Goal: Information Seeking & Learning: Learn about a topic

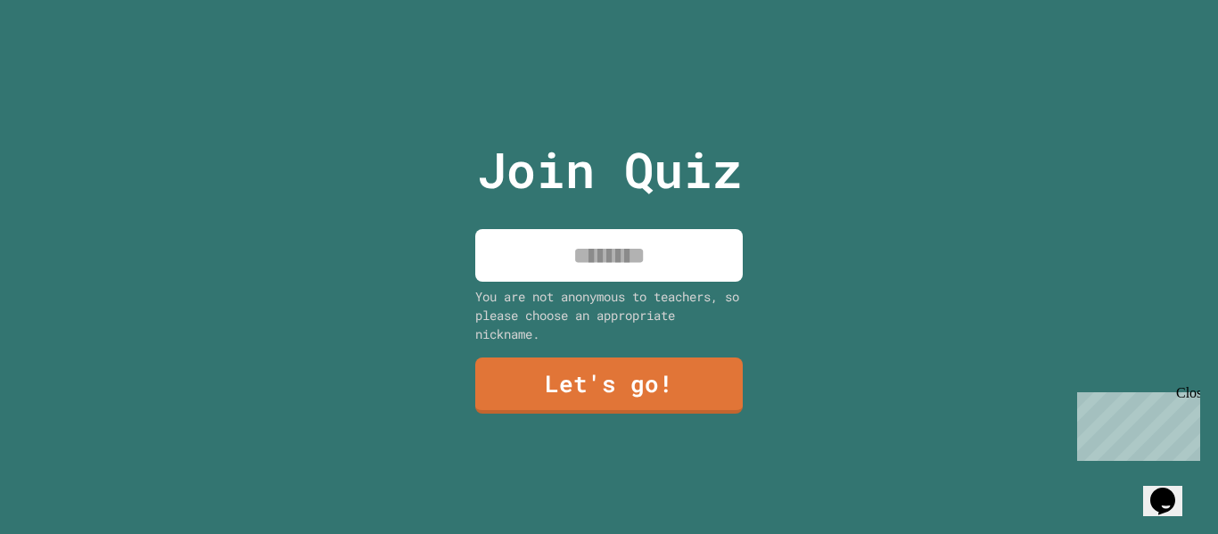
click at [633, 246] on input at bounding box center [609, 255] width 268 height 53
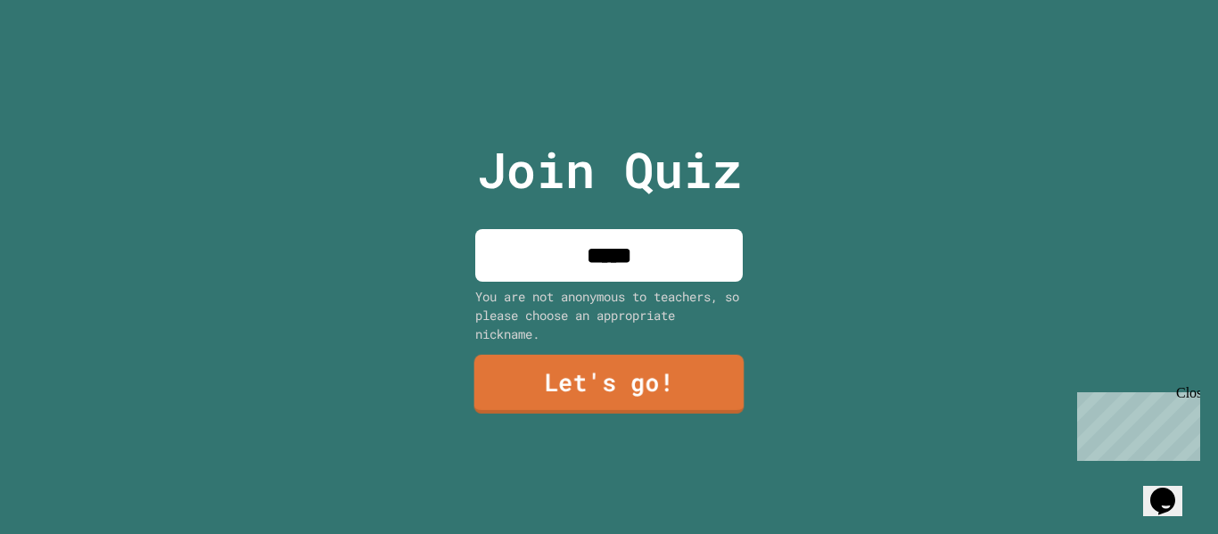
type input "*****"
click at [649, 363] on link "Let's go!" at bounding box center [609, 384] width 270 height 59
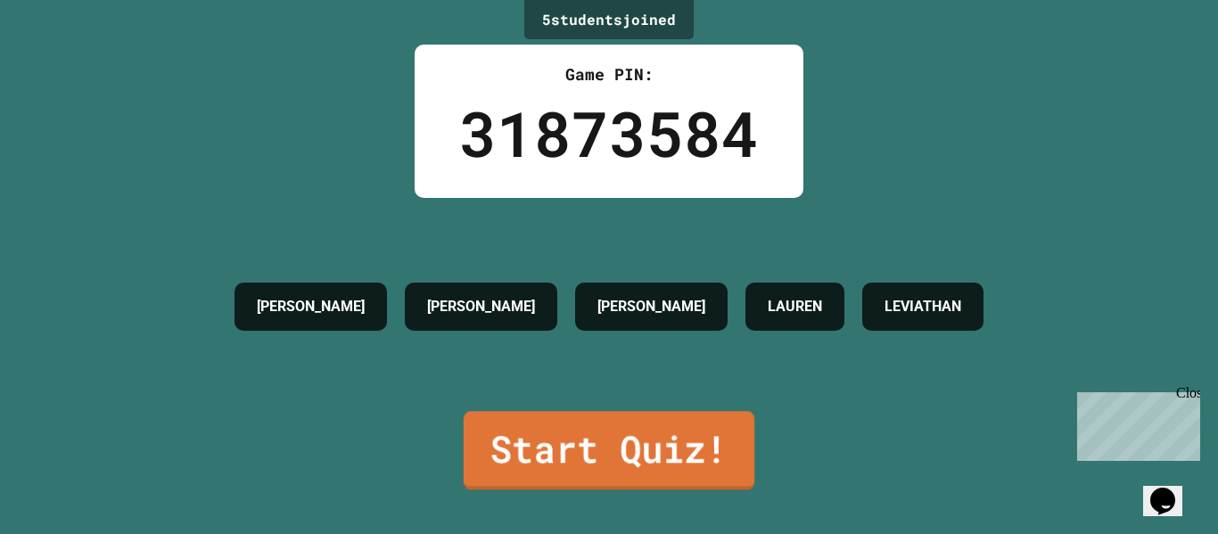
click at [641, 440] on link "Start Quiz!" at bounding box center [609, 450] width 291 height 78
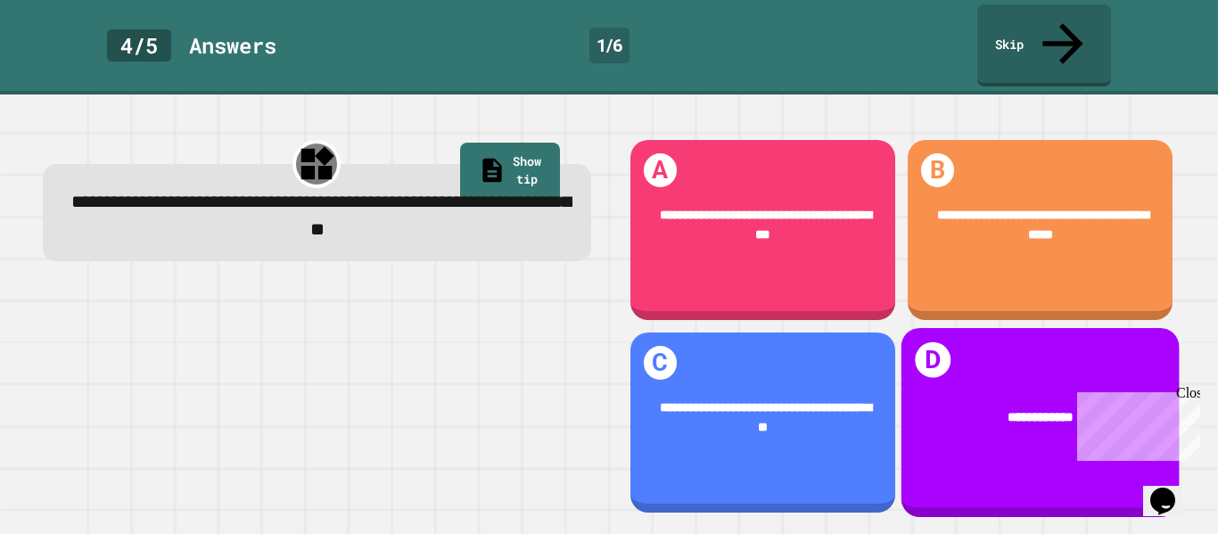
click at [960, 394] on div "**********" at bounding box center [1040, 418] width 278 height 73
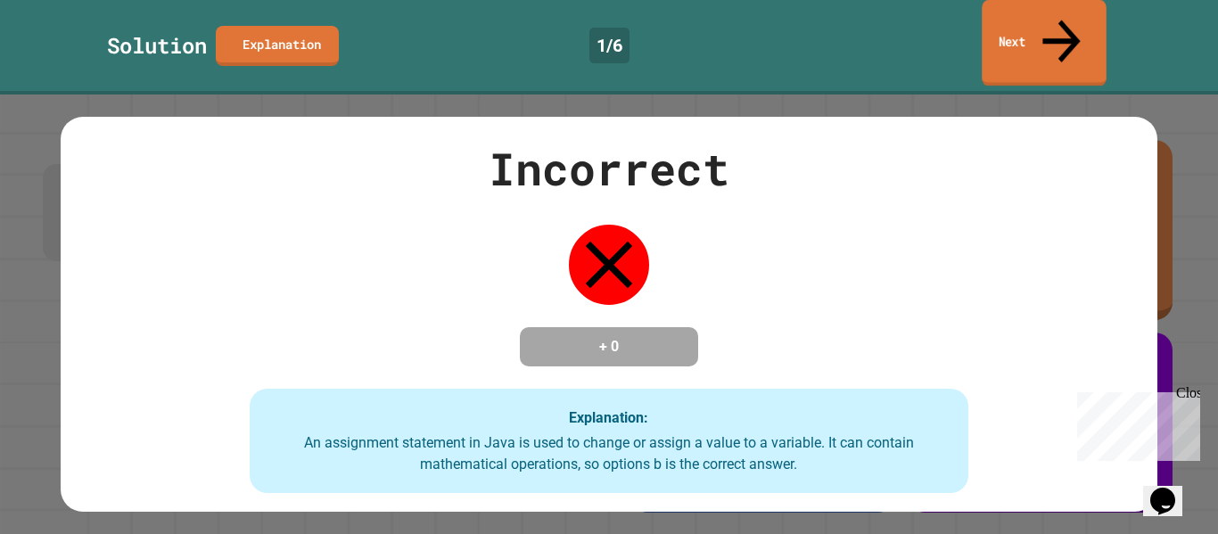
click at [1006, 22] on link "Next" at bounding box center [1044, 43] width 124 height 87
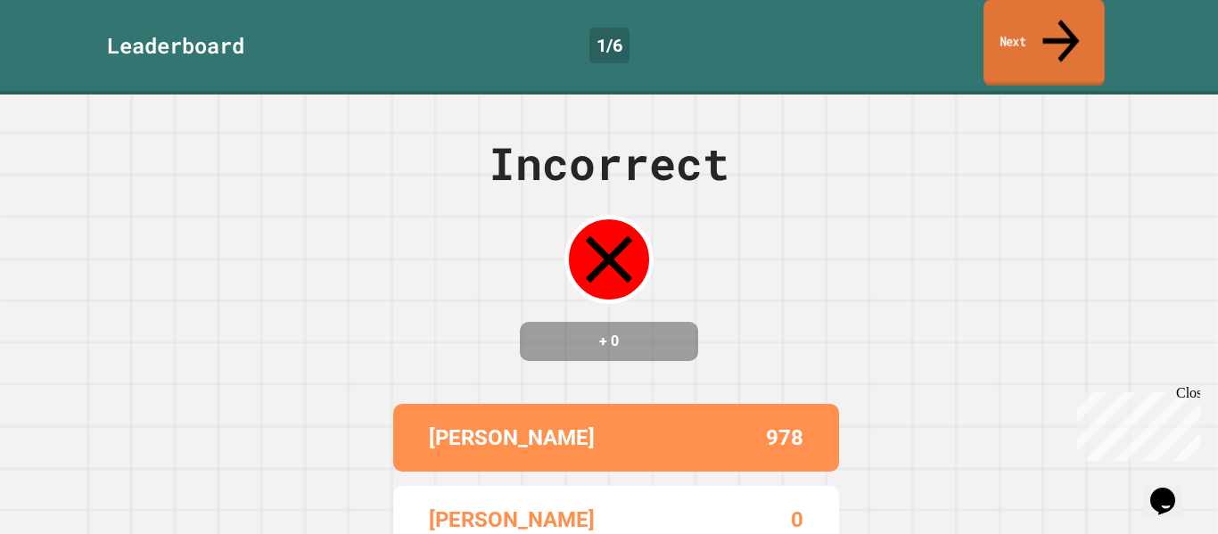
click at [1006, 27] on link "Next" at bounding box center [1044, 43] width 121 height 87
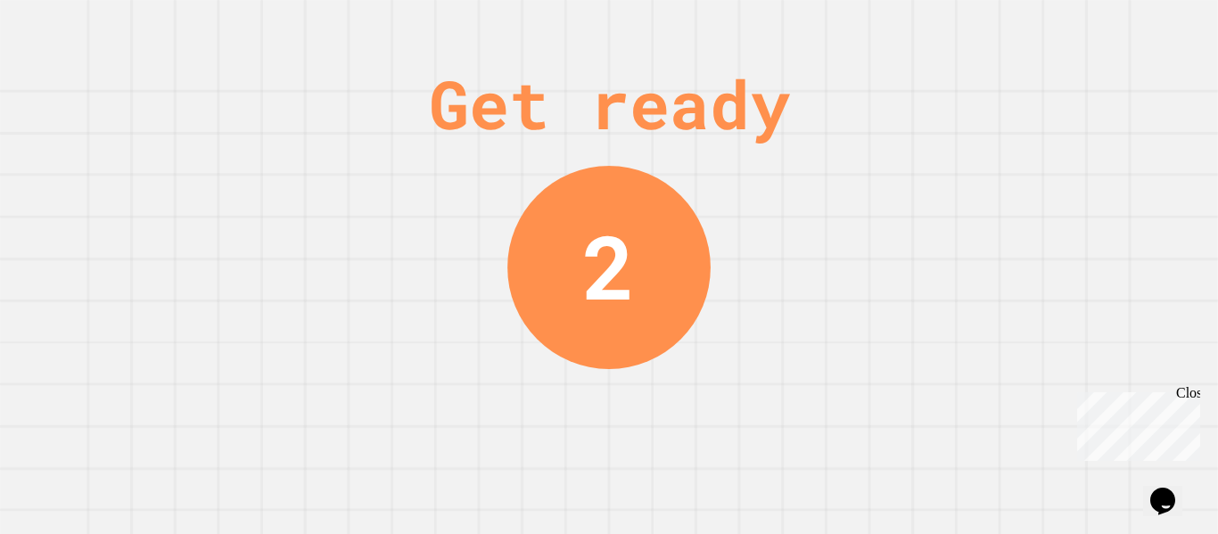
click at [1198, 391] on div "Close" at bounding box center [1187, 396] width 22 height 22
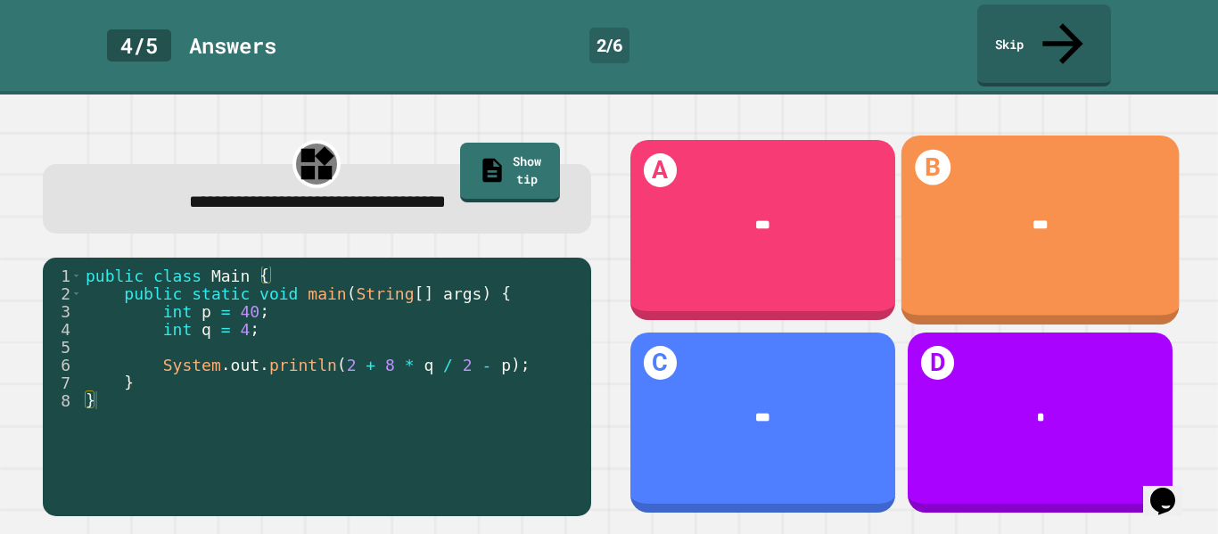
click at [1114, 246] on div "B ***" at bounding box center [1040, 230] width 278 height 189
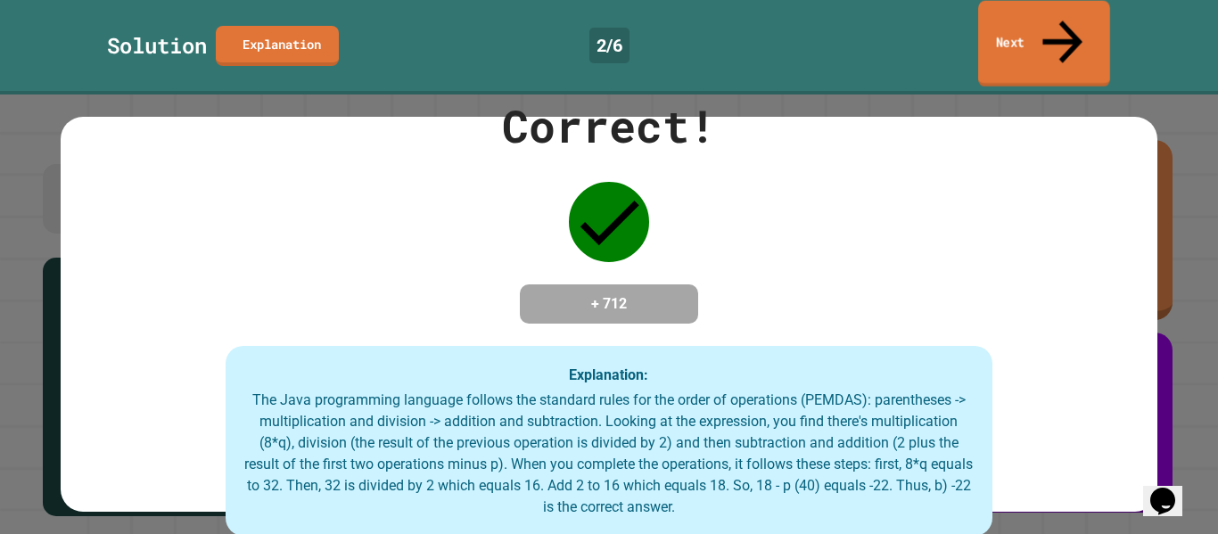
click at [1072, 25] on link "Next" at bounding box center [1044, 44] width 132 height 87
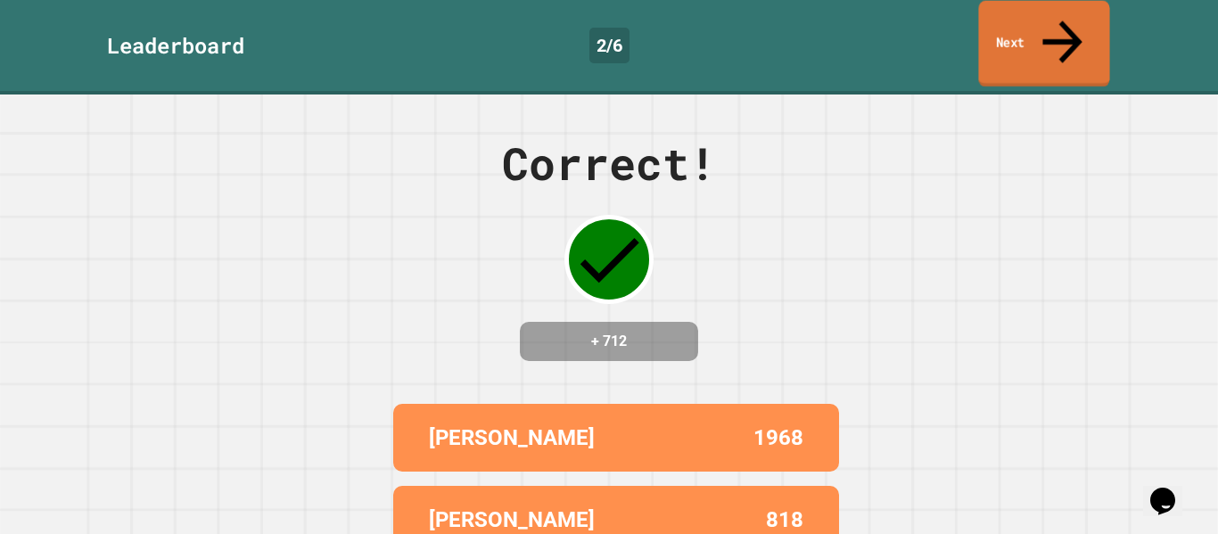
click at [1093, 12] on link "Next" at bounding box center [1043, 44] width 131 height 87
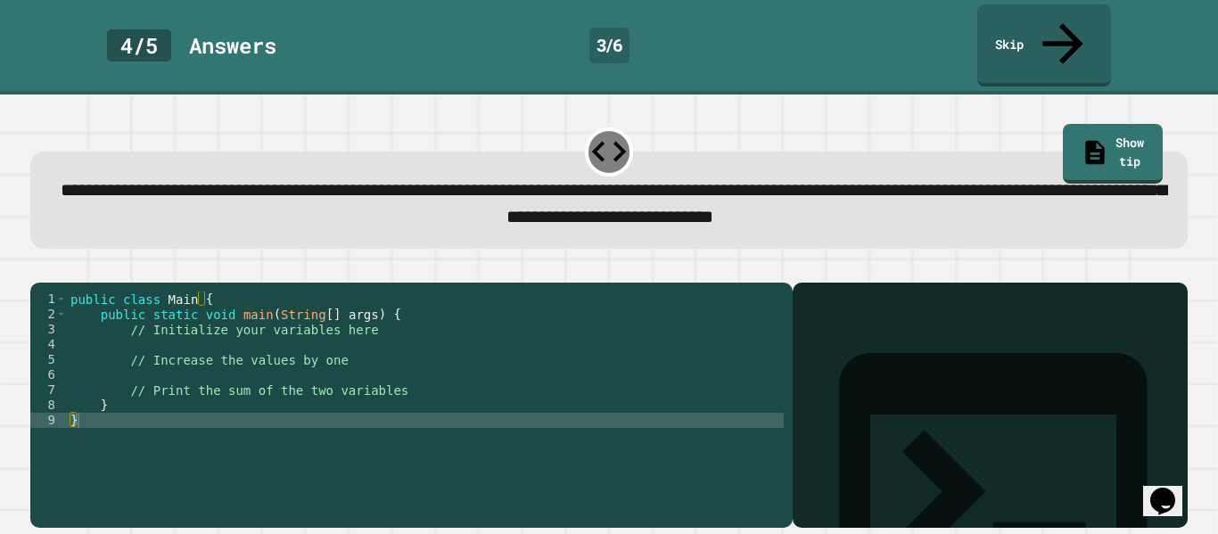
click at [137, 328] on div "public class Main { public static void main ( String [ ] args ) { // Initialize…" at bounding box center [425, 421] width 717 height 258
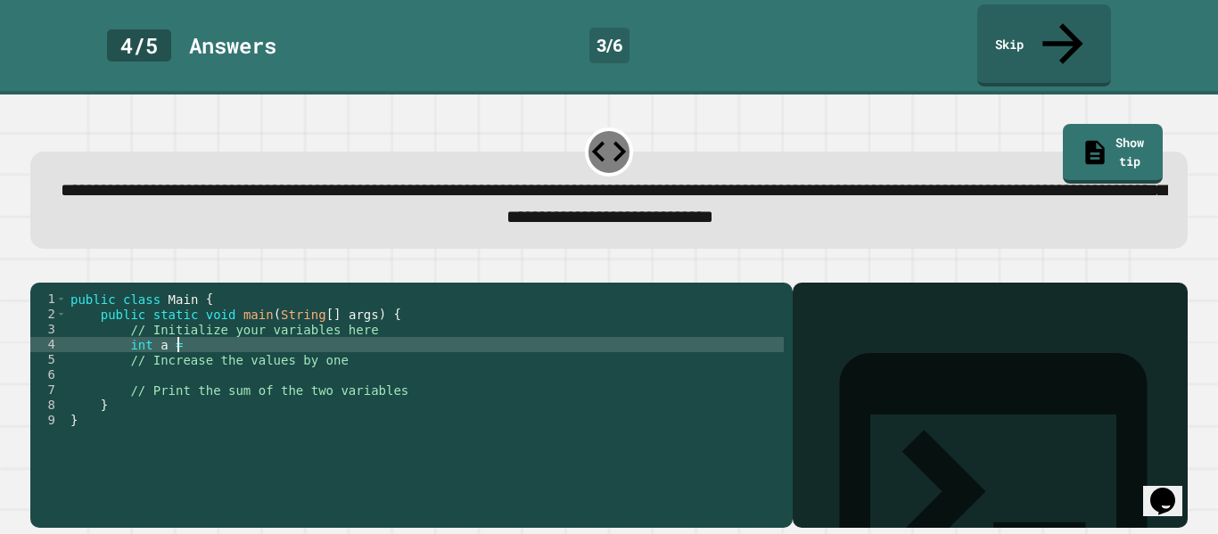
scroll to position [0, 13]
type textarea "*********"
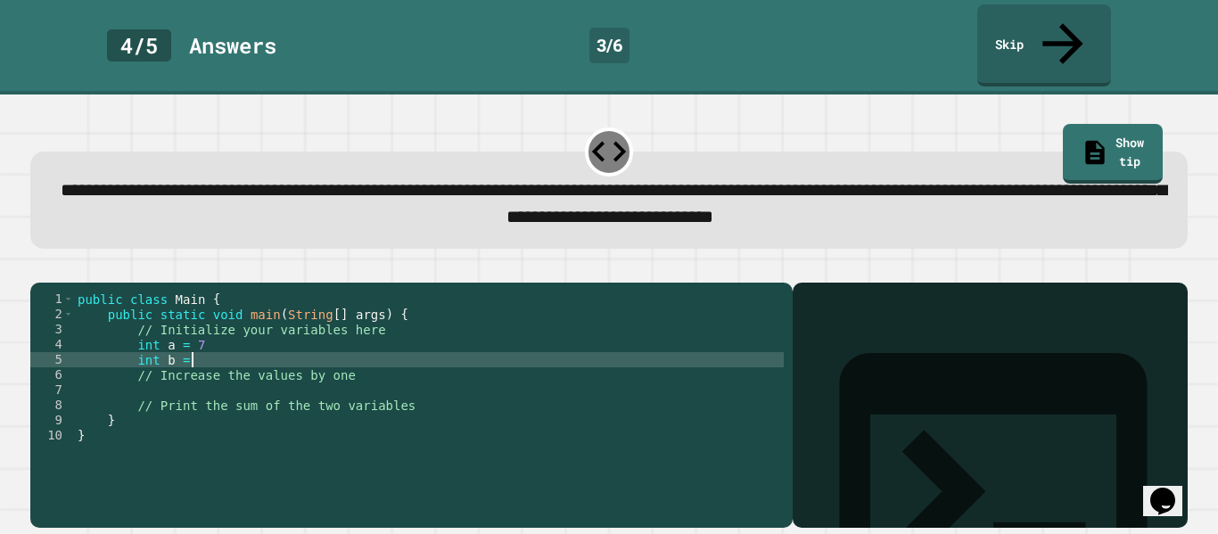
type textarea "*********"
click at [217, 375] on div "public class Main { public static void main ( String [ ] args ) { // Initialize…" at bounding box center [429, 421] width 710 height 258
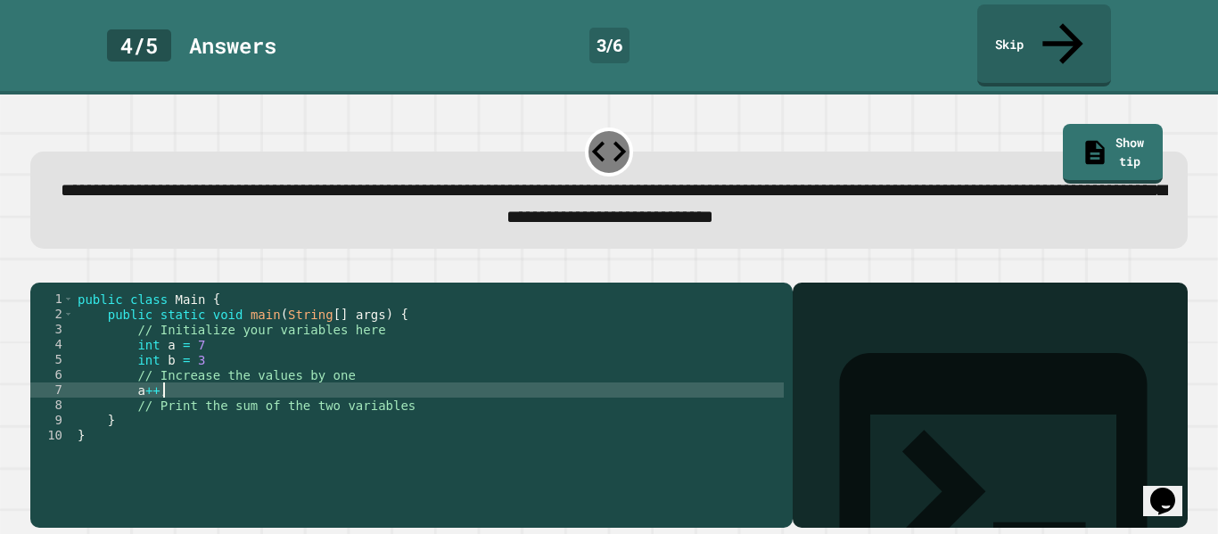
scroll to position [0, 10]
click at [213, 344] on div "public class Main { public static void main ( String [ ] args ) { // Initialize…" at bounding box center [429, 421] width 710 height 258
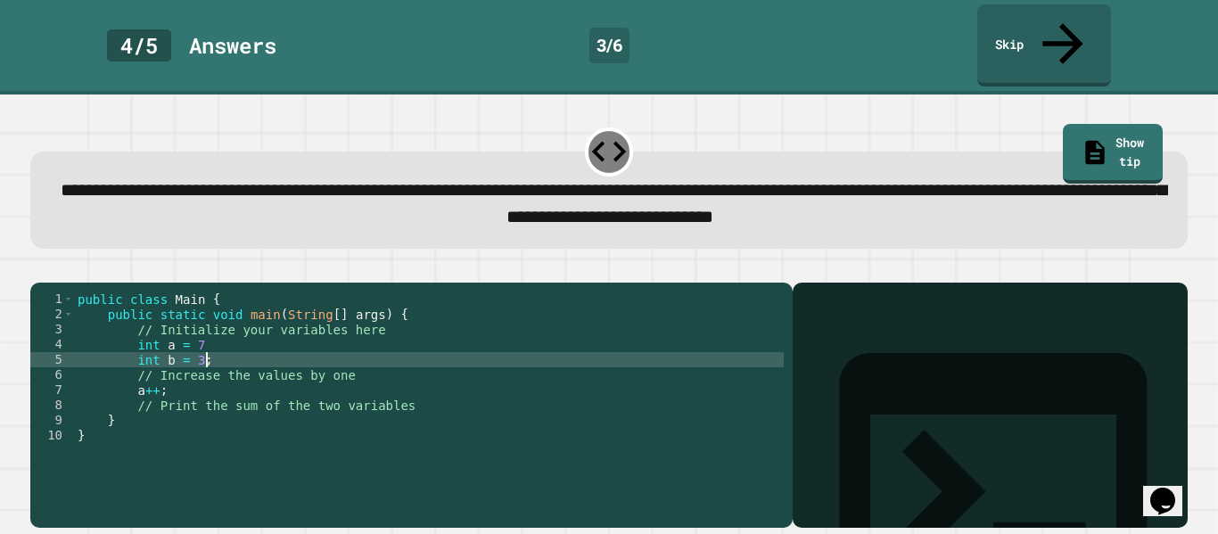
click at [225, 334] on div "public class Main { public static void main ( String [ ] args ) { // Initialize…" at bounding box center [429, 421] width 710 height 258
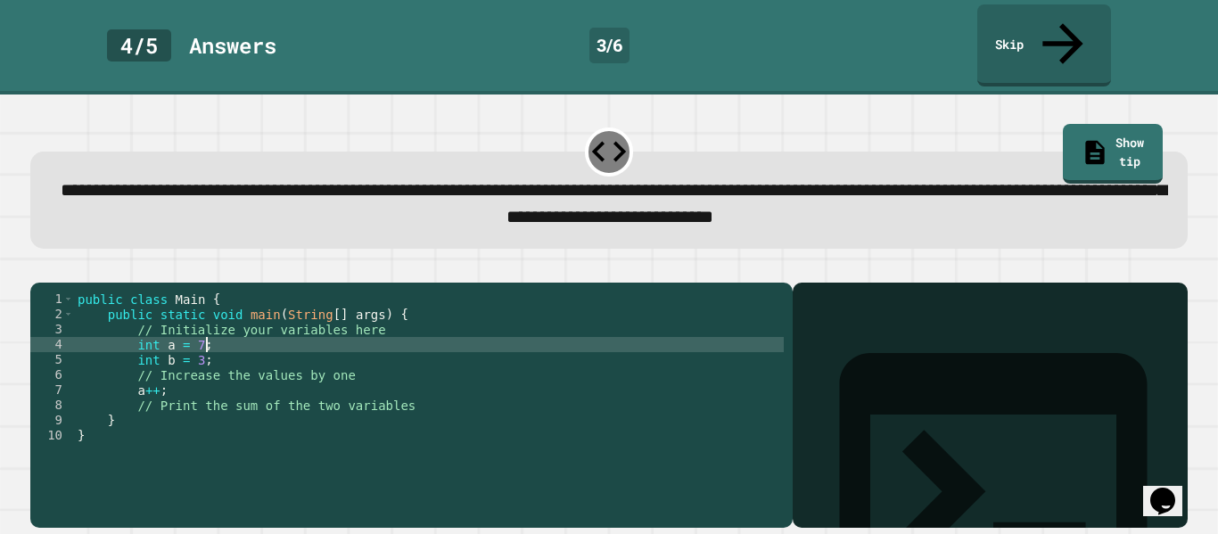
click at [225, 377] on div "public class Main { public static void main ( String [ ] args ) { // Initialize…" at bounding box center [429, 421] width 710 height 258
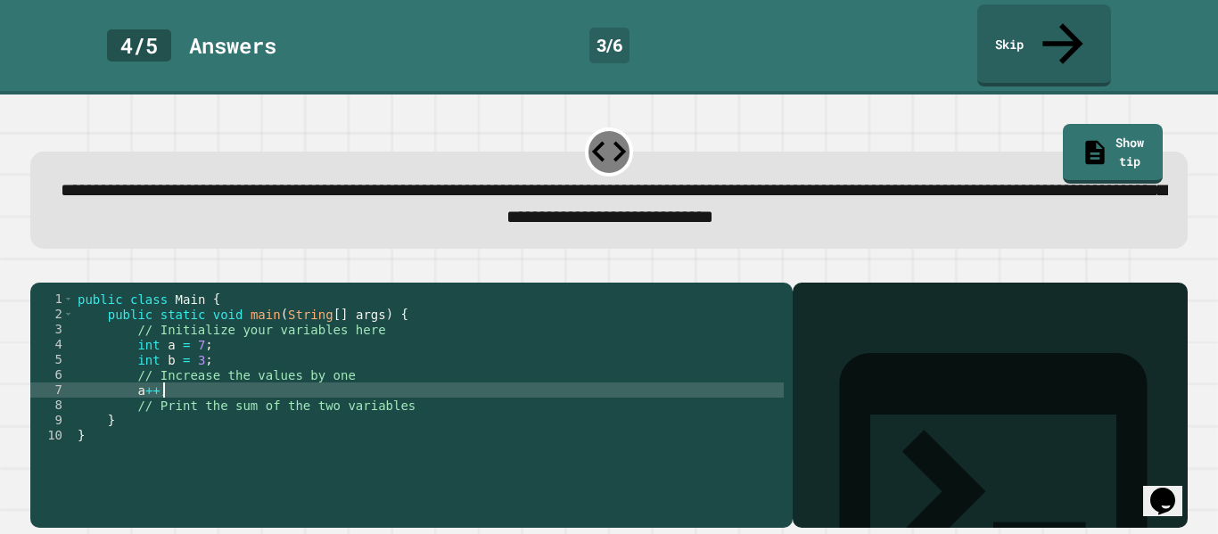
type textarea "****"
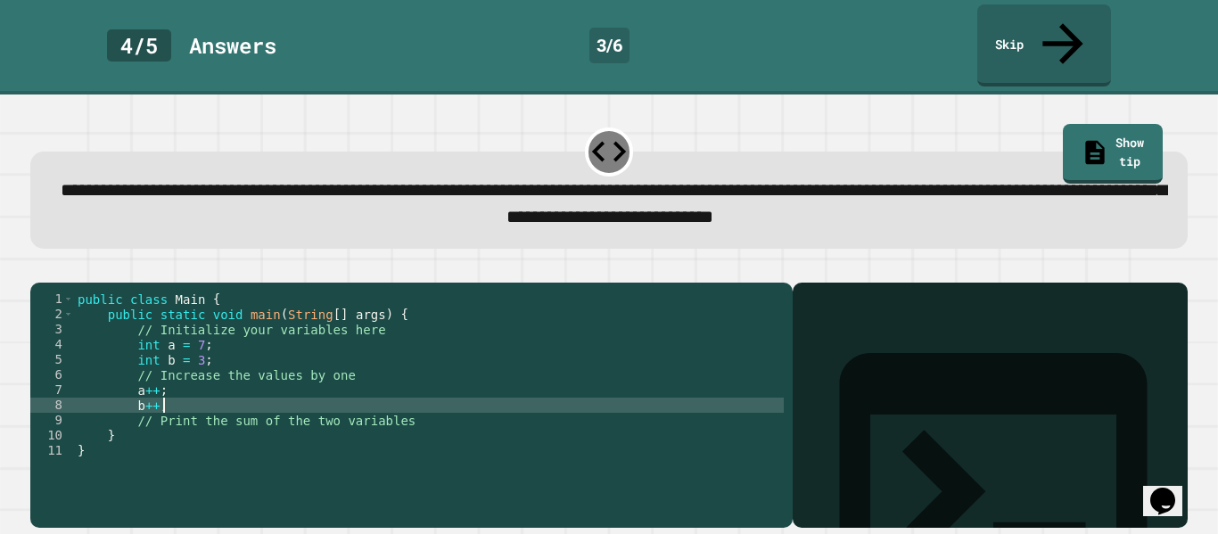
click at [232, 420] on div "public class Main { public static void main ( String [ ] args ) { // Initialize…" at bounding box center [429, 421] width 710 height 258
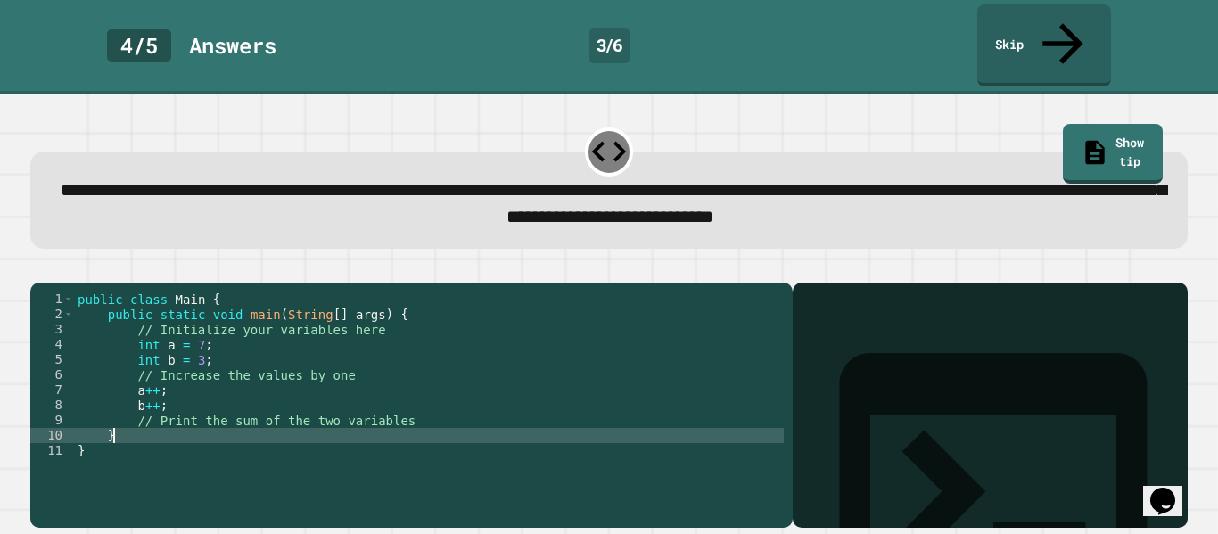
scroll to position [0, 4]
click at [398, 410] on div "public class Main { public static void main ( String [ ] args ) { // Initialize…" at bounding box center [429, 421] width 710 height 258
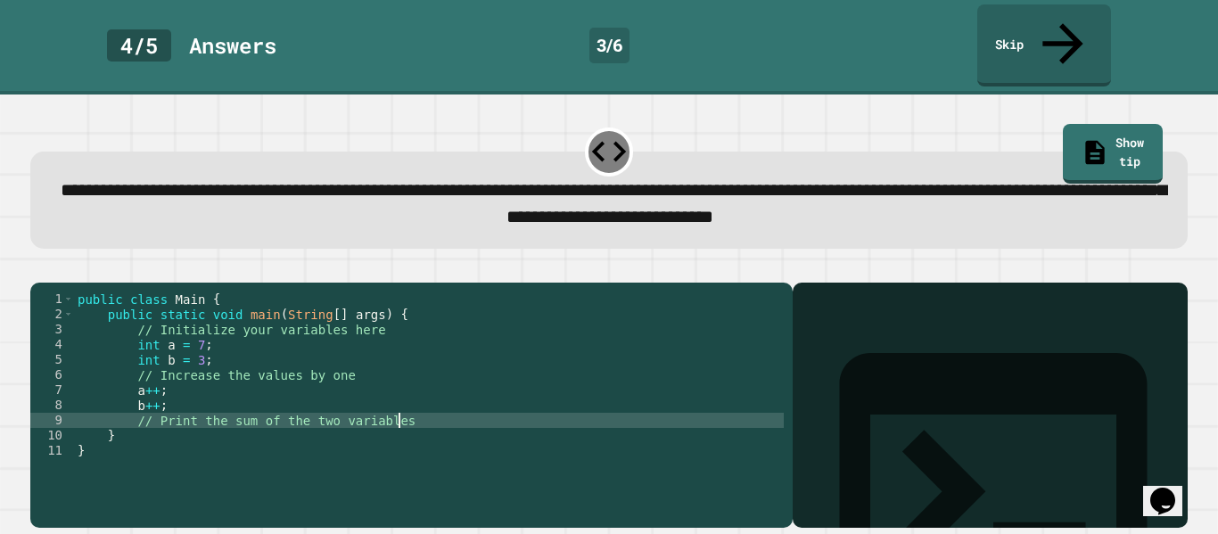
type textarea "**********"
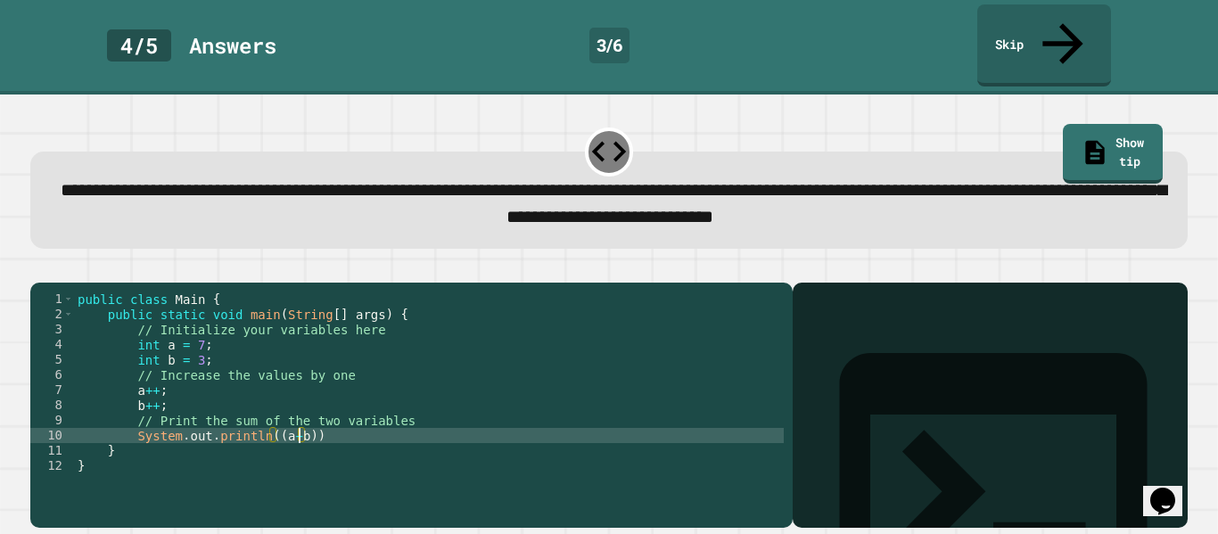
scroll to position [0, 29]
click at [418, 417] on div "public class Main { public static void main ( String [ ] args ) { // Initialize…" at bounding box center [429, 421] width 710 height 258
type textarea "**********"
click at [39, 268] on icon "button" at bounding box center [39, 268] width 0 height 0
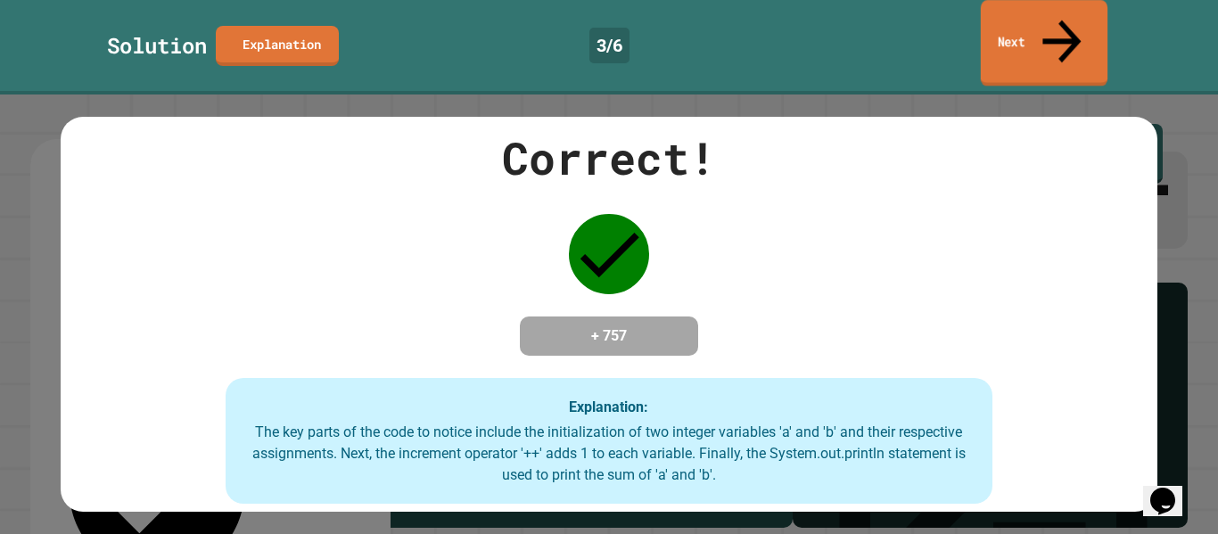
click at [1065, 21] on icon at bounding box center [1063, 41] width 58 height 63
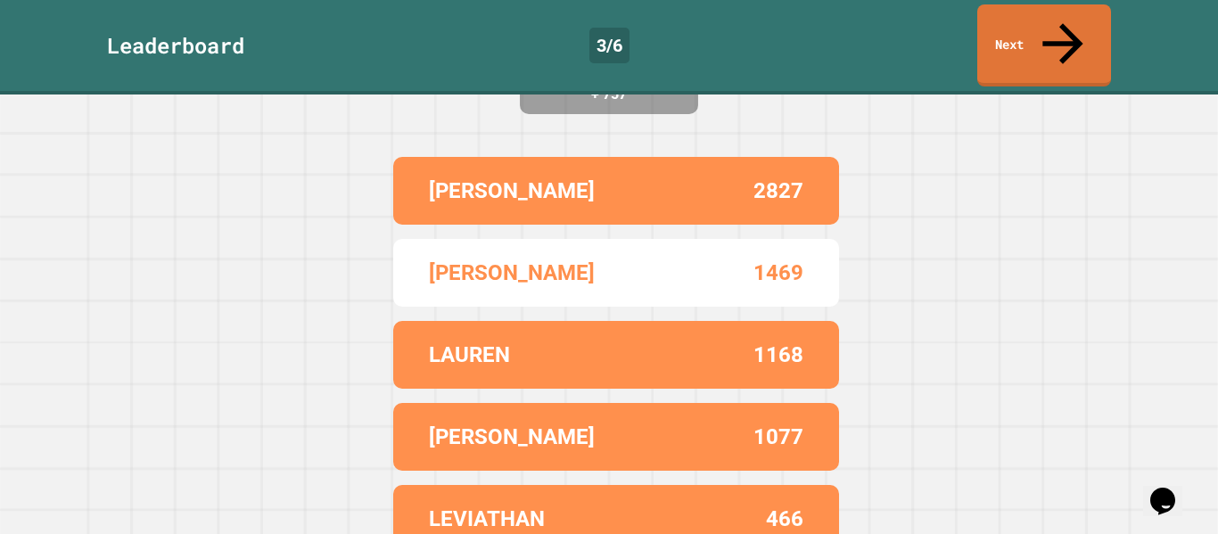
scroll to position [0, 0]
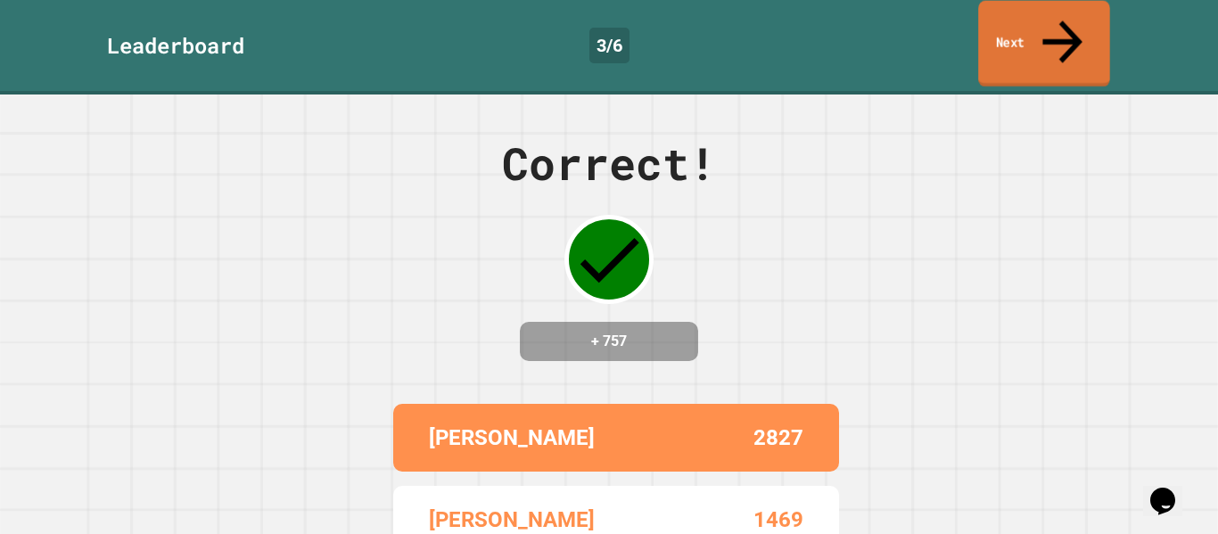
click at [1030, 20] on link "Next" at bounding box center [1044, 44] width 132 height 87
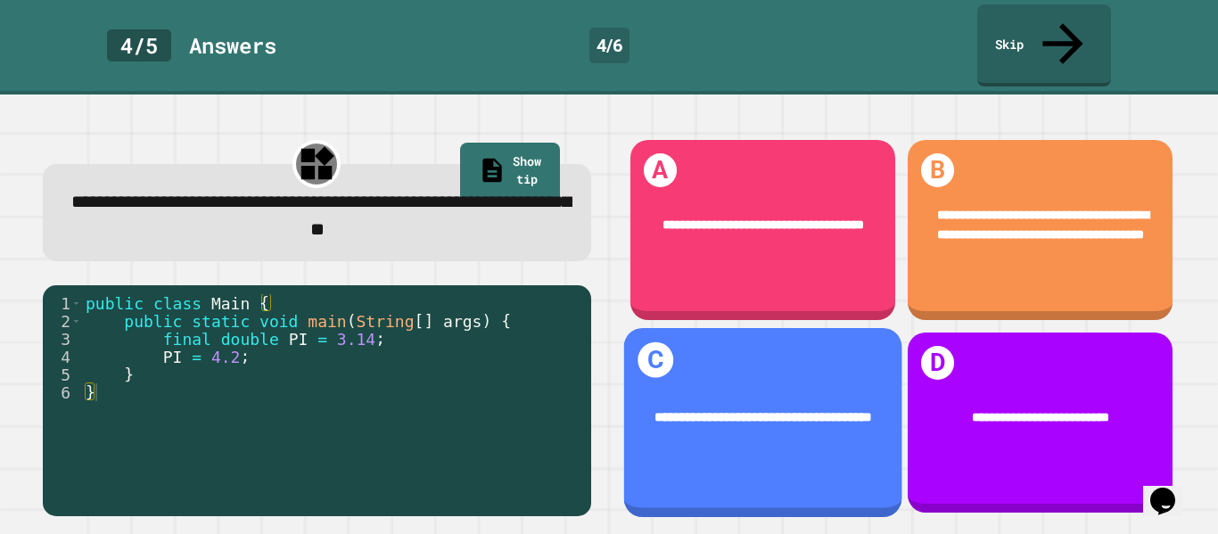
click at [827, 469] on div "**********" at bounding box center [762, 422] width 278 height 189
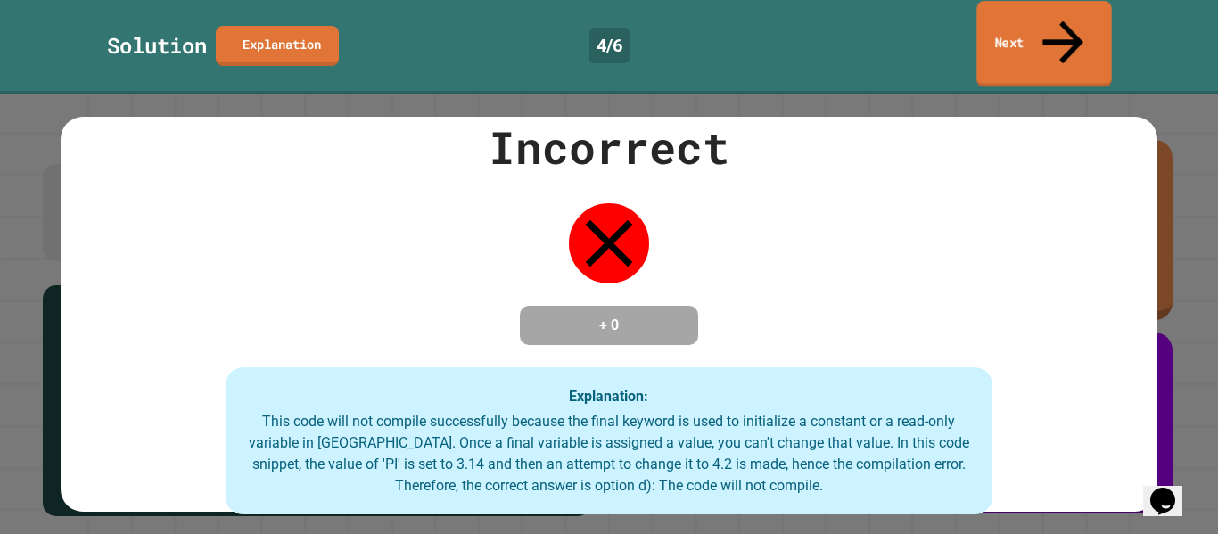
click at [1060, 29] on icon at bounding box center [1064, 42] width 62 height 63
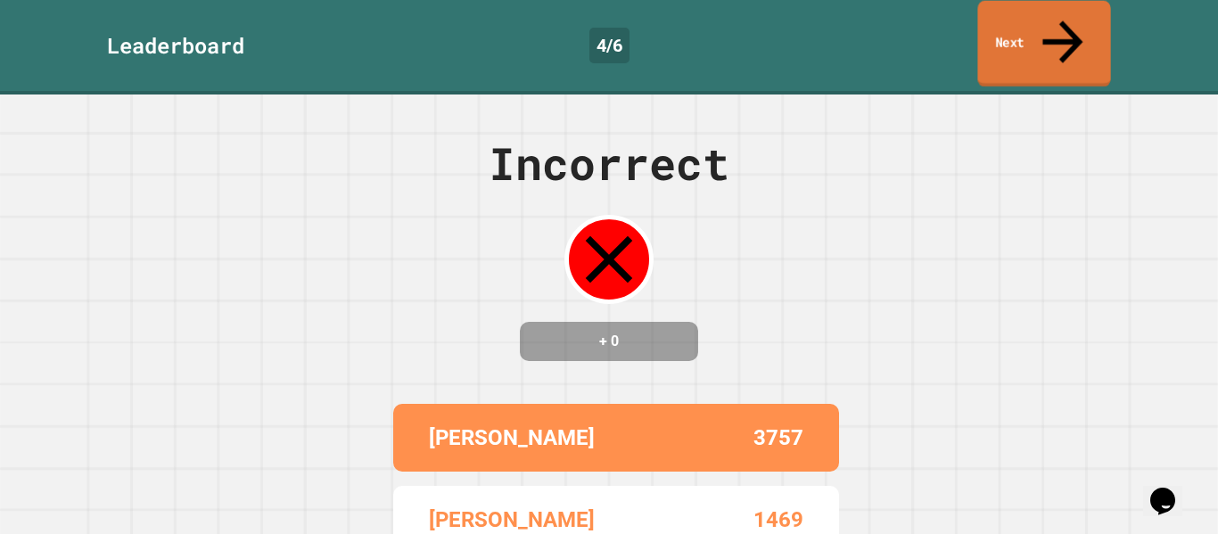
click at [1060, 29] on icon at bounding box center [1063, 41] width 61 height 63
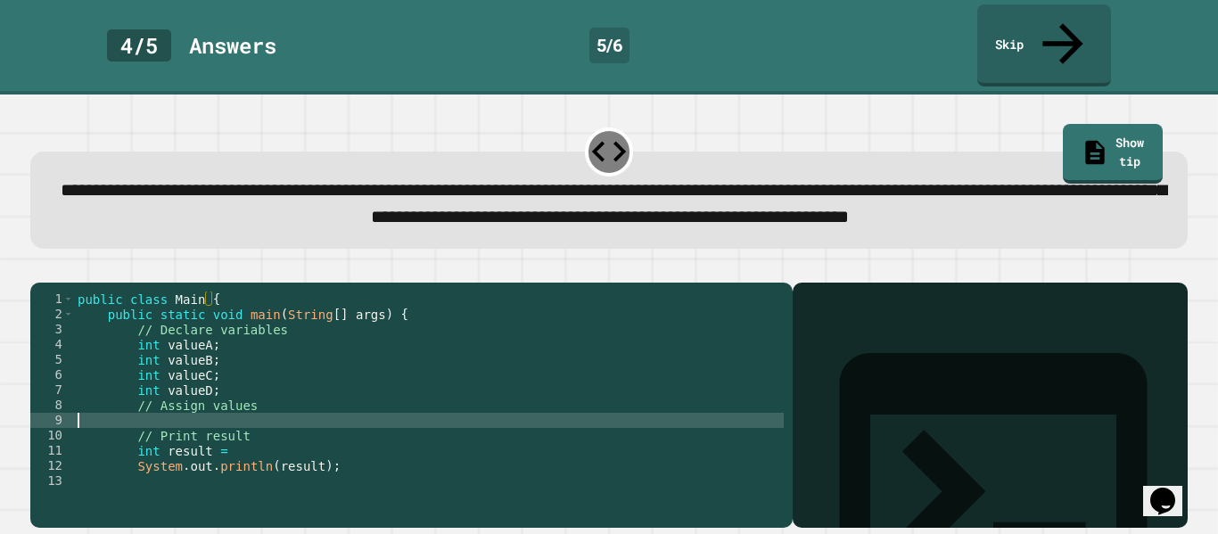
click at [214, 439] on div "public class Main { public static void main ( String [ ] args ) { // Declare va…" at bounding box center [429, 405] width 710 height 227
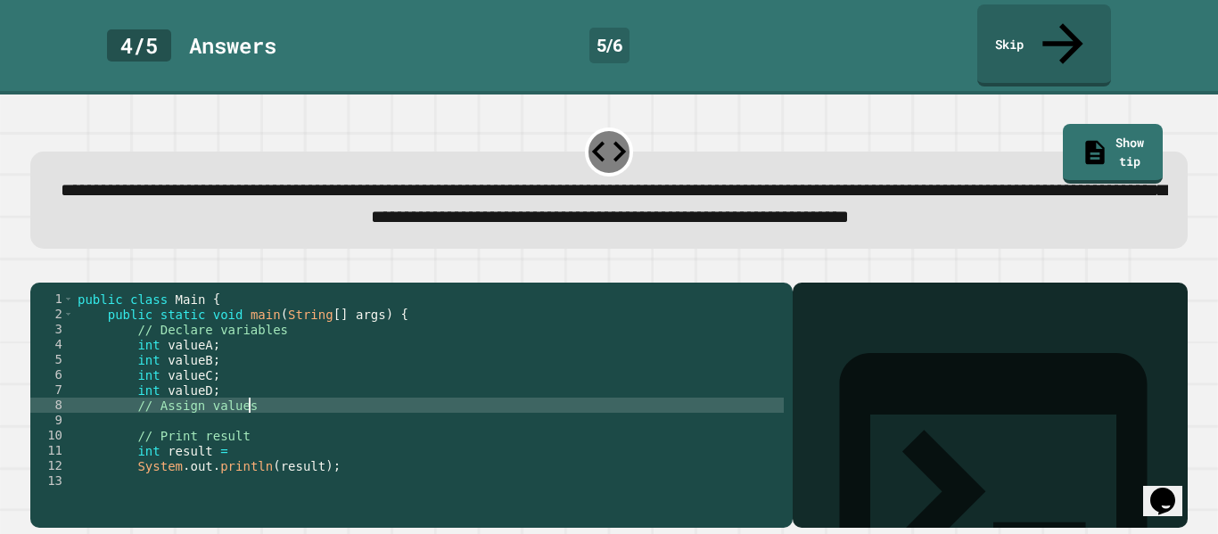
click at [253, 424] on div "public class Main { public static void main ( String [ ] args ) { // Declare va…" at bounding box center [429, 405] width 710 height 227
type textarea "**********"
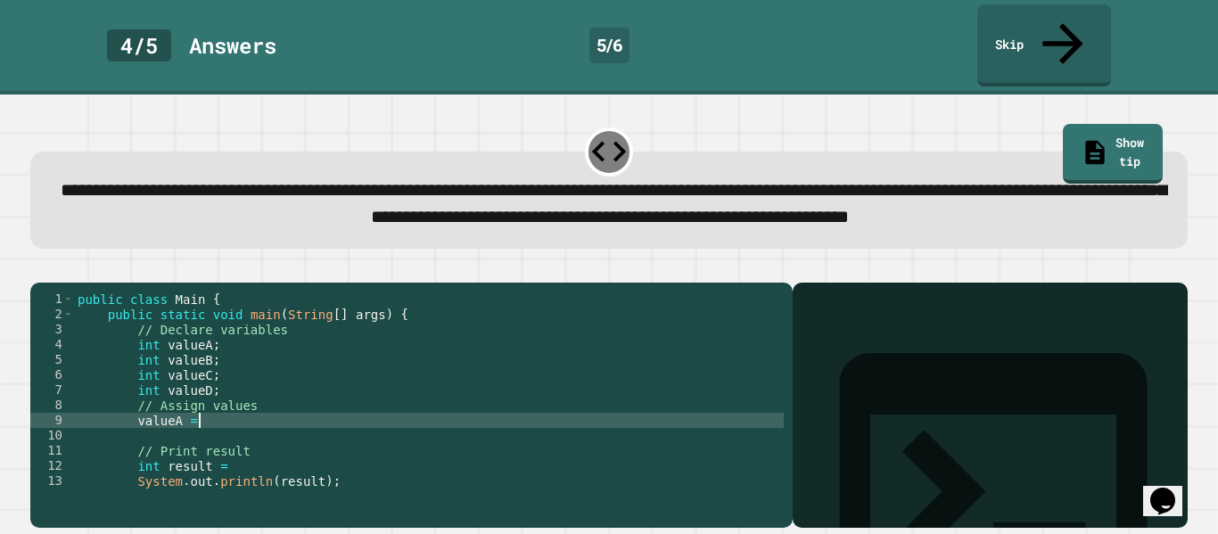
scroll to position [0, 14]
type textarea "**********"
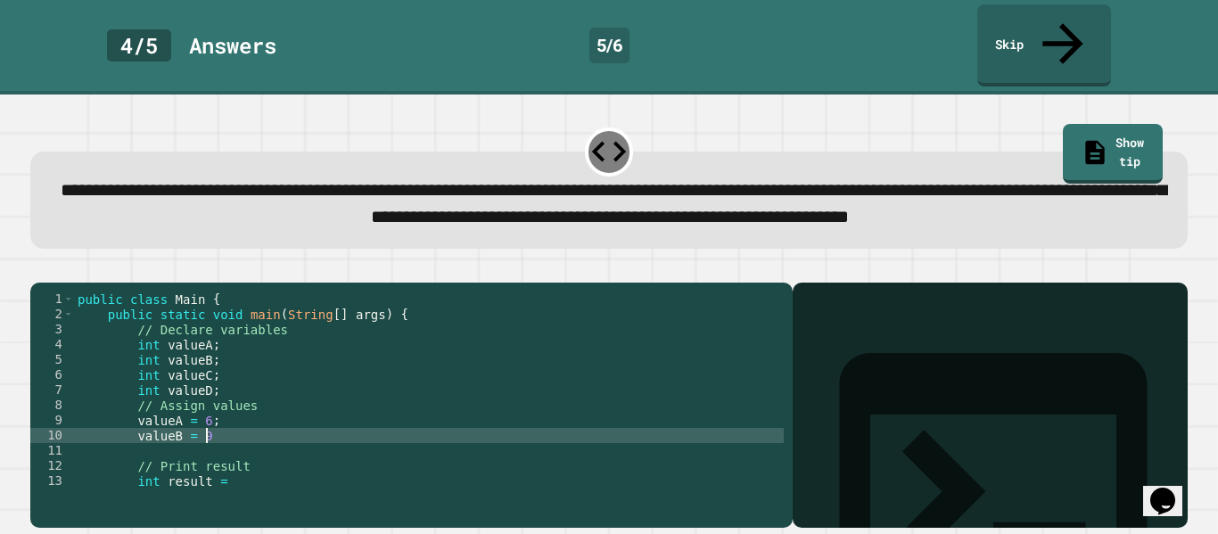
type textarea "**********"
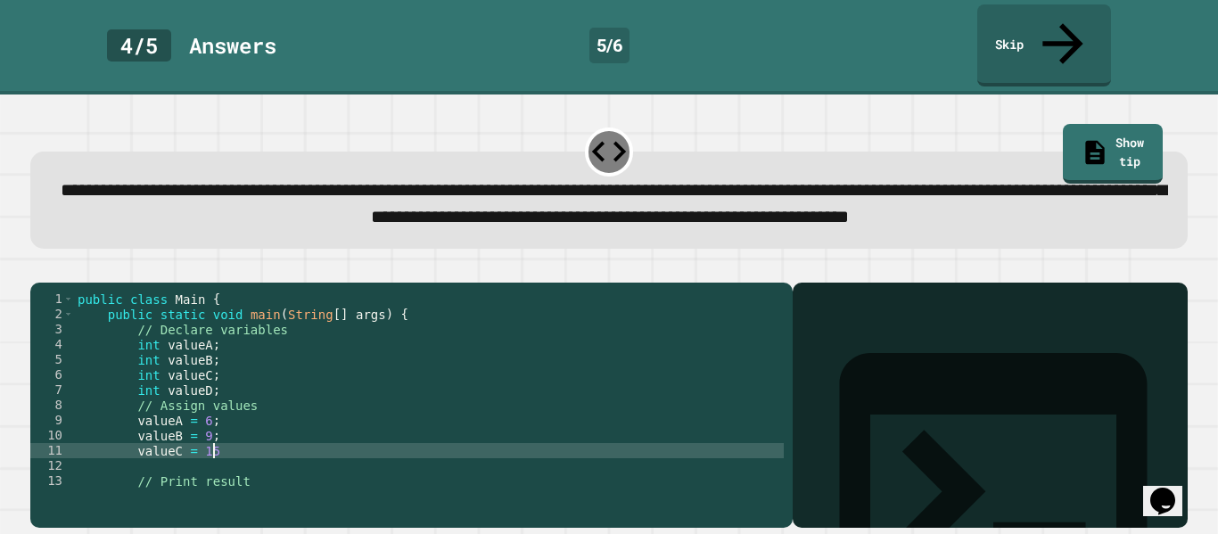
type textarea "**********"
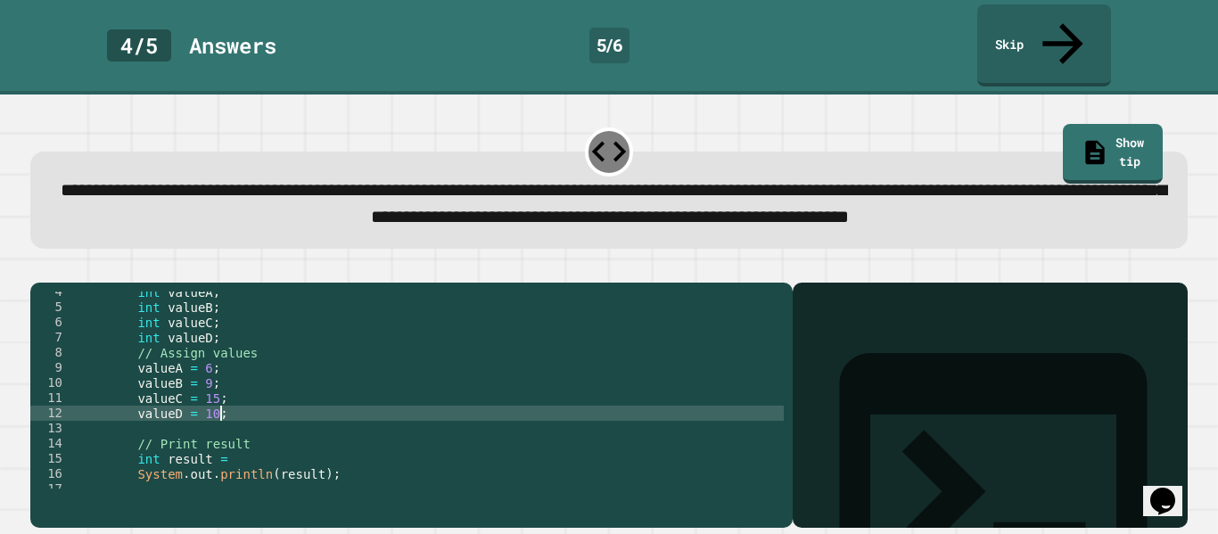
scroll to position [53, 0]
click at [299, 470] on div "int valueA ; int valueB ; int valueC ; int valueD ; // Assign values valueA = 6…" at bounding box center [429, 398] width 710 height 227
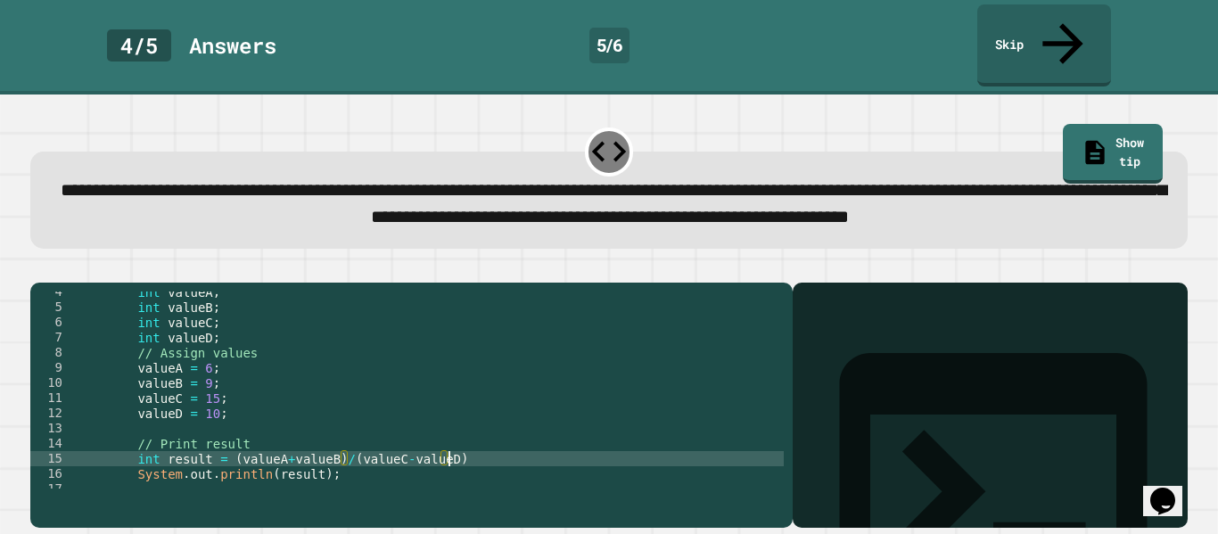
scroll to position [0, 45]
type textarea "**********"
click at [400, 495] on div "int valueA ; int valueB ; int valueC ; int valueD ; // Assign values valueA = 6…" at bounding box center [429, 398] width 710 height 227
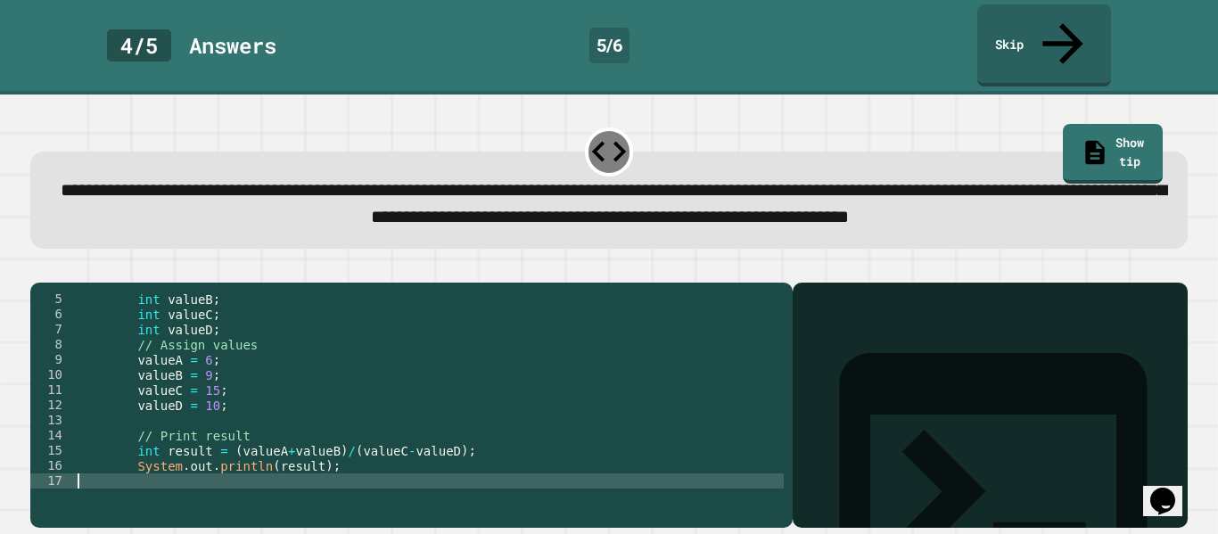
click at [39, 268] on button "button" at bounding box center [39, 268] width 0 height 0
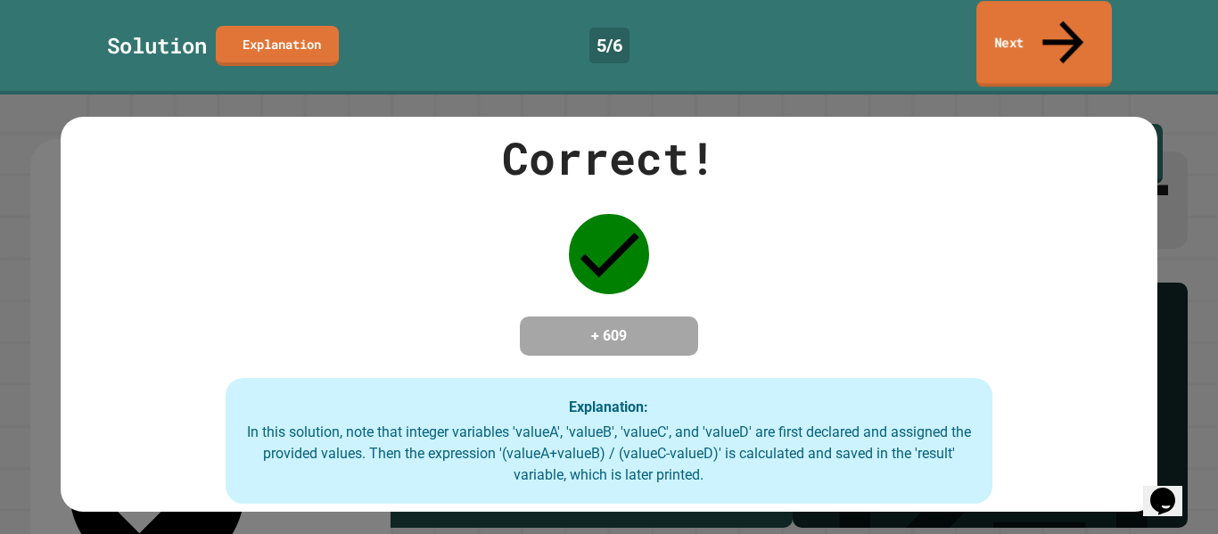
click at [1016, 21] on link "Next" at bounding box center [1045, 44] width 136 height 87
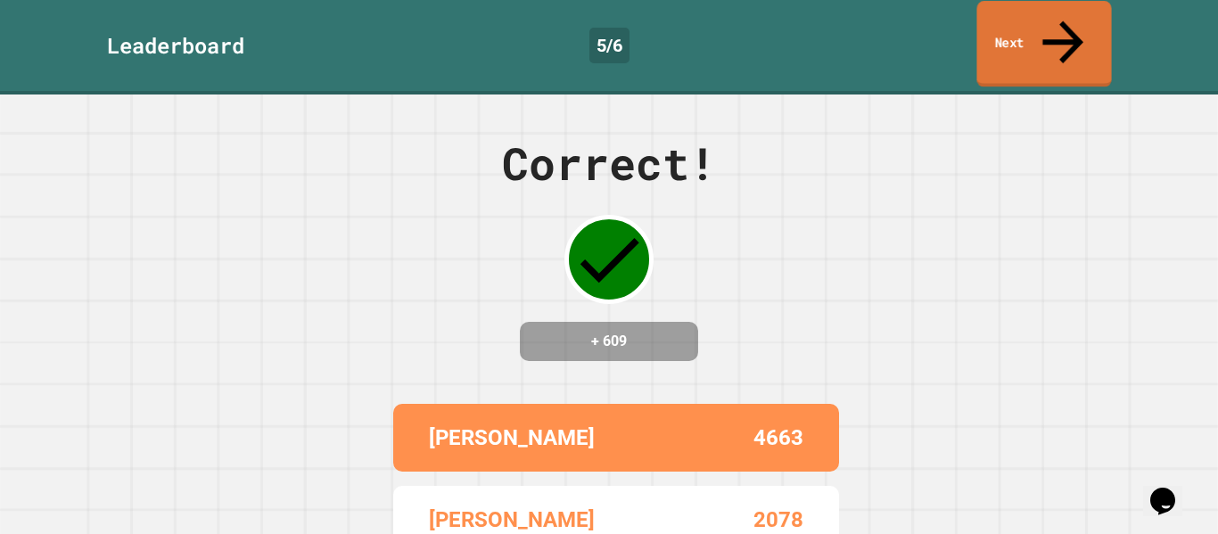
click at [1088, 24] on link "Next" at bounding box center [1044, 44] width 135 height 87
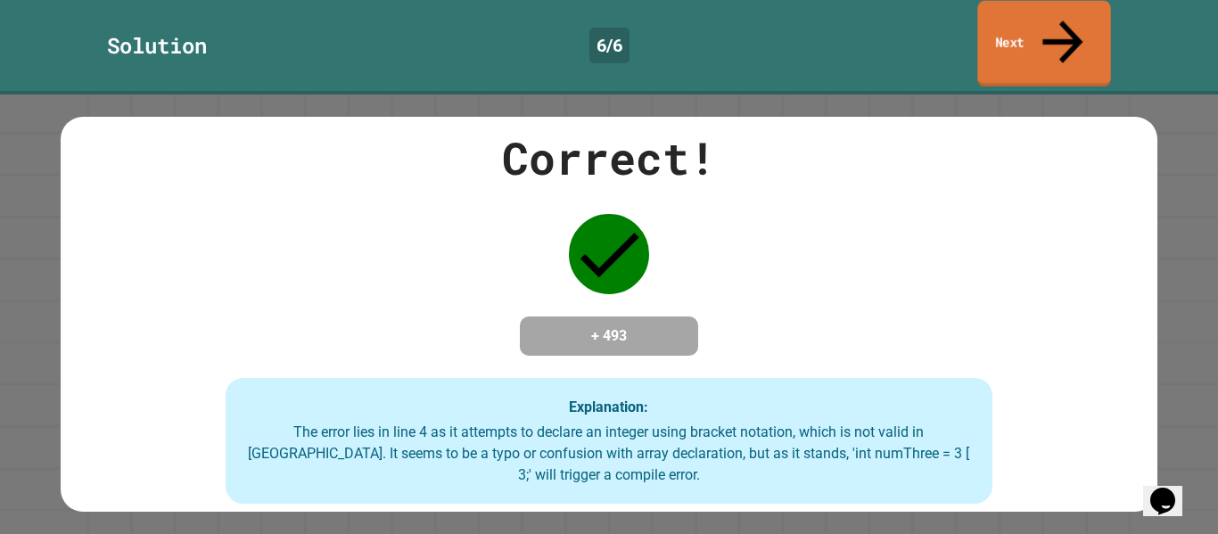
click at [1024, 17] on link "Next" at bounding box center [1044, 44] width 133 height 87
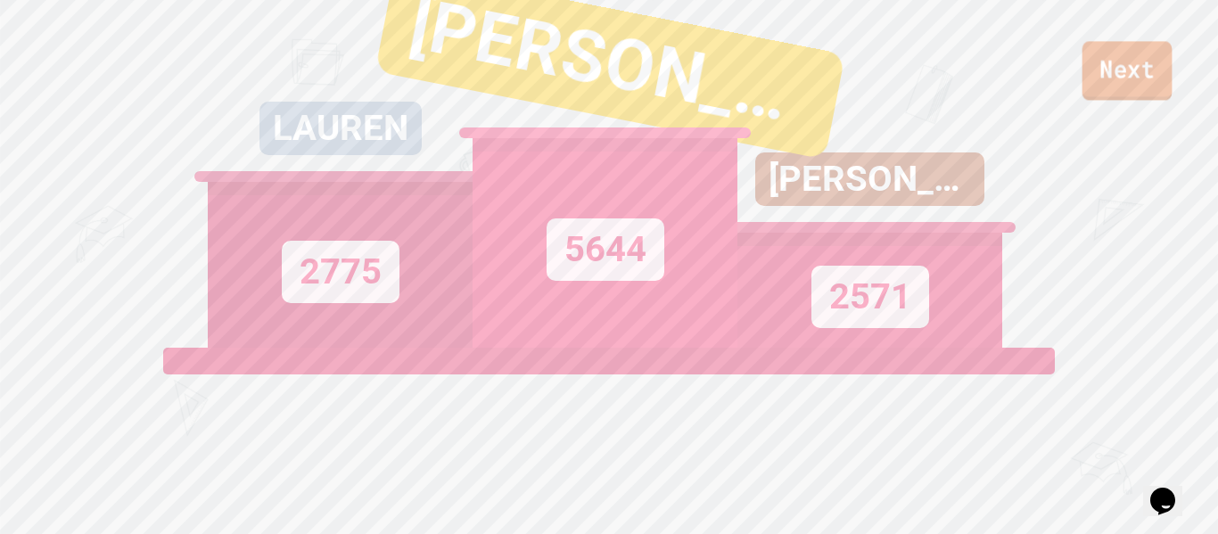
click at [1120, 84] on link "Next" at bounding box center [1128, 70] width 90 height 59
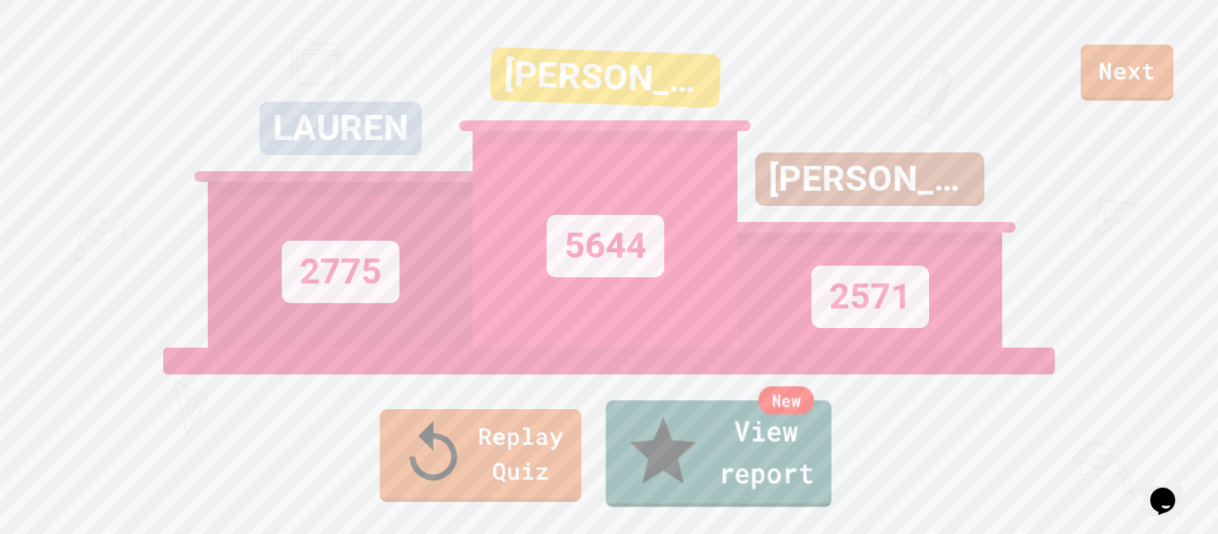
click at [802, 462] on link "New View report" at bounding box center [719, 453] width 226 height 107
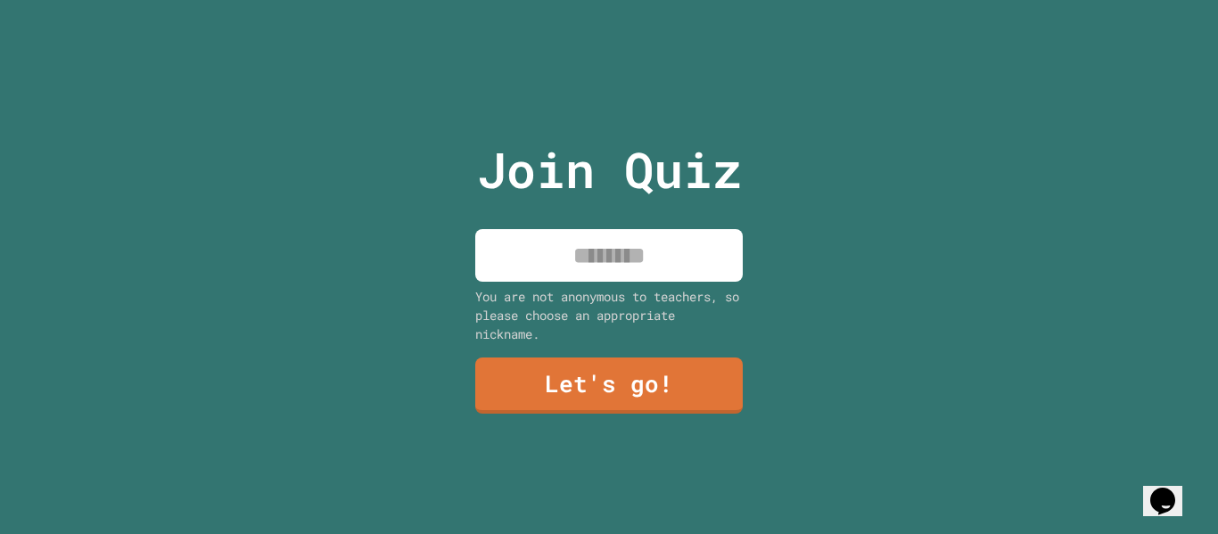
click at [597, 235] on input at bounding box center [609, 255] width 268 height 53
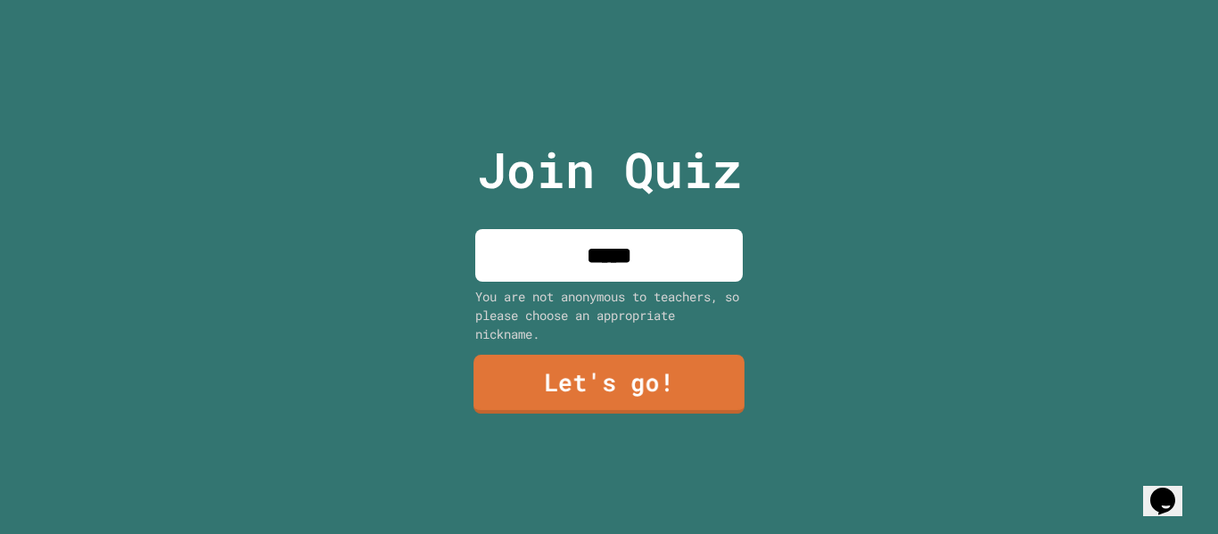
type input "*****"
click at [681, 391] on link "Let's go!" at bounding box center [609, 384] width 271 height 59
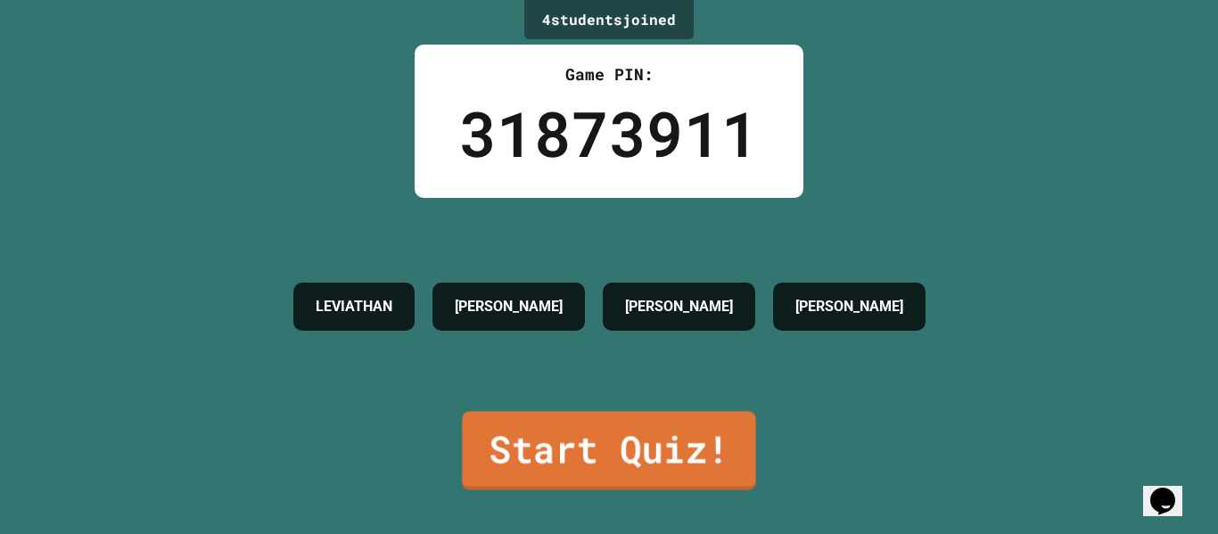
click at [677, 427] on link "Start Quiz!" at bounding box center [608, 450] width 293 height 78
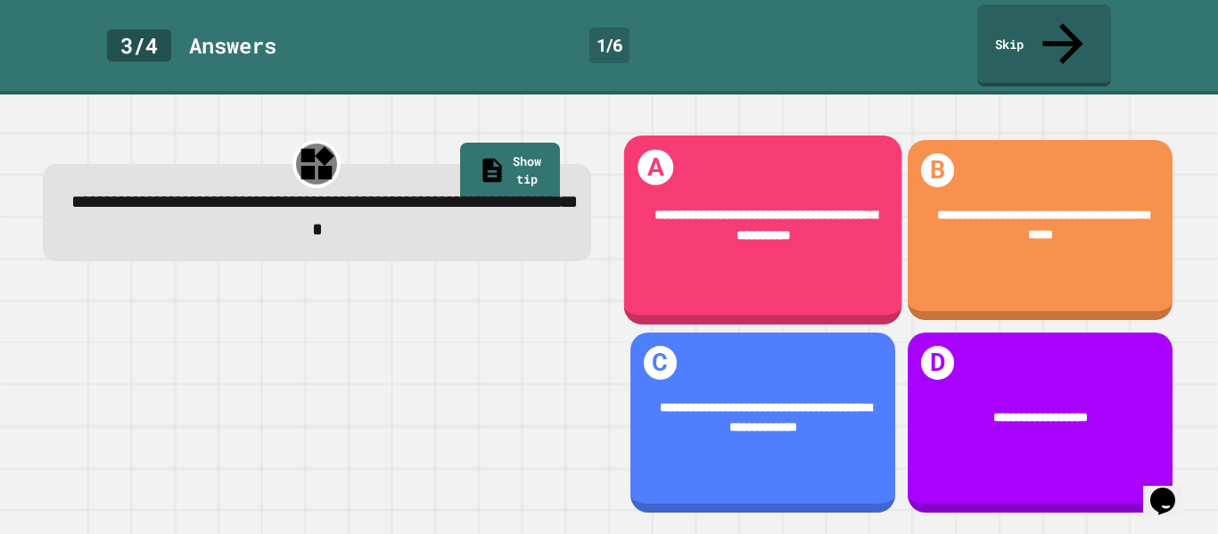
click at [852, 178] on div "**********" at bounding box center [762, 225] width 278 height 95
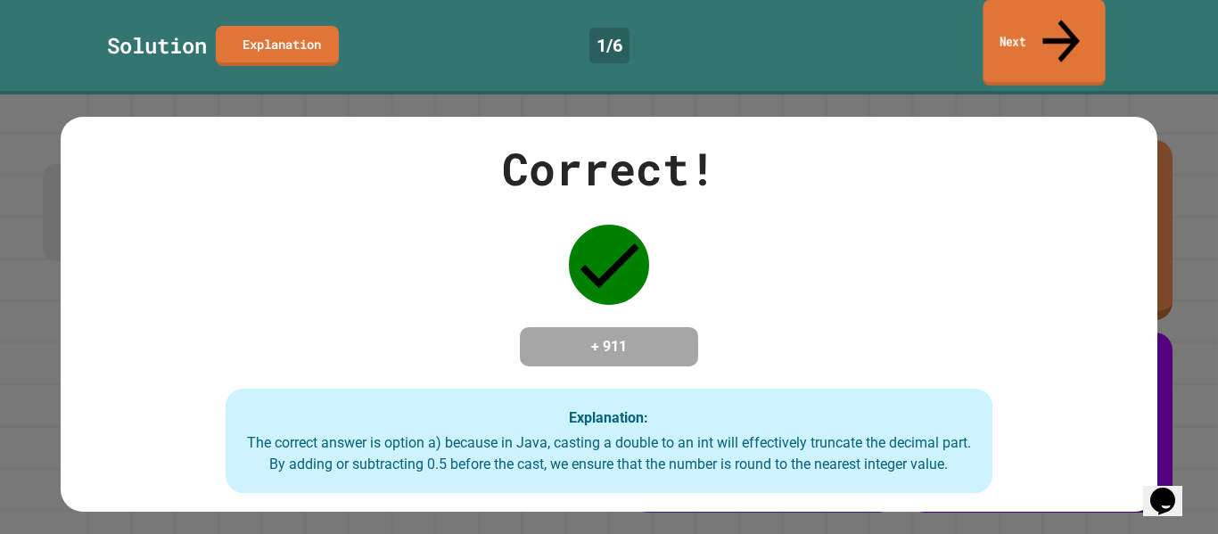
click at [1027, 37] on link "Next" at bounding box center [1044, 43] width 122 height 87
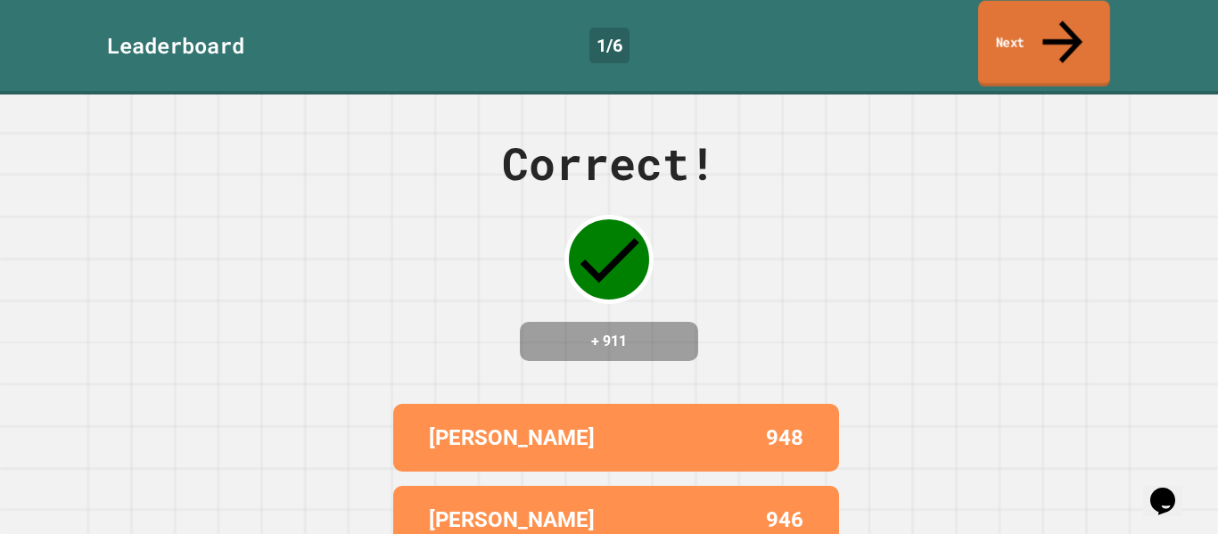
click at [1027, 37] on link "Next" at bounding box center [1044, 44] width 132 height 87
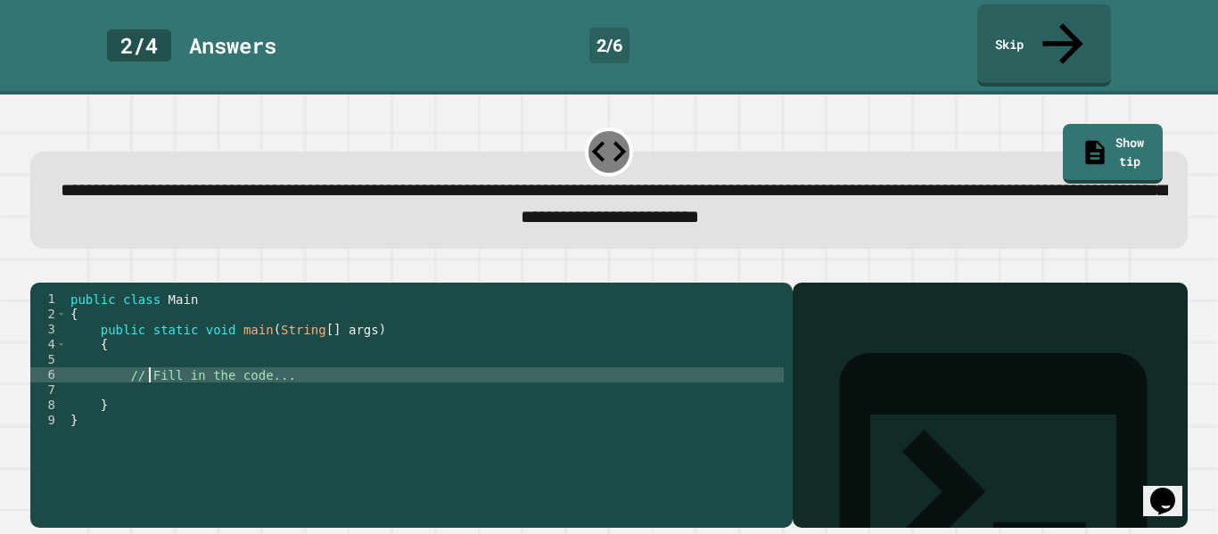
click at [152, 361] on div "public class Main { public static void main ( String [ ] args ) { // Fill in th…" at bounding box center [425, 421] width 717 height 258
drag, startPoint x: 133, startPoint y: 363, endPoint x: 154, endPoint y: 364, distance: 21.4
click at [154, 364] on div "public class Main { public static void main ( String [ ] args ) { // Fill in th…" at bounding box center [425, 421] width 717 height 258
click at [131, 359] on div "public class Main { public static void main ( String [ ] args ) { // Fill in th…" at bounding box center [425, 421] width 717 height 258
drag, startPoint x: 127, startPoint y: 359, endPoint x: 287, endPoint y: 361, distance: 160.6
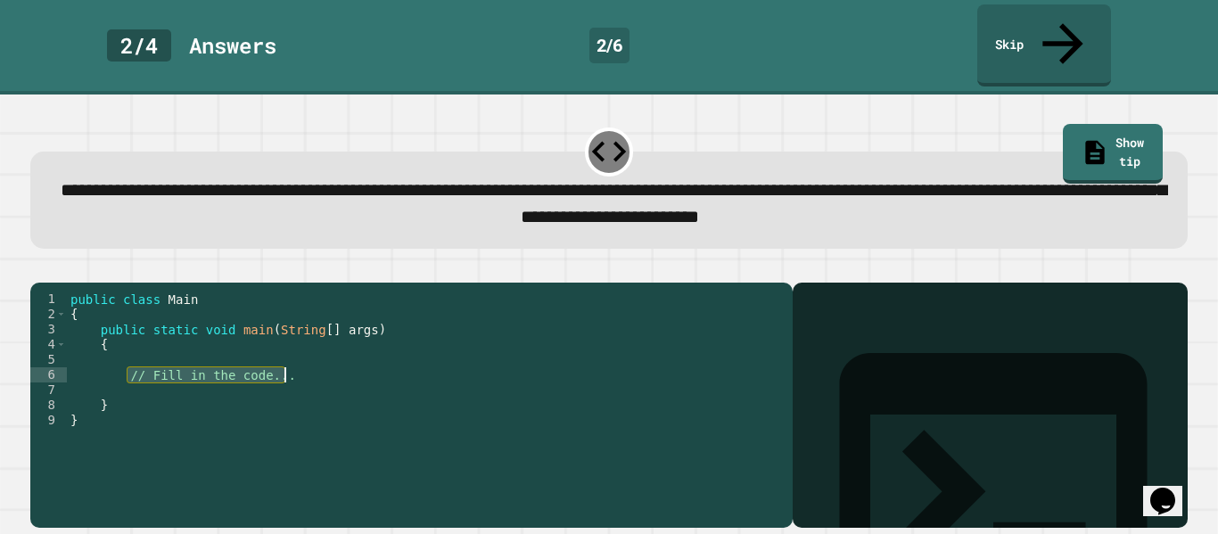
click at [287, 361] on div "public class Main { public static void main ( String [ ] args ) { // Fill in th…" at bounding box center [425, 421] width 717 height 258
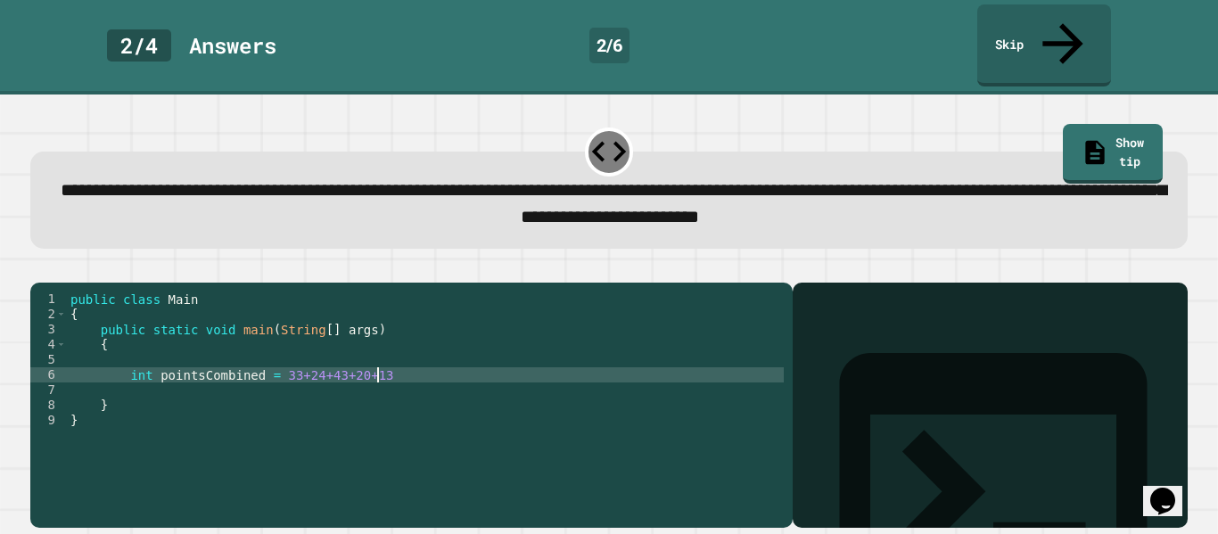
type textarea "**********"
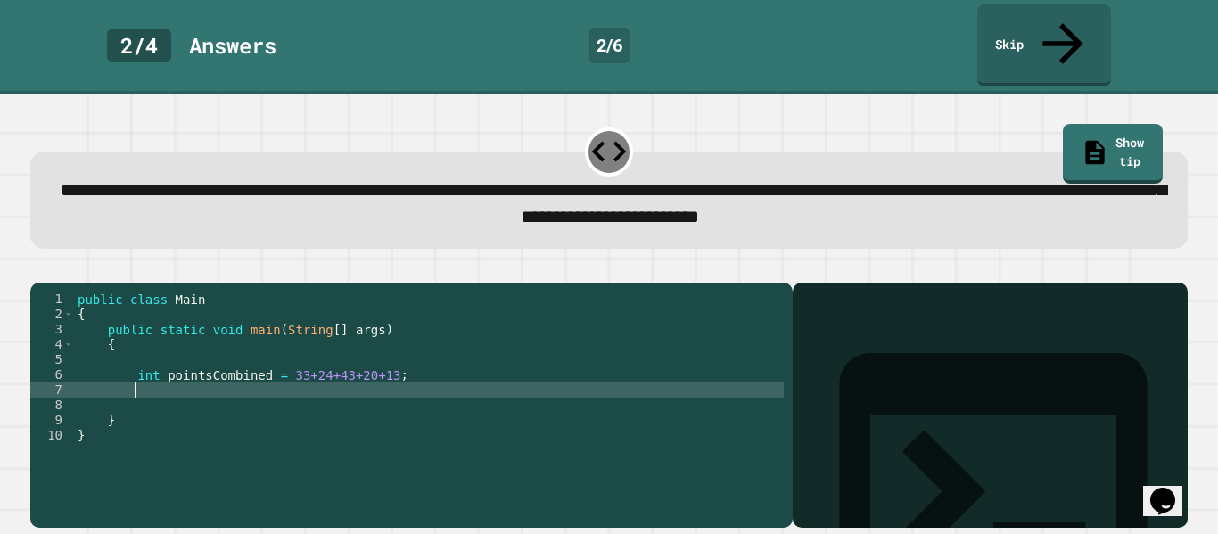
scroll to position [0, 6]
click at [147, 346] on div "public class Main { public static void main ( String [ ] args ) { int pointsCom…" at bounding box center [429, 421] width 710 height 258
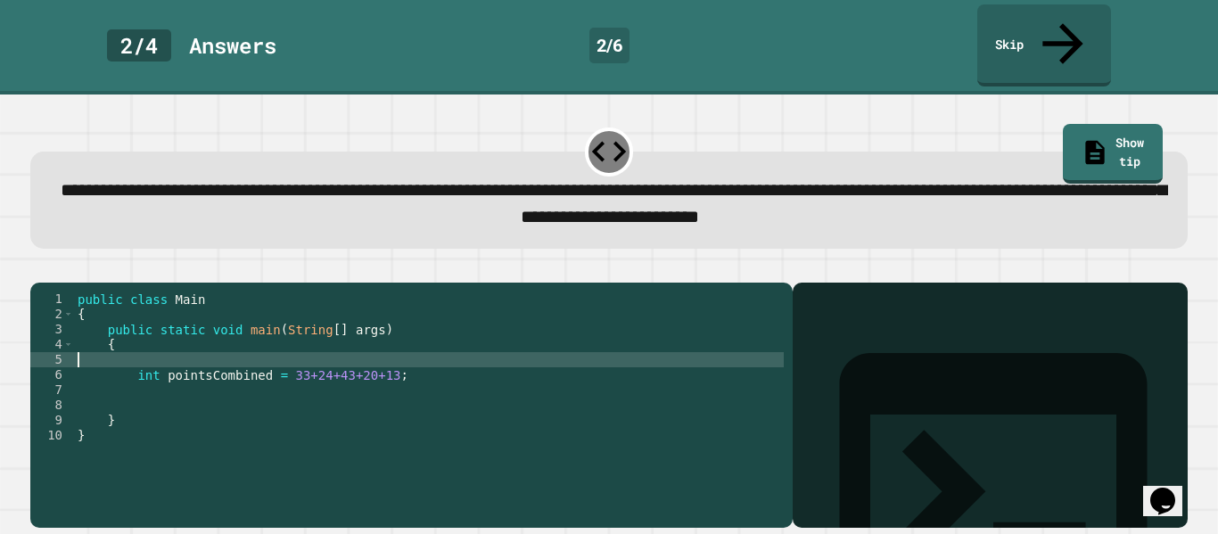
type textarea "*"
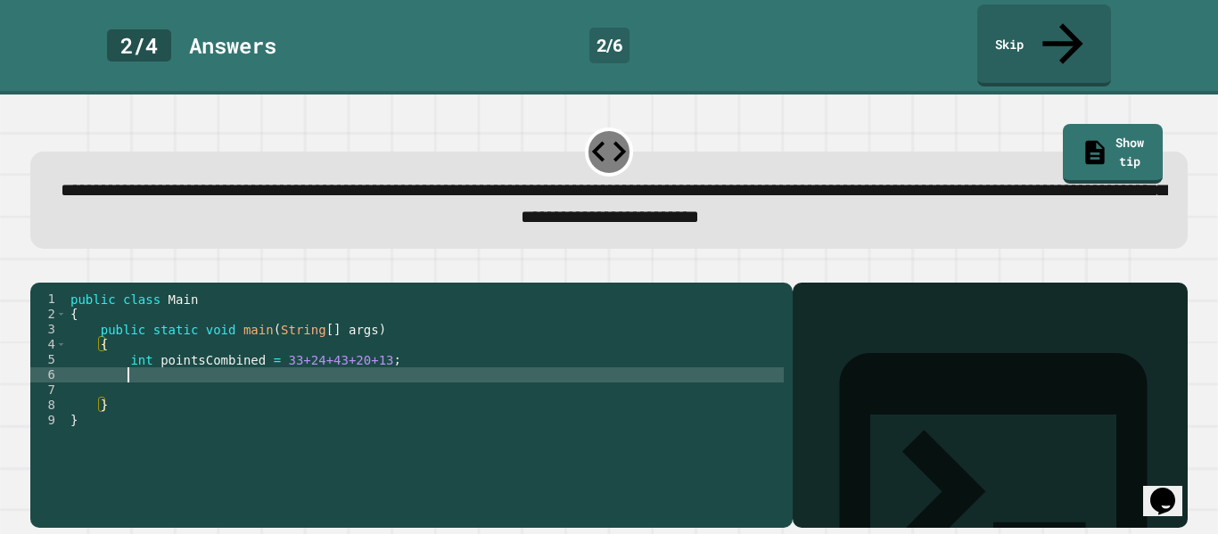
click at [151, 360] on div "public class Main { public static void main ( String [ ] args ) { int pointsCom…" at bounding box center [425, 421] width 717 height 258
type textarea "**********"
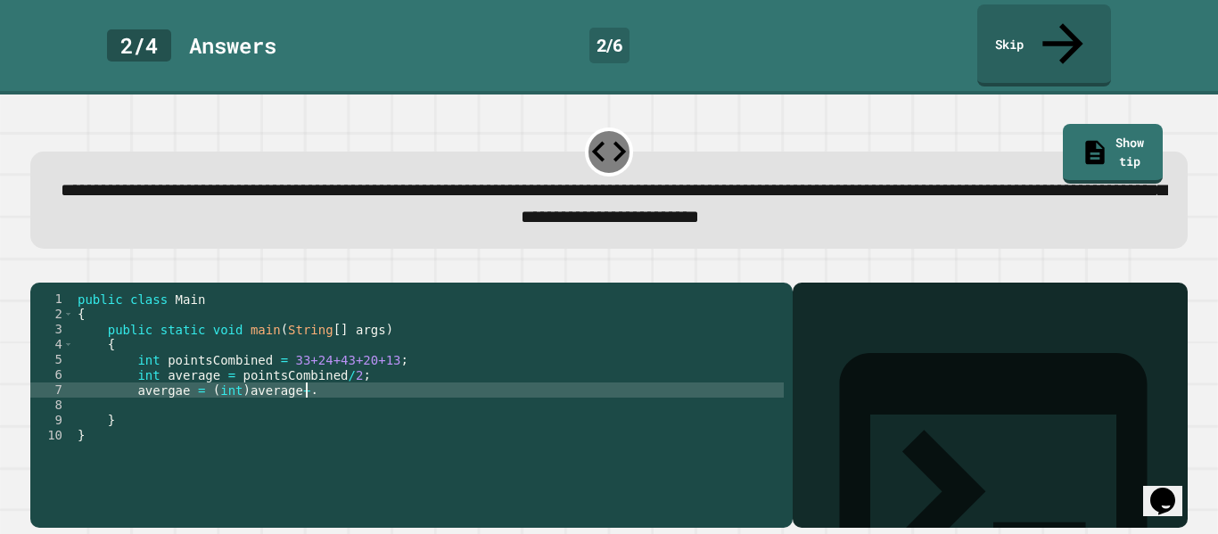
scroll to position [0, 29]
type textarea "**********"
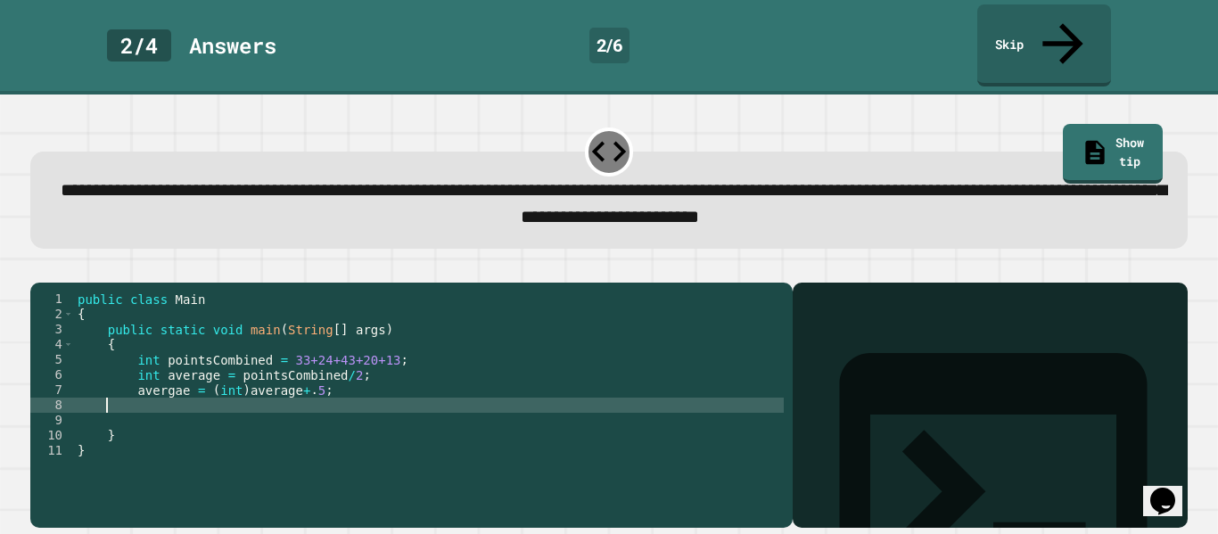
scroll to position [0, 0]
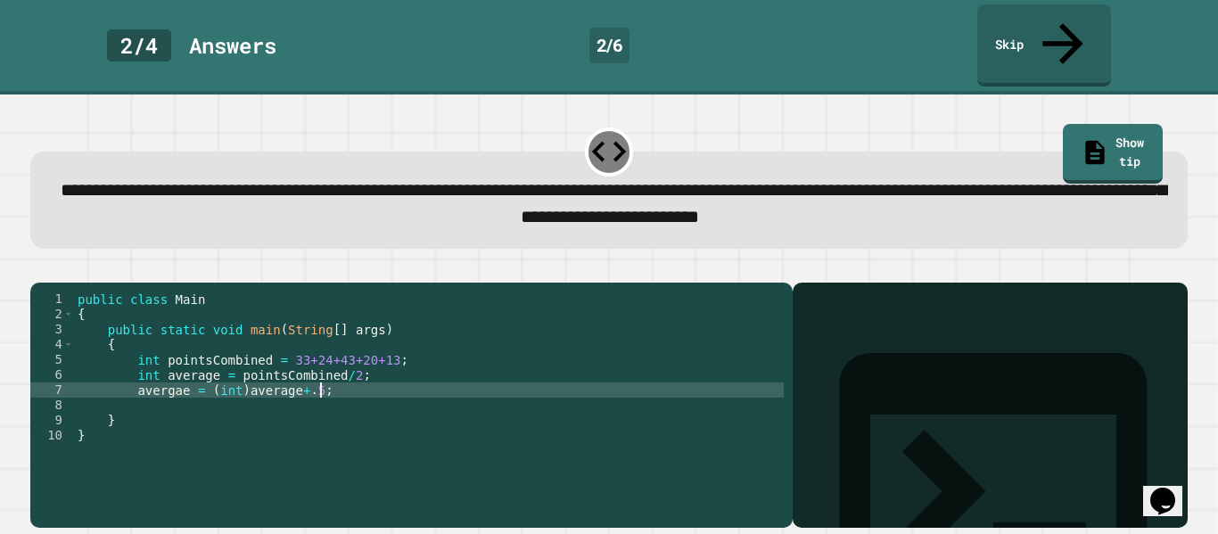
click at [54, 273] on icon "button" at bounding box center [51, 279] width 10 height 12
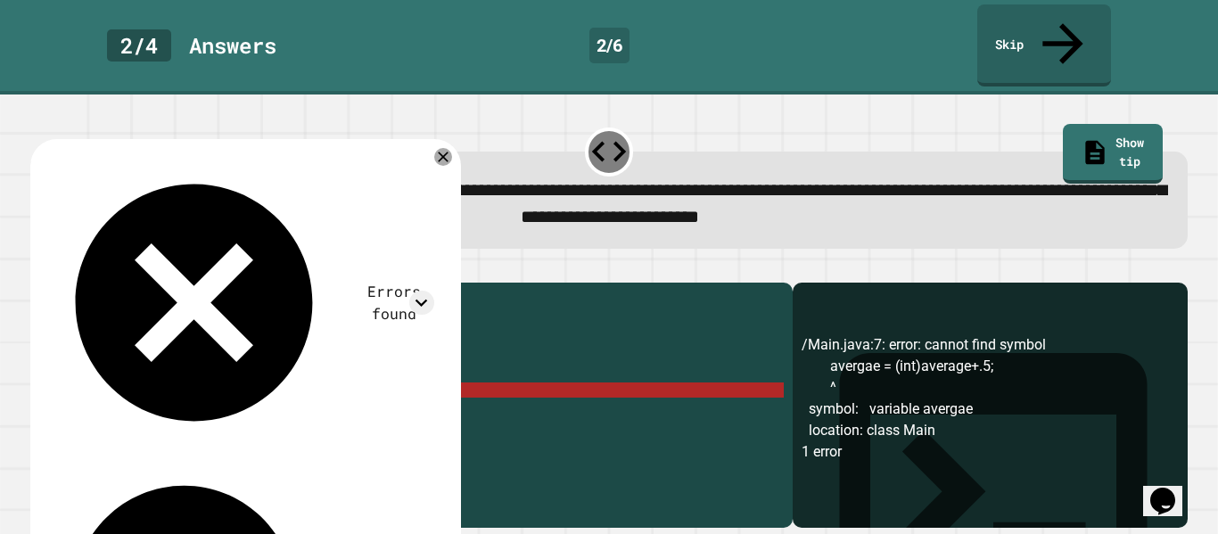
click at [176, 375] on div "public class Main { public static void main ( String [ ] args ) { int pointsCom…" at bounding box center [429, 421] width 710 height 258
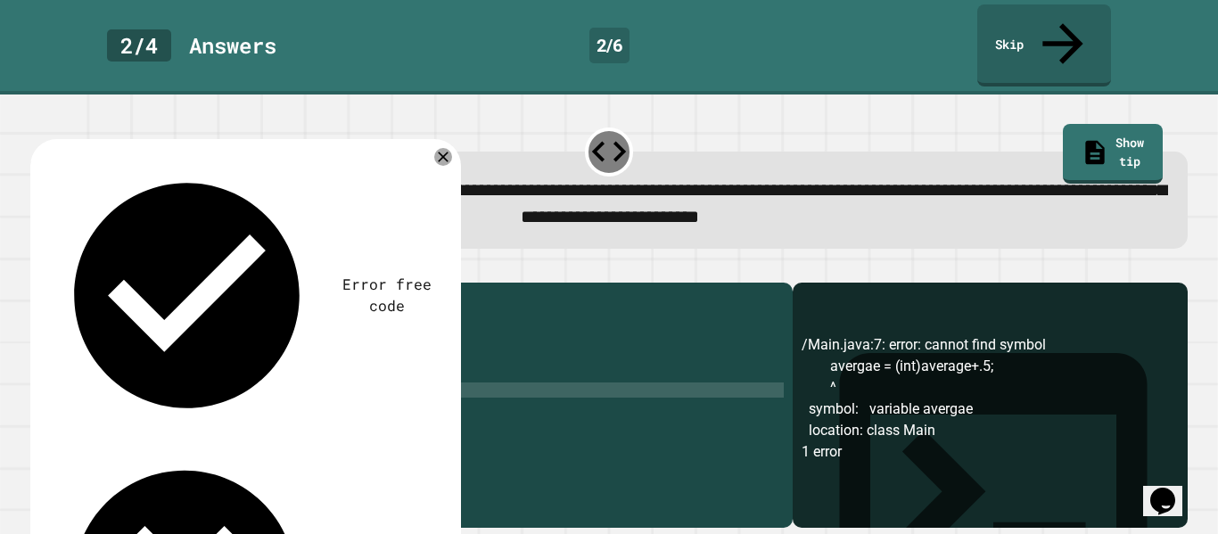
scroll to position [0, 13]
click at [39, 268] on icon "button" at bounding box center [39, 268] width 0 height 0
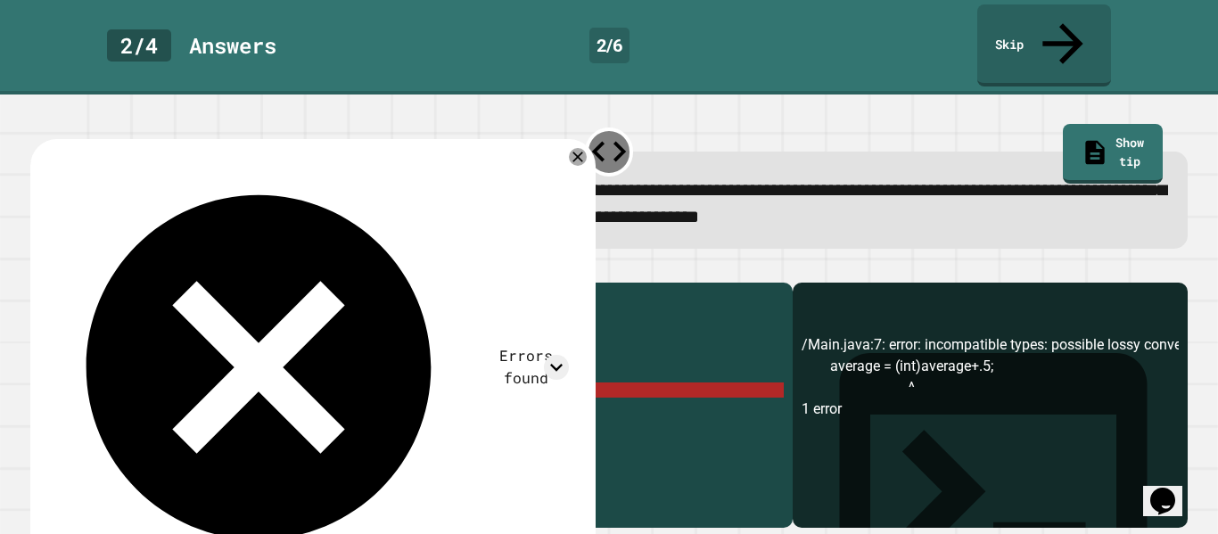
click at [554, 364] on icon at bounding box center [556, 367] width 12 height 7
click at [582, 147] on icon at bounding box center [577, 157] width 21 height 21
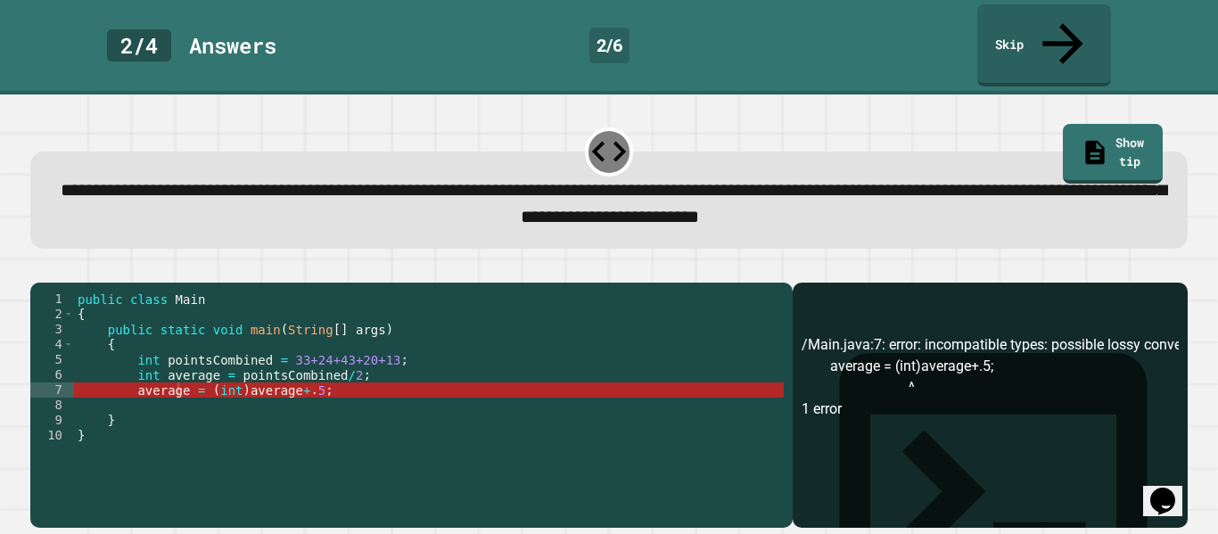
click at [314, 377] on div "public class Main { public static void main ( String [ ] args ) { int pointsCom…" at bounding box center [429, 421] width 710 height 258
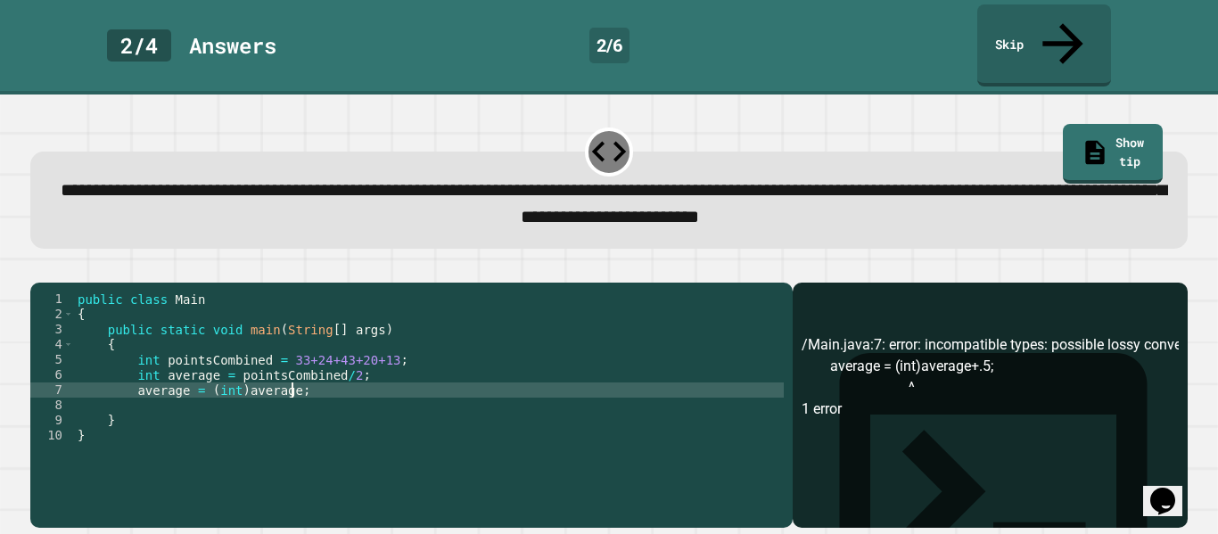
click at [39, 268] on button "button" at bounding box center [39, 268] width 0 height 0
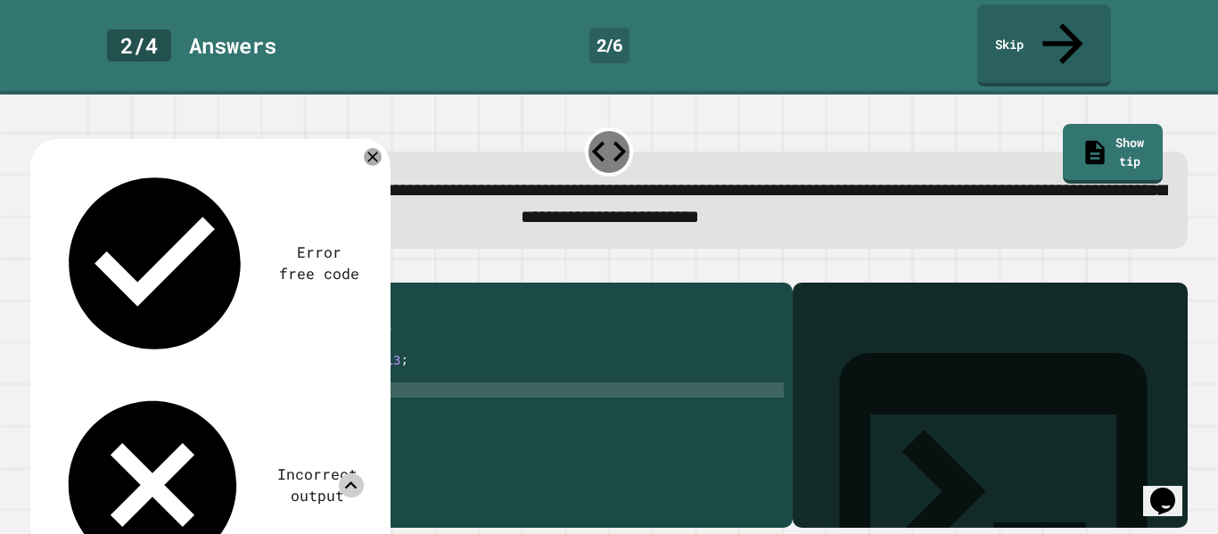
click at [349, 482] on icon at bounding box center [351, 485] width 12 height 7
click at [1101, 120] on link "Show tip" at bounding box center [1113, 151] width 95 height 62
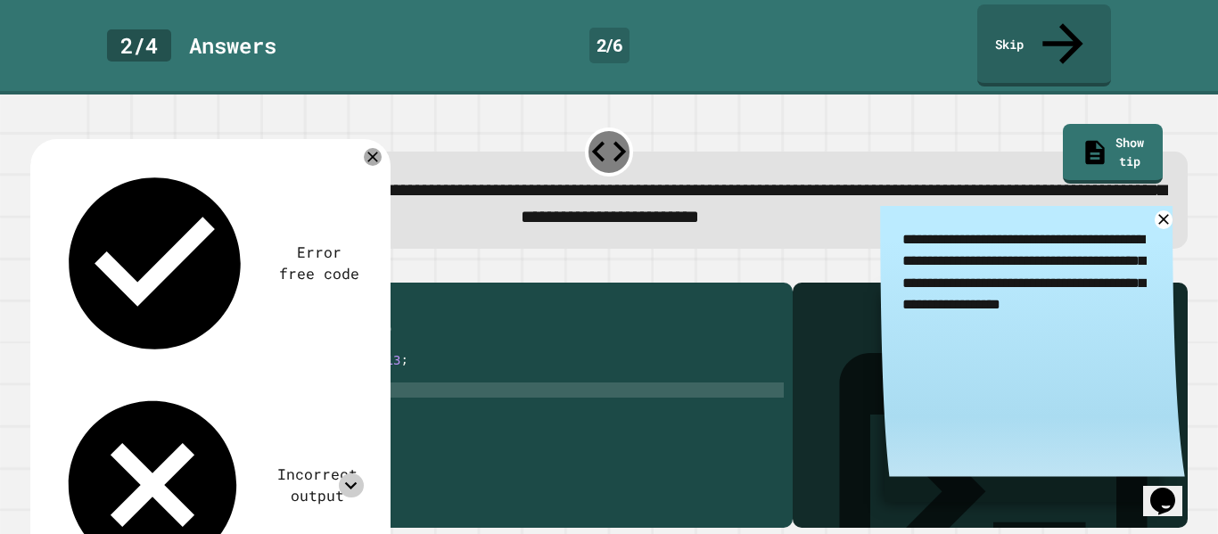
click at [205, 375] on div "public class Main { public static void main ( String [ ] args ) { int pointsCom…" at bounding box center [429, 421] width 710 height 258
click at [55, 261] on div at bounding box center [609, 271] width 1158 height 21
click at [39, 268] on icon "button" at bounding box center [39, 268] width 0 height 0
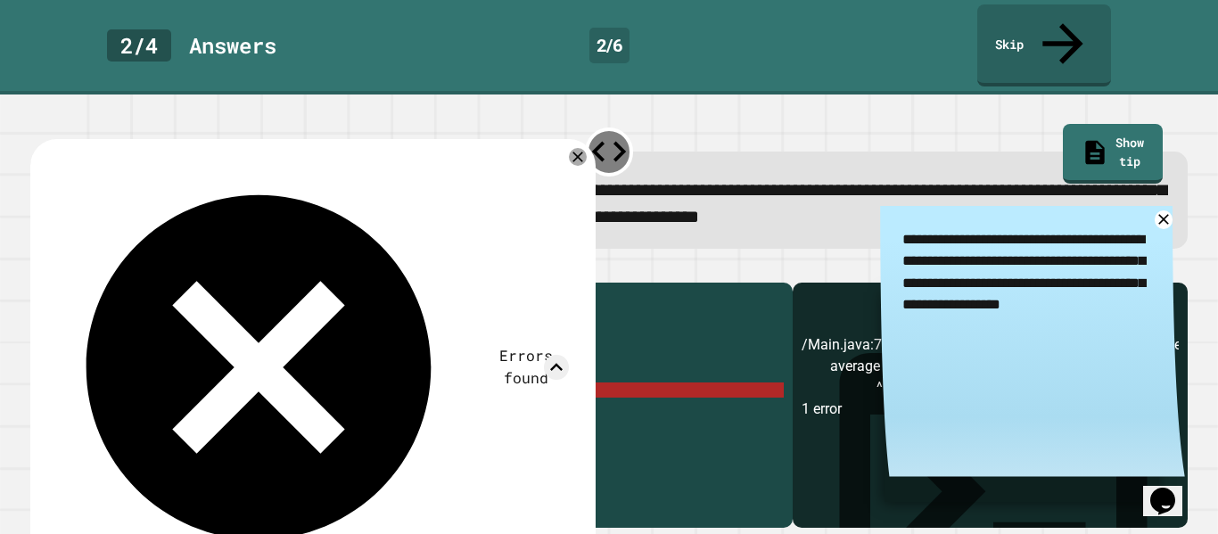
scroll to position [0, 12]
click at [581, 146] on icon at bounding box center [577, 156] width 21 height 21
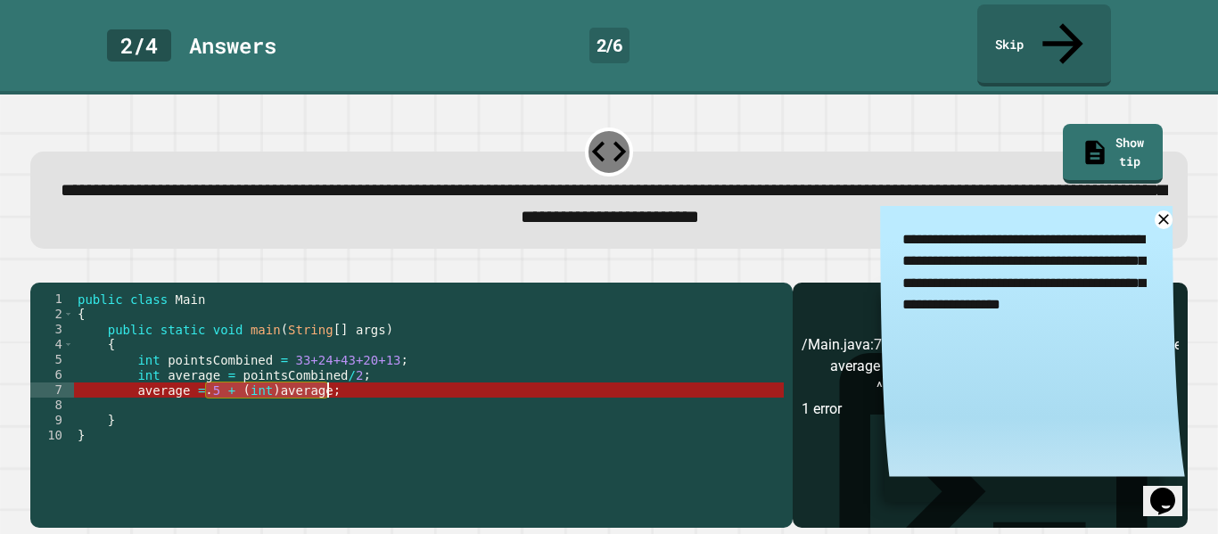
drag, startPoint x: 205, startPoint y: 374, endPoint x: 326, endPoint y: 381, distance: 120.6
click at [326, 381] on div "public class Main { public static void main ( String [ ] args ) { int pointsCom…" at bounding box center [429, 421] width 710 height 258
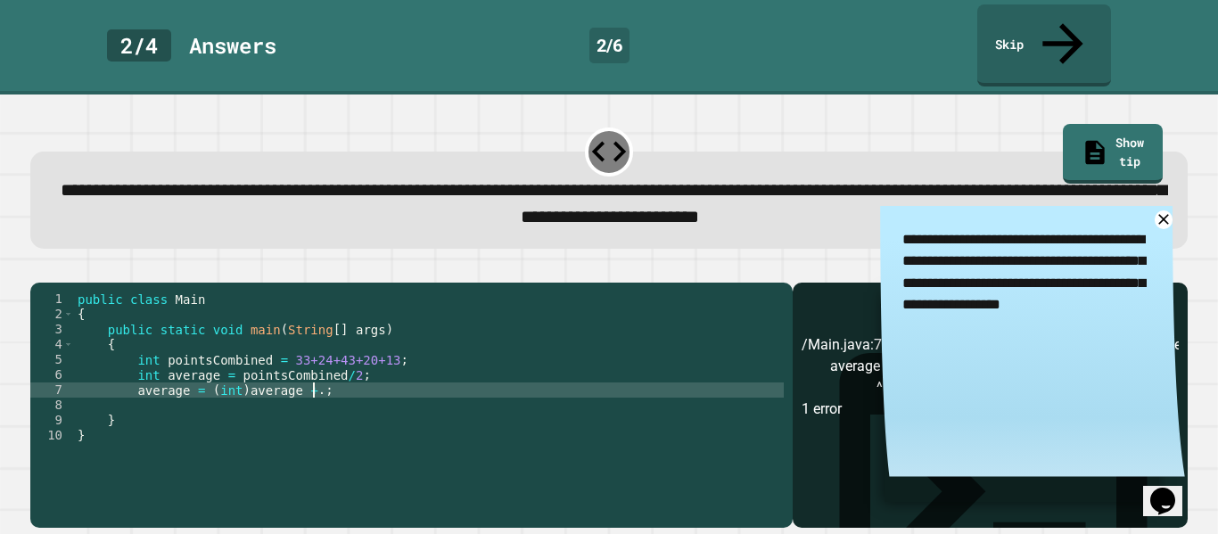
scroll to position [0, 30]
click at [307, 379] on div "public class Main { public static void main ( String [ ] args ) { int pointsCom…" at bounding box center [429, 421] width 710 height 258
click at [80, 261] on div at bounding box center [609, 271] width 1158 height 21
click at [39, 268] on icon "button" at bounding box center [39, 268] width 0 height 0
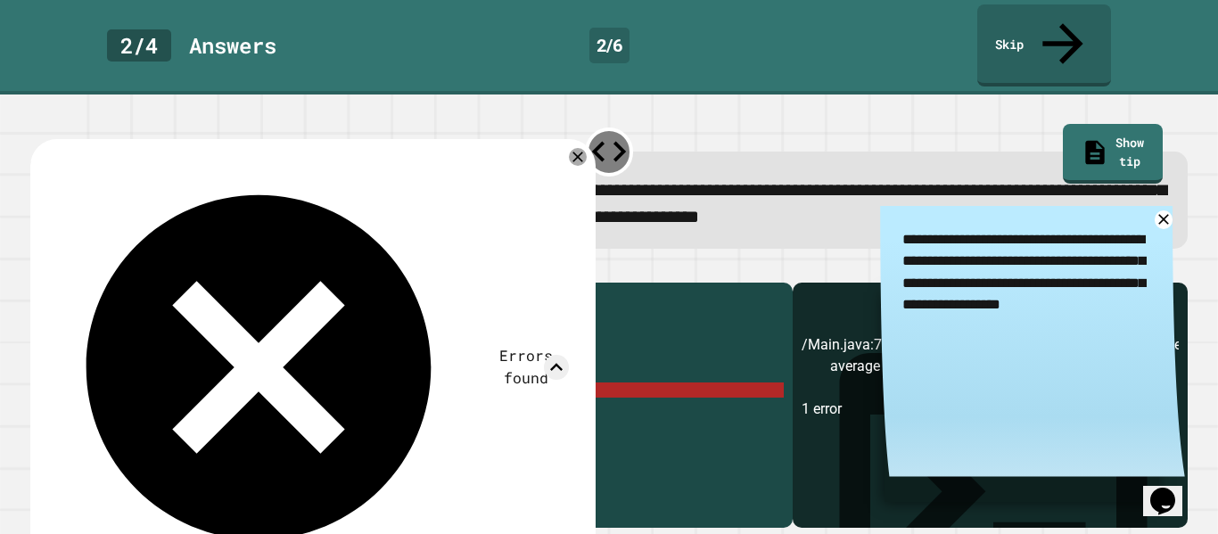
click at [243, 375] on div "public class Main { public static void main ( String [ ] args ) { int pointsCom…" at bounding box center [429, 421] width 710 height 258
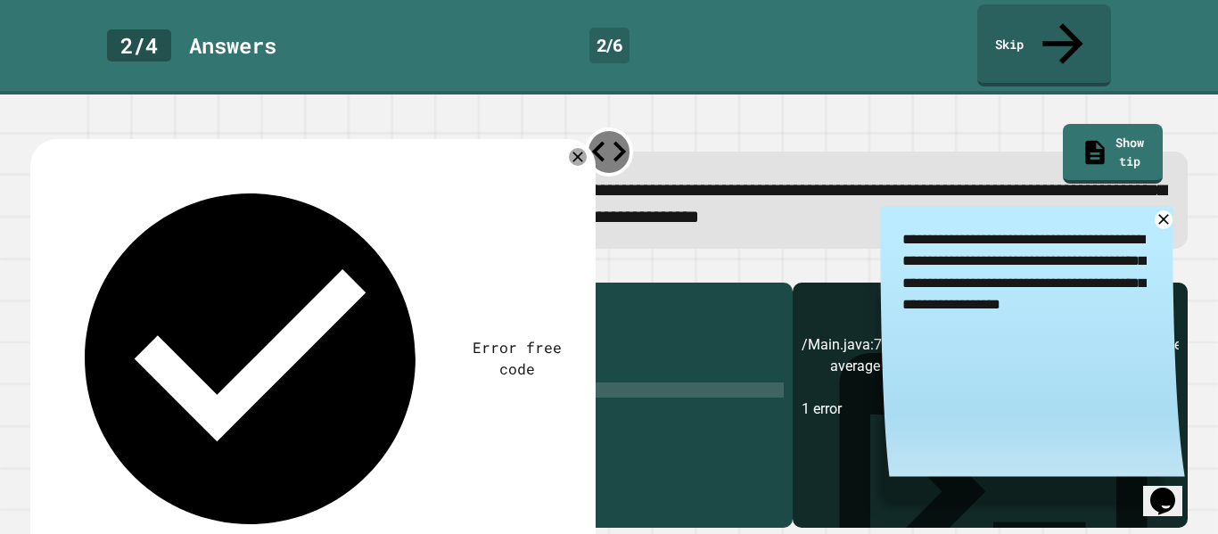
type textarea "**********"
click at [39, 268] on icon "button" at bounding box center [39, 268] width 0 height 0
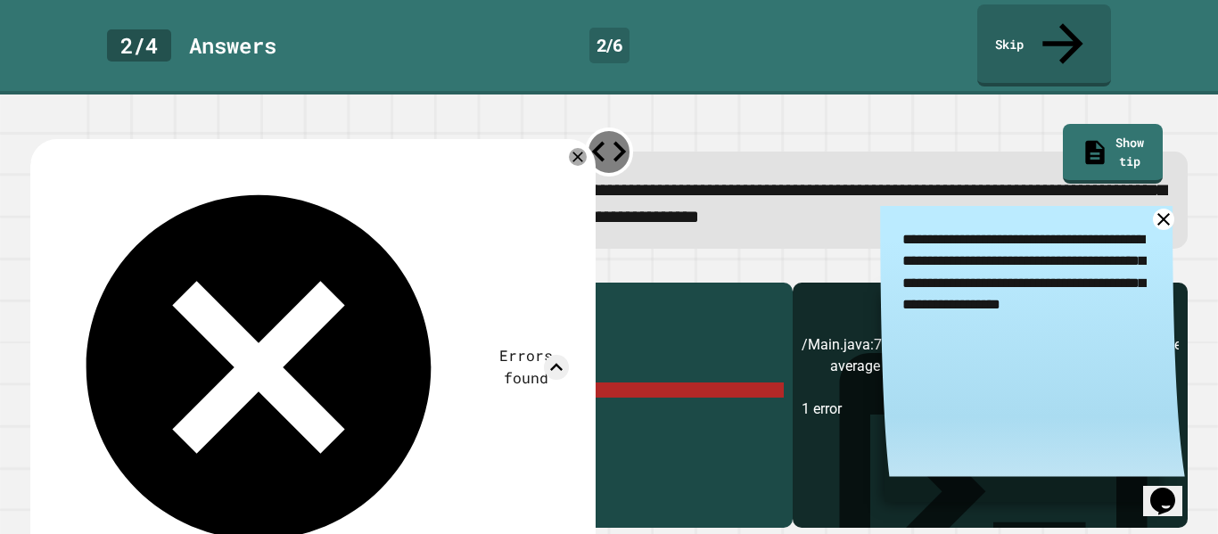
click at [1161, 209] on icon at bounding box center [1163, 220] width 22 height 22
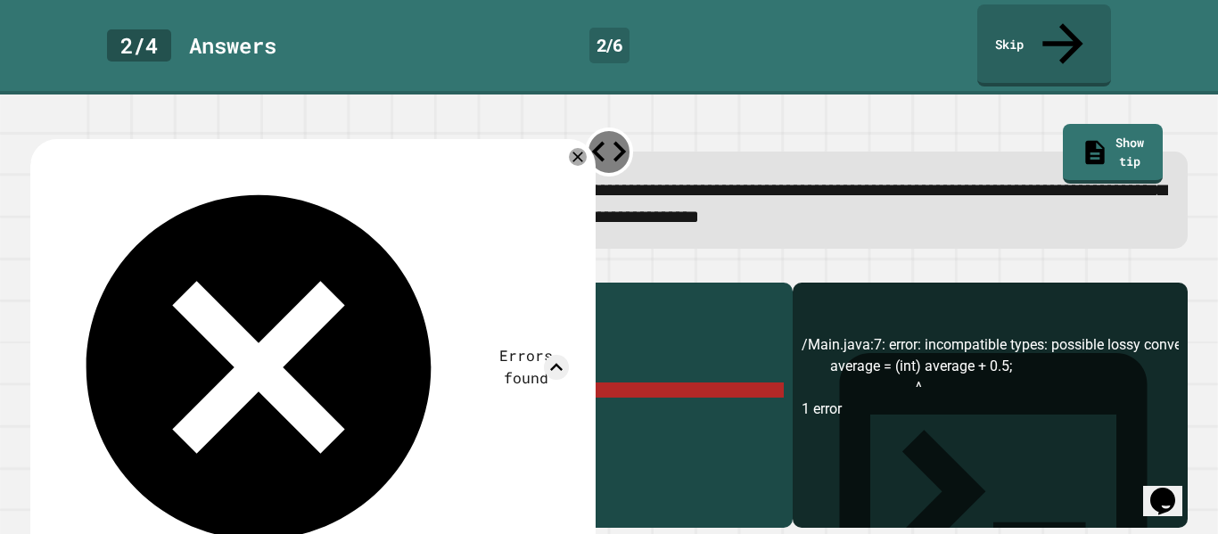
click at [568, 161] on div "Errors found" at bounding box center [310, 368] width 517 height 414
click at [573, 146] on icon at bounding box center [577, 156] width 21 height 21
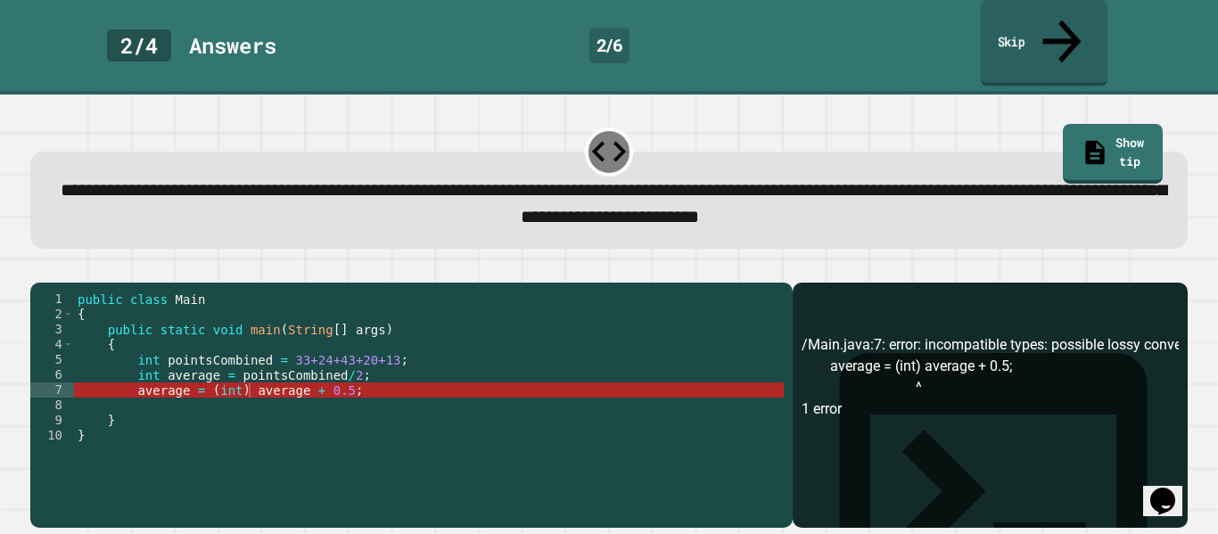
click at [1025, 16] on link "Skip" at bounding box center [1044, 43] width 127 height 87
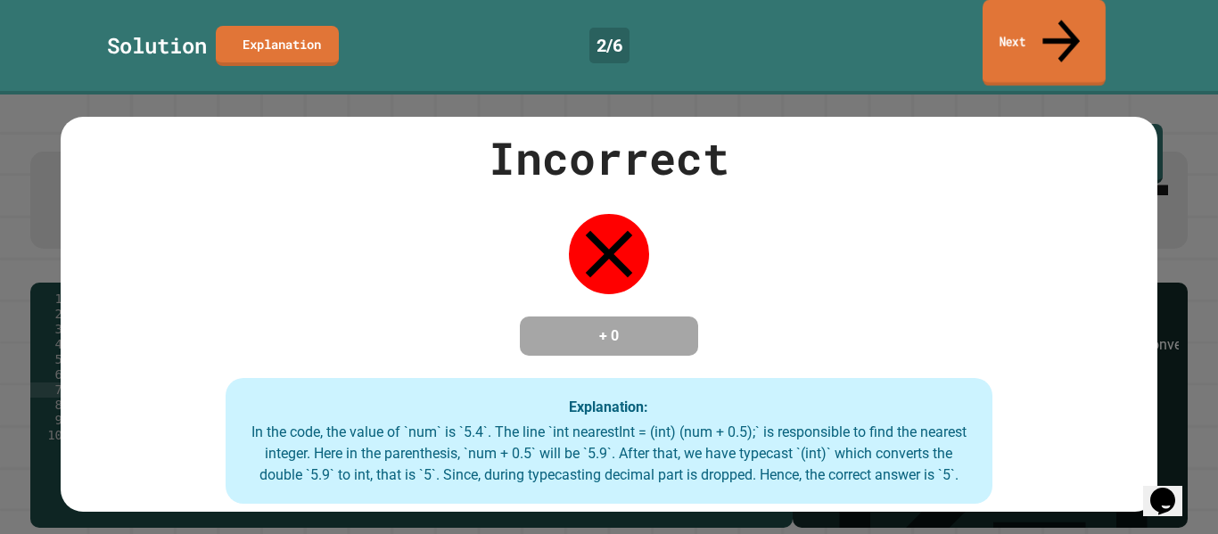
click at [1094, 16] on link "Next" at bounding box center [1044, 43] width 123 height 87
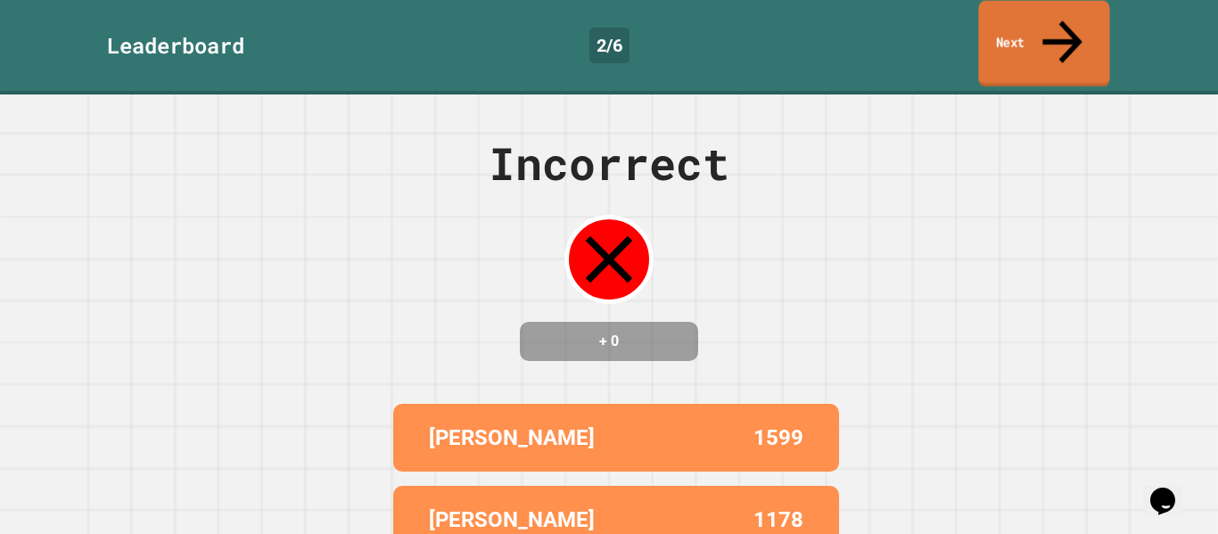
click at [1091, 19] on link "Next" at bounding box center [1043, 44] width 131 height 87
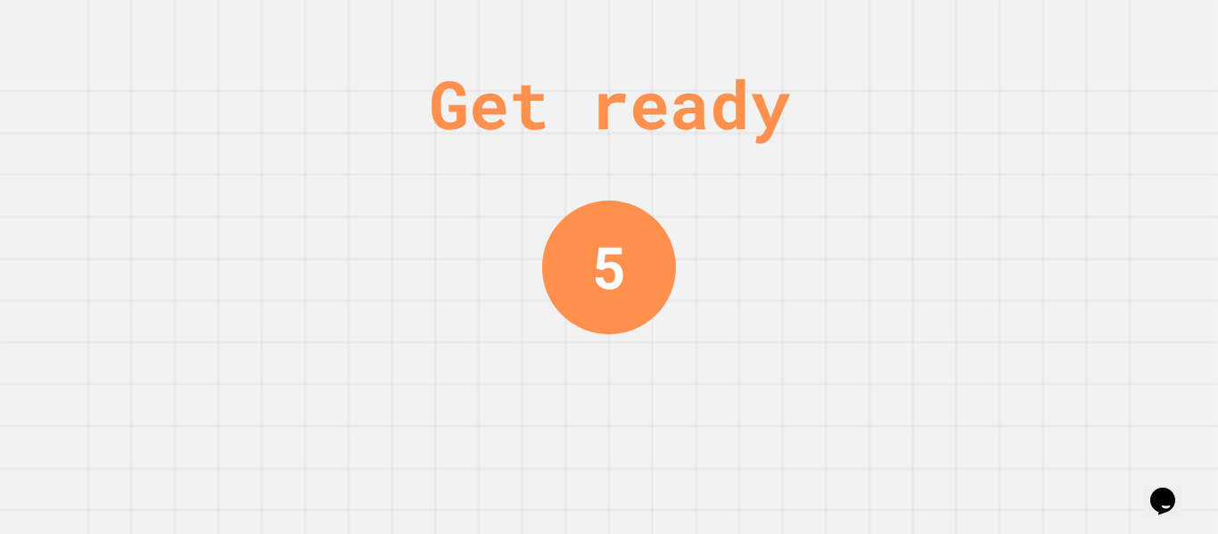
click at [717, 164] on div "Get ready 5" at bounding box center [609, 267] width 1218 height 534
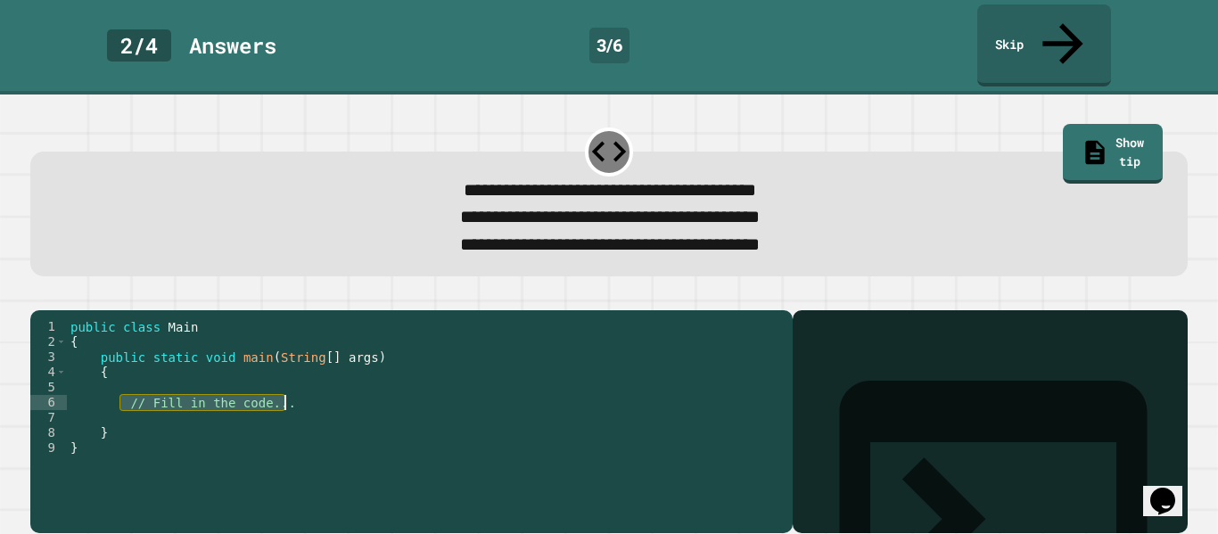
drag, startPoint x: 124, startPoint y: 392, endPoint x: 317, endPoint y: 388, distance: 192.7
click at [317, 388] on div "public class Main { public static void main ( String [ ] args ) { // Fill in th…" at bounding box center [425, 432] width 717 height 227
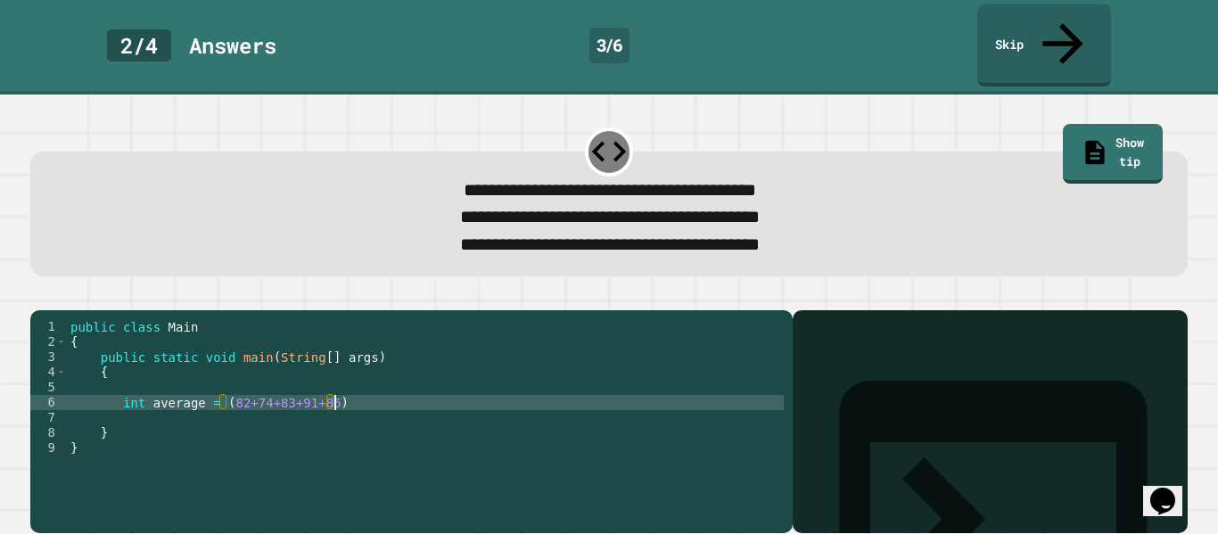
scroll to position [0, 33]
type textarea "**********"
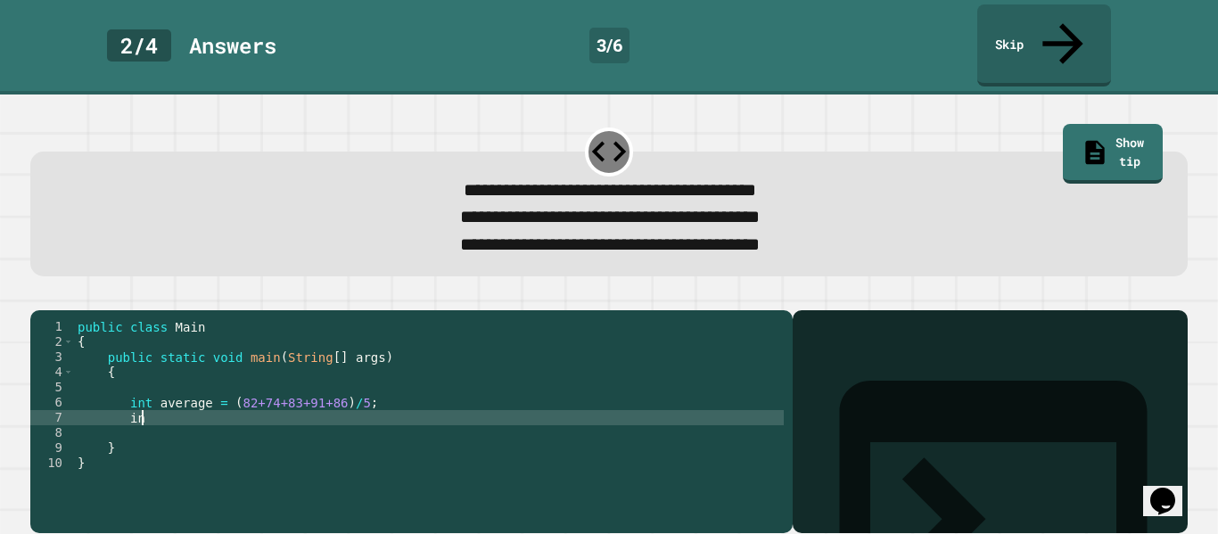
type textarea "*"
type textarea "**********"
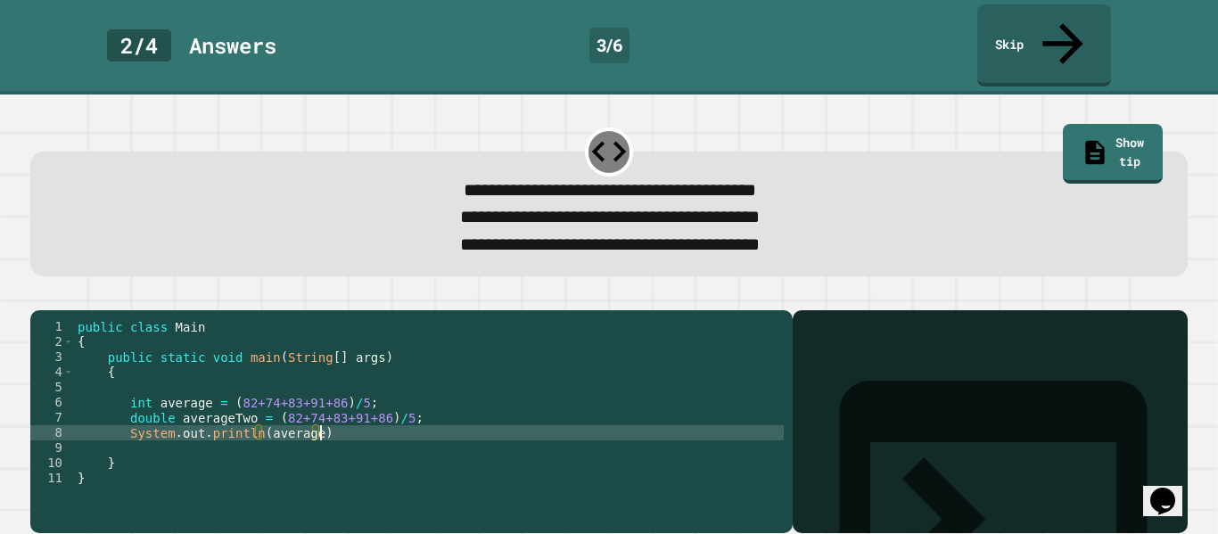
type textarea "**********"
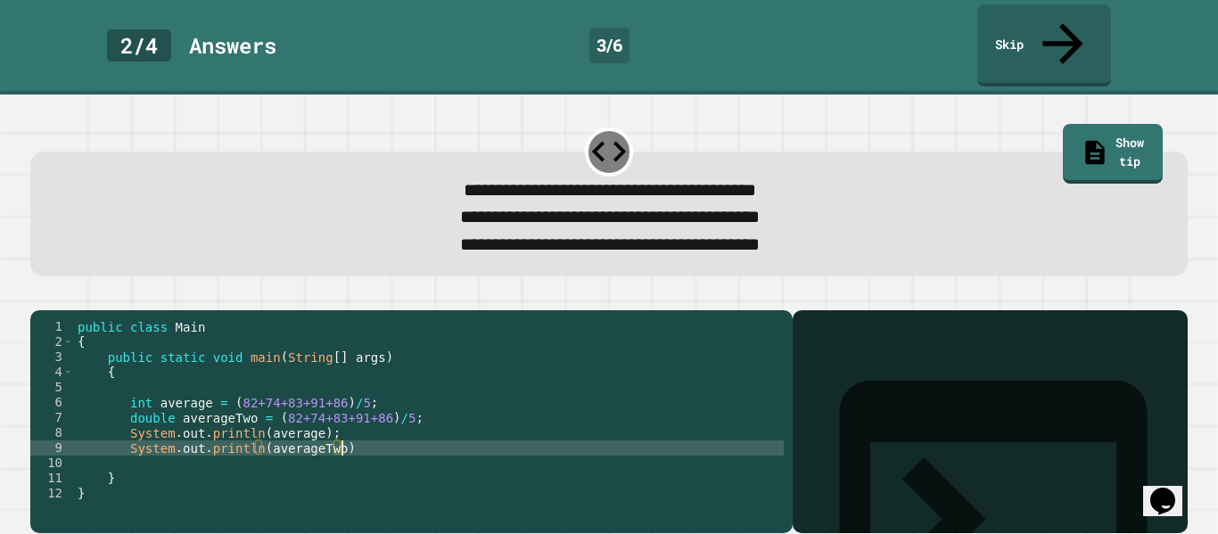
scroll to position [0, 33]
click at [39, 296] on icon "button" at bounding box center [39, 296] width 0 height 0
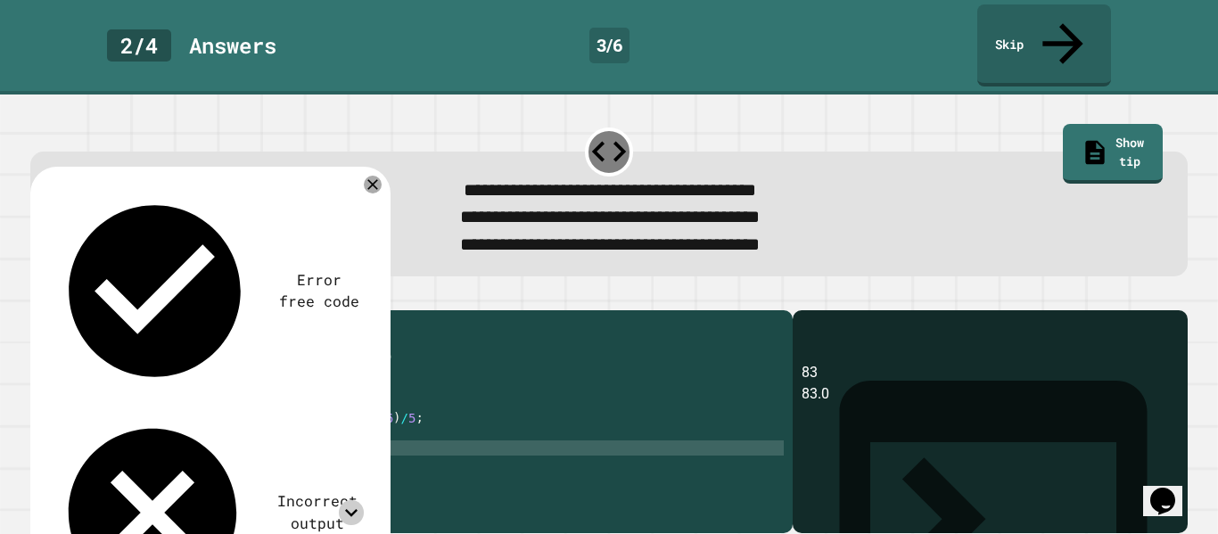
click at [356, 500] on icon at bounding box center [351, 512] width 24 height 24
click at [373, 174] on icon at bounding box center [372, 184] width 21 height 21
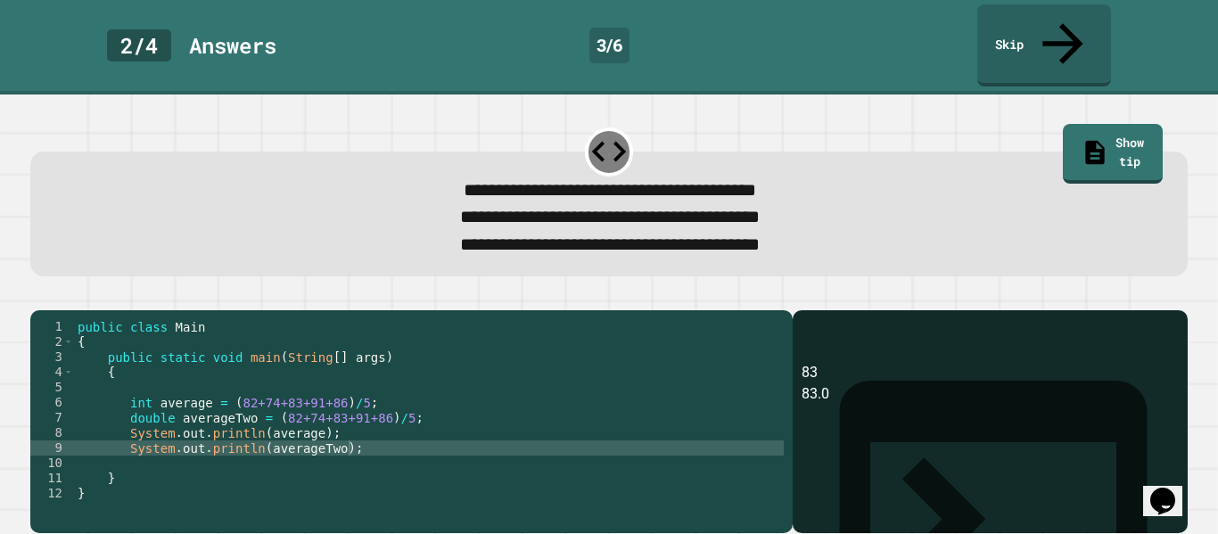
click at [271, 405] on div "public class Main { public static void main ( String [ ] args ) { int average =…" at bounding box center [429, 432] width 710 height 227
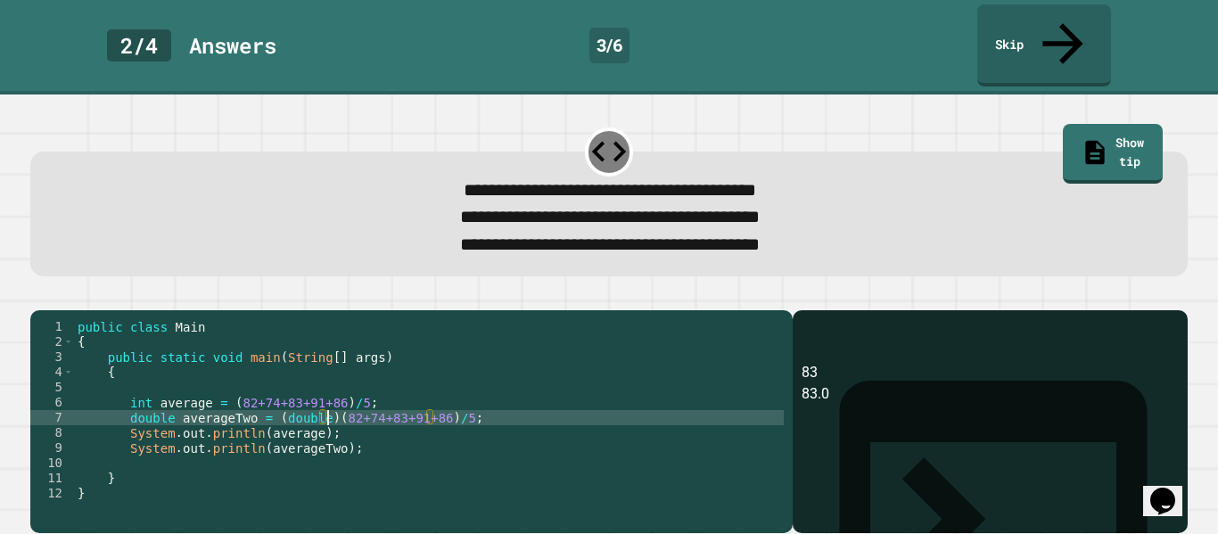
scroll to position [0, 32]
type textarea "**********"
click at [39, 296] on icon "button" at bounding box center [39, 296] width 0 height 0
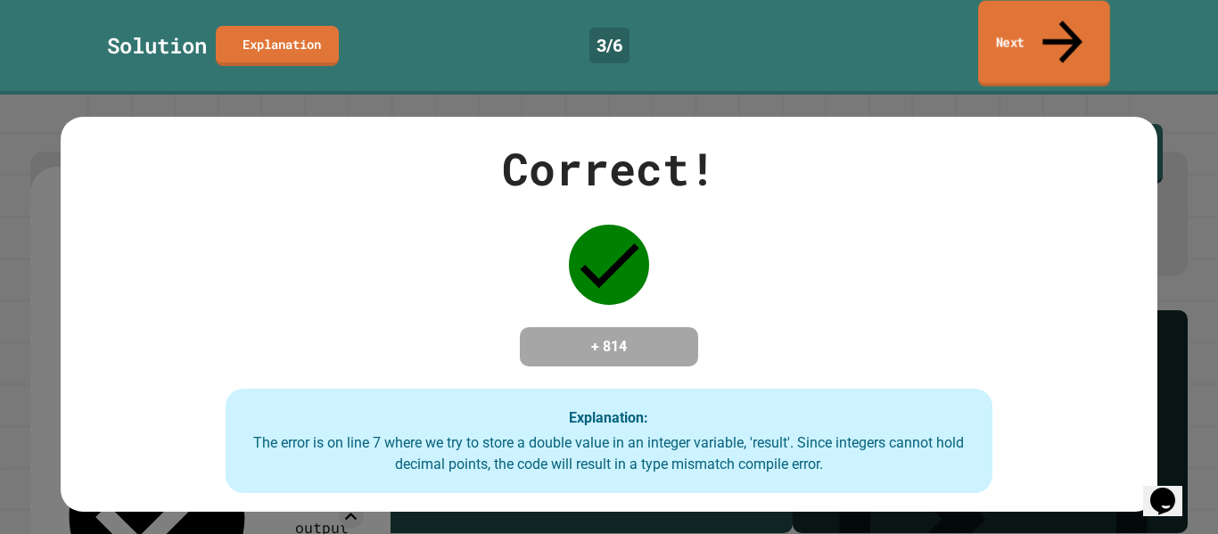
click at [1067, 21] on icon at bounding box center [1063, 42] width 40 height 43
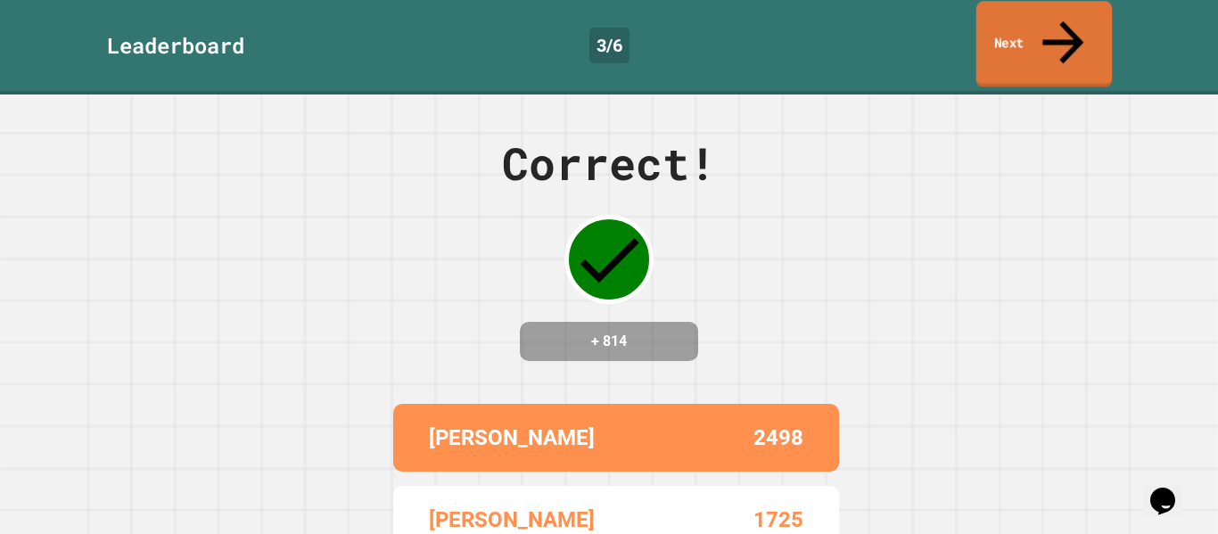
click at [984, 26] on link "Next" at bounding box center [1045, 44] width 136 height 87
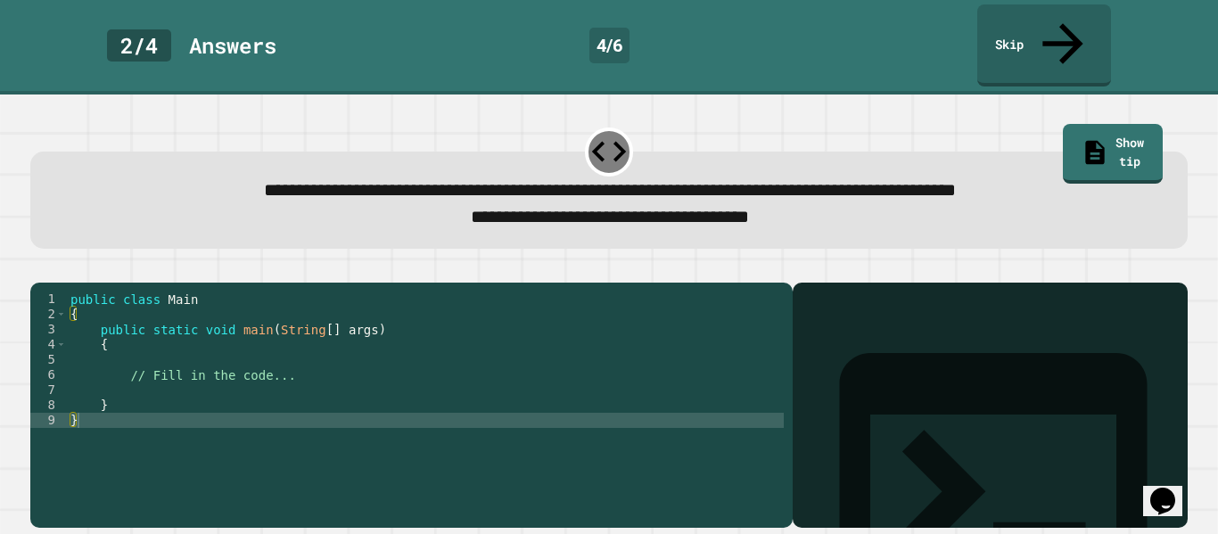
click at [157, 377] on div "public class Main { public static void main ( String [ ] args ) { // Fill in th…" at bounding box center [425, 421] width 717 height 258
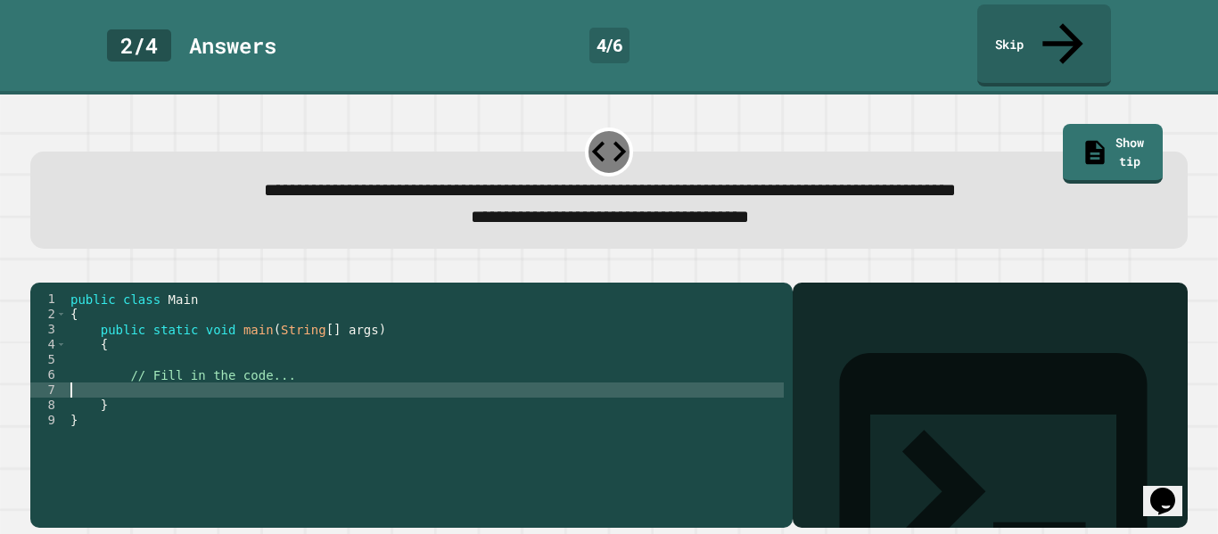
click at [292, 356] on div "public class Main { public static void main ( String [ ] args ) { // Fill in th…" at bounding box center [425, 421] width 717 height 258
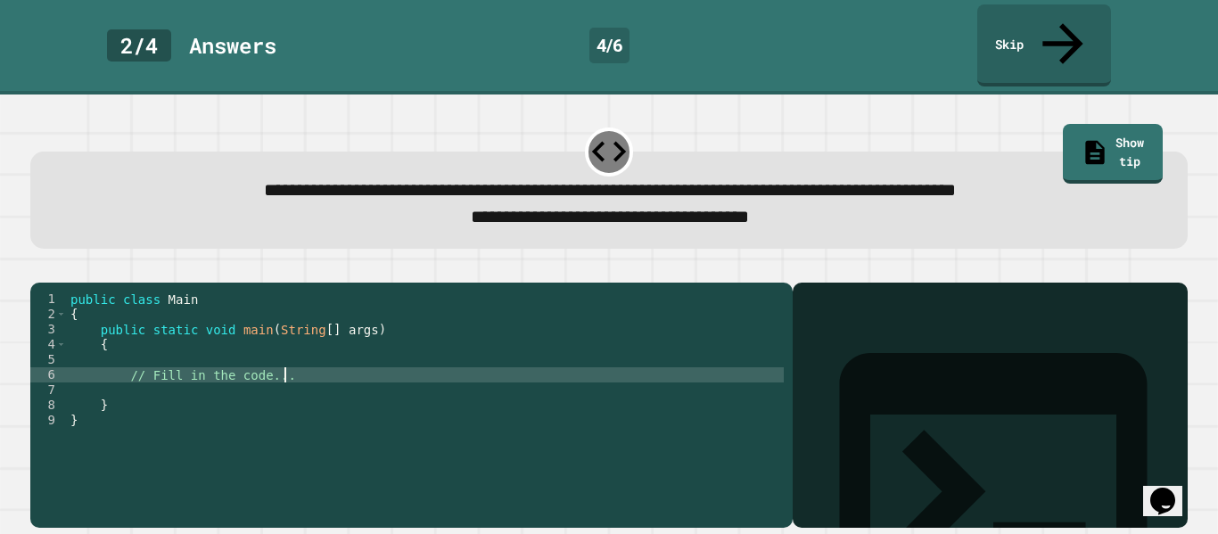
type textarea "**********"
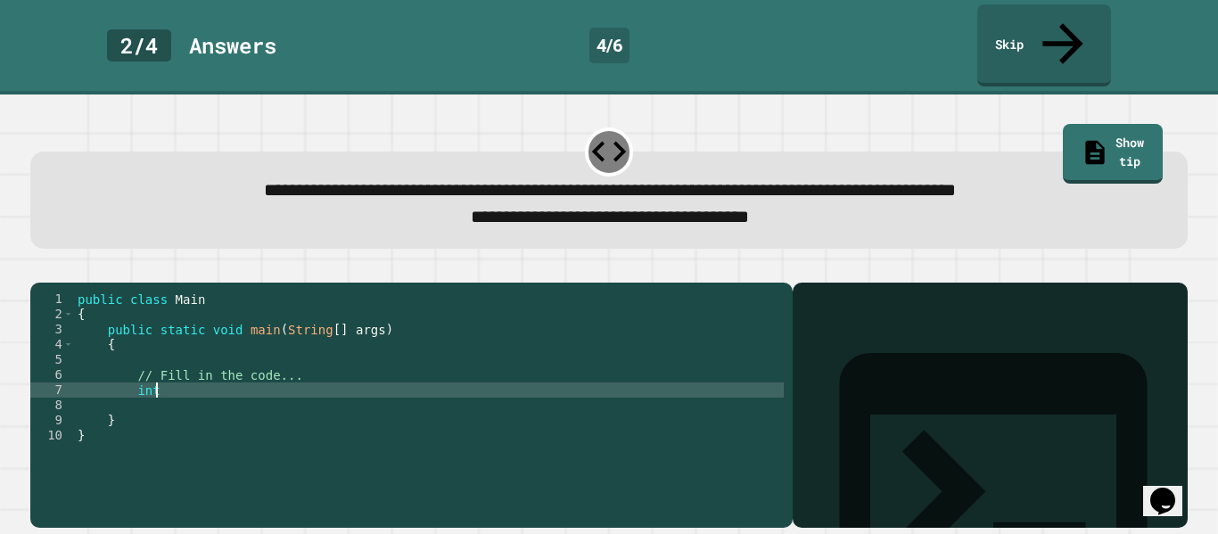
scroll to position [0, 10]
type textarea "*"
click at [279, 380] on div "public class Main { public static void main ( String [ ] args ) { // Fill in th…" at bounding box center [429, 421] width 710 height 258
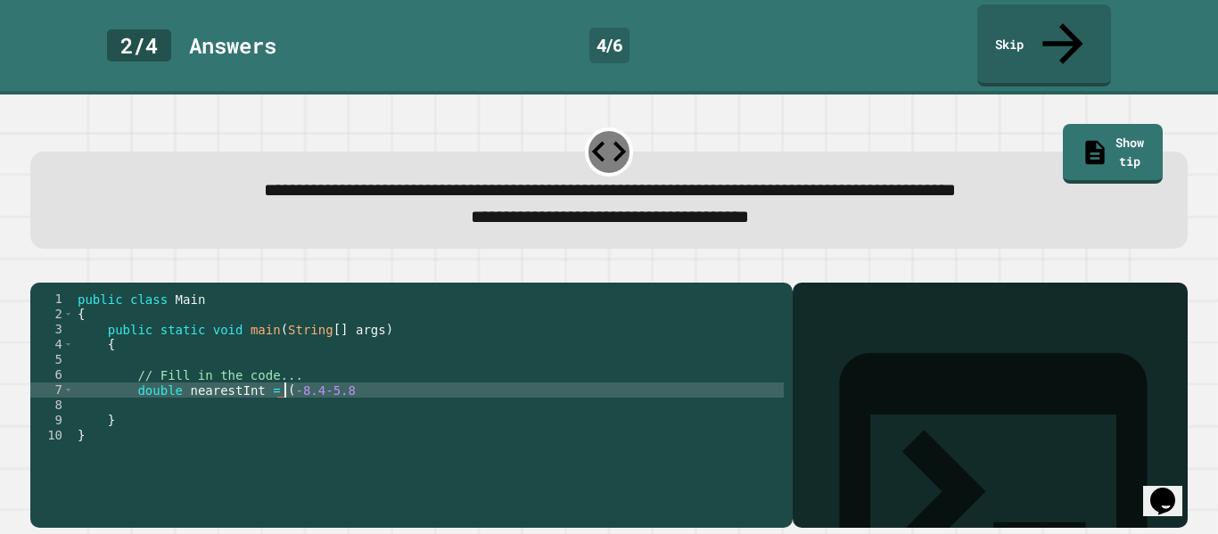
click at [381, 377] on div "public class Main { public static void main ( String [ ] args ) { // Fill in th…" at bounding box center [429, 421] width 710 height 258
type textarea "**********"
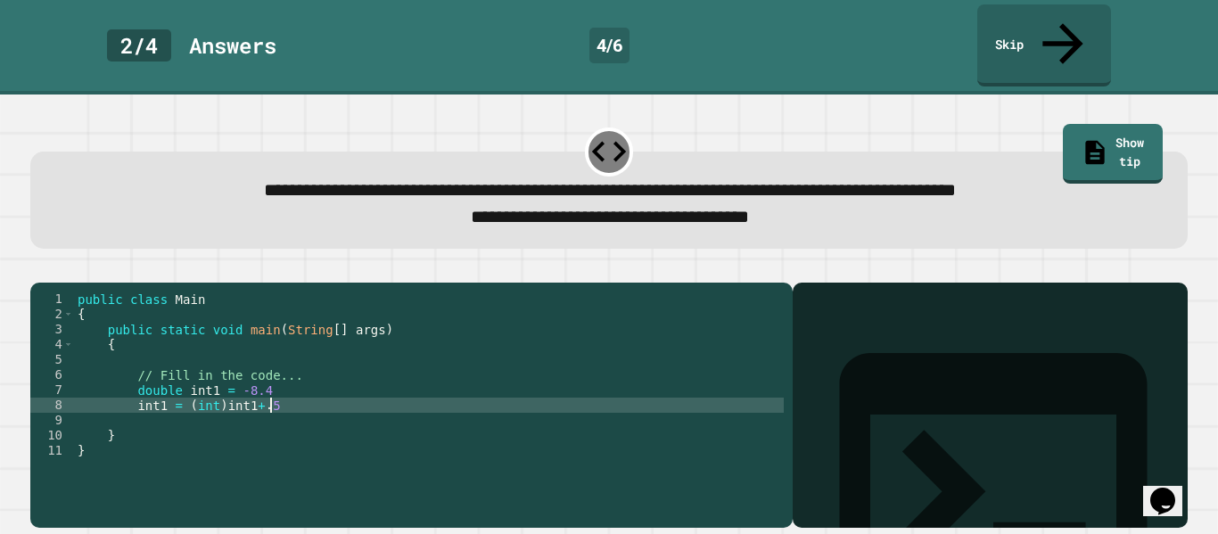
scroll to position [0, 23]
type textarea "**********"
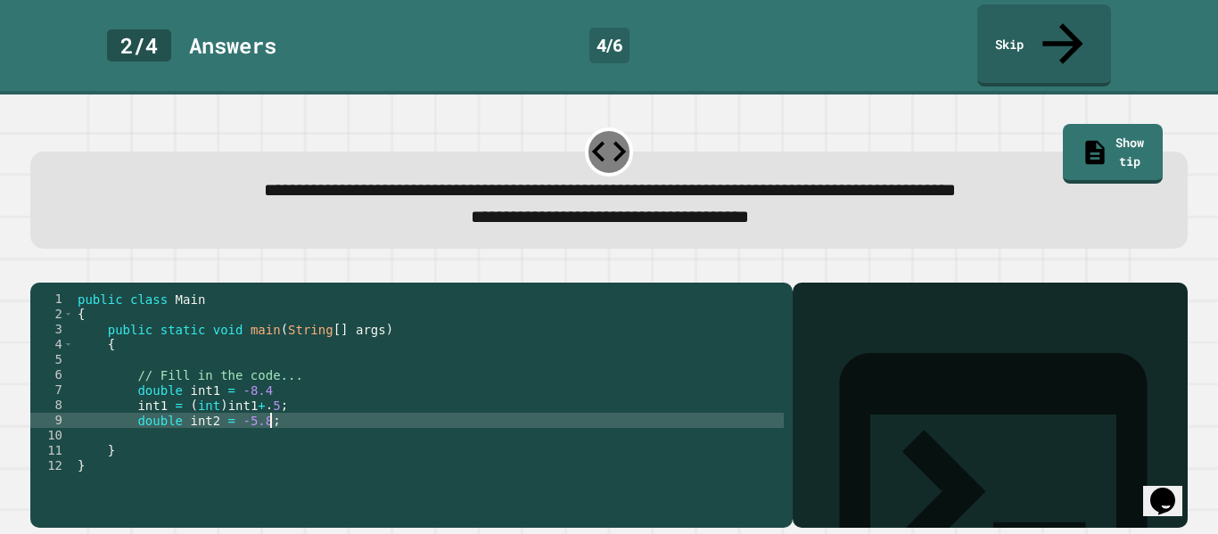
click at [319, 378] on div "public class Main { public static void main ( String [ ] args ) { // Fill in th…" at bounding box center [429, 421] width 710 height 258
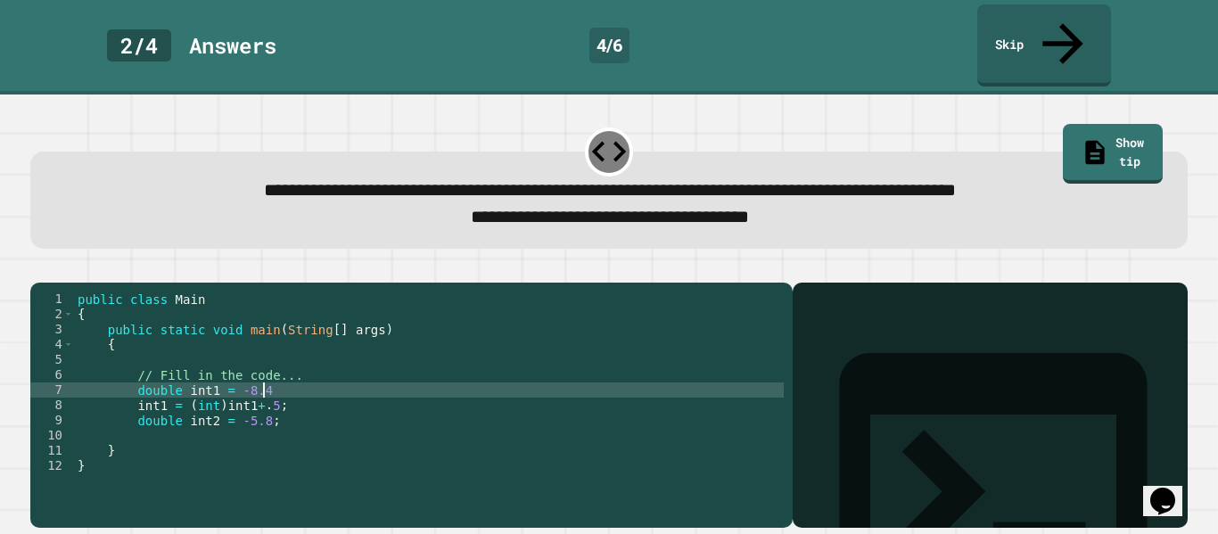
type textarea "**********"
click at [325, 409] on div "public class Main { public static void main ( String [ ] args ) { // Fill in th…" at bounding box center [429, 421] width 710 height 258
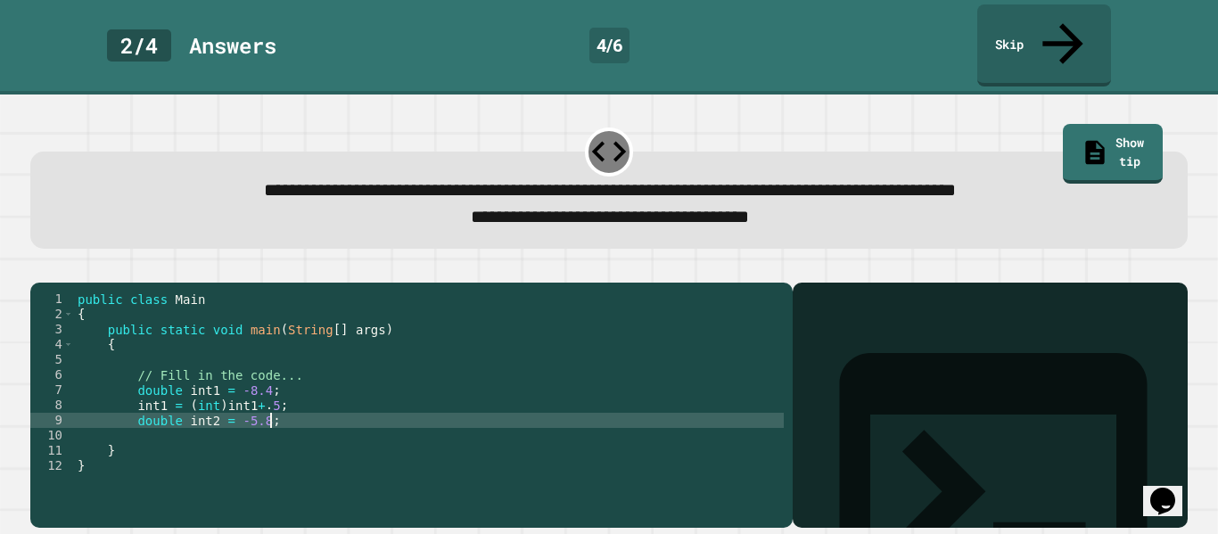
type textarea "**********"
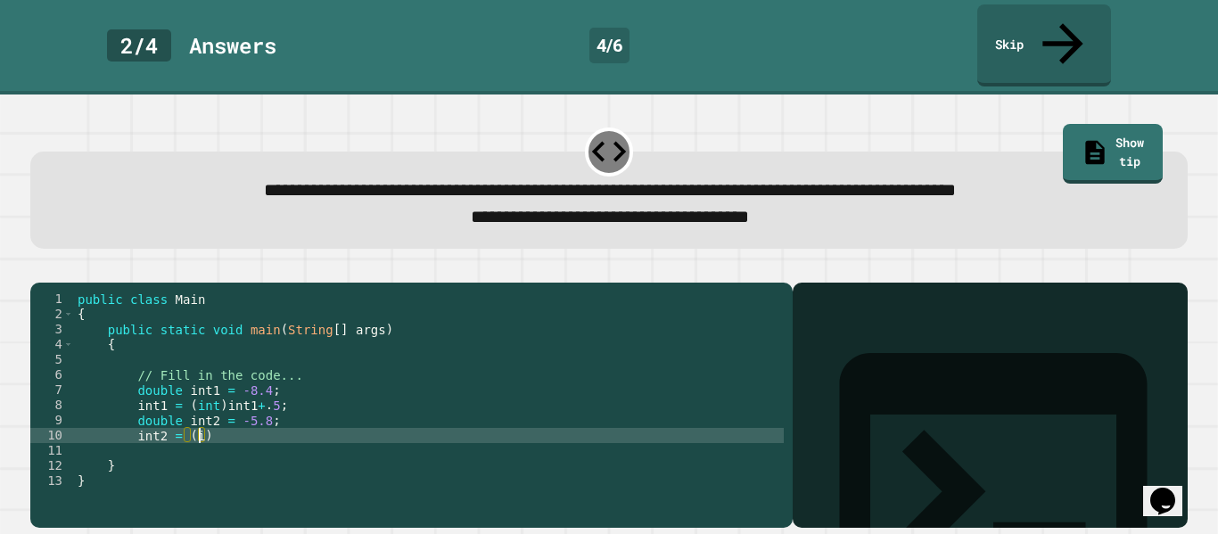
scroll to position [0, 16]
type textarea "**********"
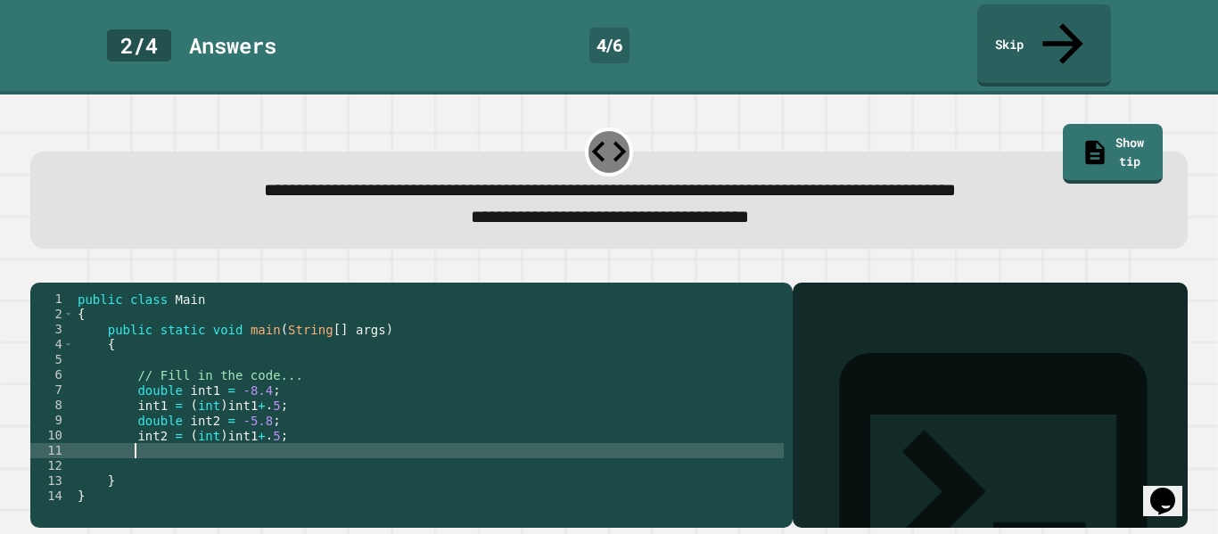
scroll to position [0, 6]
click at [39, 268] on icon "button" at bounding box center [39, 268] width 0 height 0
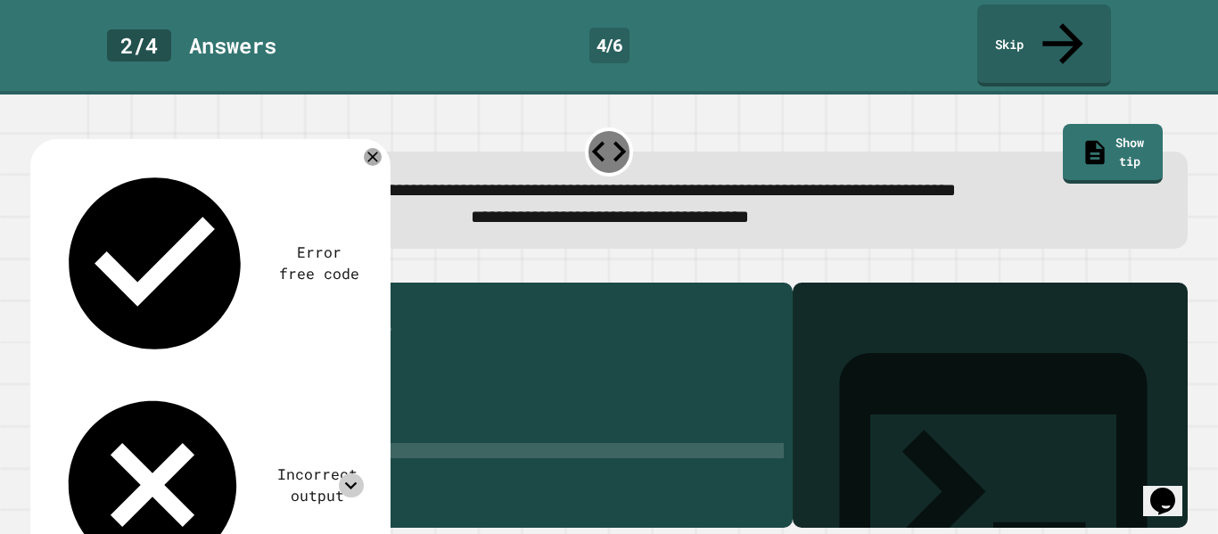
click at [352, 474] on icon at bounding box center [351, 486] width 24 height 24
click at [369, 152] on icon at bounding box center [373, 158] width 12 height 12
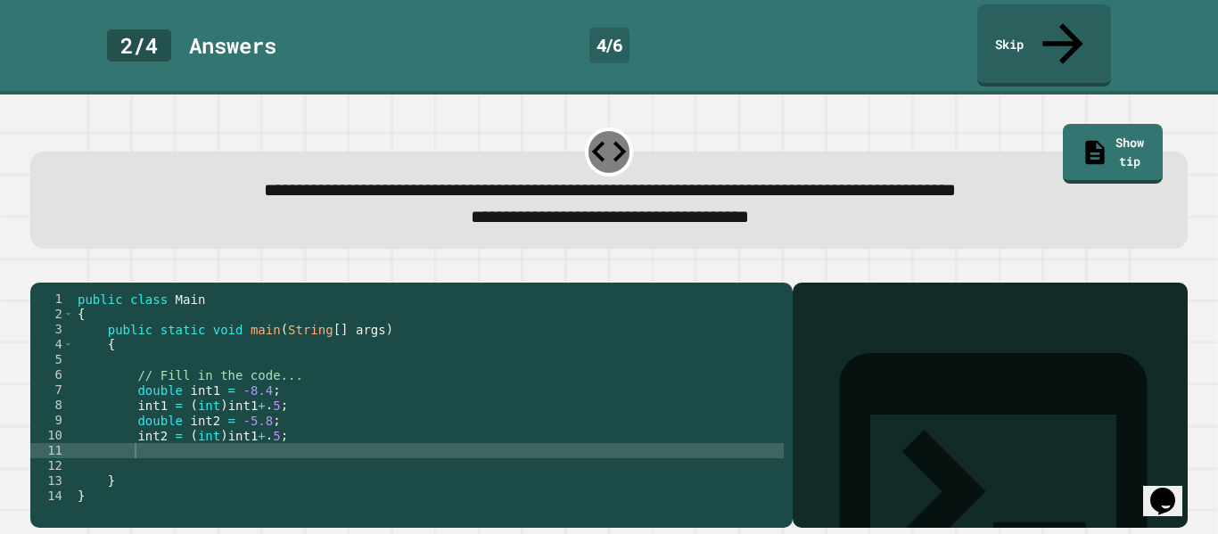
click at [275, 435] on div "public class Main { public static void main ( String [ ] args ) { // Fill in th…" at bounding box center [429, 421] width 710 height 258
click at [254, 388] on div "public class Main { public static void main ( String [ ] args ) { // Fill in th…" at bounding box center [429, 421] width 710 height 258
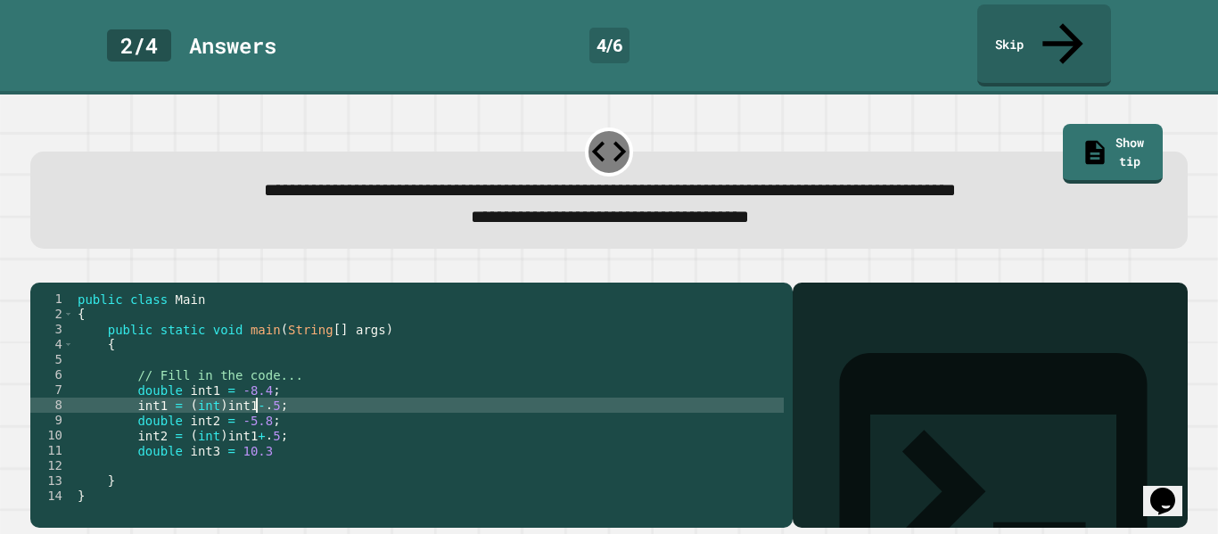
scroll to position [0, 23]
click at [256, 421] on div "public class Main { public static void main ( String [ ] args ) { // Fill in th…" at bounding box center [429, 421] width 710 height 258
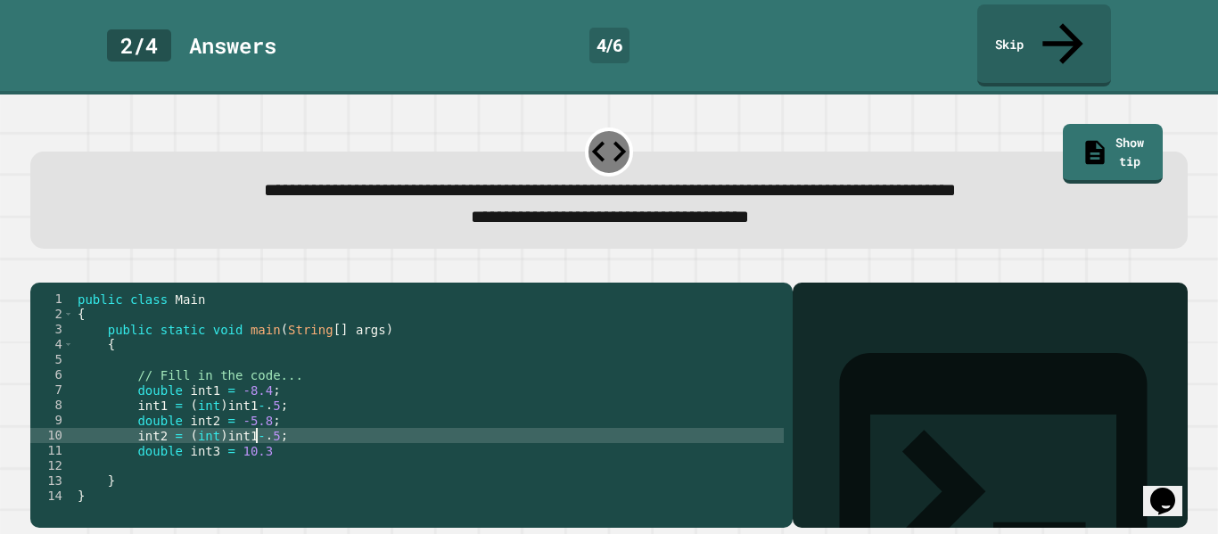
click at [56, 273] on icon "button" at bounding box center [51, 279] width 10 height 12
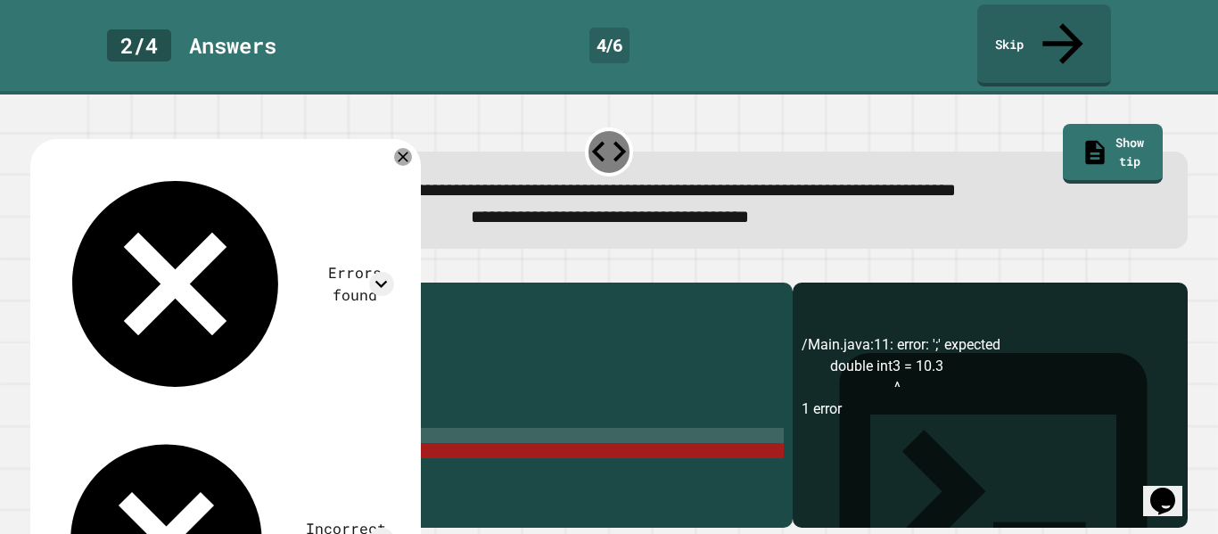
click at [284, 435] on div "public class Main { public static void main ( String [ ] args ) { // Fill in th…" at bounding box center [429, 421] width 710 height 258
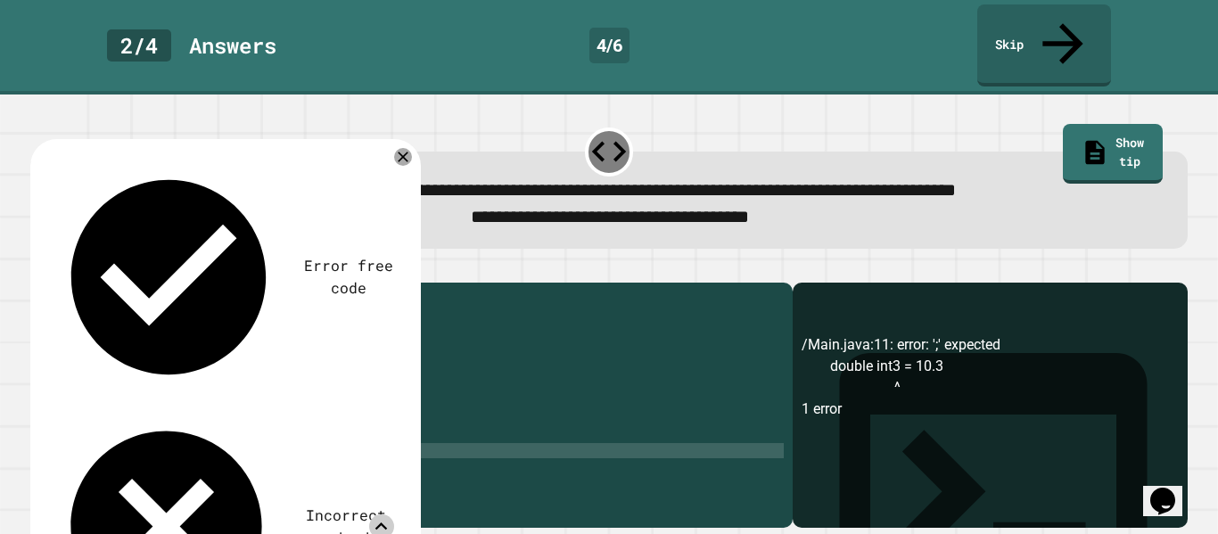
type textarea "**********"
click at [383, 515] on icon at bounding box center [381, 527] width 24 height 24
click at [402, 147] on icon at bounding box center [402, 157] width 21 height 21
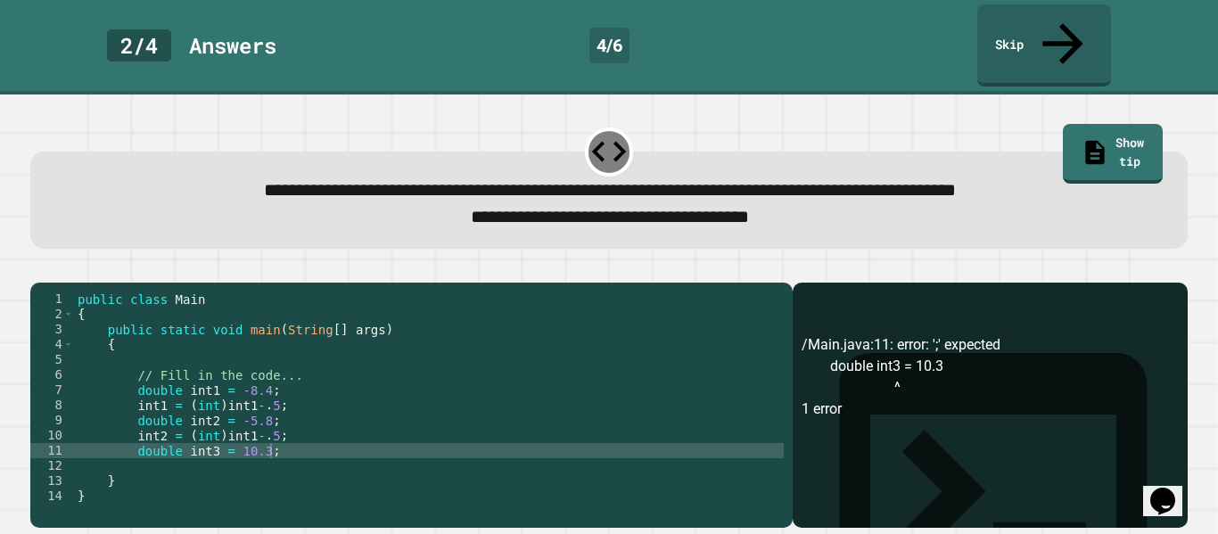
click at [39, 268] on icon "button" at bounding box center [39, 268] width 0 height 0
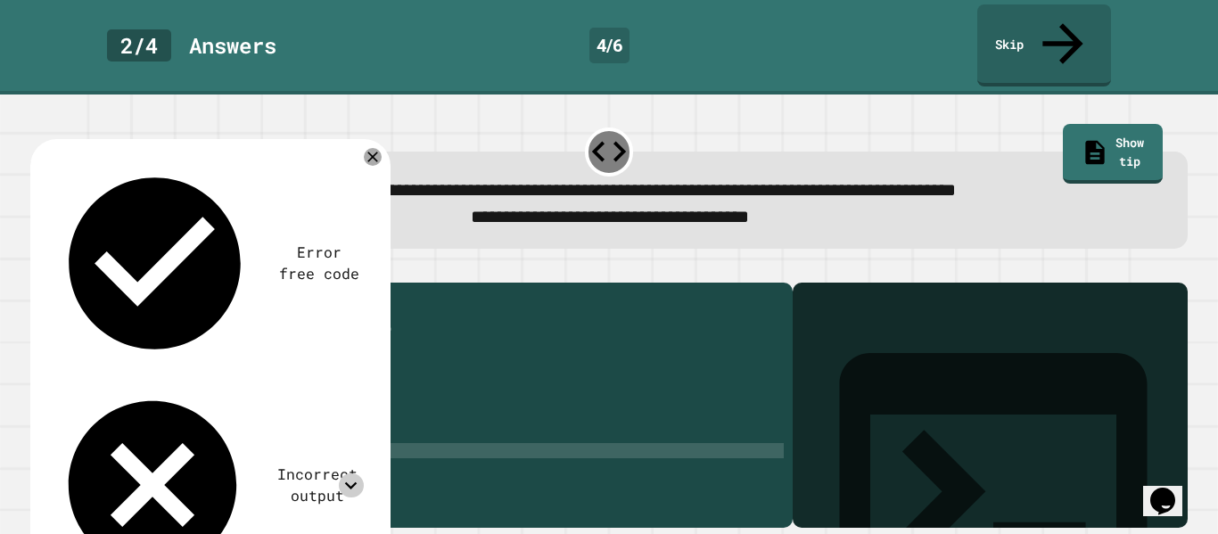
click at [342, 474] on icon at bounding box center [351, 486] width 24 height 24
click at [357, 474] on icon at bounding box center [351, 486] width 24 height 24
click at [375, 435] on div "public class Main { public static void main ( String [ ] args ) { // Fill in th…" at bounding box center [429, 421] width 710 height 258
click at [375, 146] on icon at bounding box center [372, 156] width 21 height 21
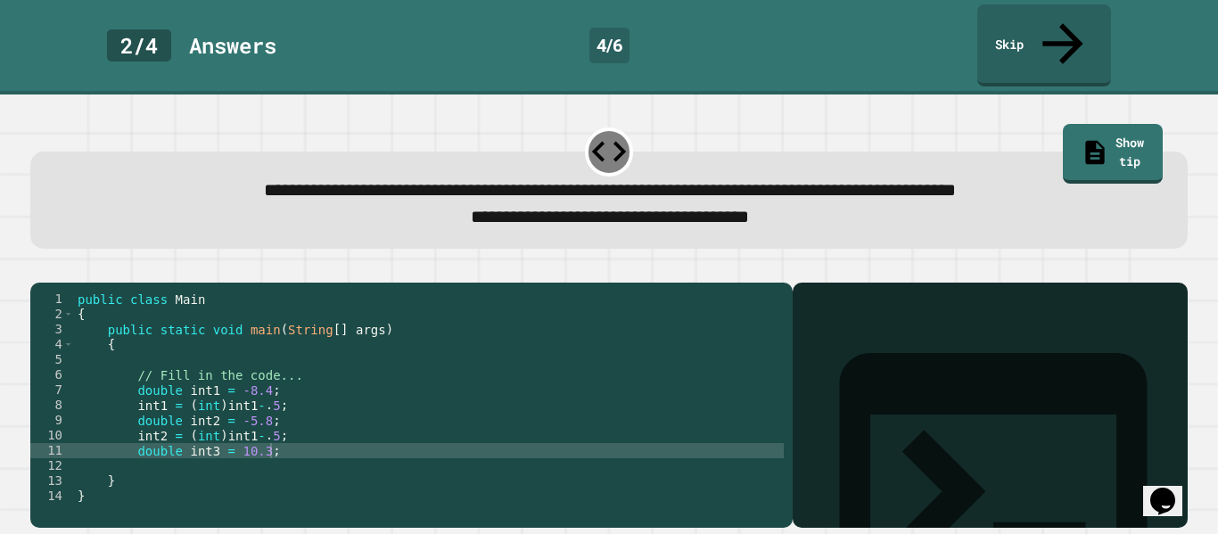
click at [318, 435] on div "public class Main { public static void main ( String [ ] args ) { // Fill in th…" at bounding box center [429, 421] width 710 height 258
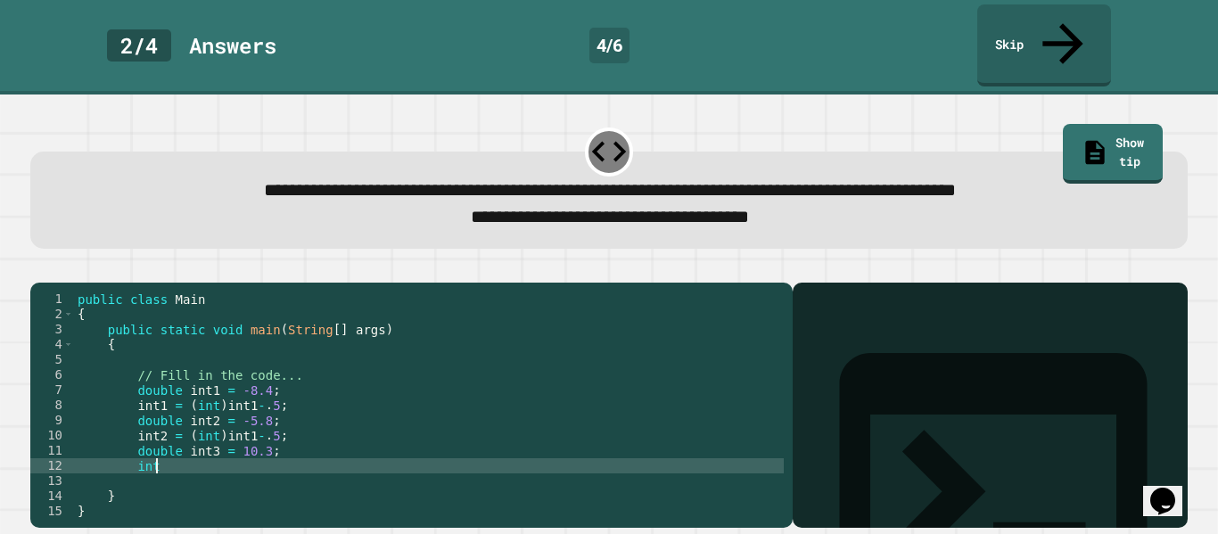
type textarea "****"
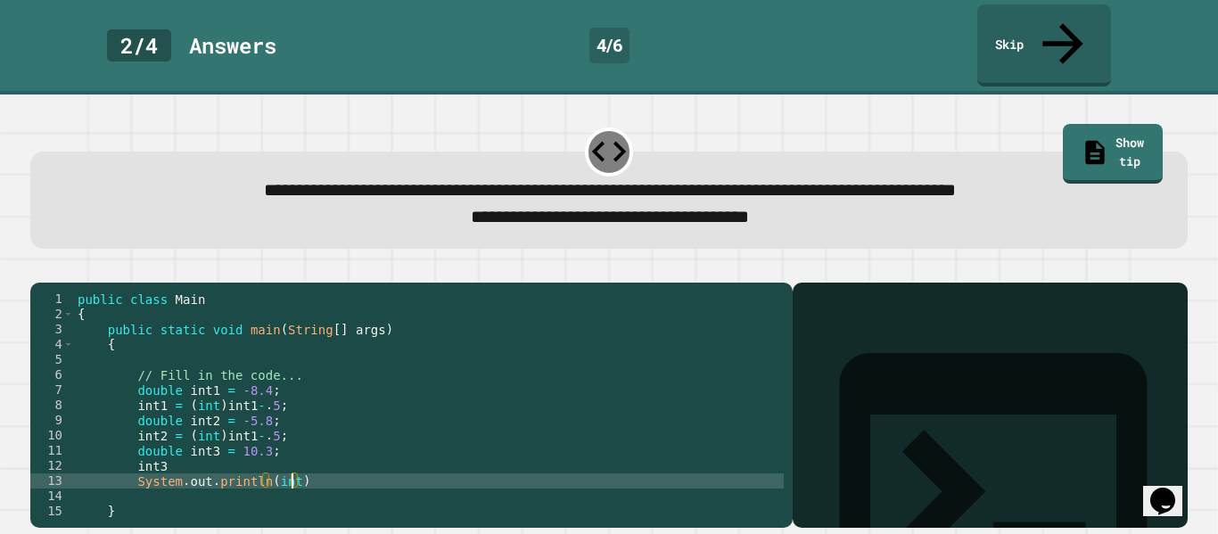
scroll to position [0, 27]
click at [339, 466] on div "public class Main { public static void main ( String [ ] args ) { // Fill in th…" at bounding box center [429, 421] width 710 height 258
click at [285, 452] on div "public class Main { public static void main ( String [ ] args ) { // Fill in th…" at bounding box center [429, 421] width 710 height 258
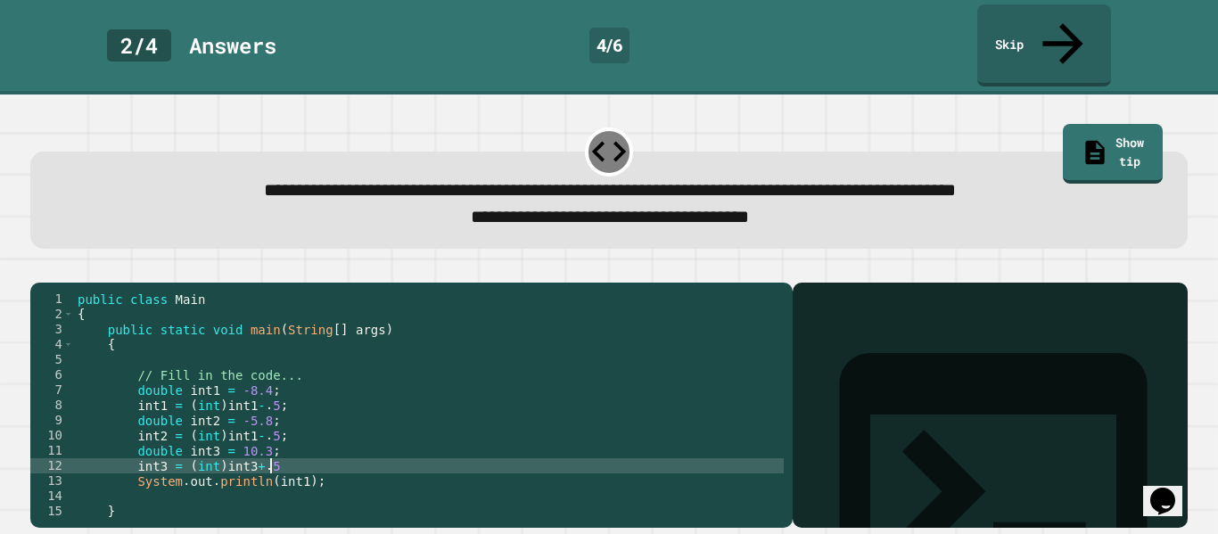
scroll to position [0, 24]
click at [39, 268] on icon "button" at bounding box center [39, 268] width 0 height 0
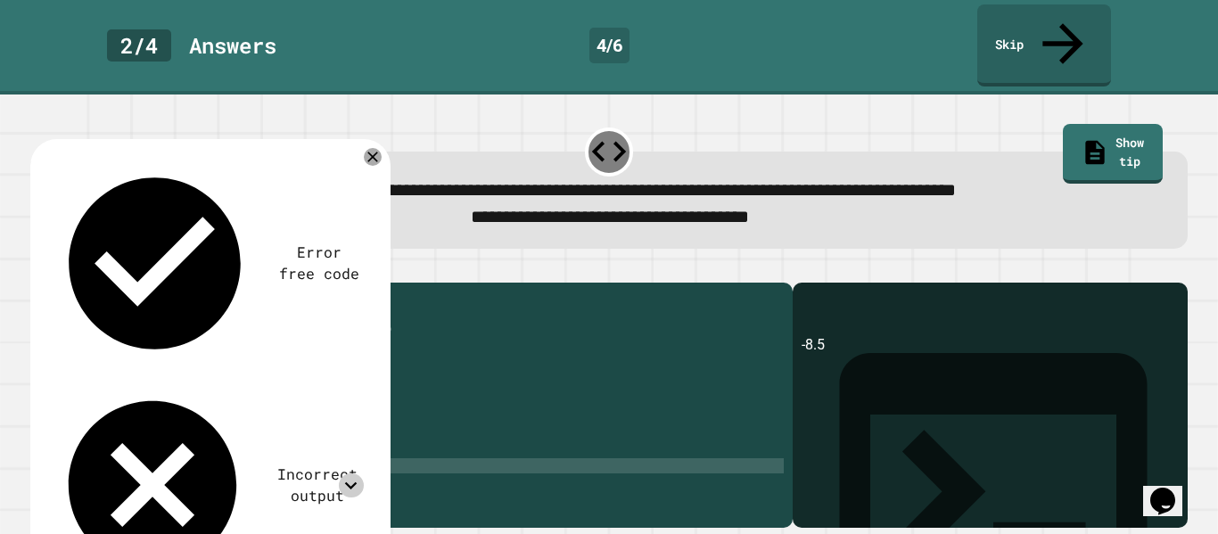
click at [342, 474] on icon at bounding box center [351, 486] width 24 height 24
click at [364, 146] on div at bounding box center [372, 156] width 21 height 21
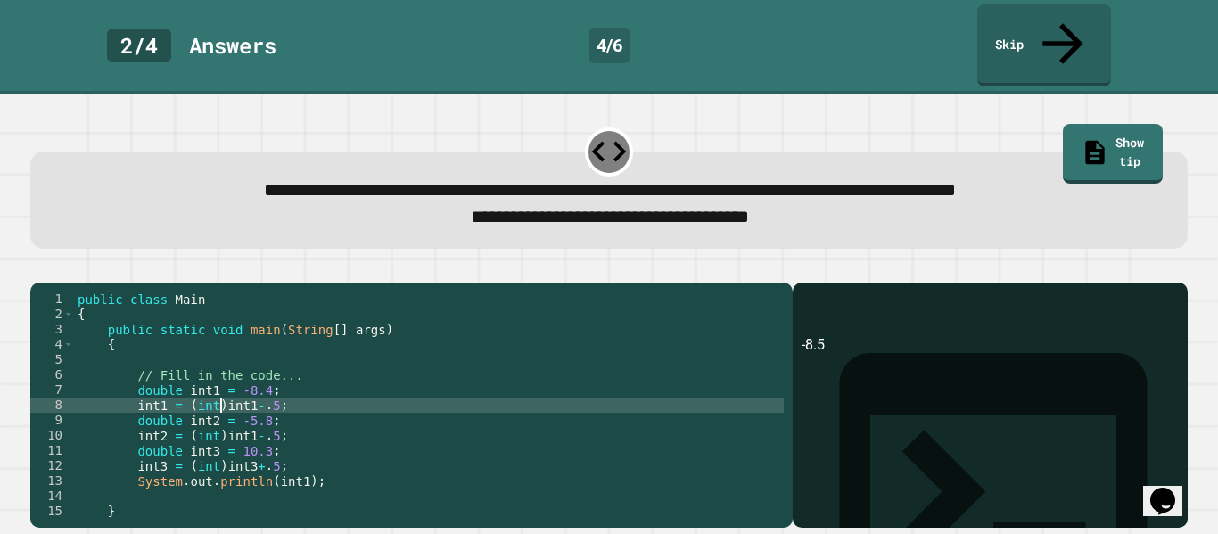
click at [220, 389] on div "public class Main { public static void main ( String [ ] args ) { // Fill in th…" at bounding box center [429, 421] width 710 height 258
click at [277, 390] on div "public class Main { public static void main ( String [ ] args ) { // Fill in th…" at bounding box center [429, 421] width 710 height 258
click at [218, 421] on div "public class Main { public static void main ( String [ ] args ) { // Fill in th…" at bounding box center [429, 421] width 710 height 258
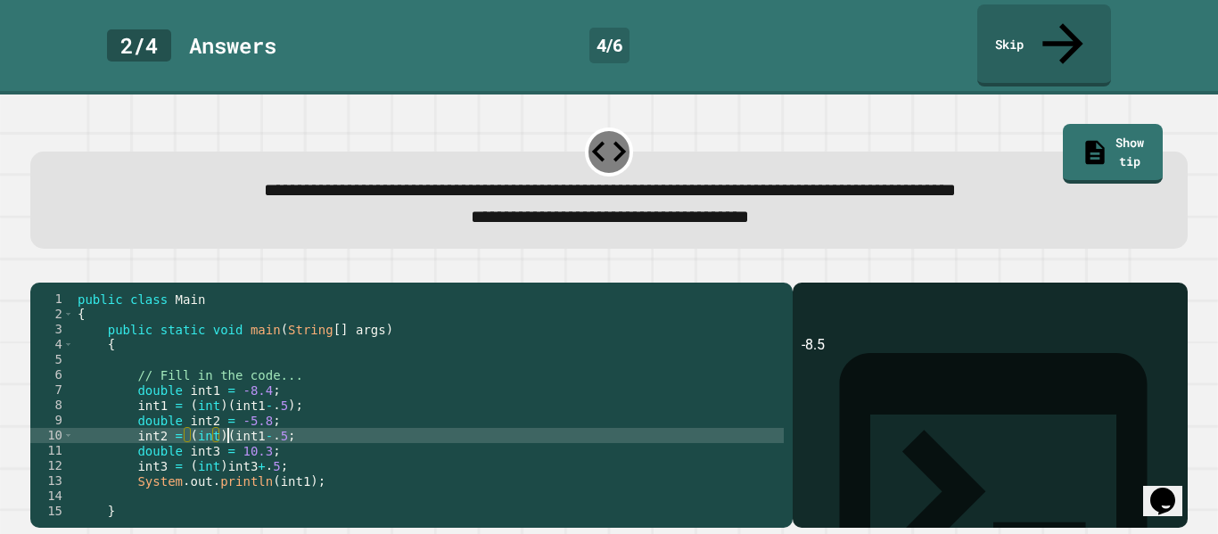
scroll to position [0, 20]
click at [276, 422] on div "public class Main { public static void main ( String [ ] args ) { // Fill in th…" at bounding box center [429, 421] width 710 height 258
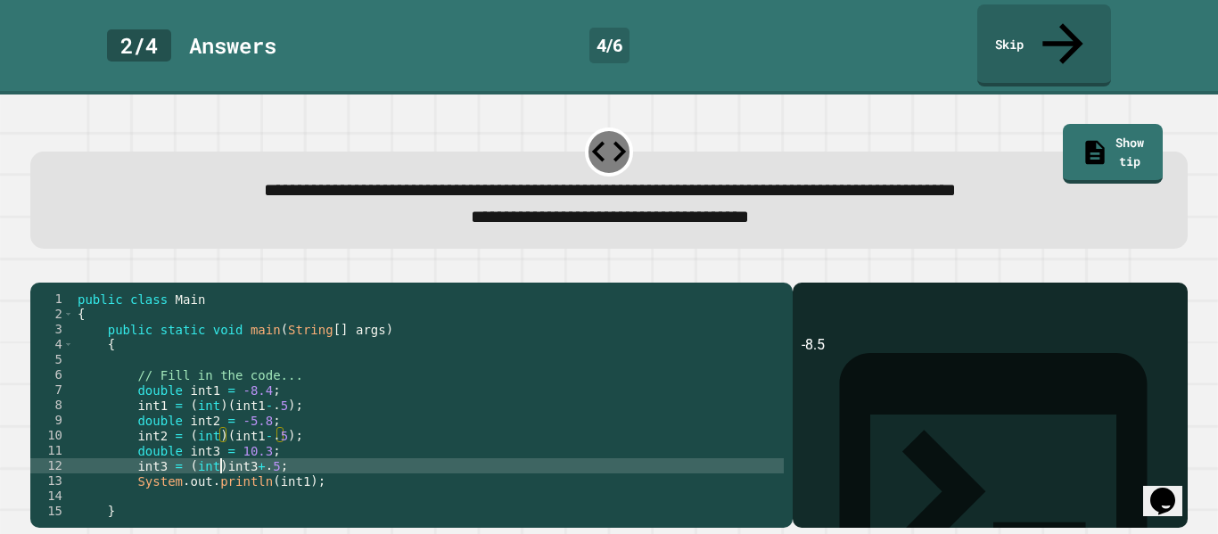
click at [219, 452] on div "public class Main { public static void main ( String [ ] args ) { // Fill in th…" at bounding box center [429, 421] width 710 height 258
click at [277, 454] on div "public class Main { public static void main ( String [ ] args ) { // Fill in th…" at bounding box center [429, 421] width 710 height 258
type textarea "**********"
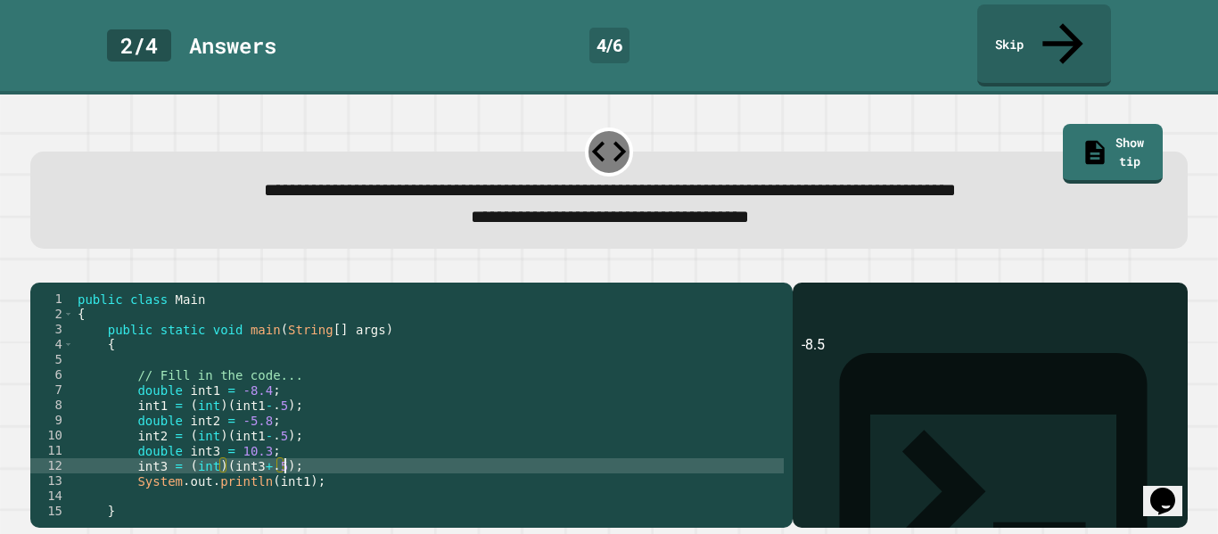
click at [39, 268] on icon "button" at bounding box center [39, 268] width 0 height 0
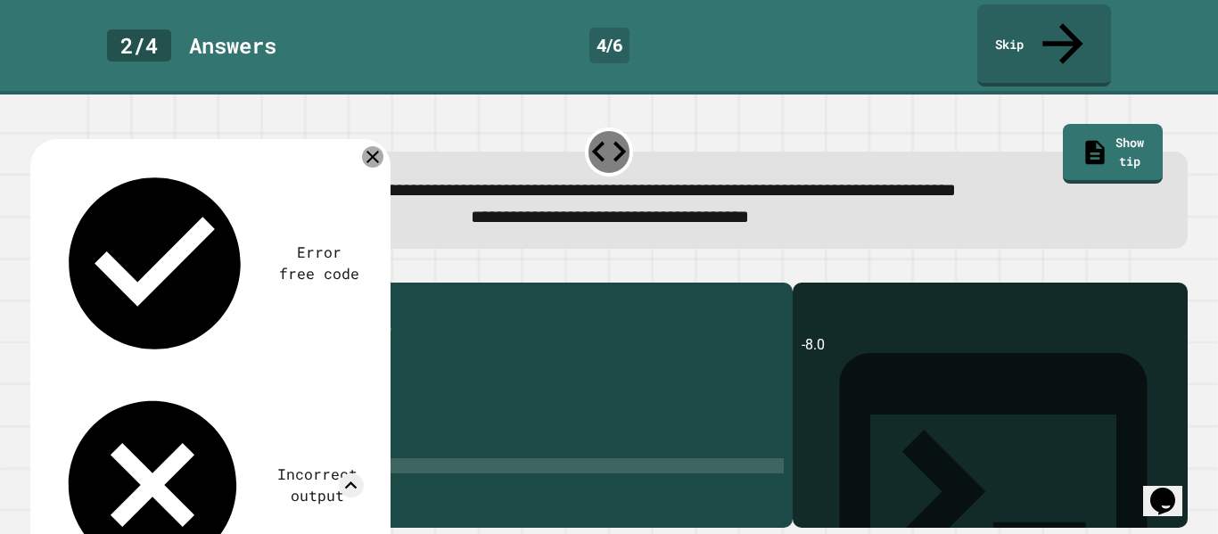
click at [374, 146] on icon at bounding box center [372, 156] width 21 height 21
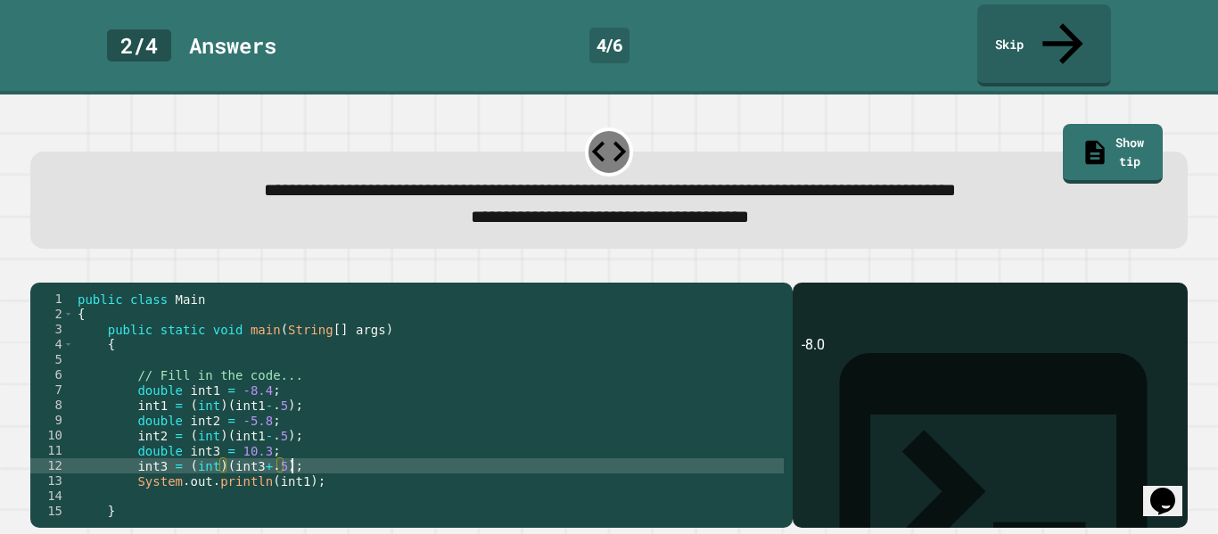
click at [312, 448] on div "public class Main { public static void main ( String [ ] args ) { // Fill in th…" at bounding box center [429, 421] width 710 height 258
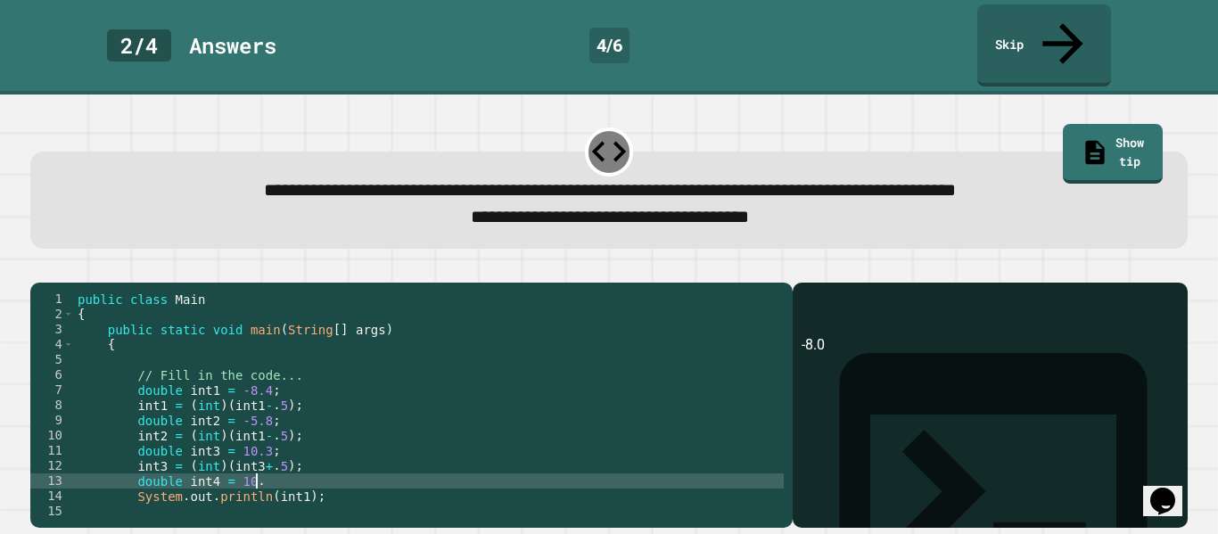
scroll to position [0, 22]
type textarea "**********"
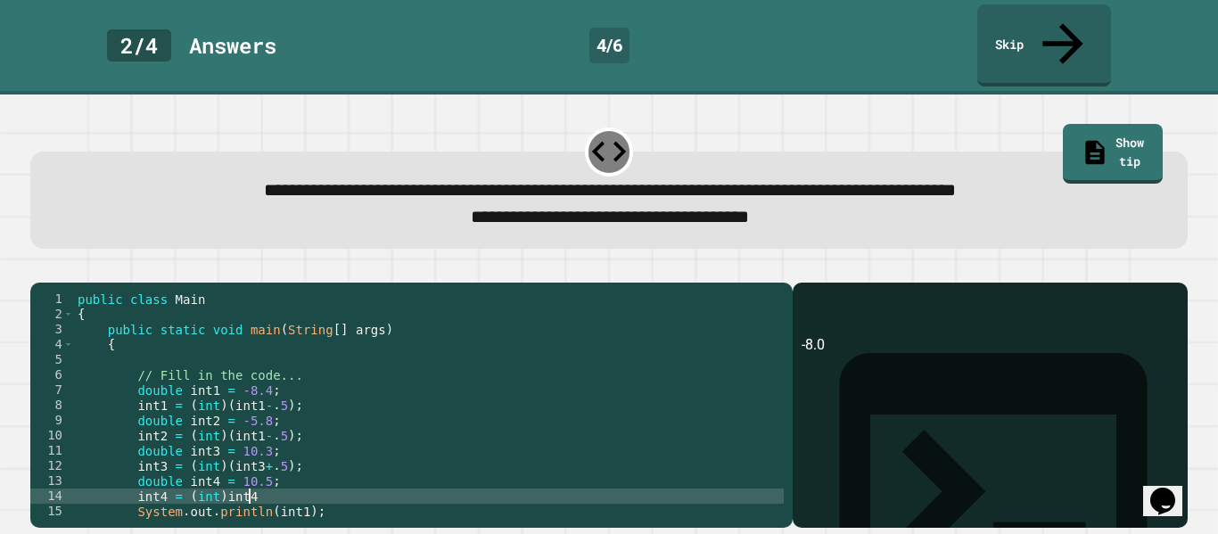
scroll to position [0, 21]
click at [283, 453] on div "public class Main { public static void main ( String [ ] args ) { // Fill in th…" at bounding box center [429, 421] width 710 height 258
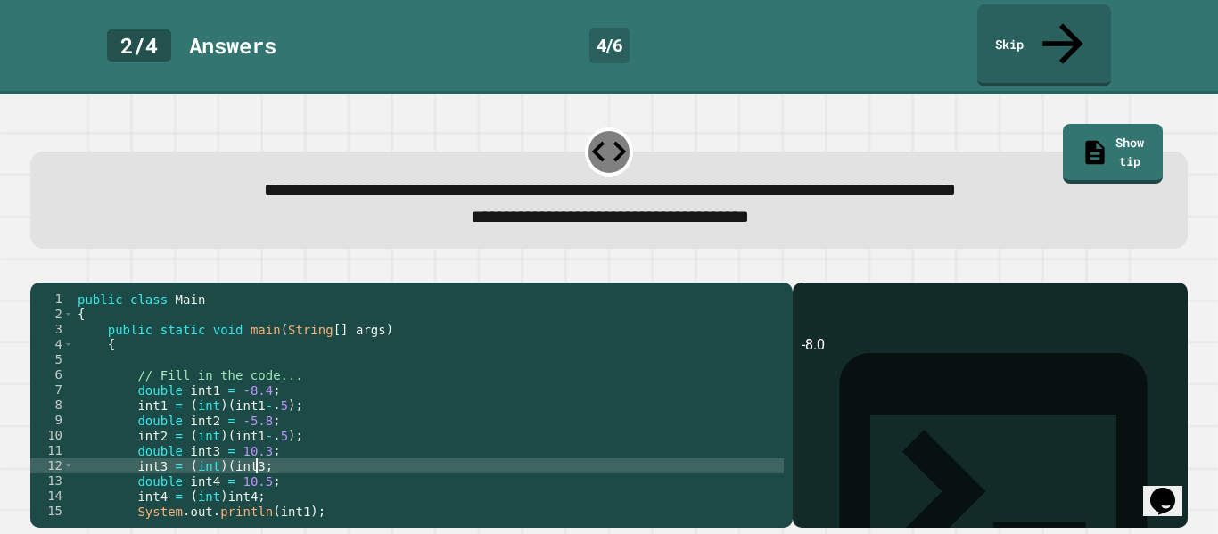
click at [229, 451] on div "public class Main { public static void main ( String [ ] args ) { // Fill in th…" at bounding box center [429, 421] width 710 height 258
click at [281, 423] on div "public class Main { public static void main ( String [ ] args ) { // Fill in th…" at bounding box center [429, 421] width 710 height 258
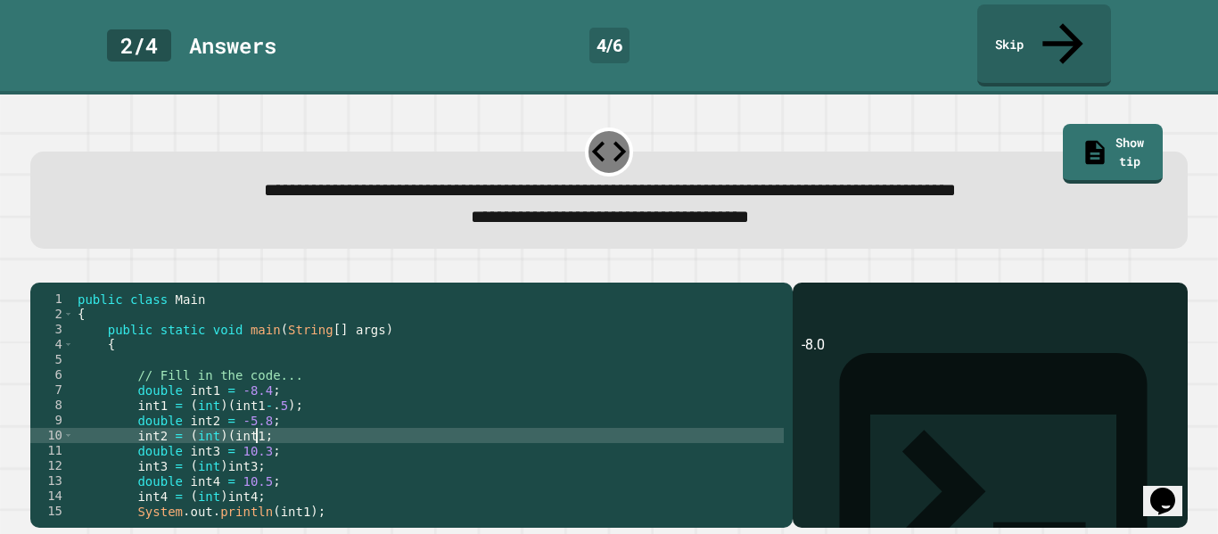
click at [225, 417] on div "public class Main { public static void main ( String [ ] args ) { // Fill in th…" at bounding box center [429, 421] width 710 height 258
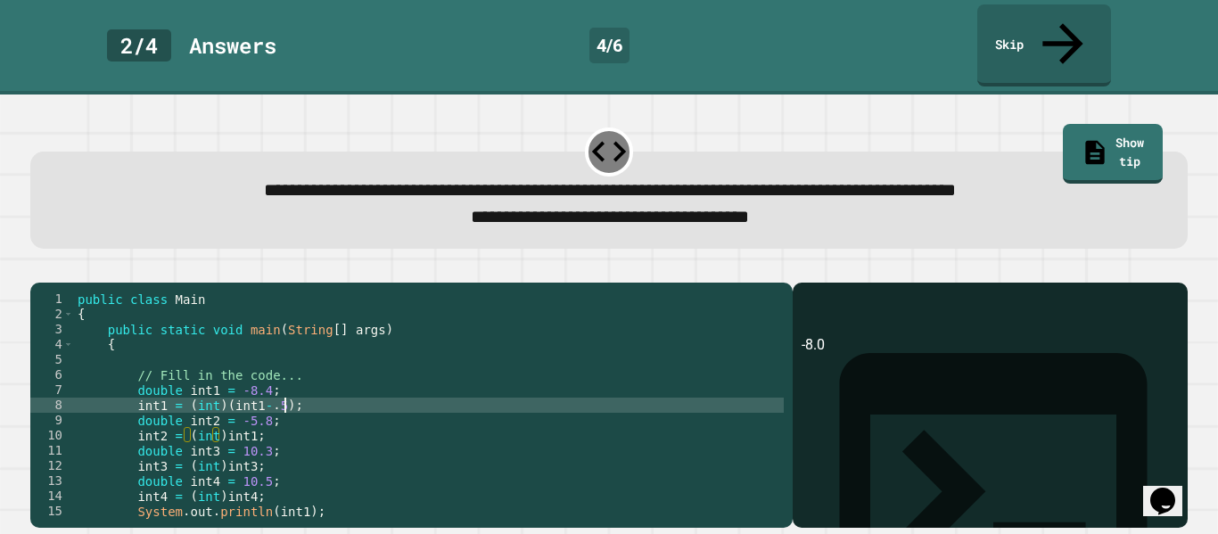
click at [287, 392] on div "public class Main { public static void main ( String [ ] args ) { // Fill in th…" at bounding box center [429, 421] width 710 height 258
click at [230, 392] on div "public class Main { public static void main ( String [ ] args ) { // Fill in th…" at bounding box center [429, 421] width 710 height 258
click at [39, 268] on button "button" at bounding box center [39, 268] width 0 height 0
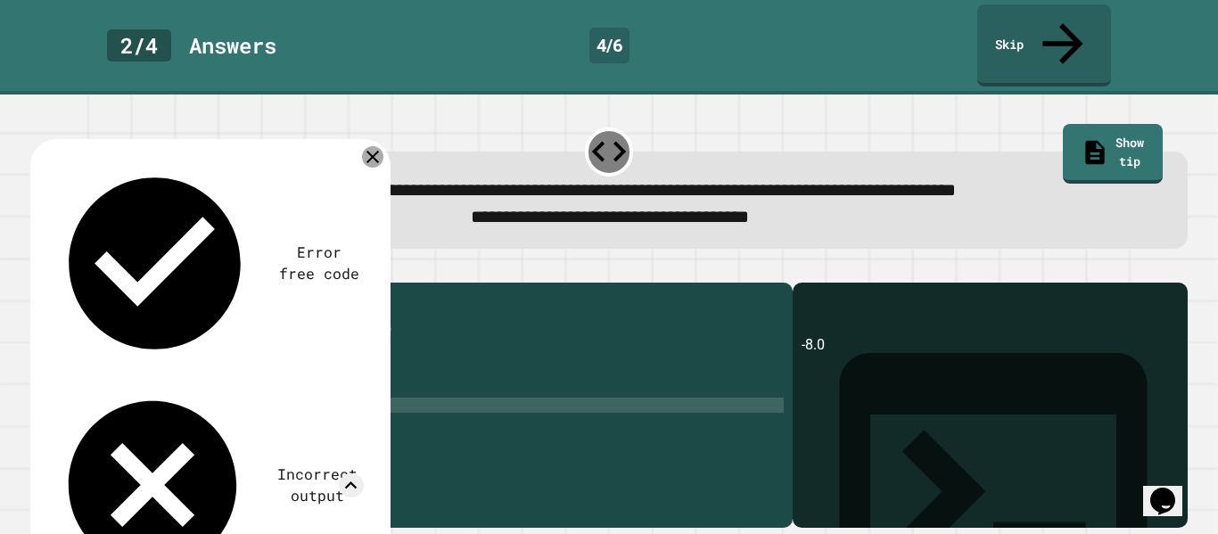
click at [374, 146] on icon at bounding box center [372, 156] width 21 height 21
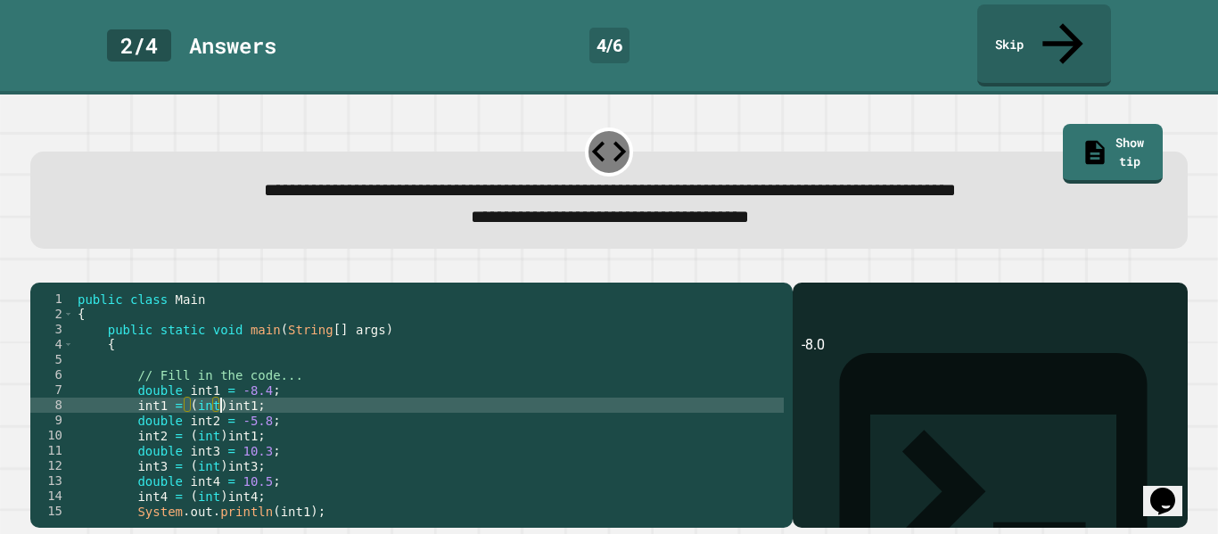
click at [224, 392] on div "public class Main { public static void main ( String [ ] args ) { // Fill in th…" at bounding box center [429, 421] width 710 height 258
click at [255, 387] on div "public class Main { public static void main ( String [ ] args ) { // Fill in th…" at bounding box center [429, 421] width 710 height 258
click at [54, 273] on icon "button" at bounding box center [51, 279] width 10 height 12
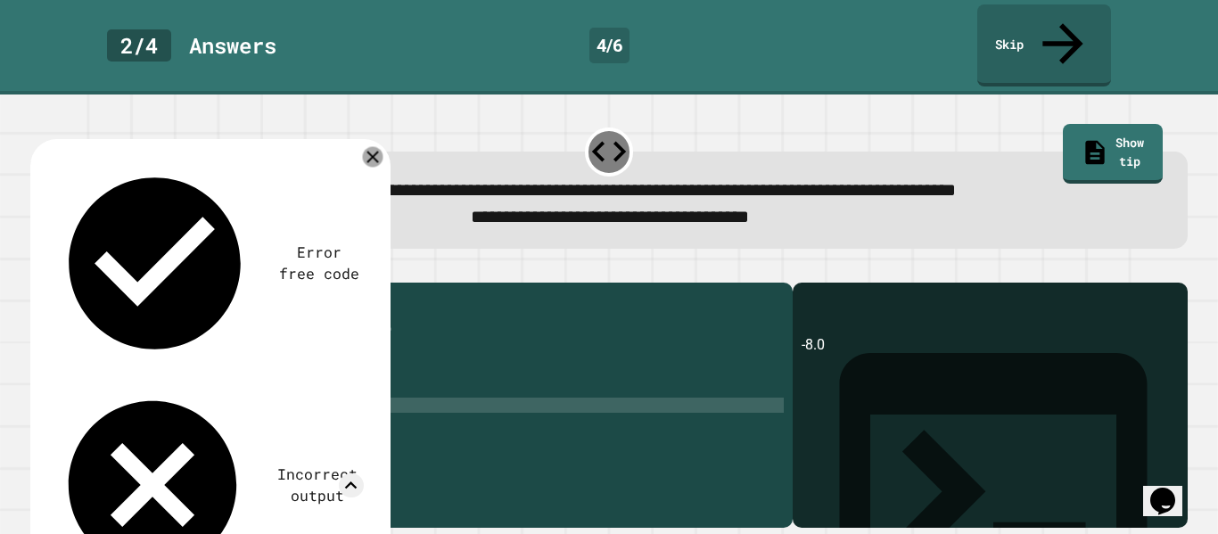
click at [366, 147] on icon at bounding box center [372, 157] width 21 height 21
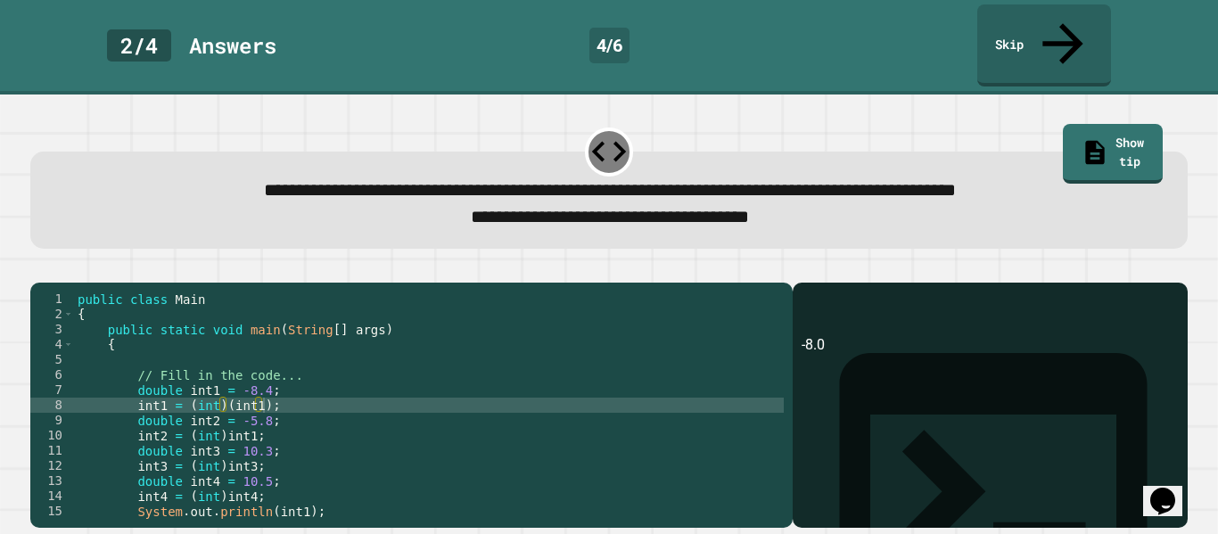
click at [146, 369] on div "public class Main { public static void main ( String [ ] args ) { // Fill in th…" at bounding box center [429, 421] width 710 height 258
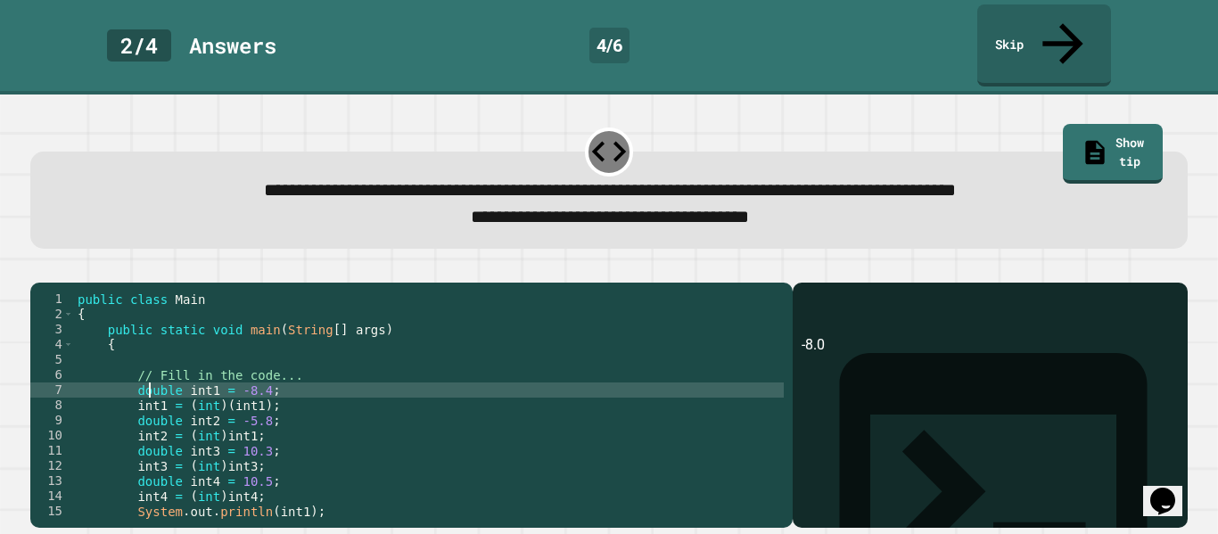
click at [146, 369] on div "public class Main { public static void main ( String [ ] args ) { // Fill in th…" at bounding box center [429, 421] width 710 height 258
click at [39, 268] on icon "button" at bounding box center [39, 268] width 0 height 0
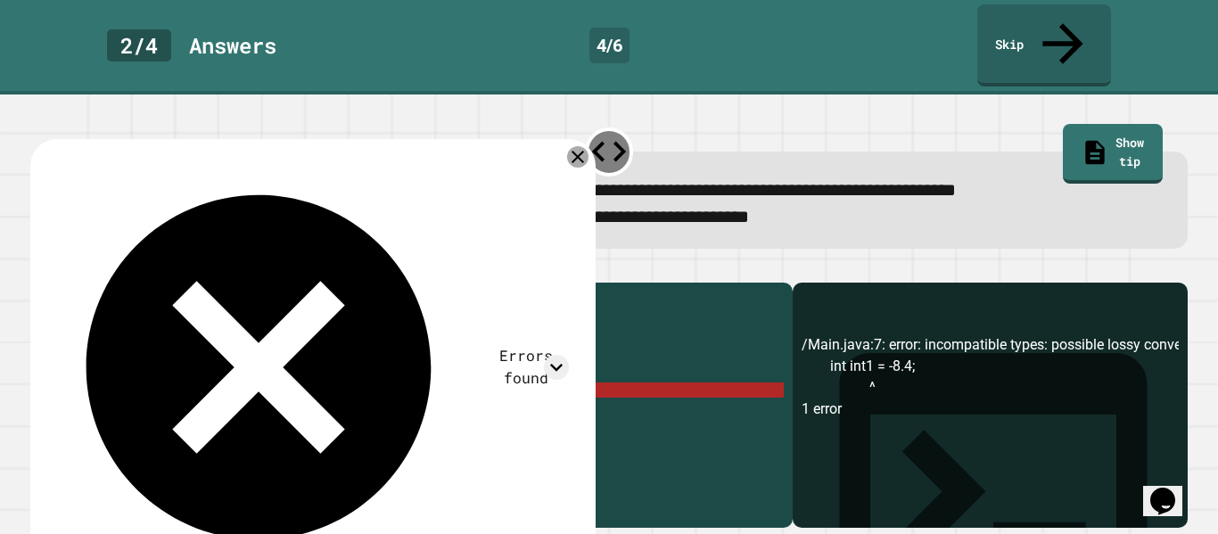
click at [579, 146] on icon at bounding box center [577, 156] width 21 height 21
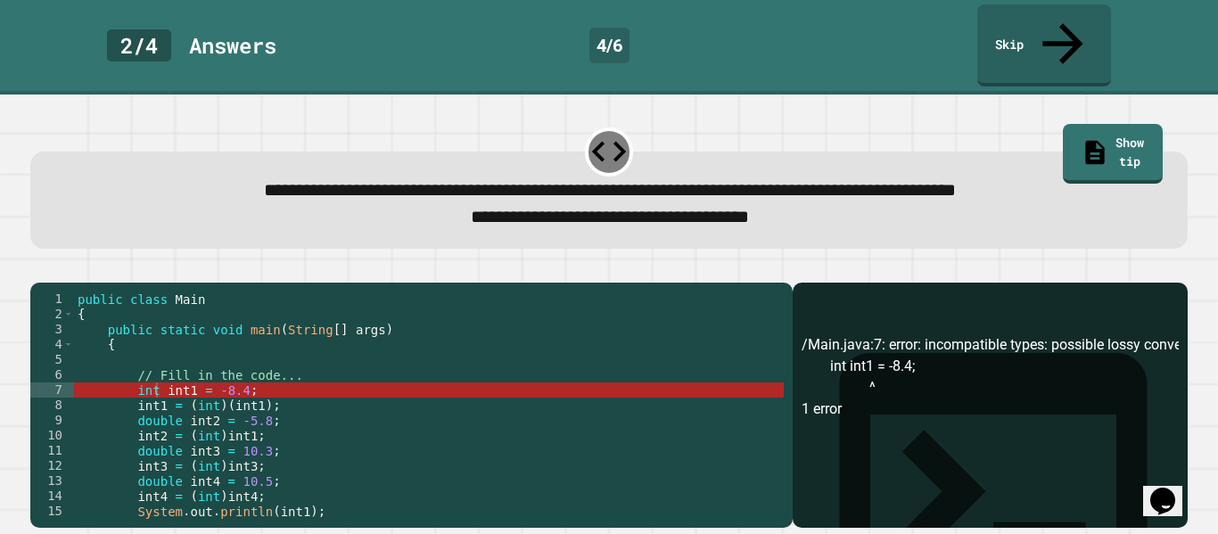
click at [215, 375] on div "public class Main { public static void main ( String [ ] args ) { // Fill in th…" at bounding box center [429, 421] width 710 height 258
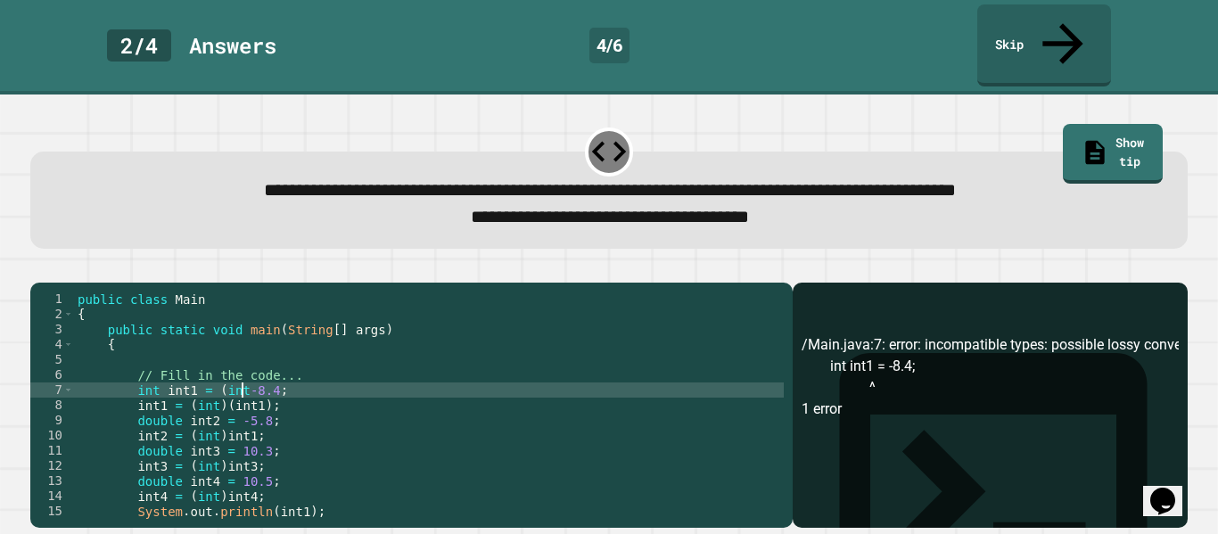
scroll to position [0, 22]
click at [39, 268] on icon "button" at bounding box center [39, 268] width 0 height 0
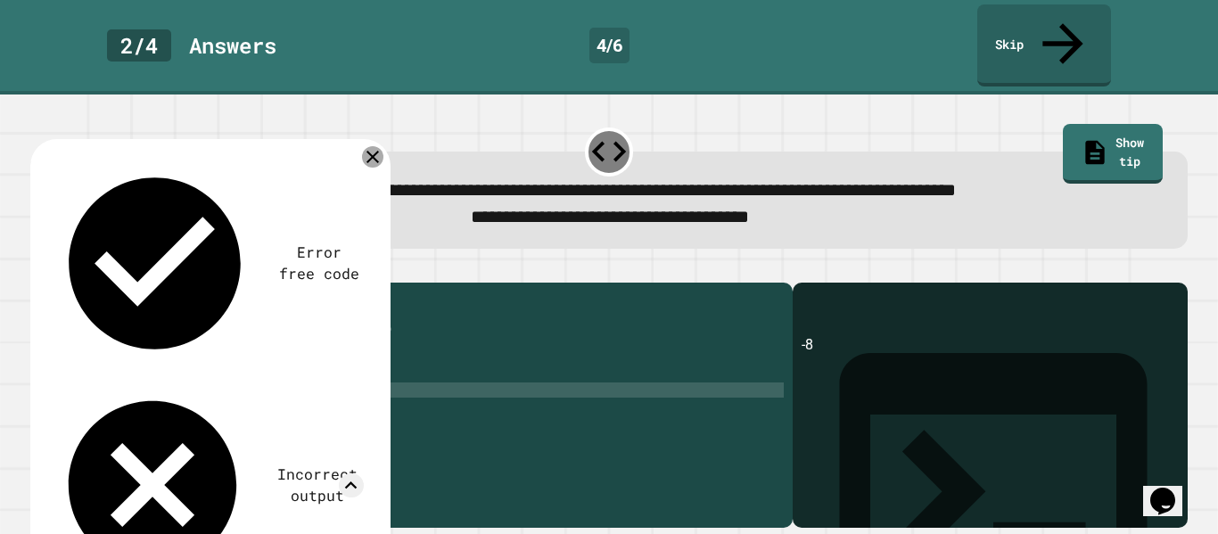
click at [368, 146] on icon at bounding box center [372, 156] width 21 height 21
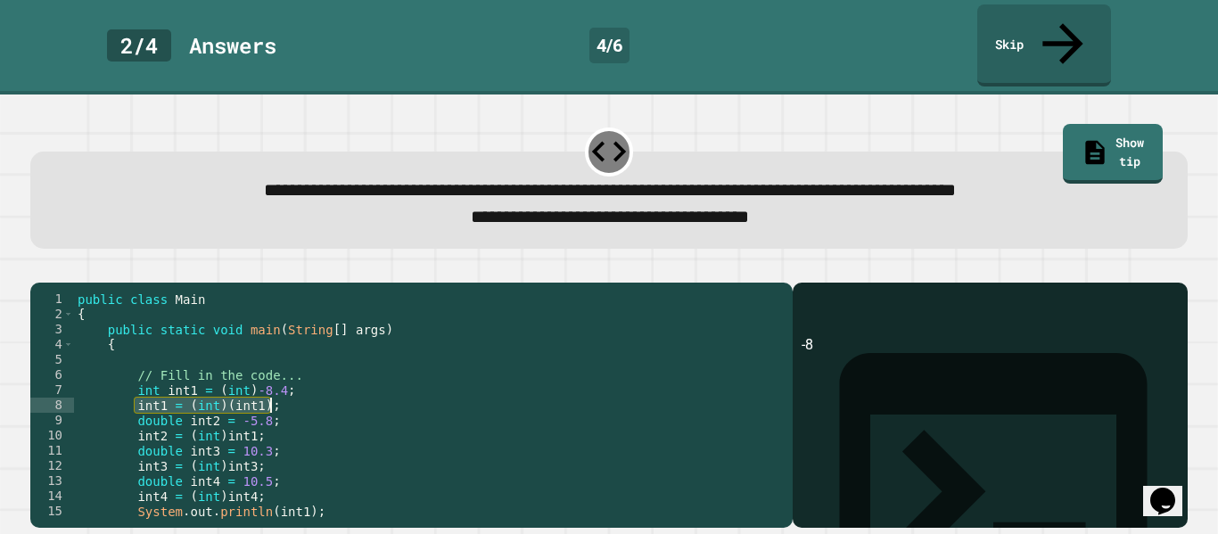
drag, startPoint x: 137, startPoint y: 393, endPoint x: 276, endPoint y: 393, distance: 138.2
click at [276, 393] on div "public class Main { public static void main ( String [ ] args ) { // Fill in th…" at bounding box center [429, 421] width 710 height 258
type textarea "**********"
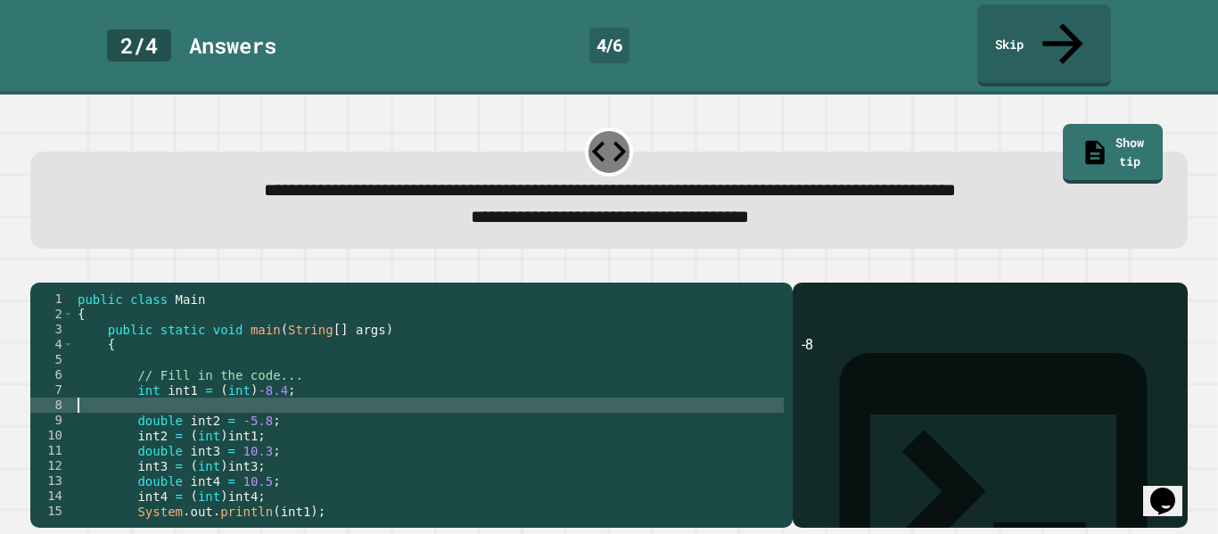
scroll to position [0, 0]
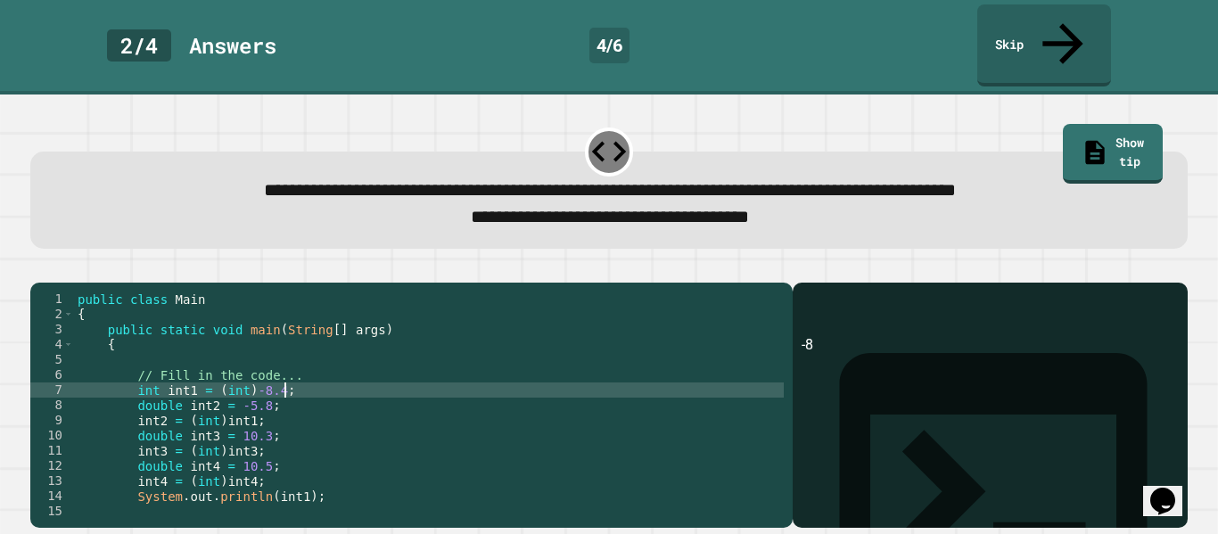
click at [163, 390] on div "public class Main { public static void main ( String [ ] args ) { // Fill in th…" at bounding box center [429, 421] width 710 height 258
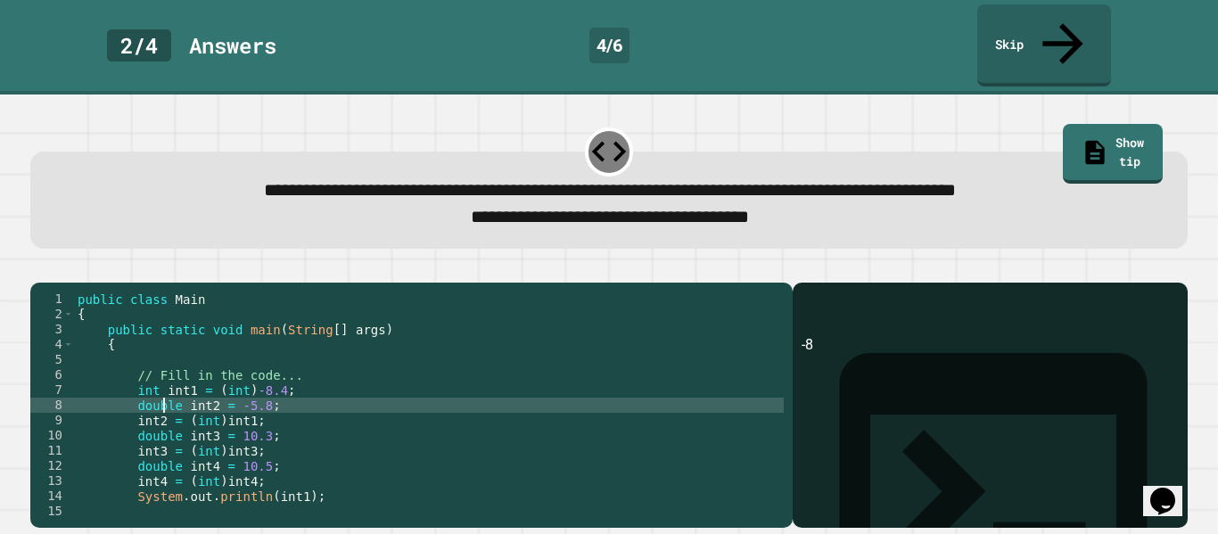
click at [163, 390] on div "public class Main { public static void main ( String [ ] args ) { // Fill in th…" at bounding box center [429, 421] width 710 height 258
click at [213, 390] on div "public class Main { public static void main ( String [ ] args ) { // Fill in th…" at bounding box center [429, 421] width 710 height 258
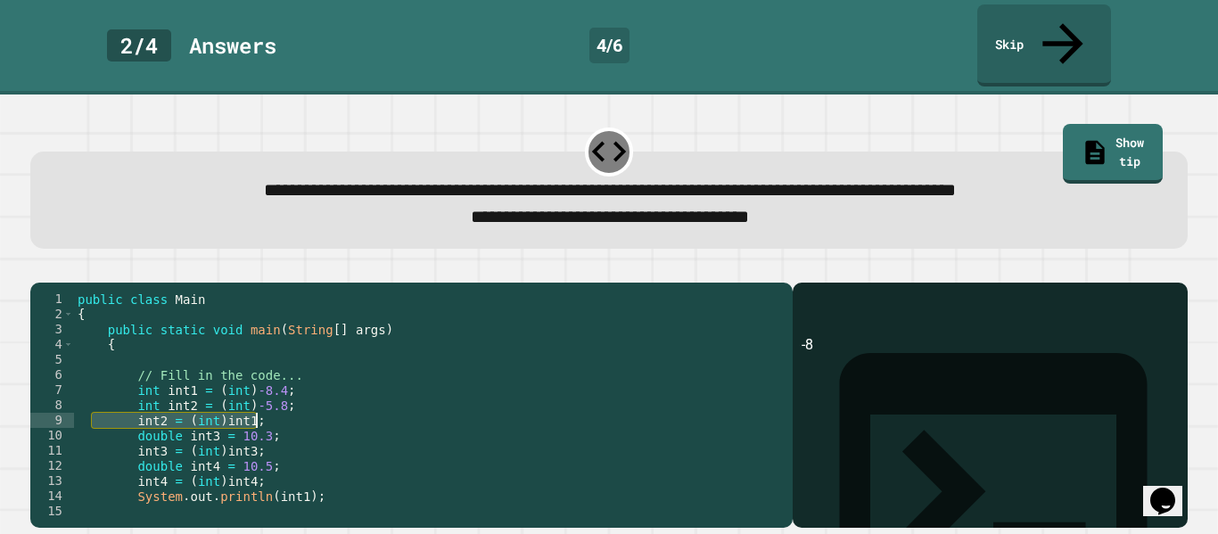
drag, startPoint x: 91, startPoint y: 411, endPoint x: 290, endPoint y: 406, distance: 199.0
click at [290, 406] on div "public class Main { public static void main ( String [ ] args ) { // Fill in th…" at bounding box center [429, 421] width 710 height 258
type textarea "**********"
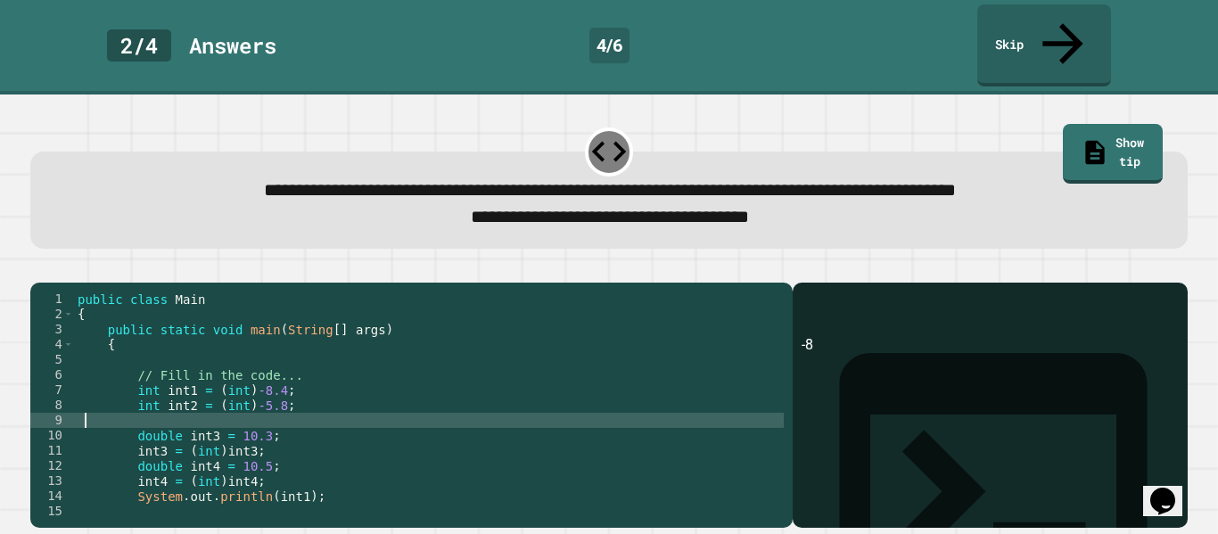
scroll to position [0, 0]
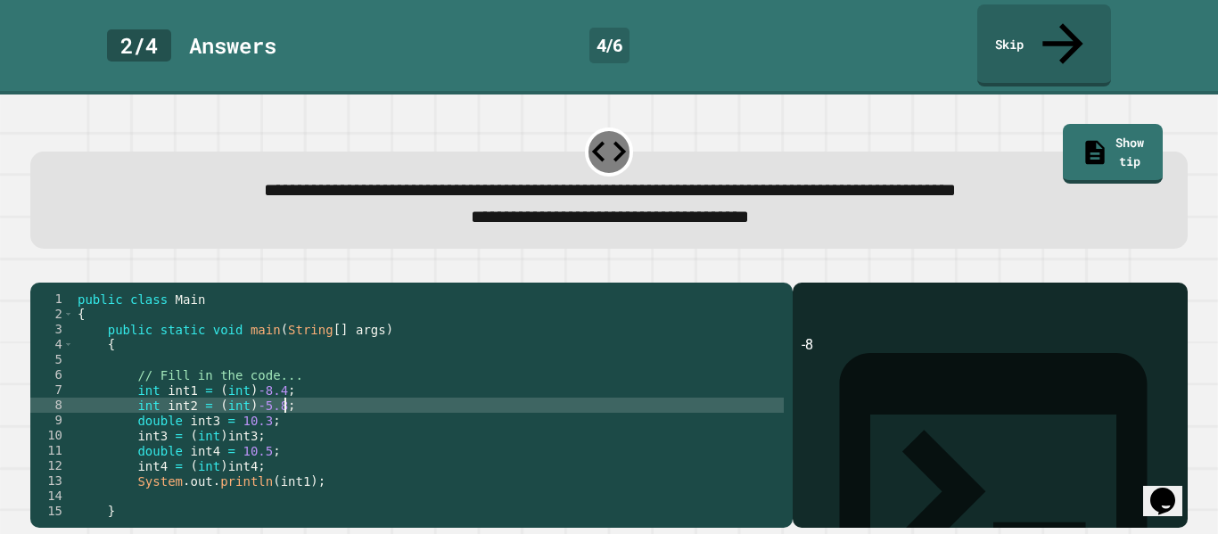
click at [164, 401] on div "public class Main { public static void main ( String [ ] args ) { // Fill in th…" at bounding box center [429, 421] width 710 height 258
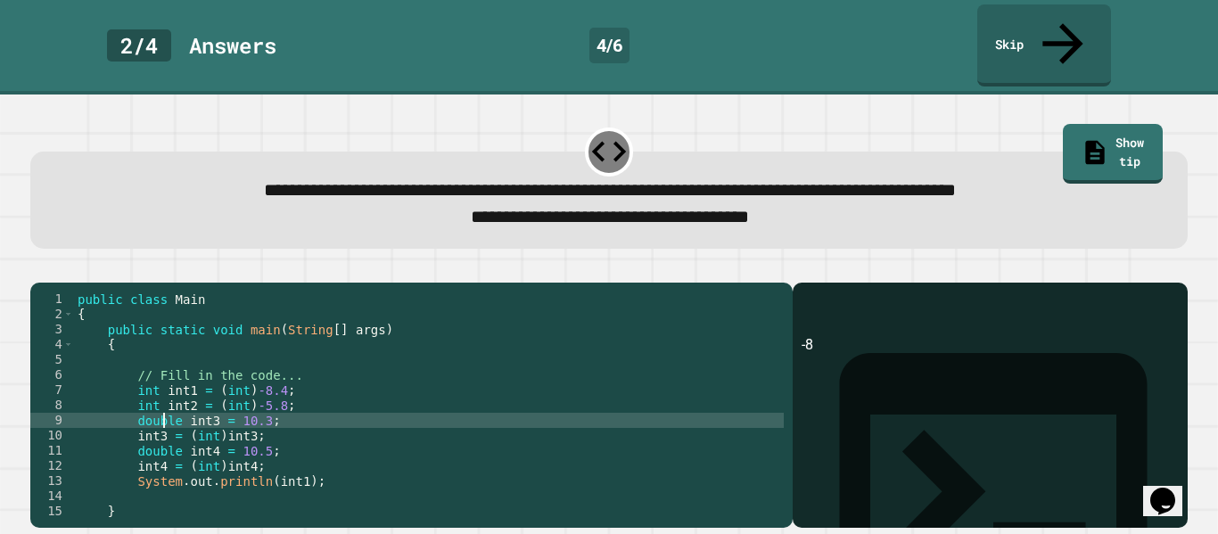
click at [164, 401] on div "public class Main { public static void main ( String [ ] args ) { // Fill in th…" at bounding box center [429, 421] width 710 height 258
click at [212, 403] on div "public class Main { public static void main ( String [ ] args ) { // Fill in th…" at bounding box center [429, 421] width 710 height 258
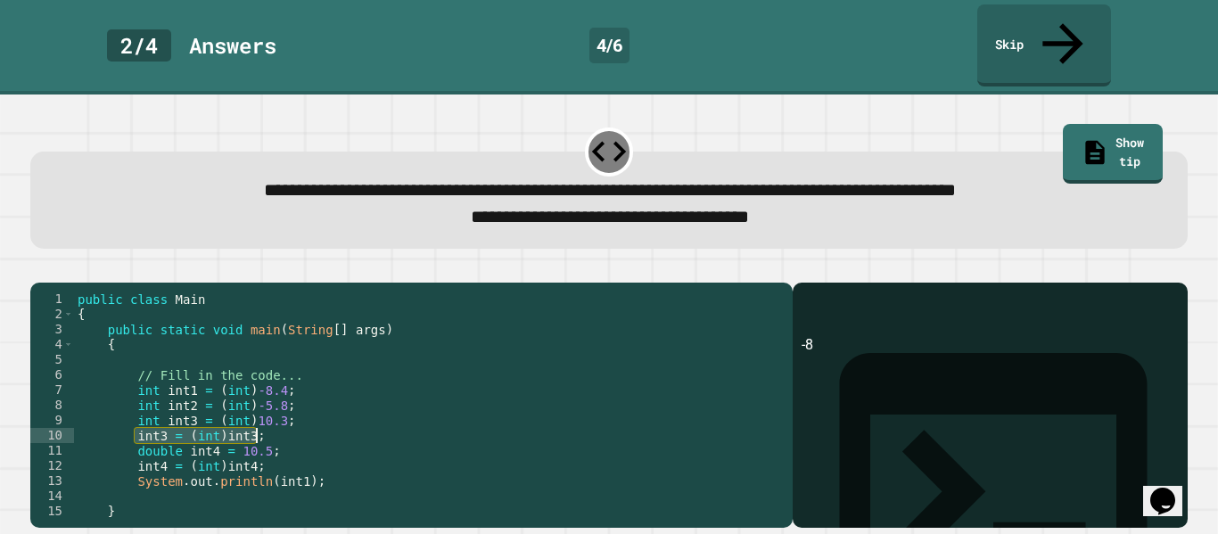
drag, startPoint x: 132, startPoint y: 423, endPoint x: 266, endPoint y: 419, distance: 133.8
click at [266, 419] on div "public class Main { public static void main ( String [ ] args ) { // Fill in th…" at bounding box center [429, 421] width 710 height 258
type textarea "**********"
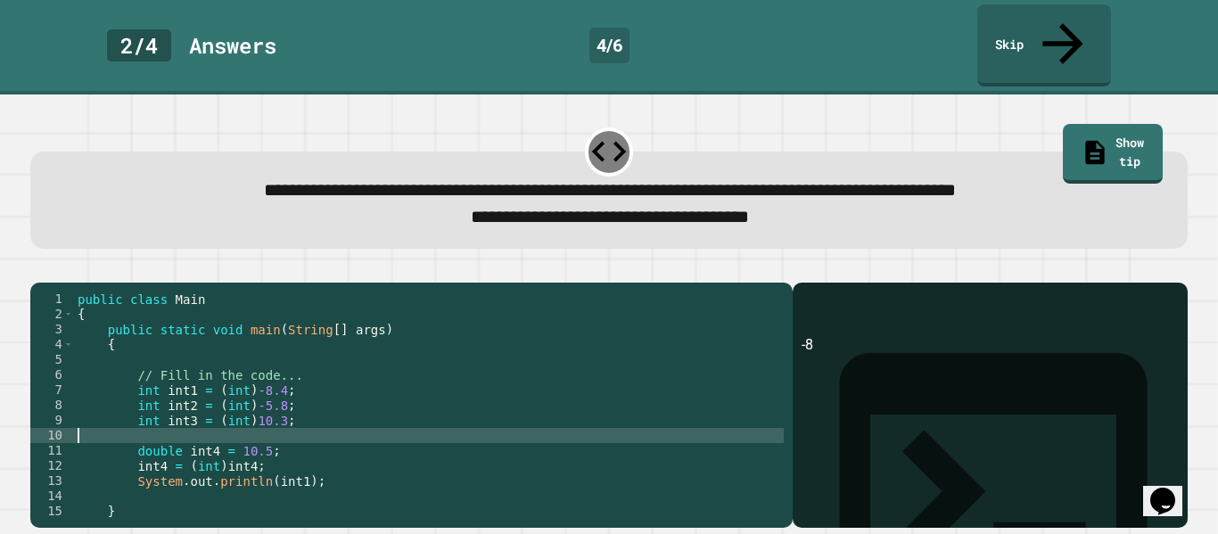
scroll to position [0, 0]
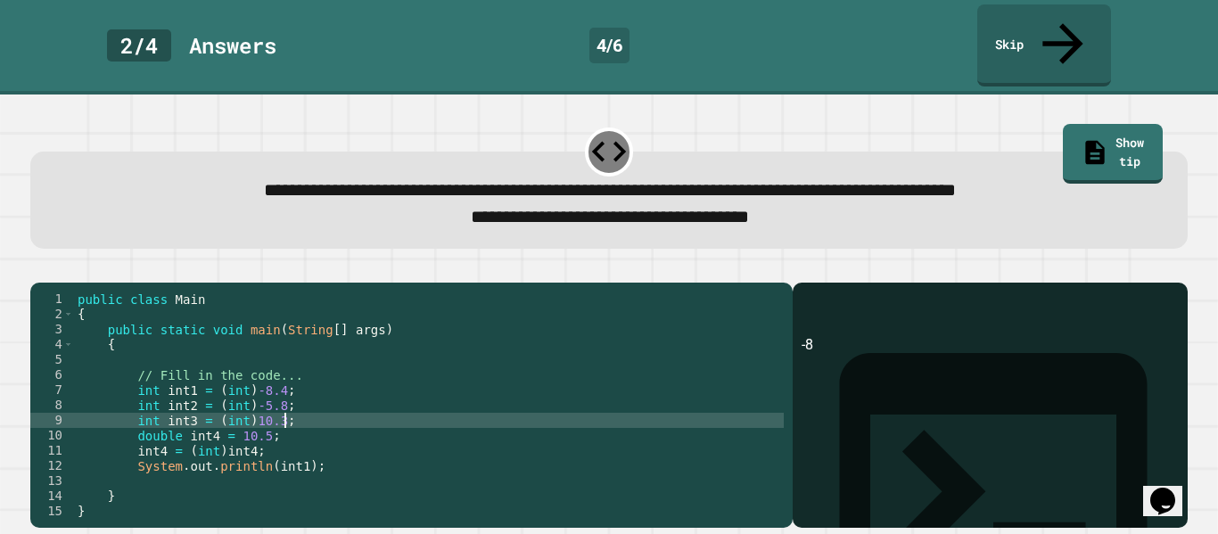
click at [164, 417] on div "public class Main { public static void main ( String [ ] args ) { // Fill in th…" at bounding box center [429, 421] width 710 height 258
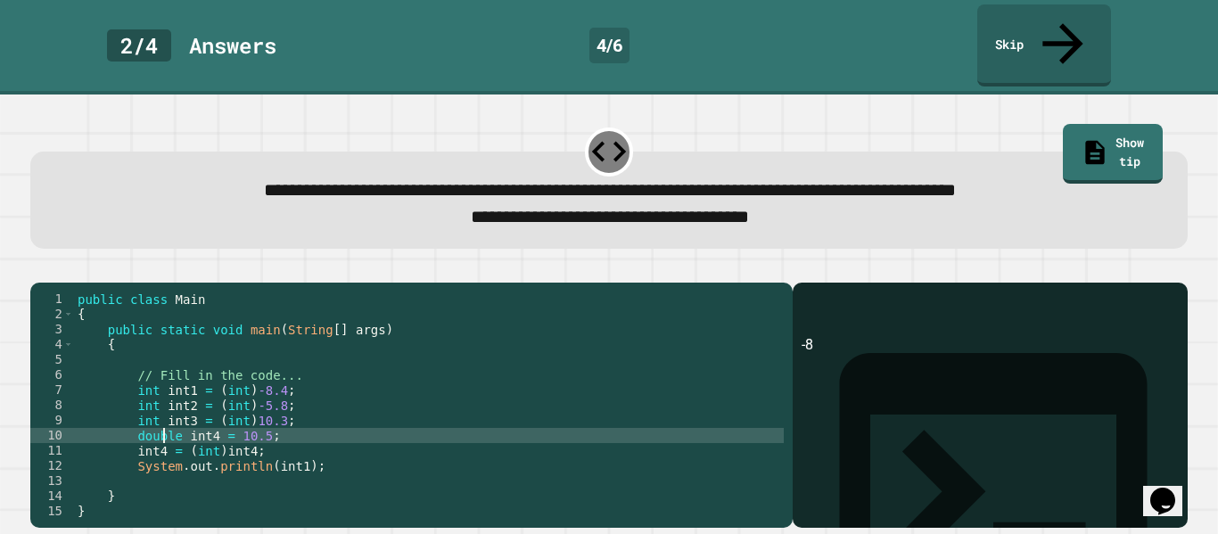
click at [164, 417] on div "public class Main { public static void main ( String [ ] args ) { // Fill in th…" at bounding box center [429, 421] width 710 height 258
click at [213, 419] on div "public class Main { public static void main ( String [ ] args ) { // Fill in th…" at bounding box center [429, 421] width 710 height 258
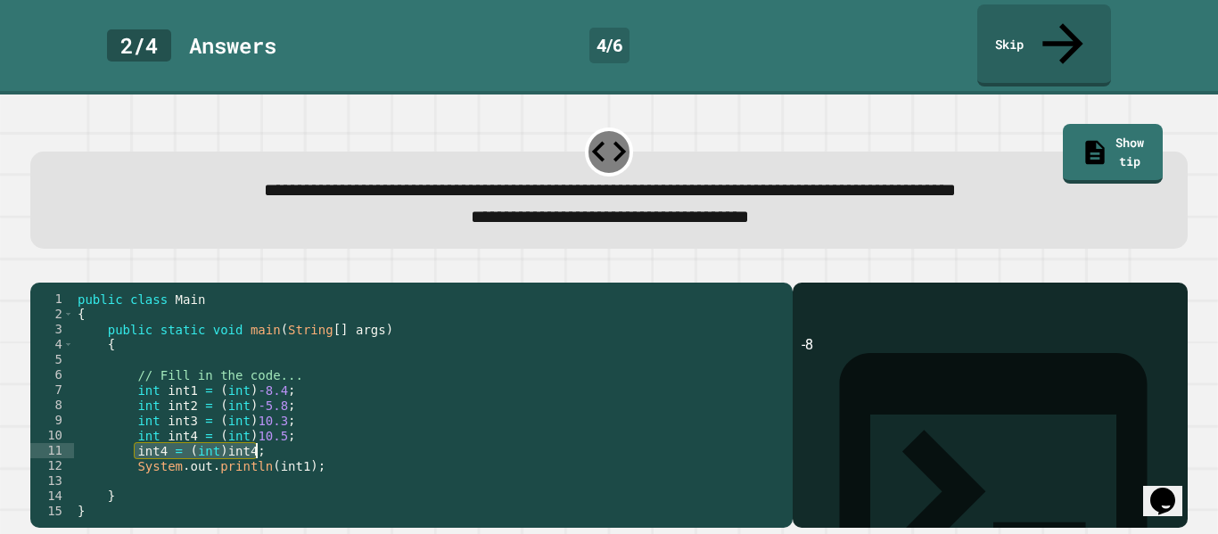
drag, startPoint x: 135, startPoint y: 433, endPoint x: 262, endPoint y: 441, distance: 127.8
click at [262, 441] on div "public class Main { public static void main ( String [ ] args ) { // Fill in th…" at bounding box center [429, 421] width 710 height 258
type textarea "**********"
click at [278, 374] on div "public class Main { public static void main ( String [ ] args ) { // Fill in th…" at bounding box center [429, 421] width 710 height 258
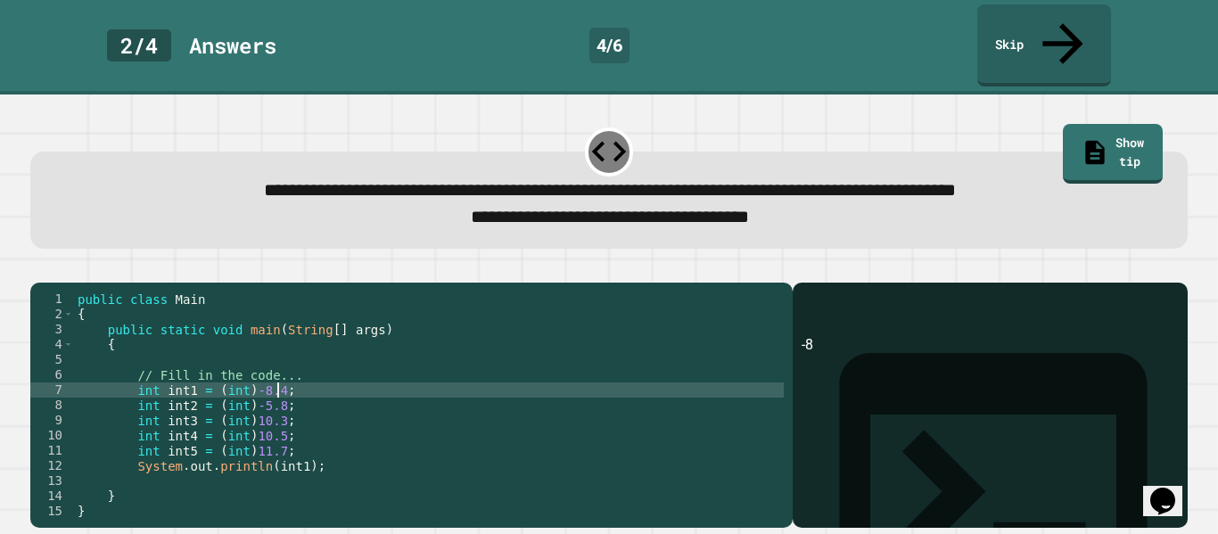
click at [252, 374] on div "public class Main { public static void main ( String [ ] args ) { // Fill in th…" at bounding box center [429, 421] width 710 height 258
click at [285, 377] on div "public class Main { public static void main ( String [ ] args ) { // Fill in th…" at bounding box center [429, 421] width 710 height 258
click at [249, 389] on div "public class Main { public static void main ( String [ ] args ) { // Fill in th…" at bounding box center [429, 421] width 710 height 258
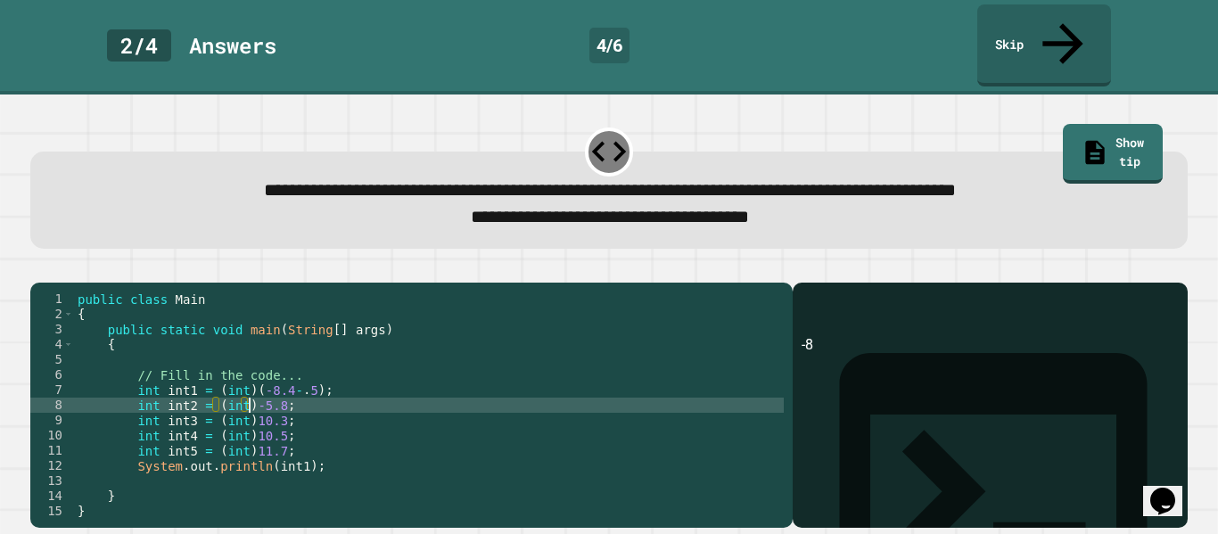
scroll to position [0, 23]
click at [283, 389] on div "public class Main { public static void main ( String [ ] args ) { // Fill in th…" at bounding box center [429, 421] width 710 height 258
click at [250, 403] on div "public class Main { public static void main ( String [ ] args ) { // Fill in th…" at bounding box center [429, 421] width 710 height 258
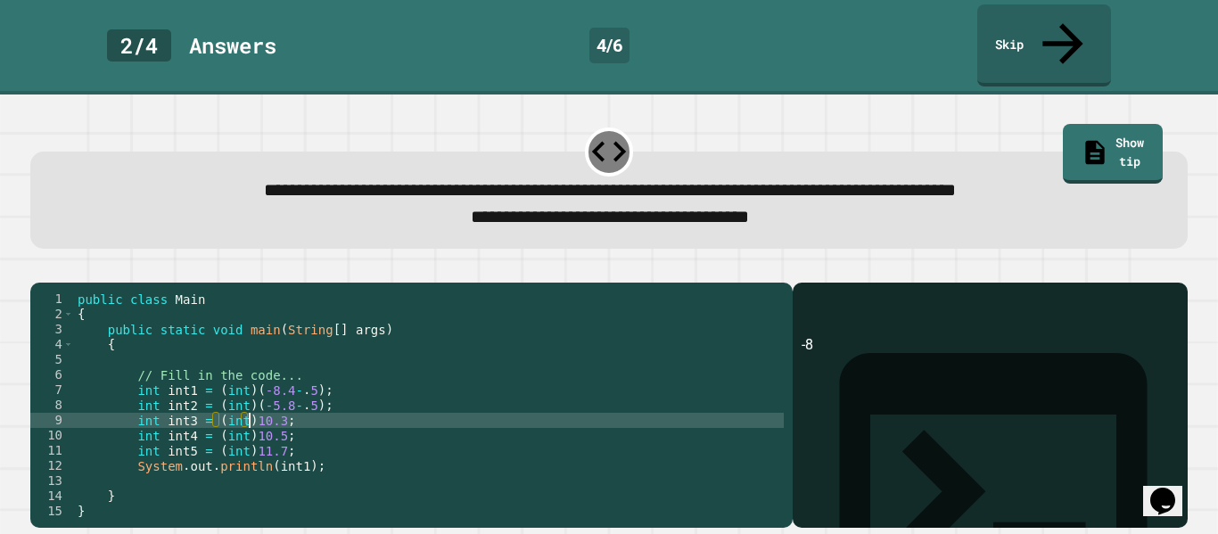
scroll to position [0, 23]
click at [285, 408] on div "public class Main { public static void main ( String [ ] args ) { // Fill in th…" at bounding box center [429, 421] width 710 height 258
click at [250, 418] on div "public class Main { public static void main ( String [ ] args ) { // Fill in th…" at bounding box center [429, 421] width 710 height 258
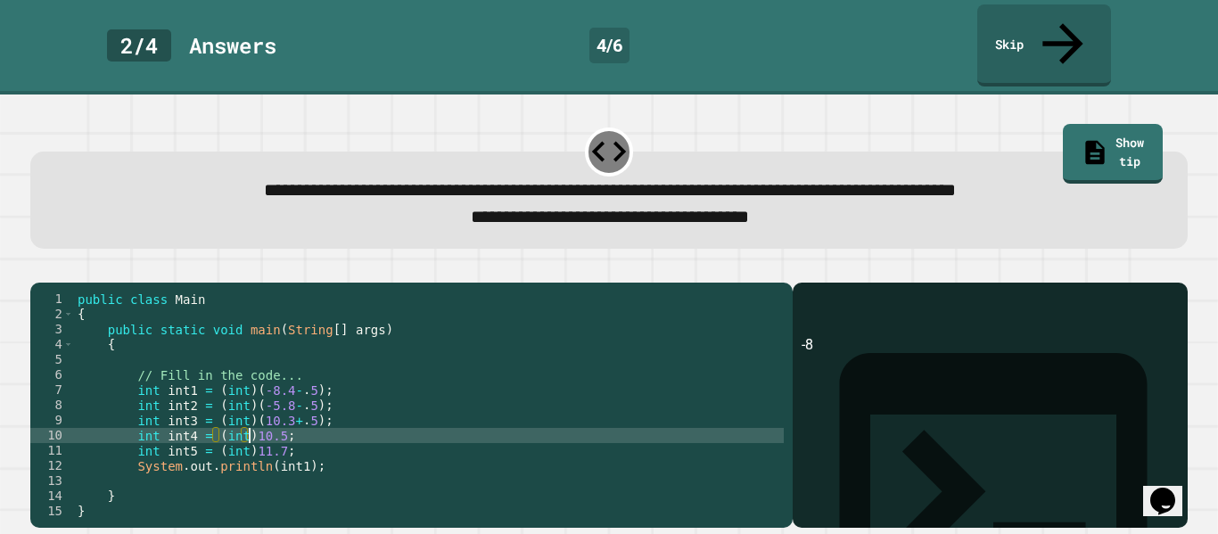
scroll to position [0, 23]
click at [285, 420] on div "public class Main { public static void main ( String [ ] args ) { // Fill in th…" at bounding box center [429, 421] width 710 height 258
click at [251, 435] on div "public class Main { public static void main ( String [ ] args ) { // Fill in th…" at bounding box center [429, 421] width 710 height 258
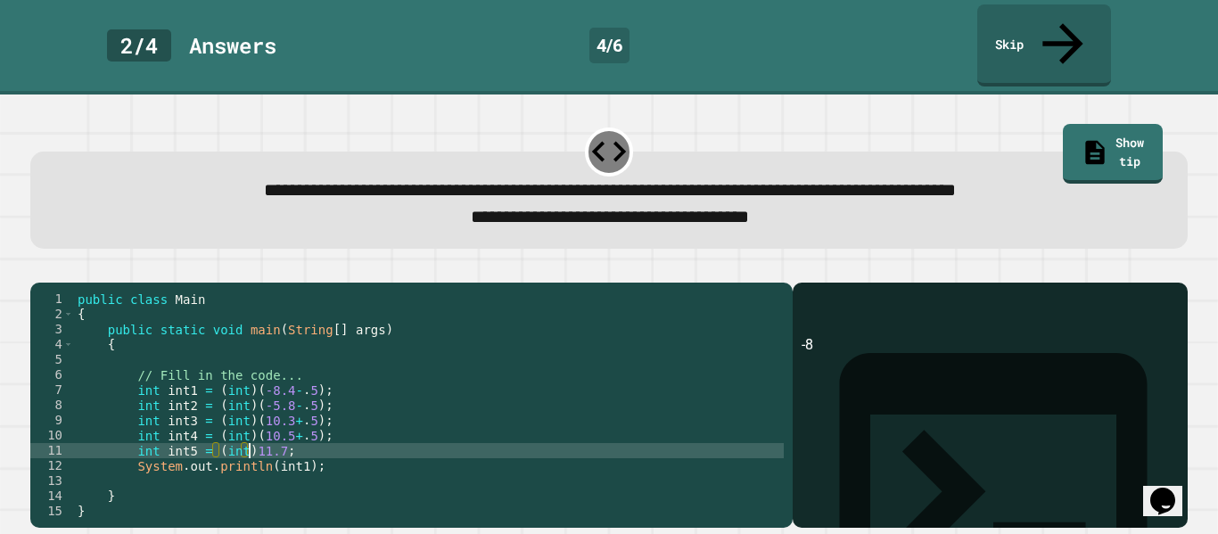
scroll to position [0, 23]
type textarea "**********"
click at [340, 437] on div "public class Main { public static void main ( String [ ] args ) { // Fill in th…" at bounding box center [429, 421] width 710 height 258
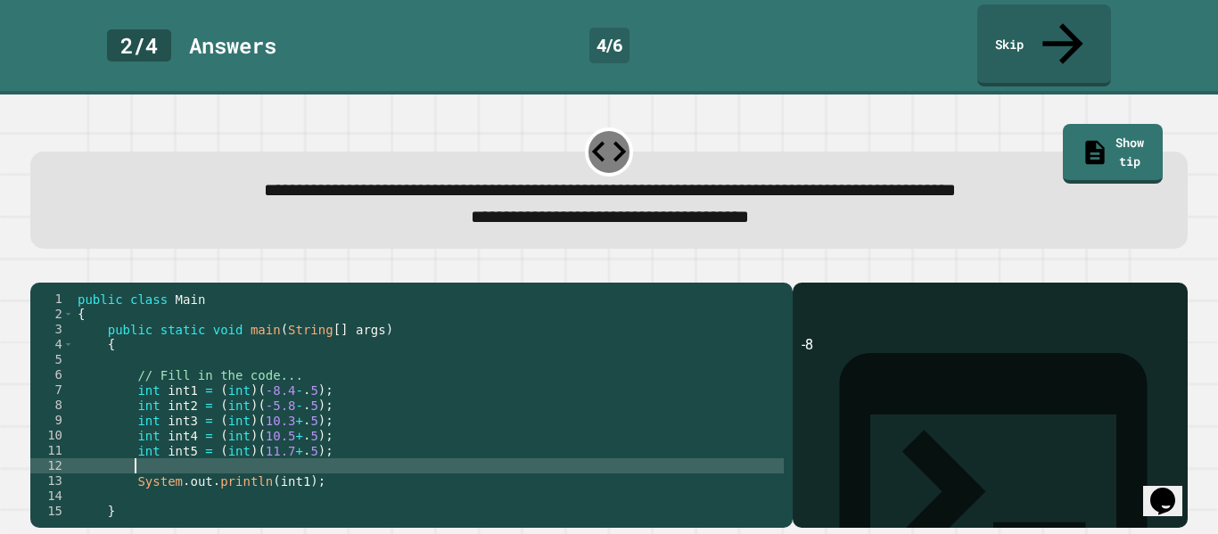
type textarea "*"
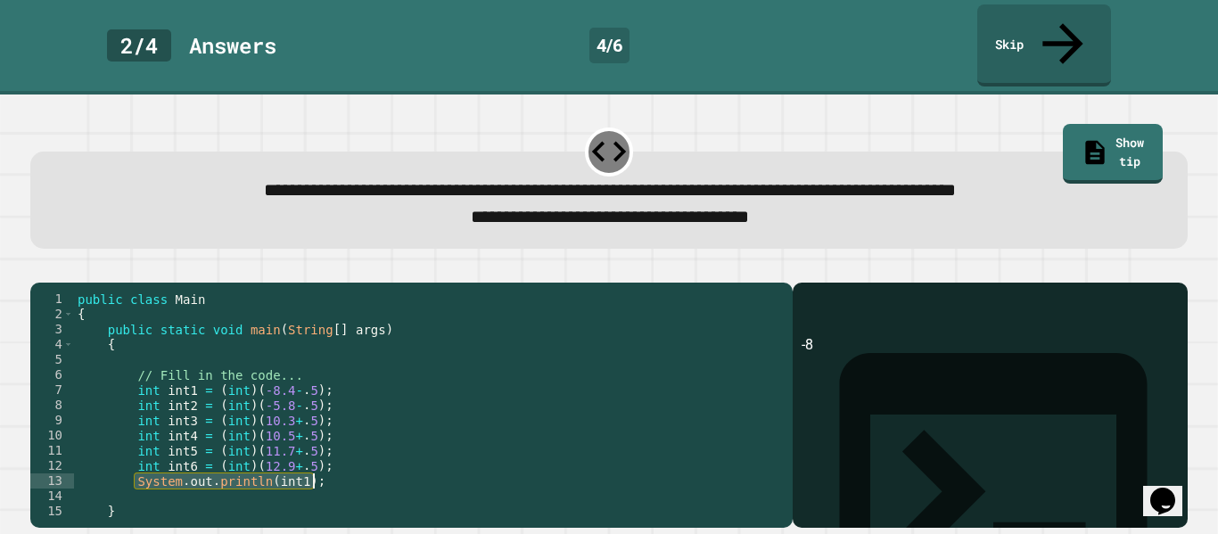
drag, startPoint x: 136, startPoint y: 470, endPoint x: 324, endPoint y: 467, distance: 188.2
click at [324, 467] on div "public class Main { public static void main ( String [ ] args ) { // Fill in th…" at bounding box center [429, 421] width 710 height 258
type textarea "**********"
click at [302, 480] on div "public class Main { public static void main ( String [ ] args ) { // Fill in th…" at bounding box center [429, 421] width 710 height 258
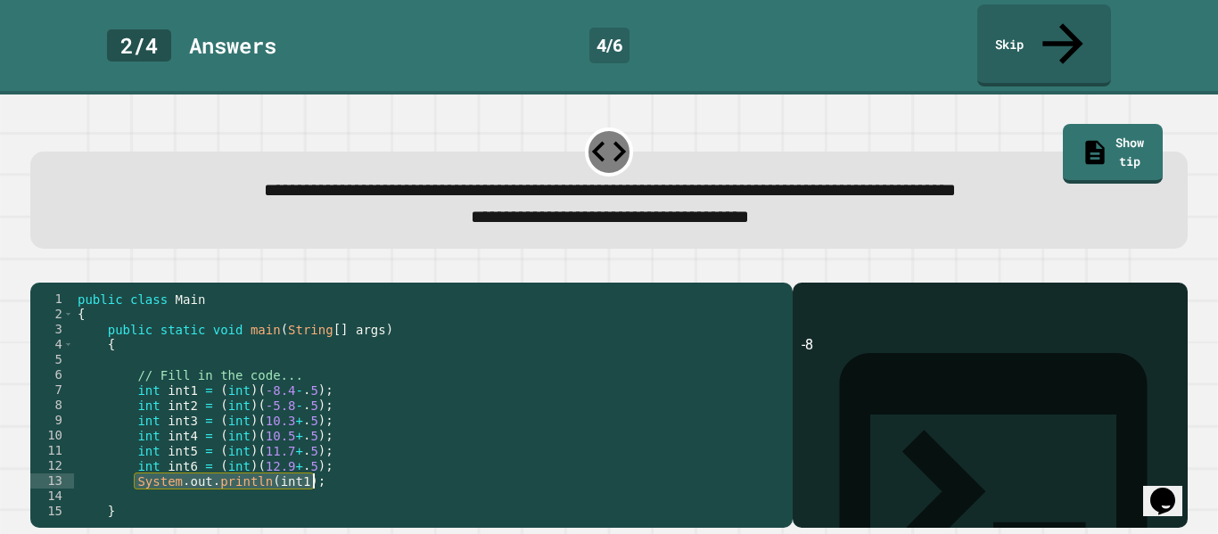
scroll to position [0, 0]
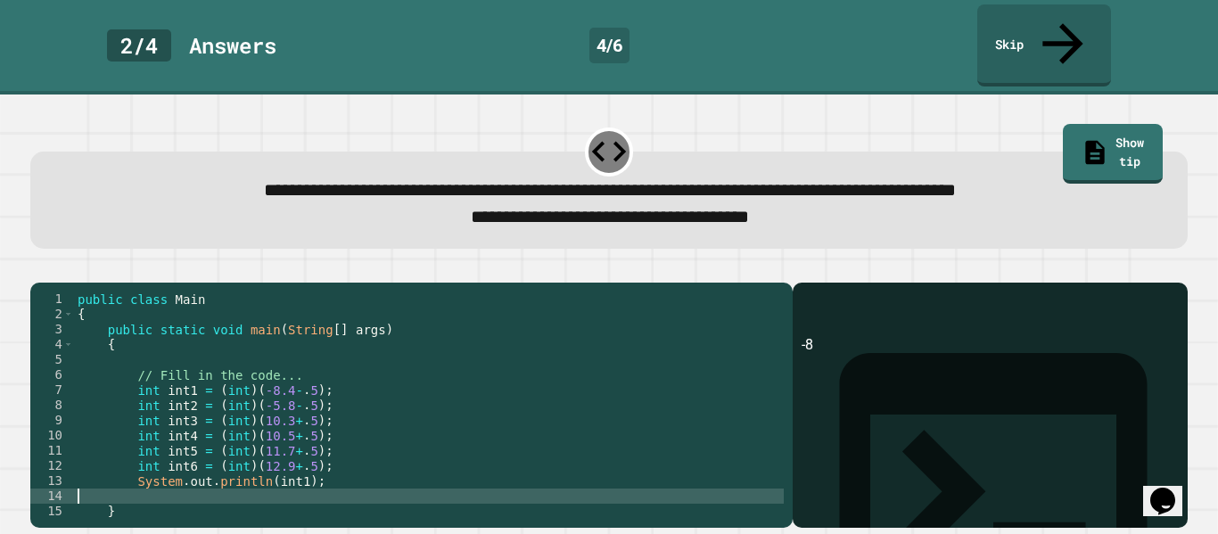
type textarea "**********"
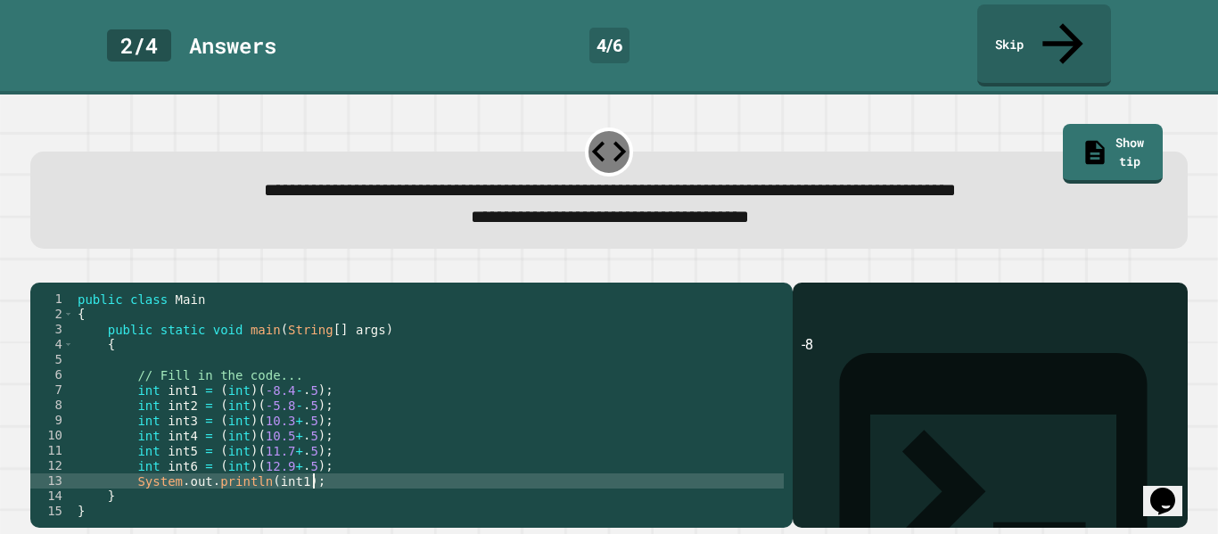
scroll to position [0, 6]
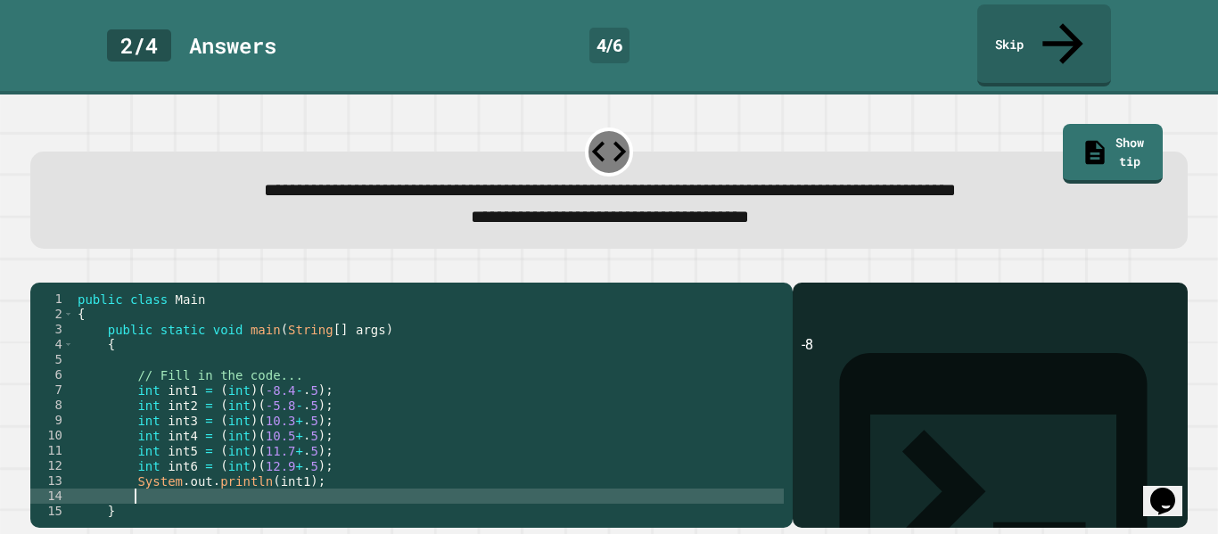
paste textarea "**********"
type textarea "**********"
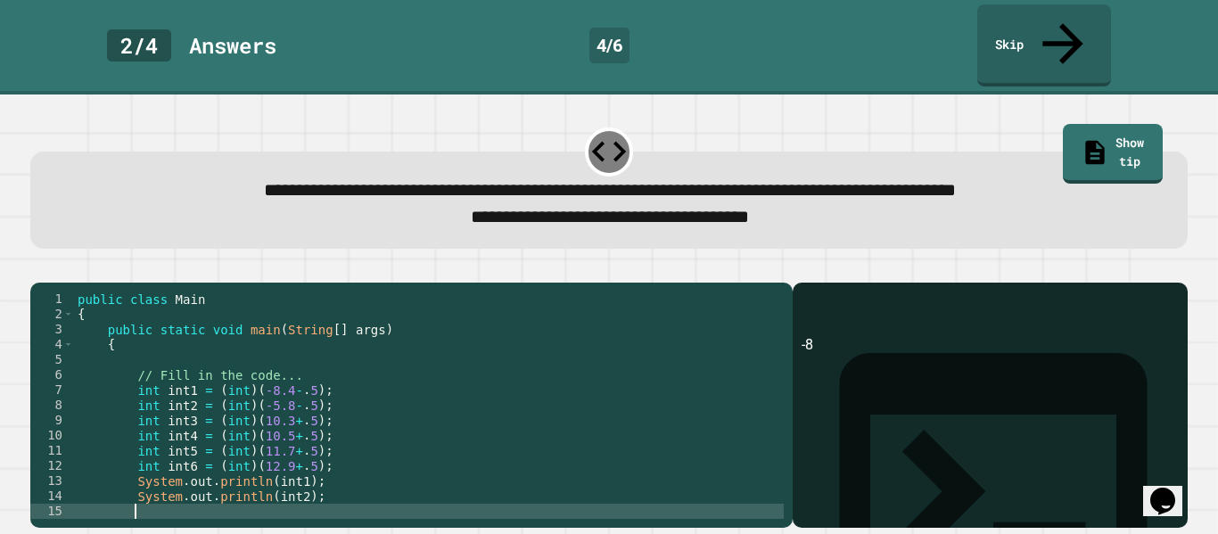
paste textarea "**********"
type textarea "**********"
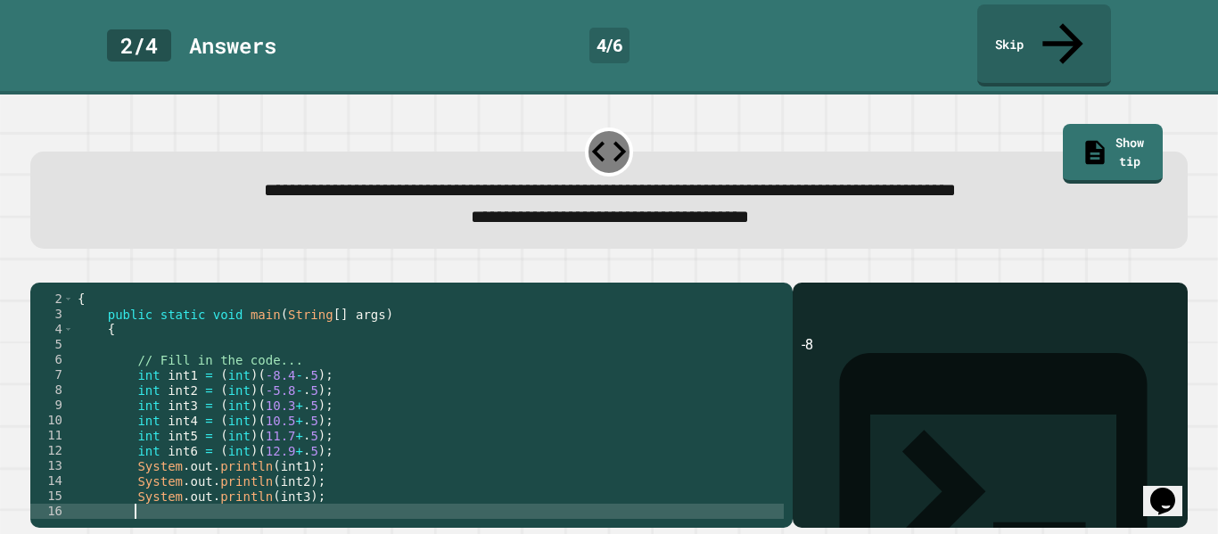
paste textarea "**********"
type textarea "**********"
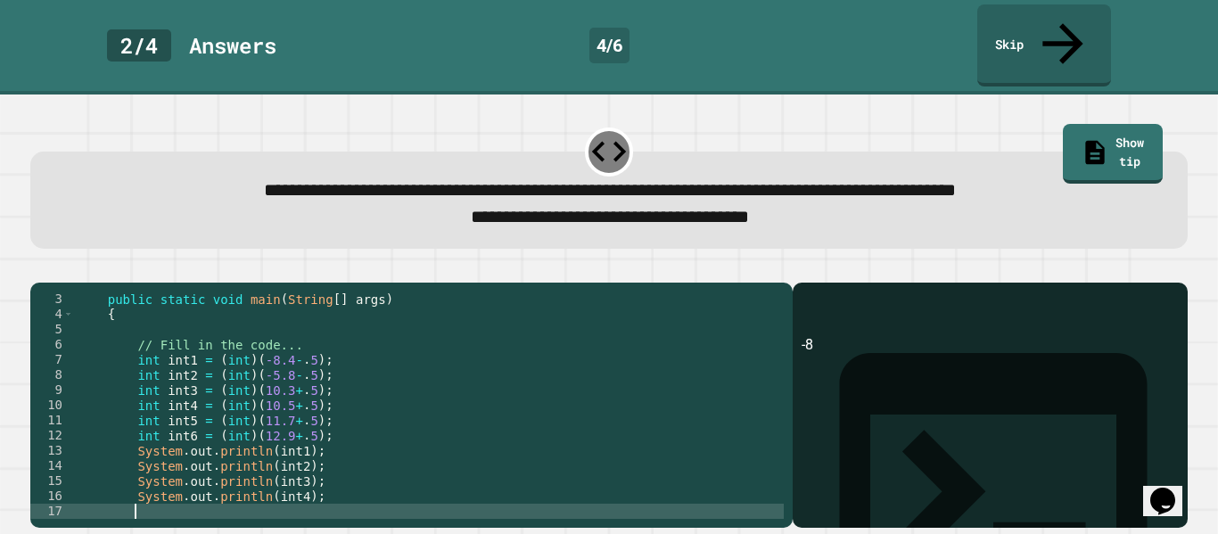
paste textarea "**********"
type textarea "**********"
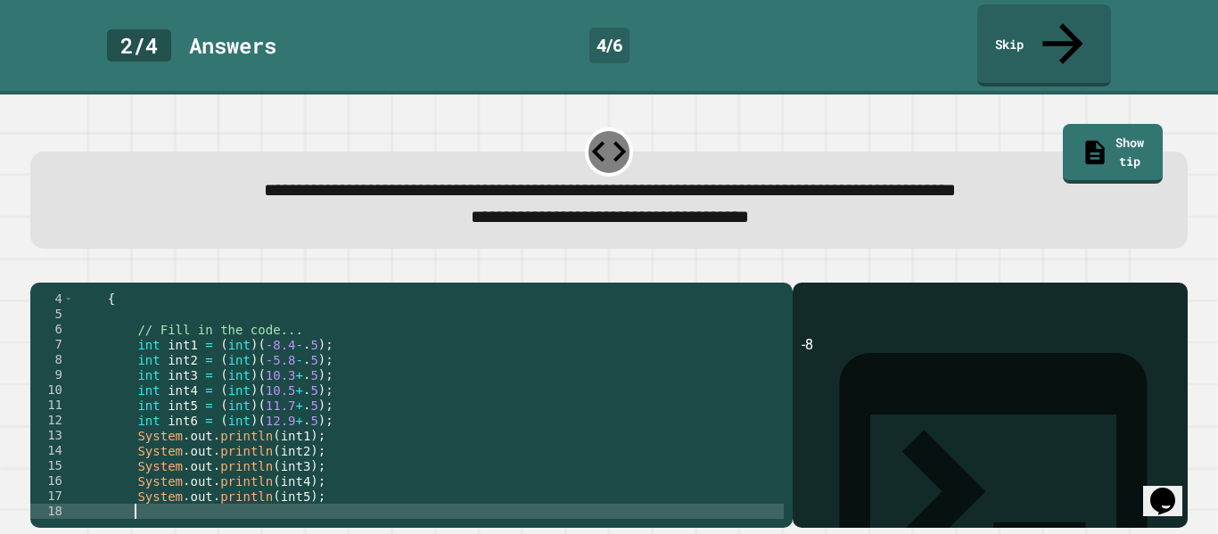
paste textarea "**********"
type textarea "**********"
click at [39, 268] on icon "button" at bounding box center [39, 268] width 0 height 0
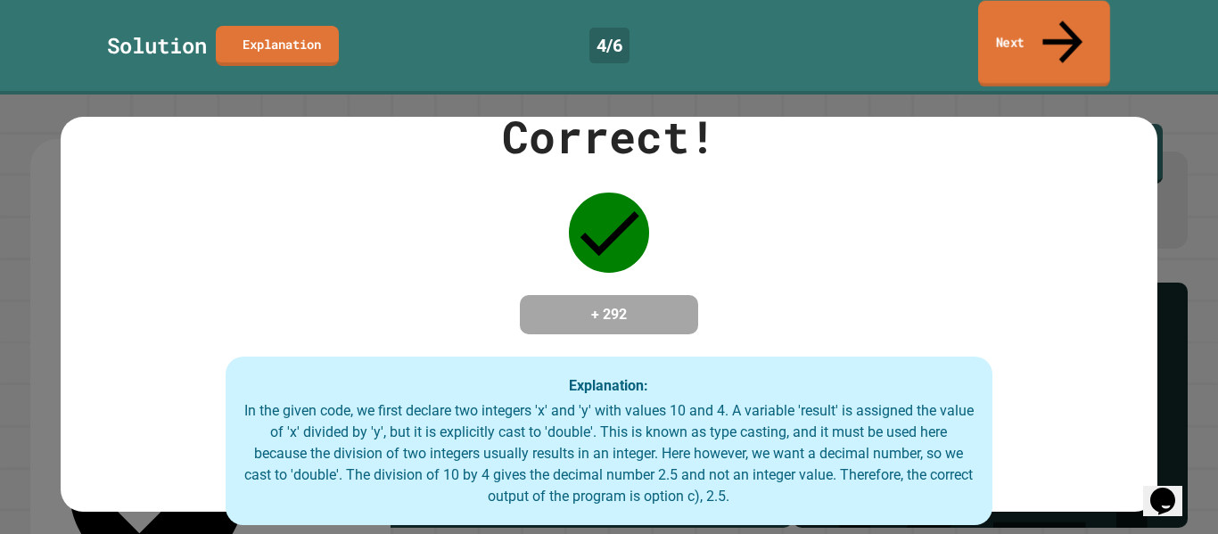
click at [1017, 32] on link "Next" at bounding box center [1044, 44] width 132 height 87
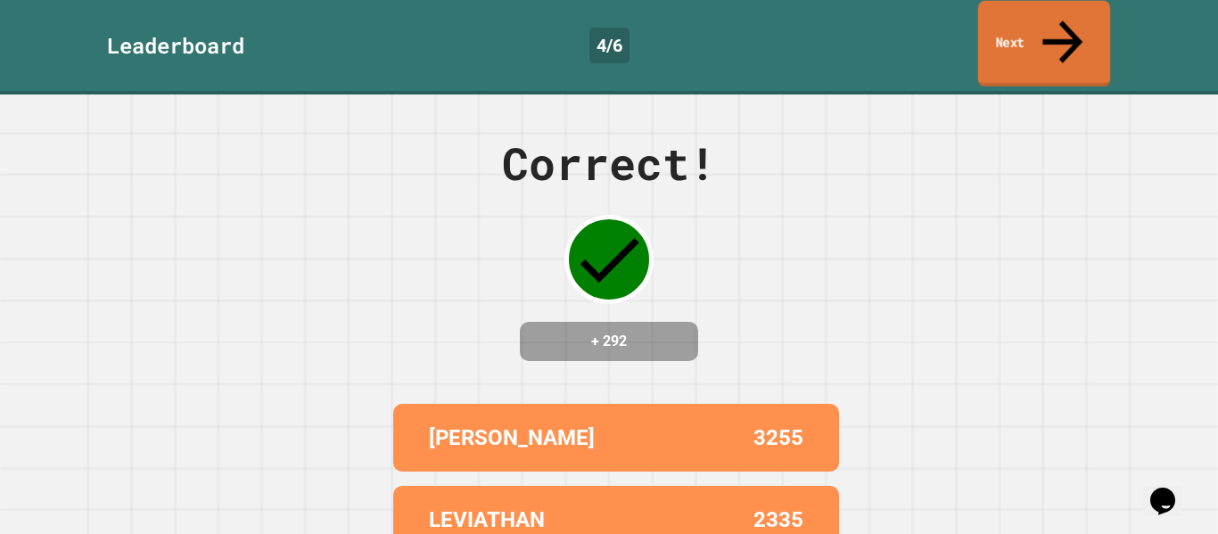
click at [1017, 32] on link "Next" at bounding box center [1044, 44] width 132 height 87
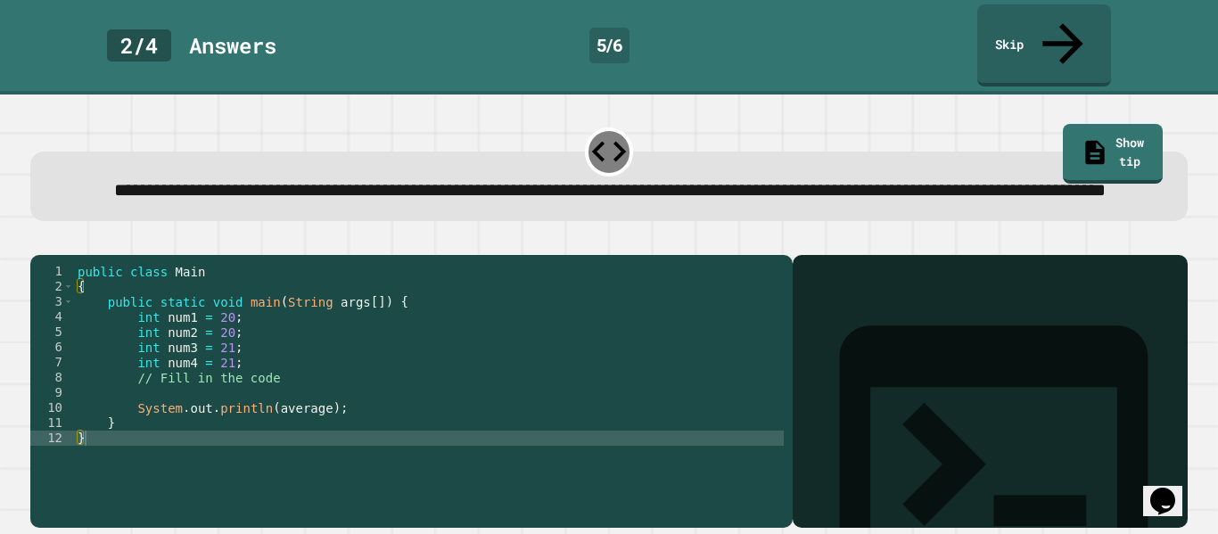
click at [185, 408] on div "public class Main { public static void main ( String args [ ]) { int num1 = 20 …" at bounding box center [429, 393] width 710 height 258
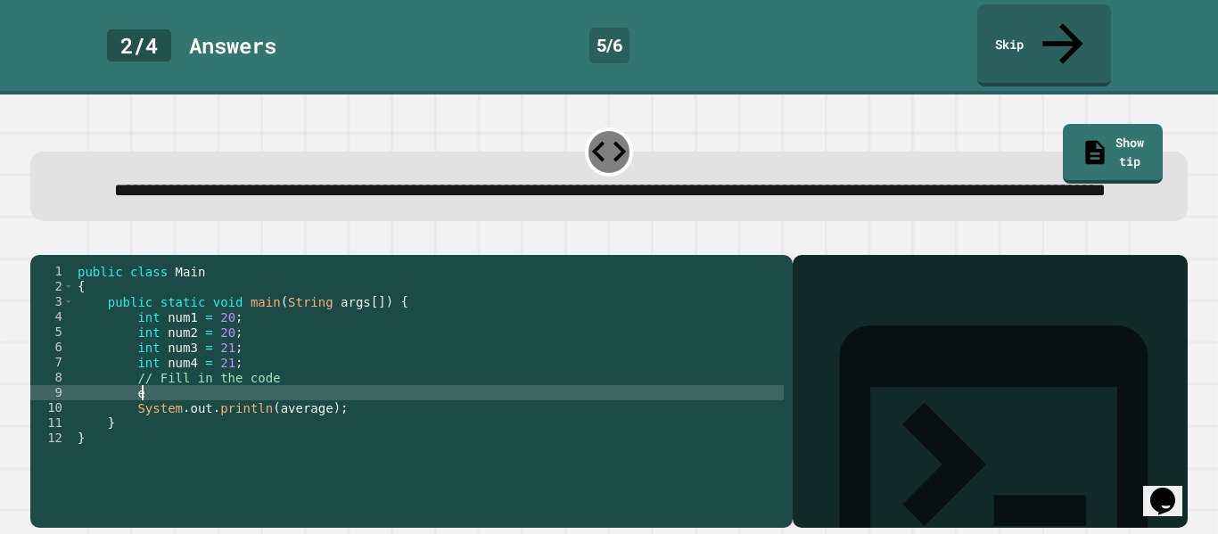
type textarea "*"
click at [498, 405] on div "public class Main { public static void main ( String args [ ]) { int num1 = 20 …" at bounding box center [429, 393] width 710 height 258
click at [39, 241] on icon "button" at bounding box center [39, 241] width 0 height 0
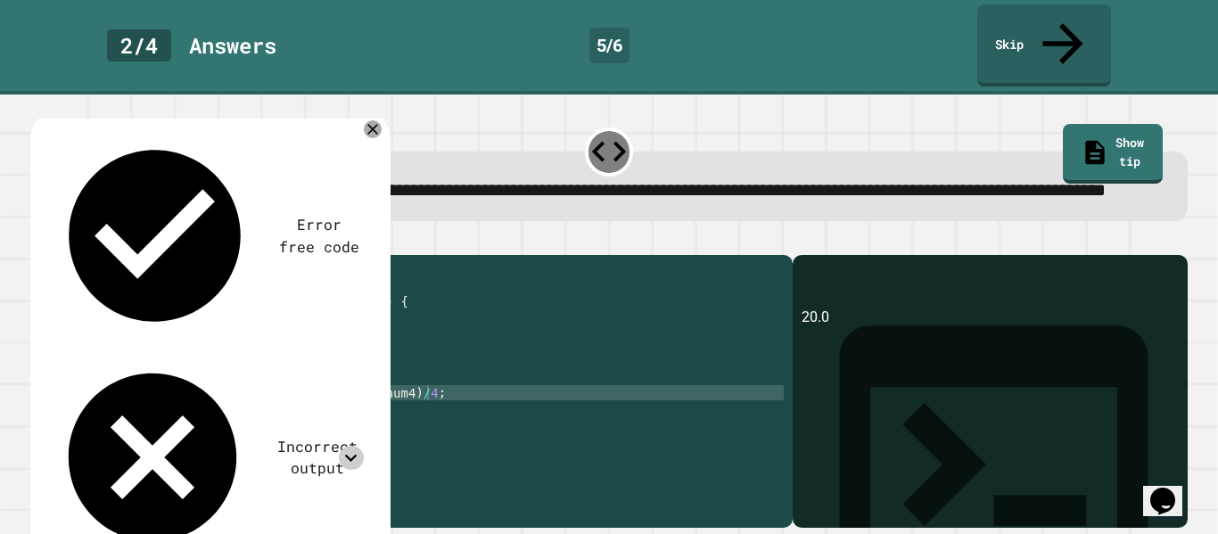
click at [341, 446] on icon at bounding box center [351, 458] width 24 height 24
click at [370, 121] on icon at bounding box center [372, 129] width 21 height 21
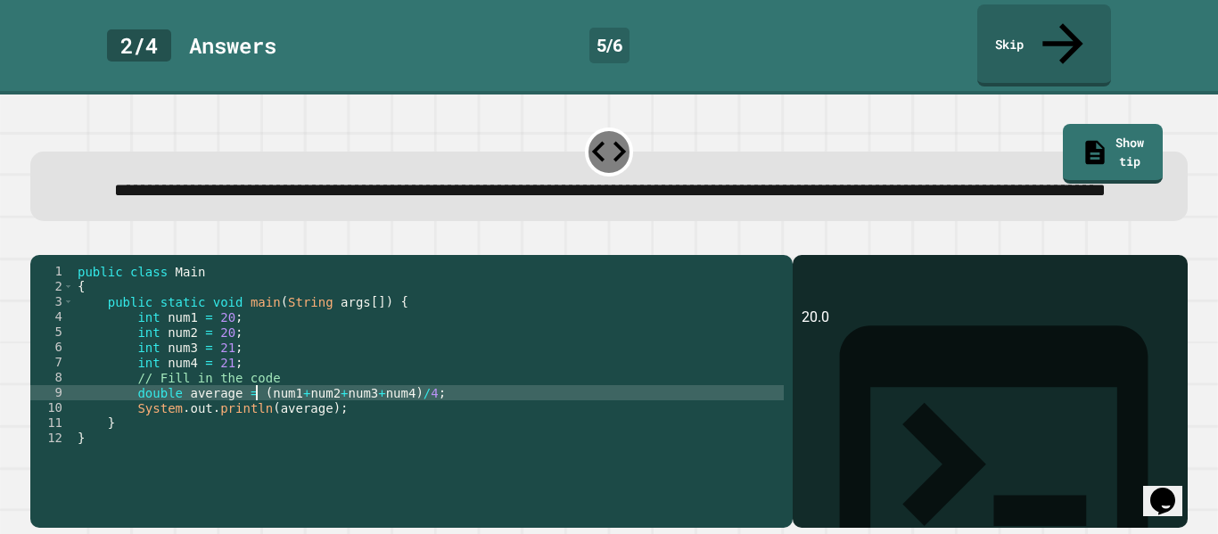
click at [254, 406] on div "public class Main { public static void main ( String args [ ]) { int num1 = 20 …" at bounding box center [429, 393] width 710 height 258
type textarea "**********"
click at [39, 241] on icon "button" at bounding box center [39, 241] width 0 height 0
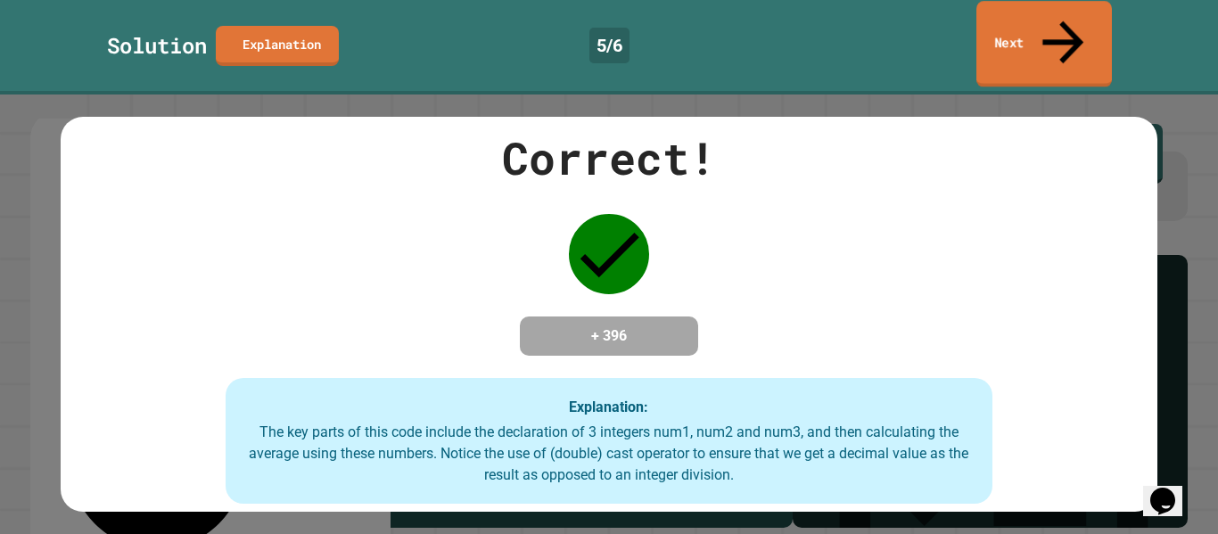
click at [993, 18] on link "Next" at bounding box center [1045, 44] width 136 height 87
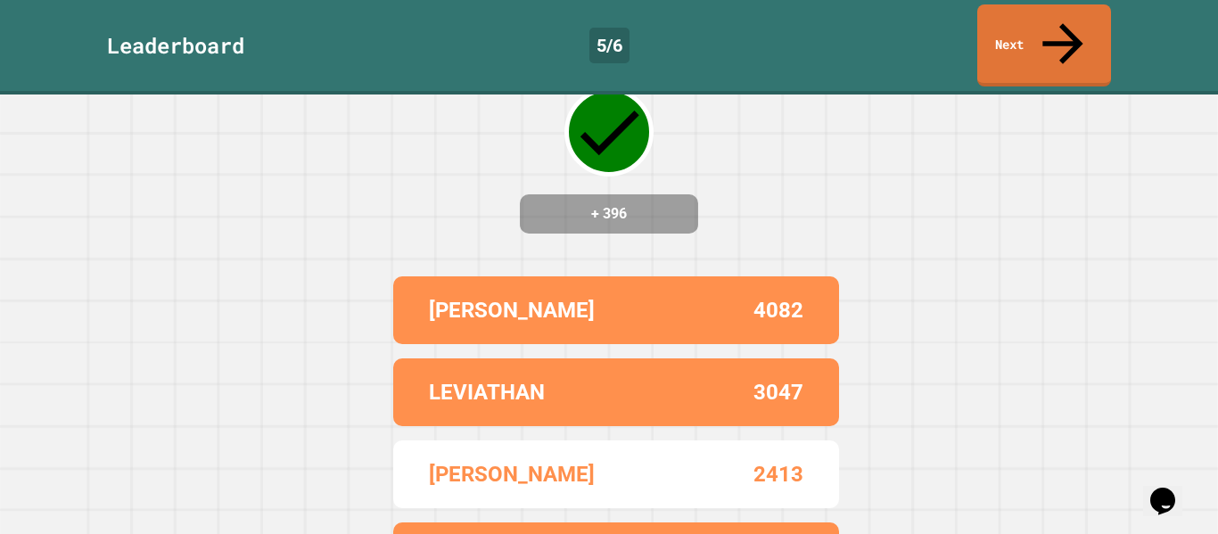
scroll to position [0, 0]
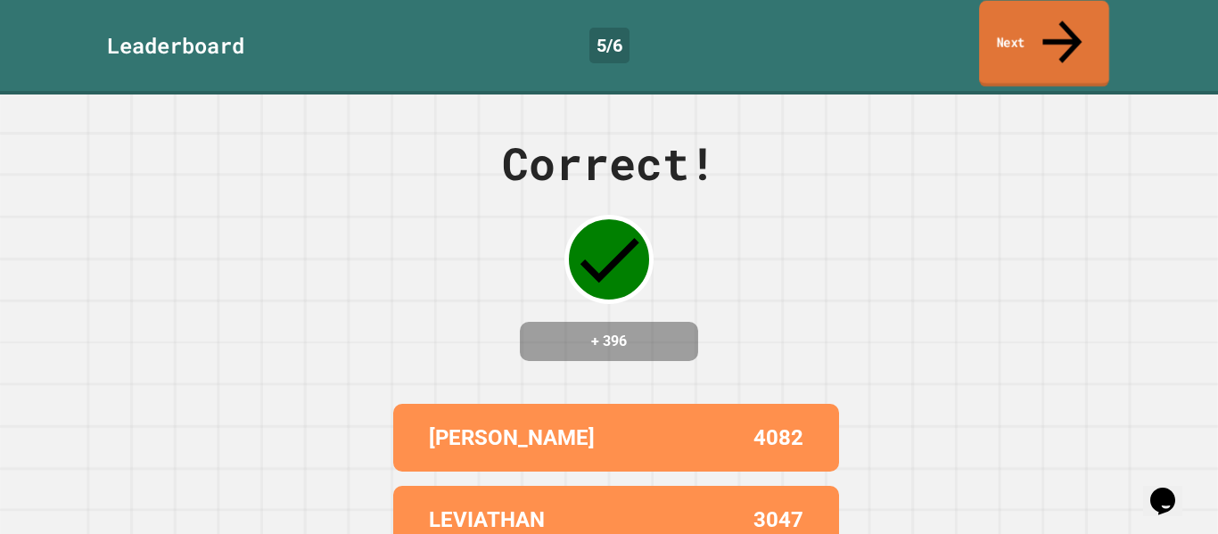
click at [1079, 12] on link "Next" at bounding box center [1044, 44] width 130 height 87
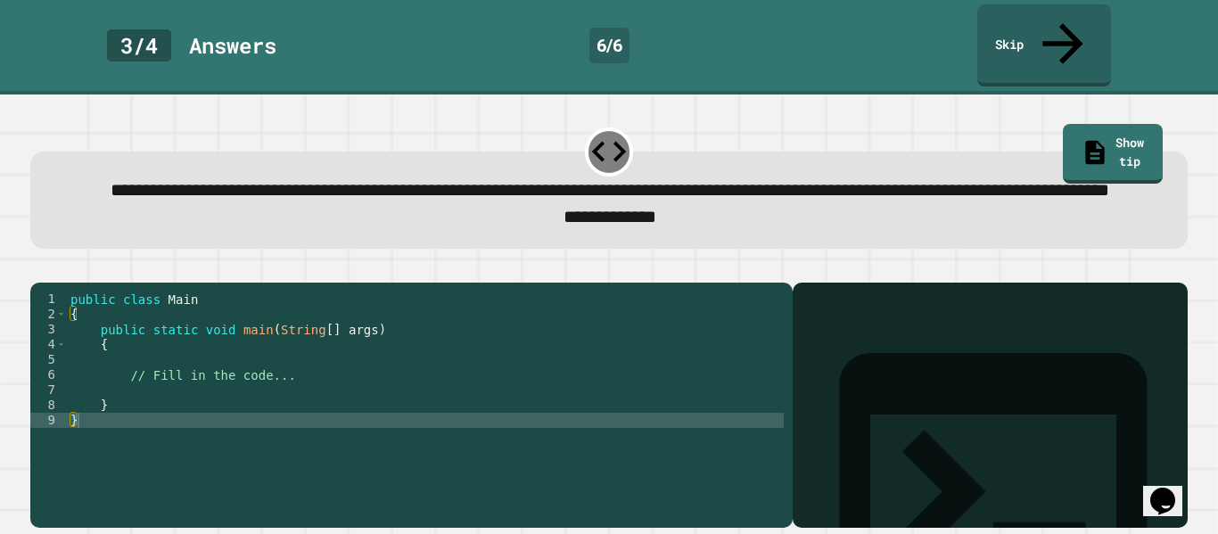
click at [261, 408] on div "public class Main { public static void main ( String [ ] args ) { // Fill in th…" at bounding box center [425, 405] width 717 height 227
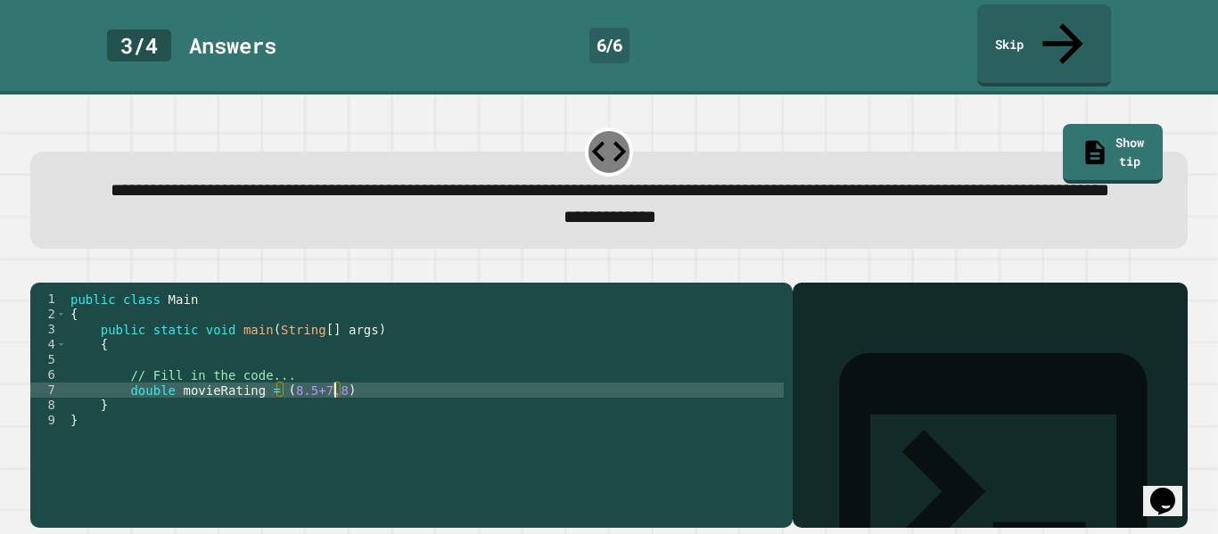
scroll to position [0, 33]
type textarea "**********"
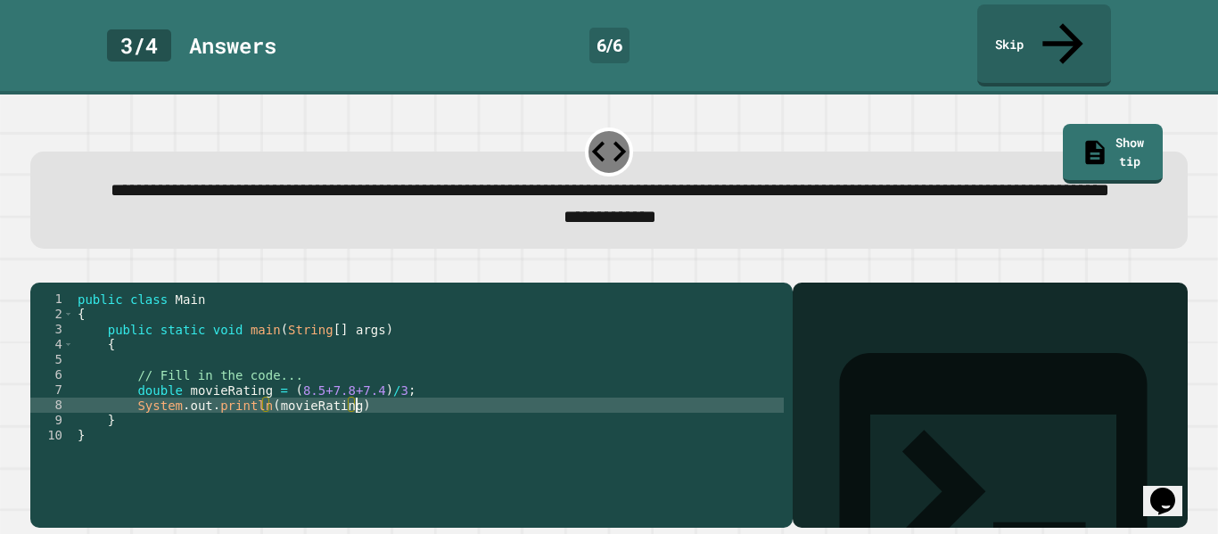
scroll to position [0, 35]
click at [39, 268] on icon "button" at bounding box center [39, 268] width 0 height 0
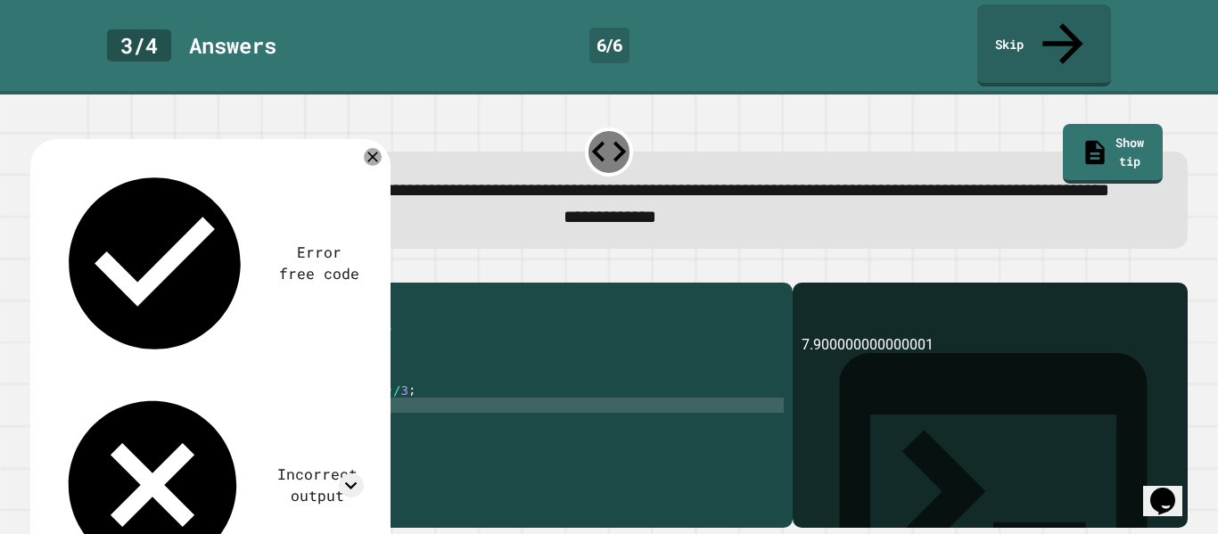
click at [298, 384] on div "Incorrect output" at bounding box center [208, 485] width 312 height 202
click at [353, 474] on icon at bounding box center [351, 486] width 24 height 24
click at [373, 151] on icon at bounding box center [373, 157] width 12 height 12
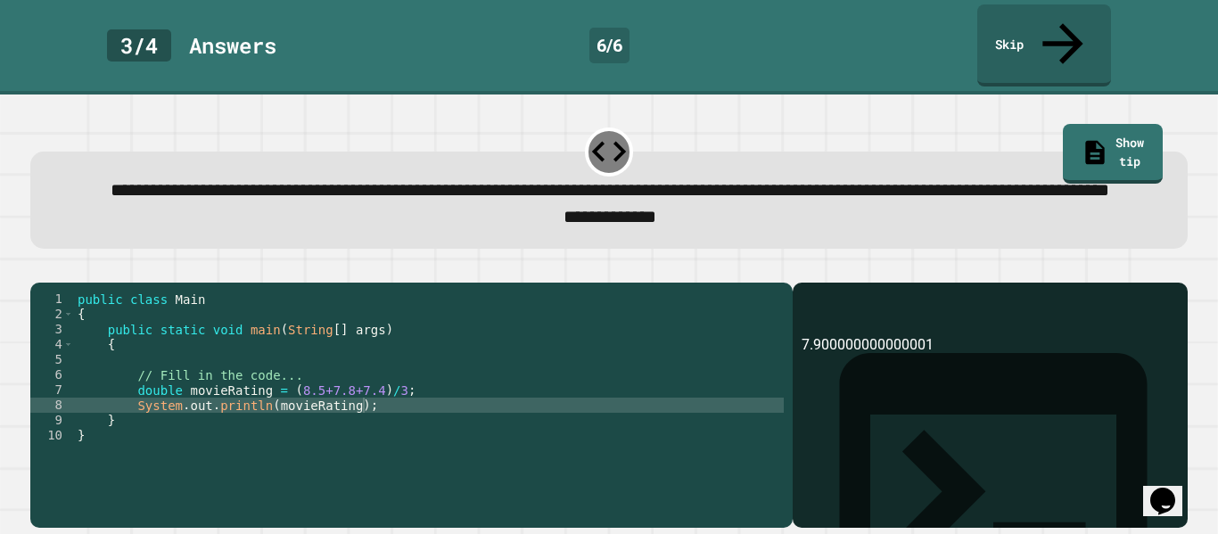
click at [39, 268] on button "button" at bounding box center [39, 268] width 0 height 0
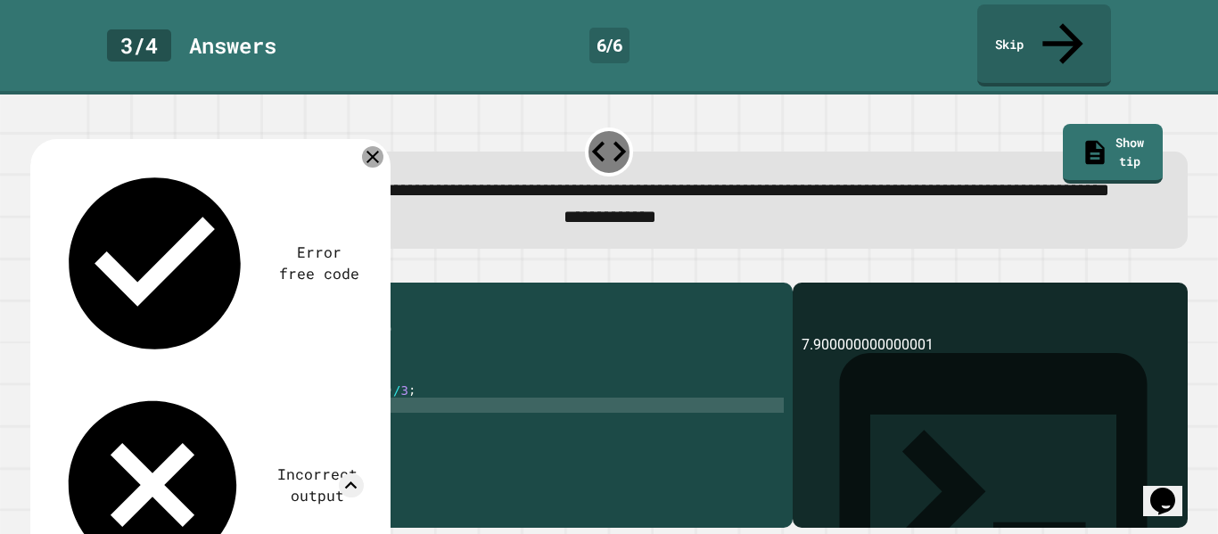
click at [367, 151] on icon at bounding box center [372, 156] width 21 height 21
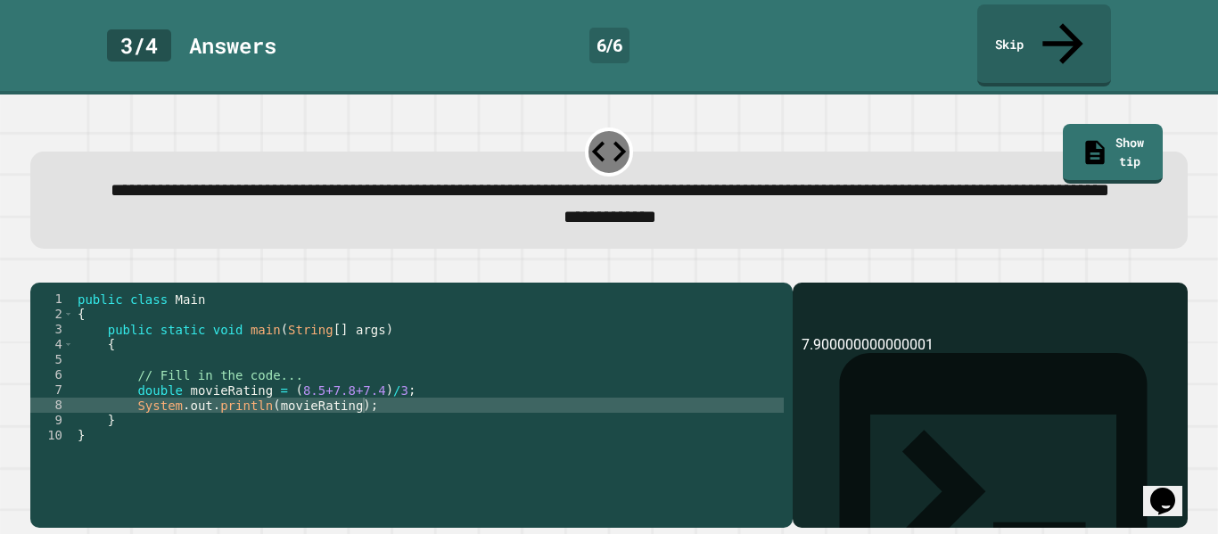
click at [161, 399] on div "public class Main { public static void main ( String [ ] args ) { // Fill in th…" at bounding box center [429, 405] width 710 height 227
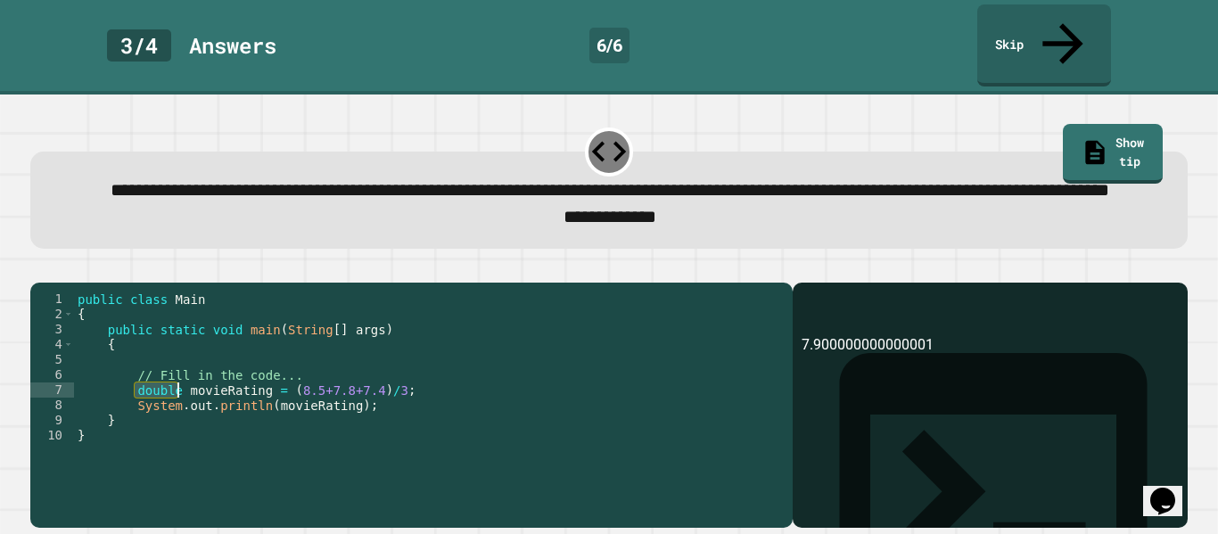
click at [161, 399] on div "public class Main { public static void main ( String [ ] args ) { // Fill in th…" at bounding box center [429, 405] width 710 height 227
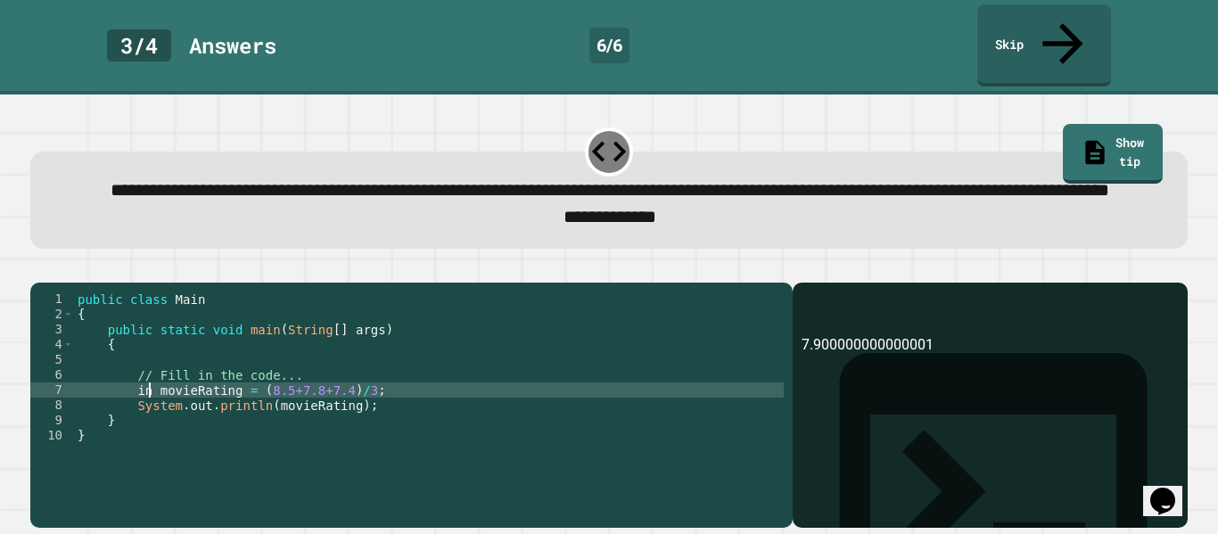
scroll to position [0, 11]
click at [39, 268] on icon "button" at bounding box center [39, 268] width 0 height 0
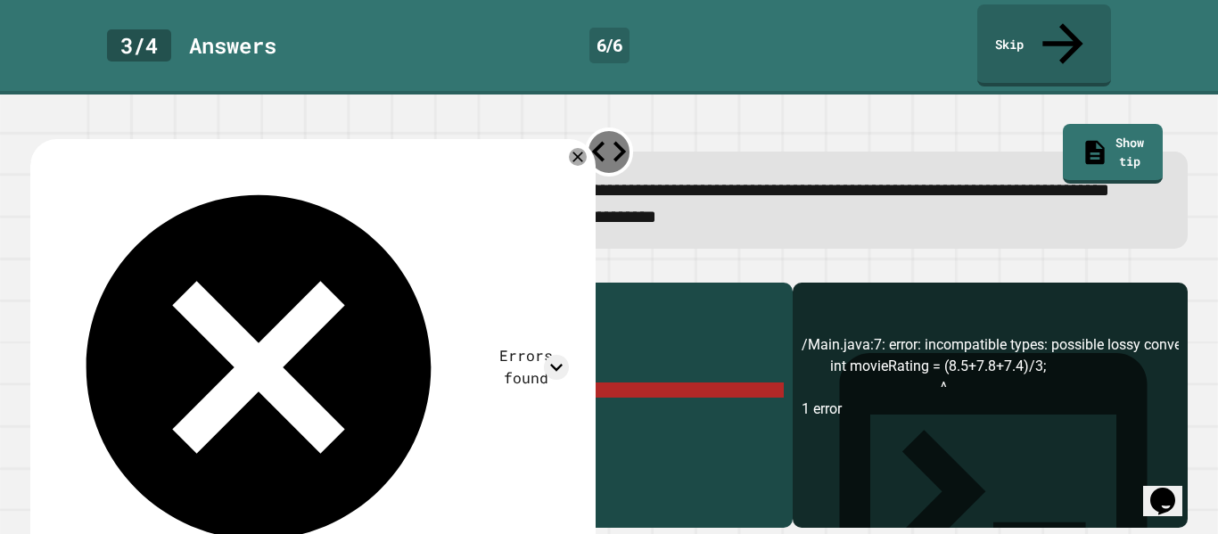
click at [568, 161] on div "Errors found" at bounding box center [310, 368] width 517 height 414
click at [579, 151] on icon at bounding box center [578, 157] width 12 height 12
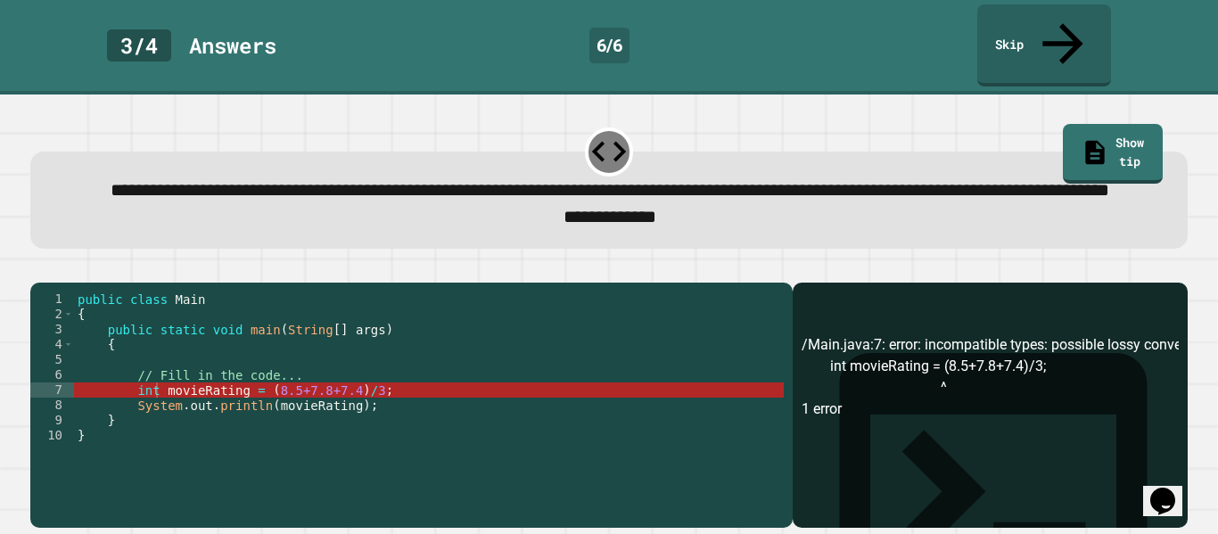
click at [151, 403] on div "public class Main { public static void main ( String [ ] args ) { // Fill in th…" at bounding box center [429, 405] width 710 height 227
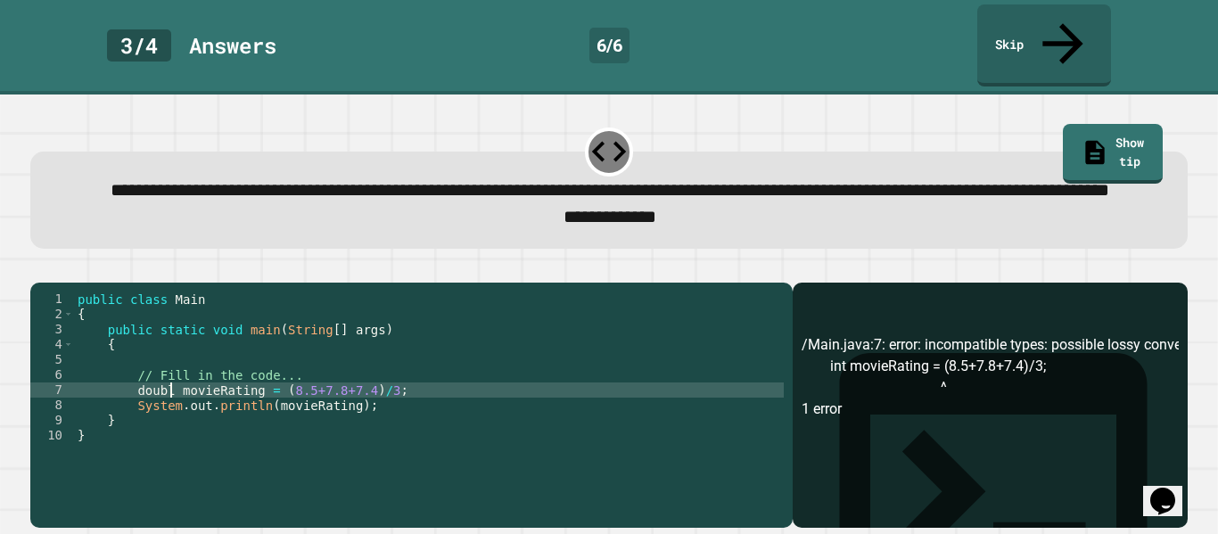
scroll to position [0, 13]
click at [285, 403] on div "public class Main { public static void main ( String [ ] args ) { // Fill in th…" at bounding box center [429, 405] width 710 height 227
click at [401, 404] on div "public class Main { public static void main ( String [ ] args ) { // Fill in th…" at bounding box center [429, 405] width 710 height 227
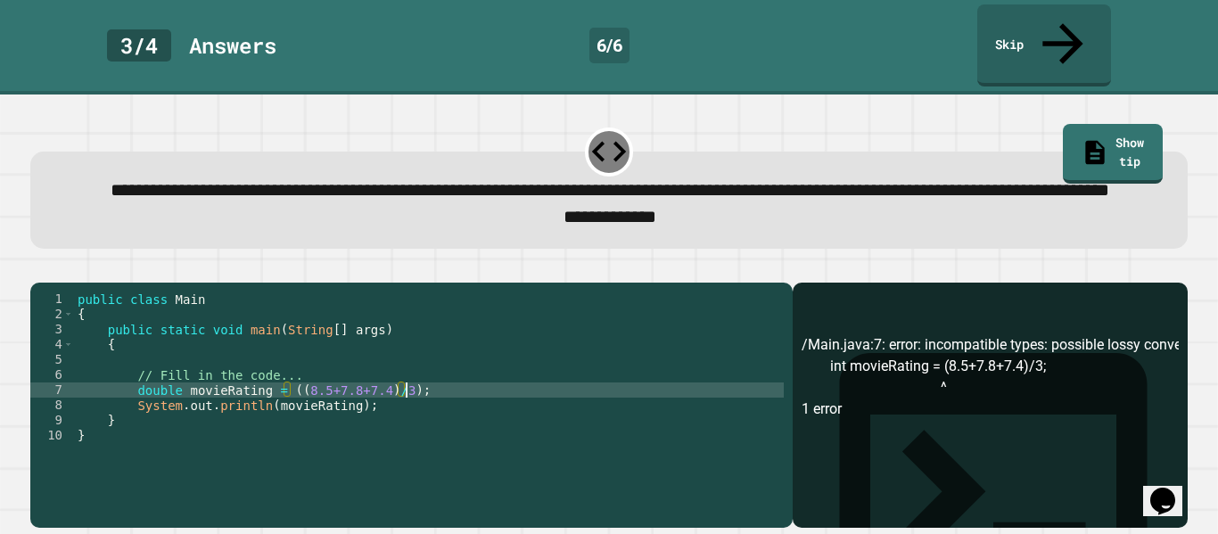
click at [281, 404] on div "public class Main { public static void main ( String [ ] args ) { // Fill in th…" at bounding box center [429, 405] width 710 height 227
click at [39, 268] on icon "button" at bounding box center [39, 268] width 0 height 0
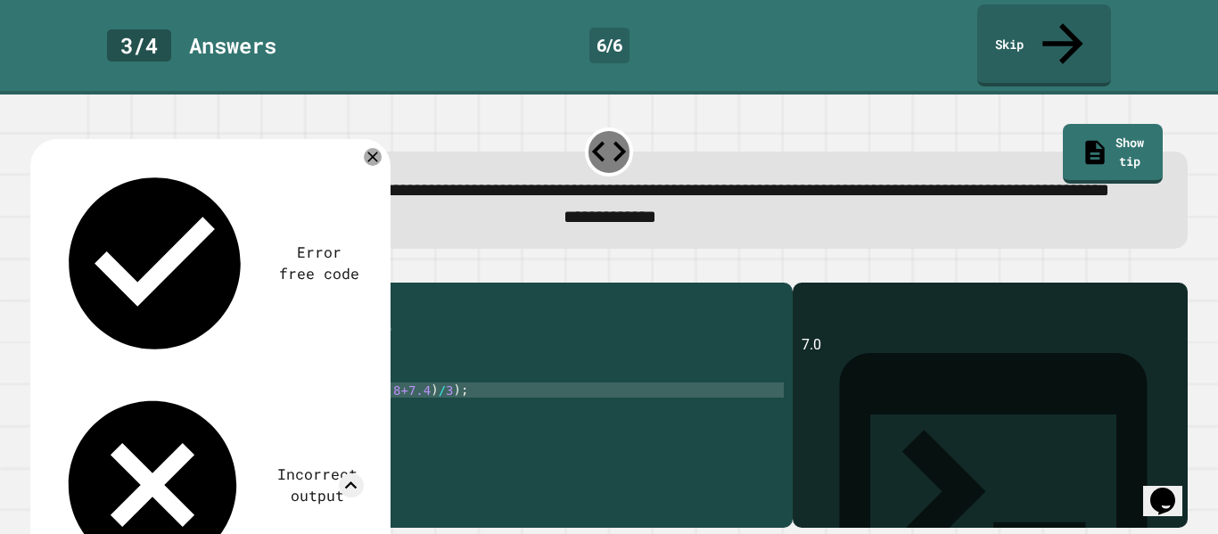
click at [172, 406] on div "public class Main { public static void main ( String [ ] args ) { // Fill in th…" at bounding box center [429, 405] width 710 height 227
click at [423, 401] on div "public class Main { public static void main ( String [ ] args ) { // Fill in th…" at bounding box center [429, 405] width 710 height 227
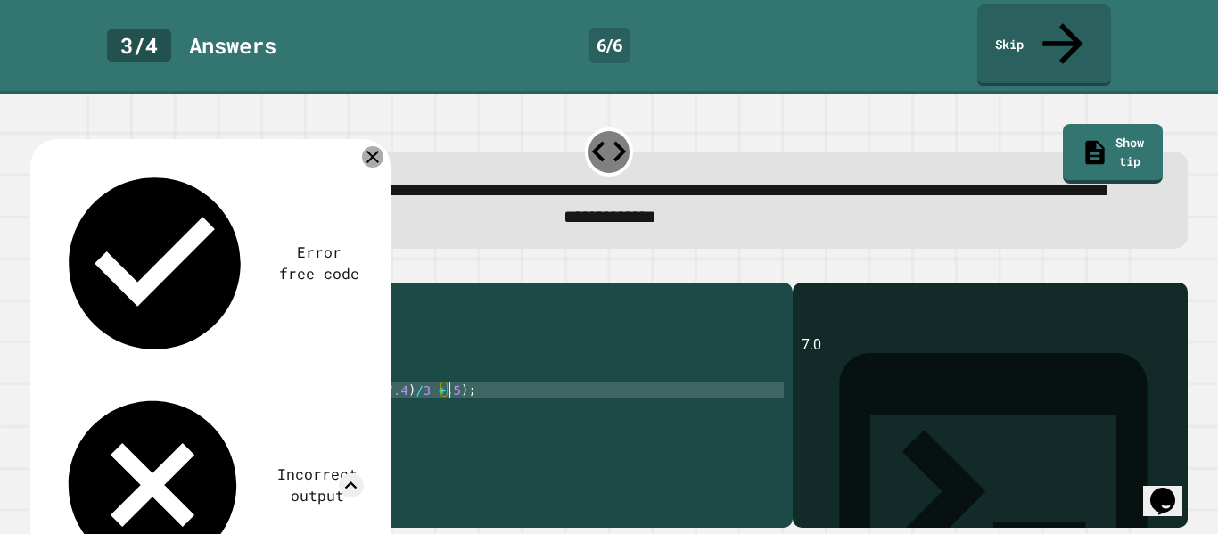
type textarea "**********"
click at [371, 151] on icon at bounding box center [373, 157] width 12 height 12
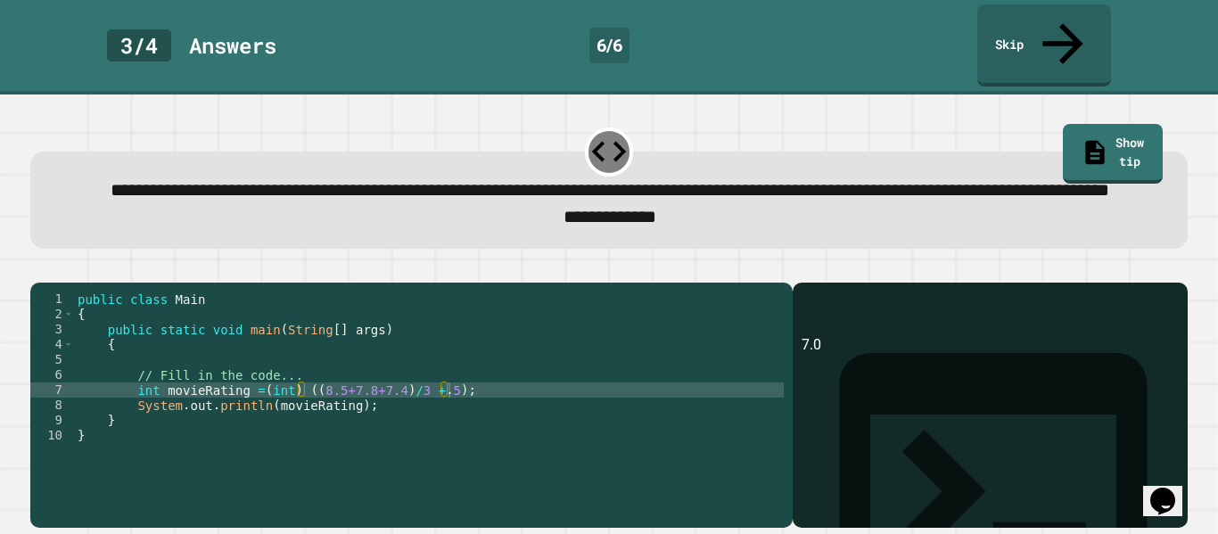
click at [56, 273] on icon "button" at bounding box center [51, 279] width 10 height 12
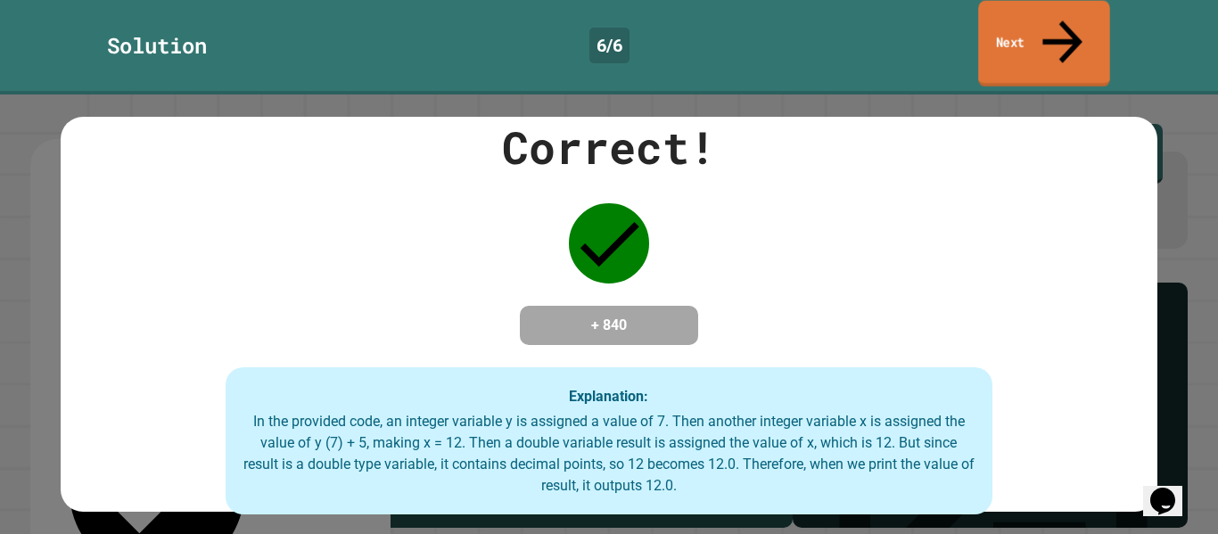
click at [1060, 15] on icon at bounding box center [1063, 41] width 60 height 63
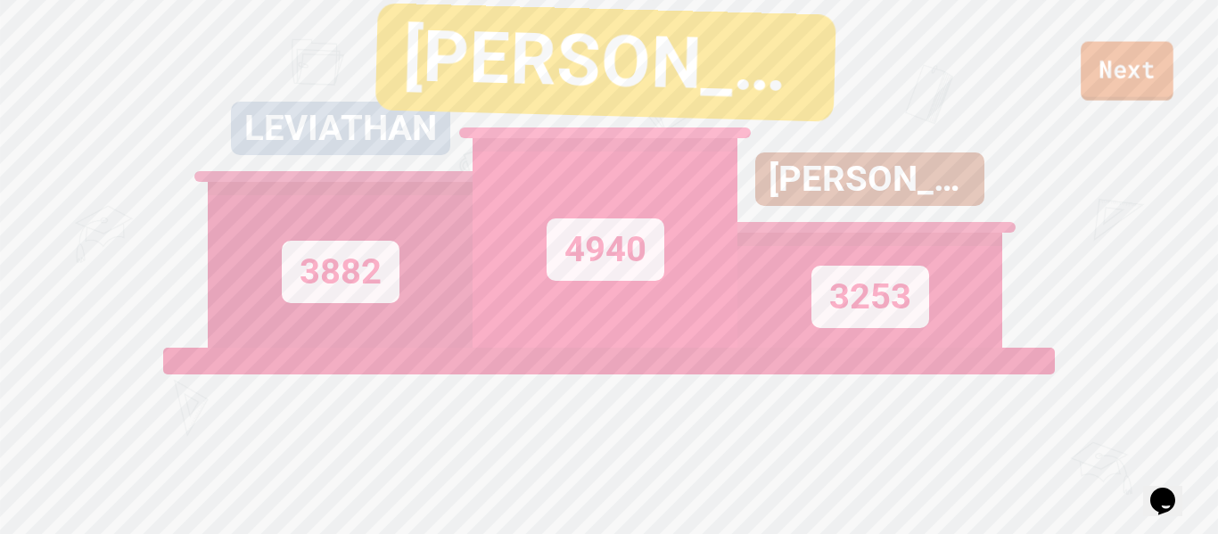
click at [1152, 71] on link "Next" at bounding box center [1127, 71] width 93 height 59
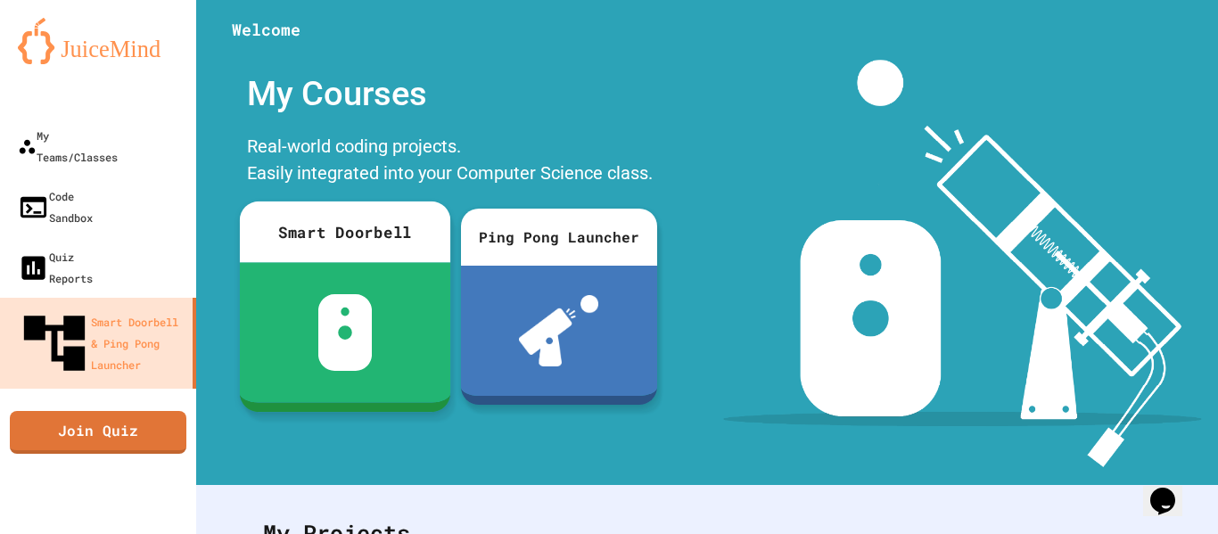
click at [340, 408] on link "Smart Doorbell" at bounding box center [344, 307] width 210 height 210
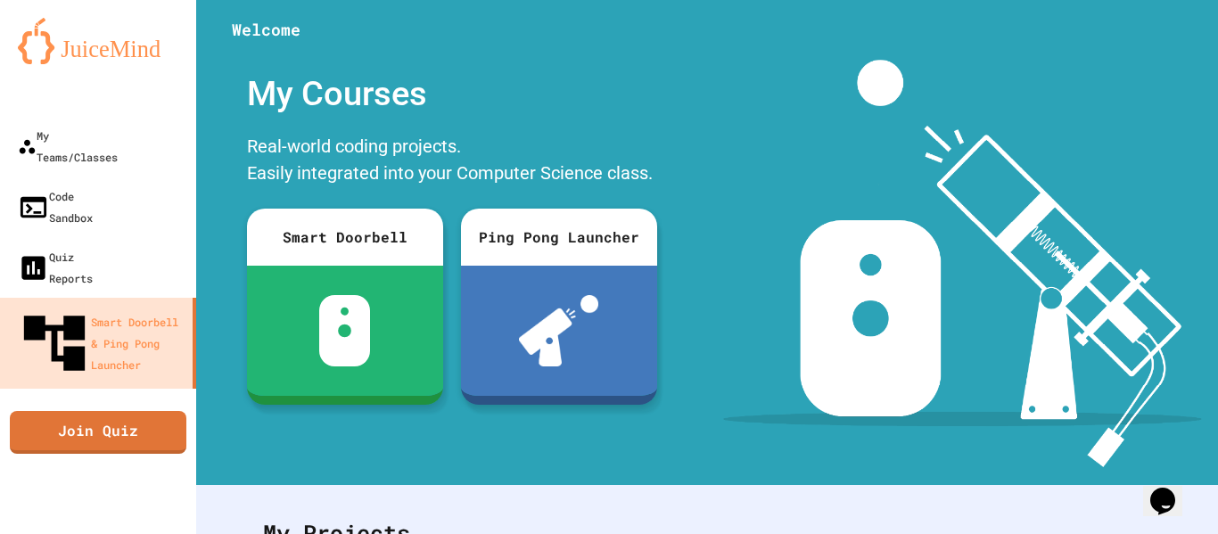
scroll to position [98, 0]
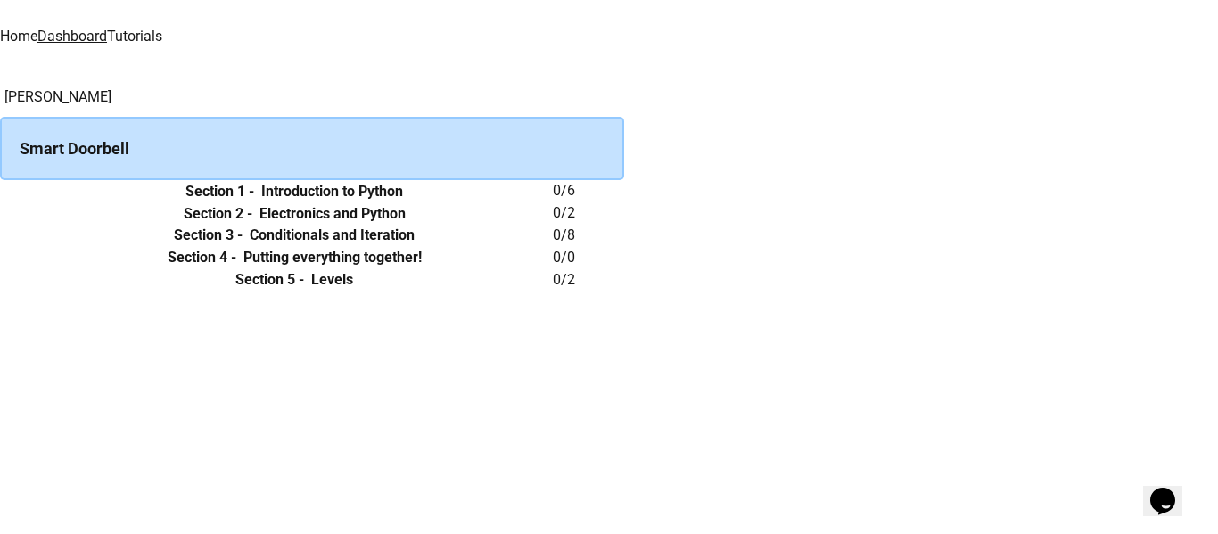
click at [553, 202] on th "Section 1 - Introduction to Python" at bounding box center [294, 191] width 517 height 22
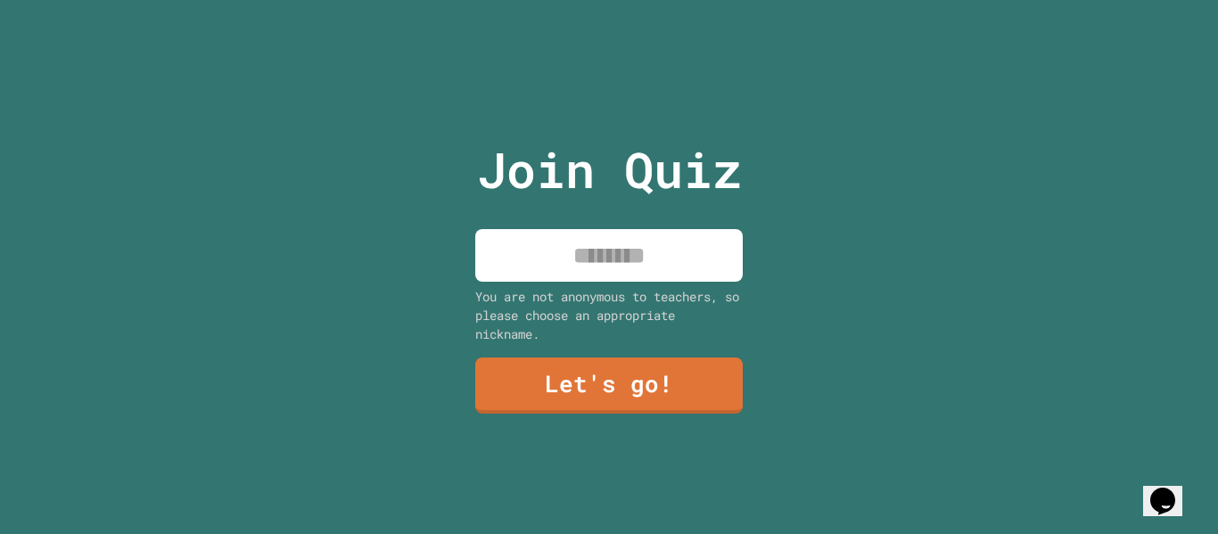
click at [565, 252] on input at bounding box center [609, 255] width 268 height 53
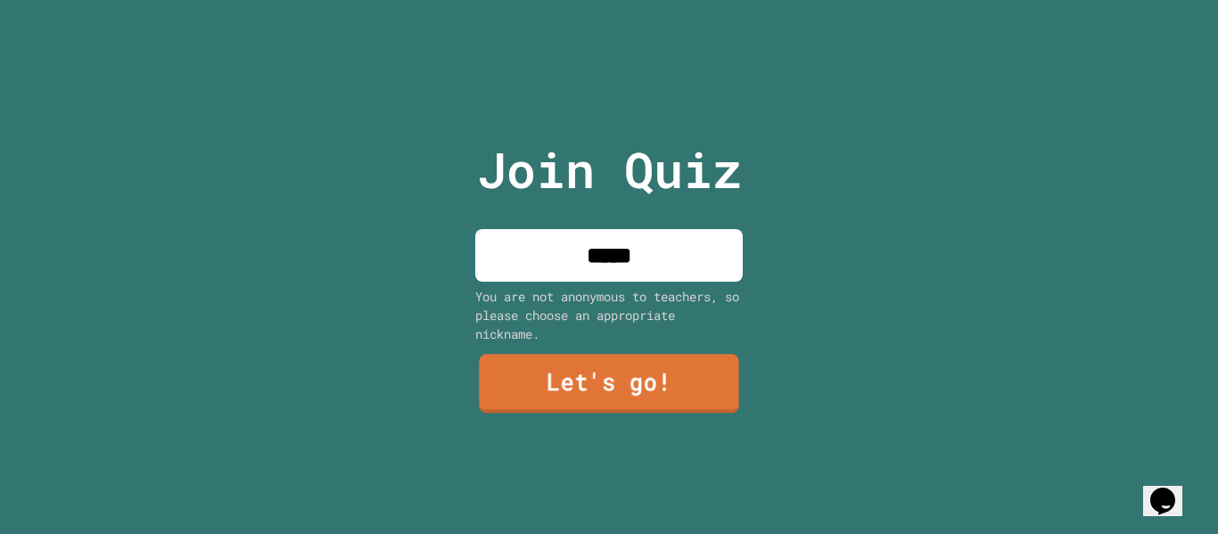
type input "*****"
click at [604, 400] on link "Let's go!" at bounding box center [609, 383] width 260 height 59
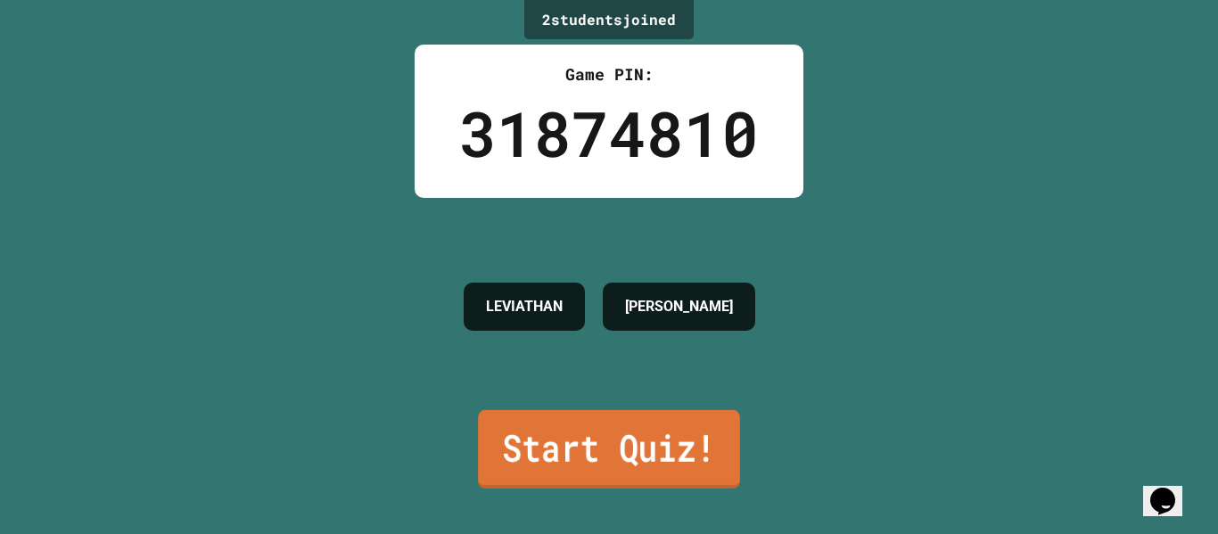
click at [623, 466] on link "Start Quiz!" at bounding box center [609, 449] width 262 height 78
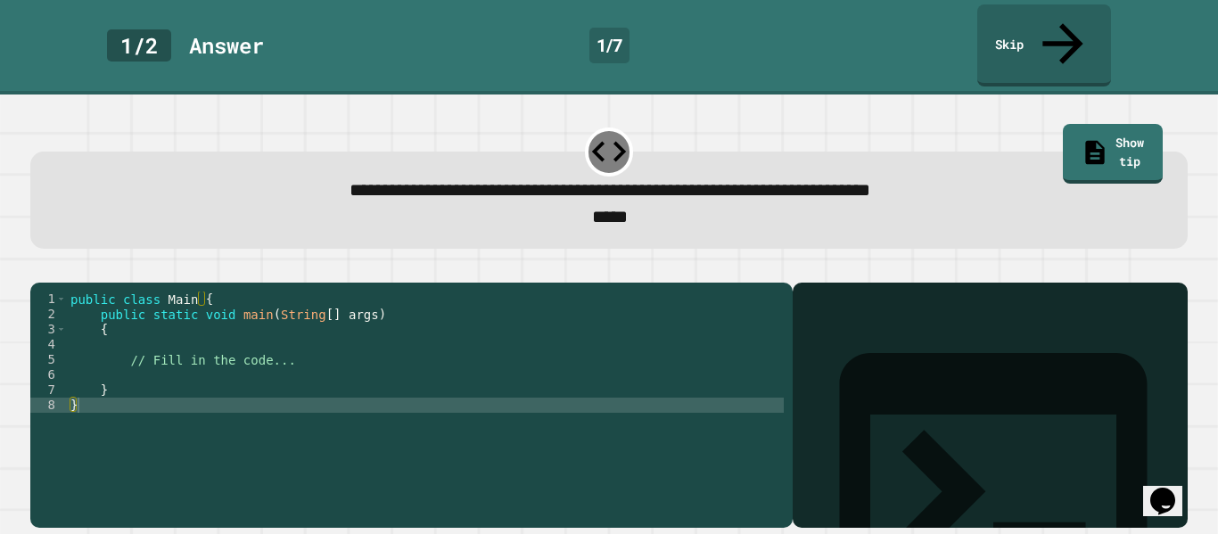
click at [423, 358] on div "public class Main { public static void main ( String [ ] args ) { // Fill in th…" at bounding box center [425, 421] width 717 height 258
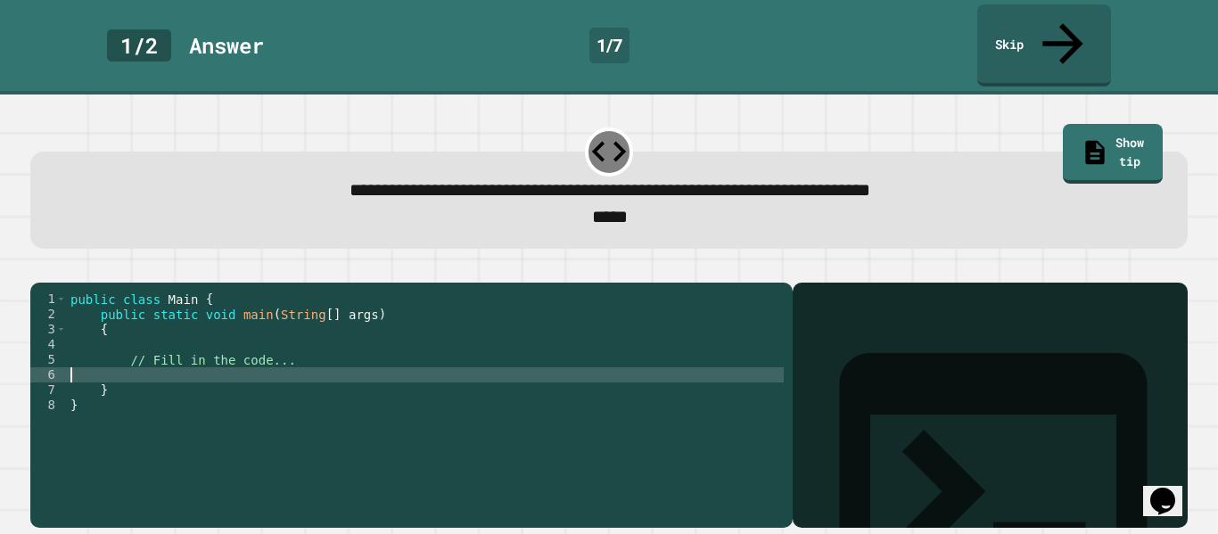
click at [419, 348] on div "public class Main { public static void main ( String [ ] args ) { // Fill in th…" at bounding box center [425, 421] width 717 height 258
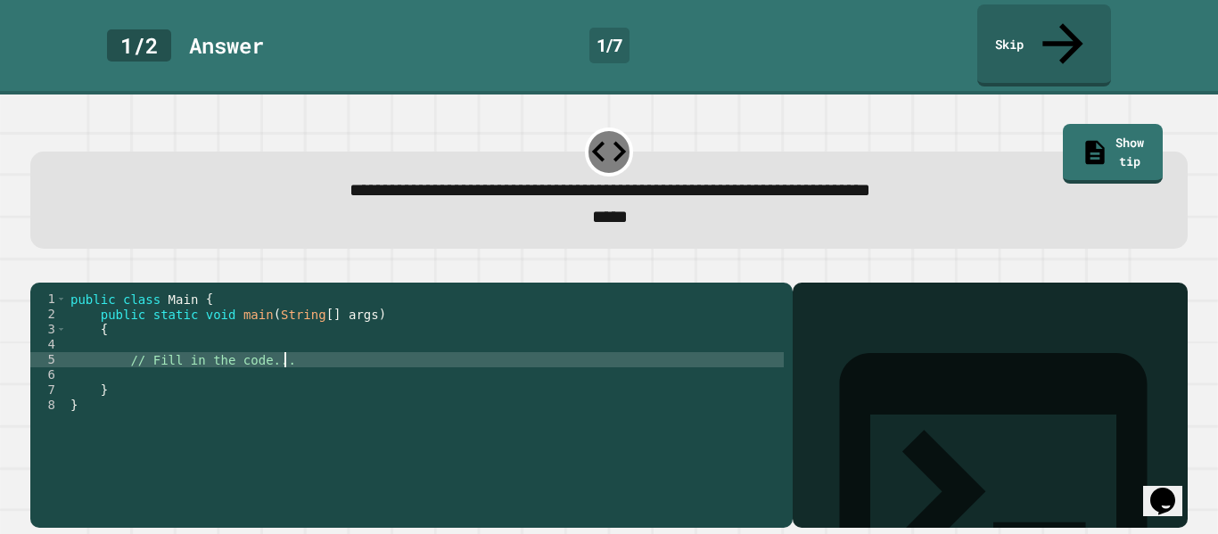
type textarea "**********"
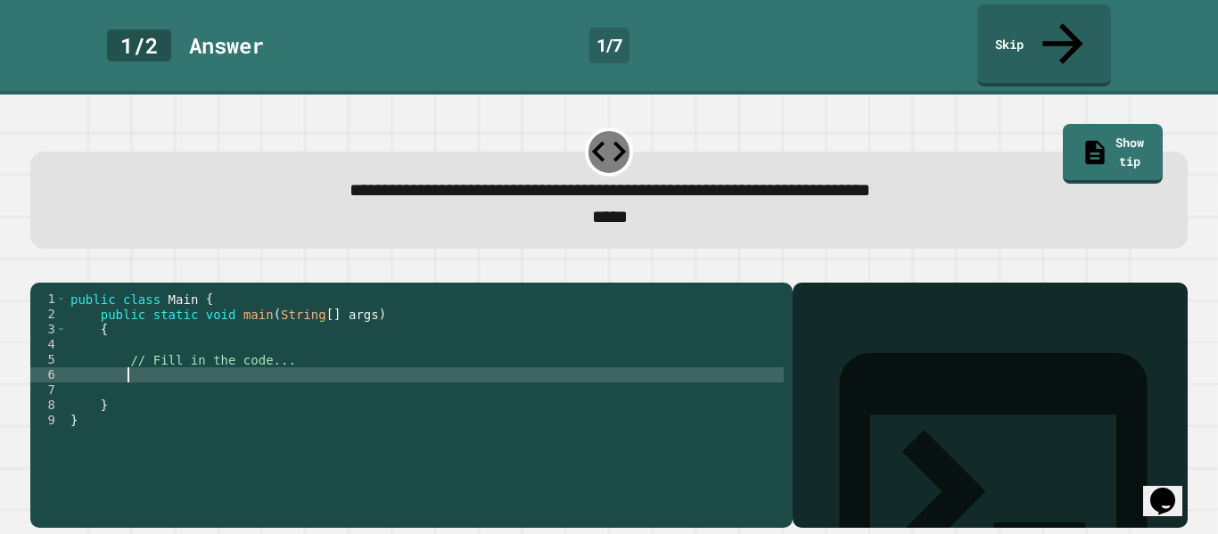
scroll to position [0, 6]
click at [420, 381] on div "public class Main { public static void main ( String [ ] args ) { // Fill in th…" at bounding box center [425, 421] width 717 height 258
type textarea "**********"
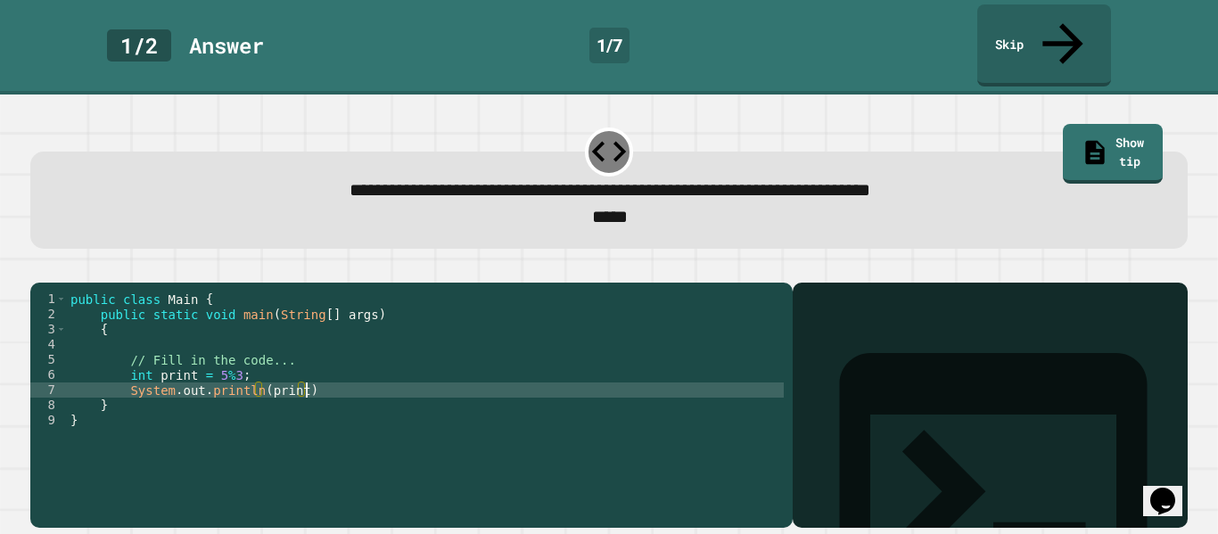
scroll to position [0, 29]
type textarea "**********"
click at [39, 268] on button "button" at bounding box center [39, 268] width 0 height 0
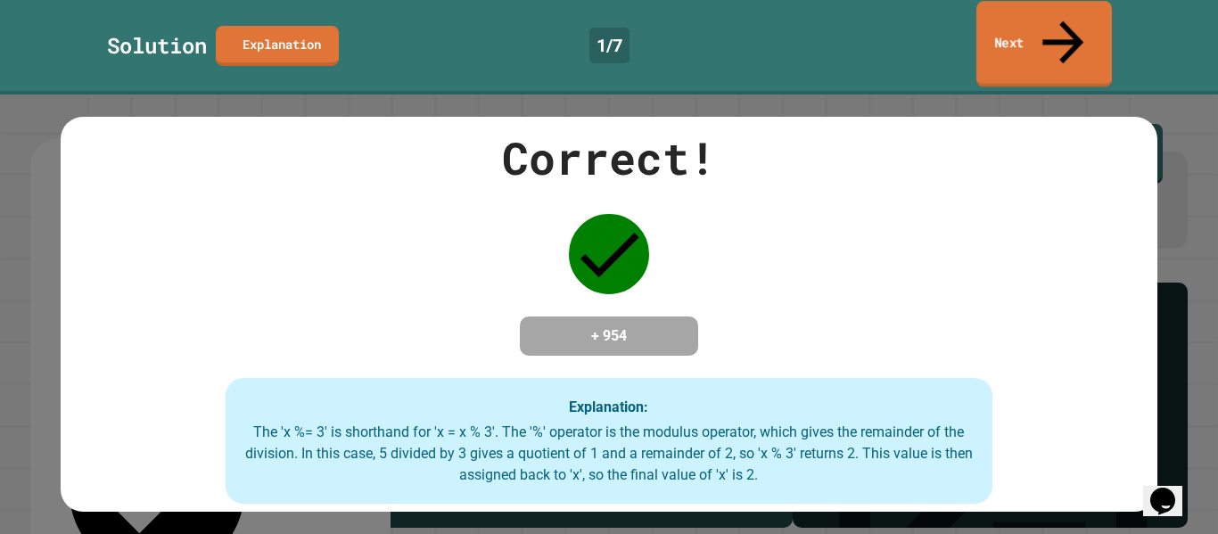
click at [1032, 18] on link "Next" at bounding box center [1045, 44] width 136 height 87
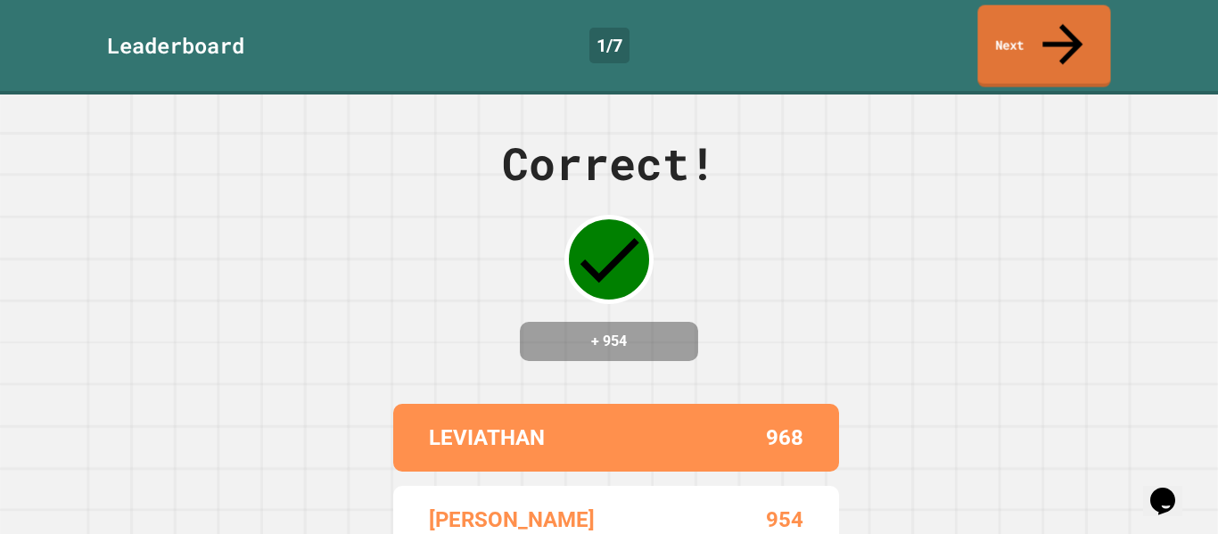
click at [1064, 44] on div "Leaderboard 1 / 7 Next" at bounding box center [609, 45] width 1218 height 82
click at [1068, 31] on link "Next" at bounding box center [1045, 44] width 134 height 87
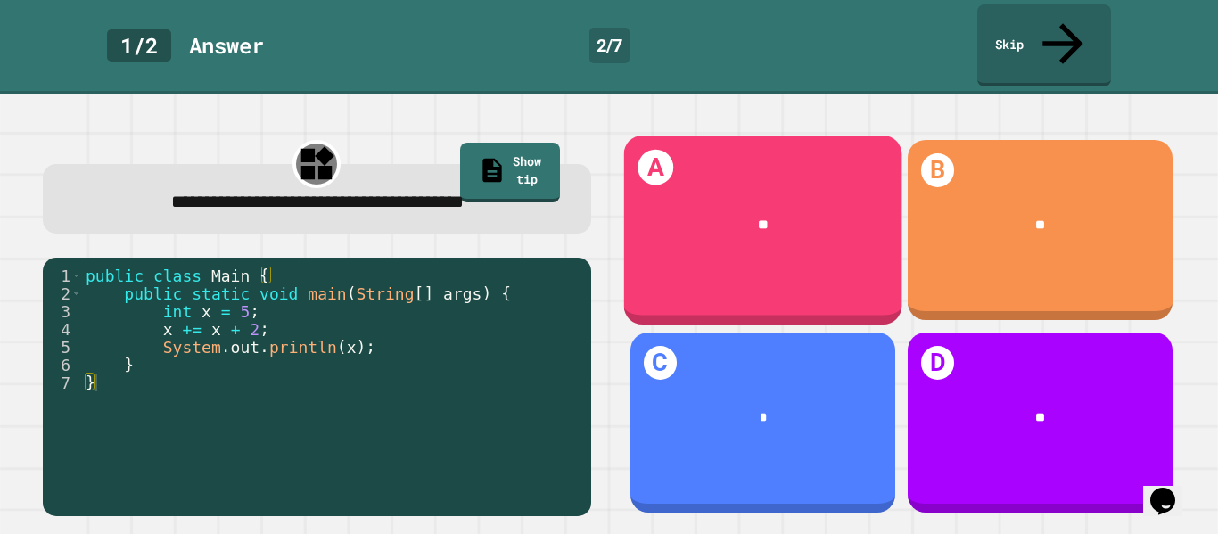
click at [741, 242] on div "A **" at bounding box center [762, 230] width 278 height 189
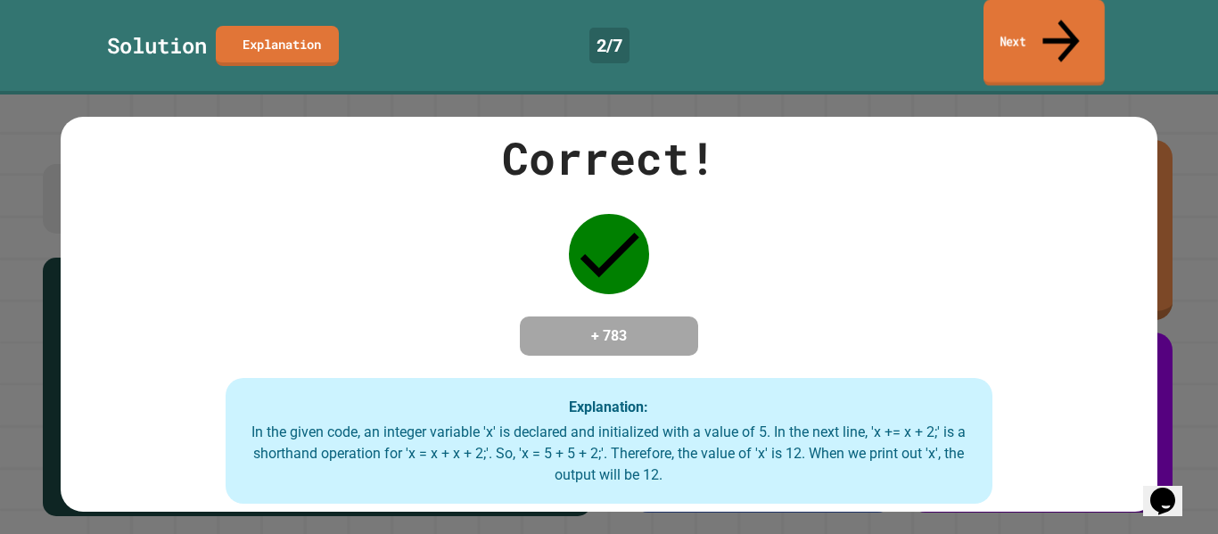
click at [1068, 26] on icon at bounding box center [1061, 40] width 55 height 63
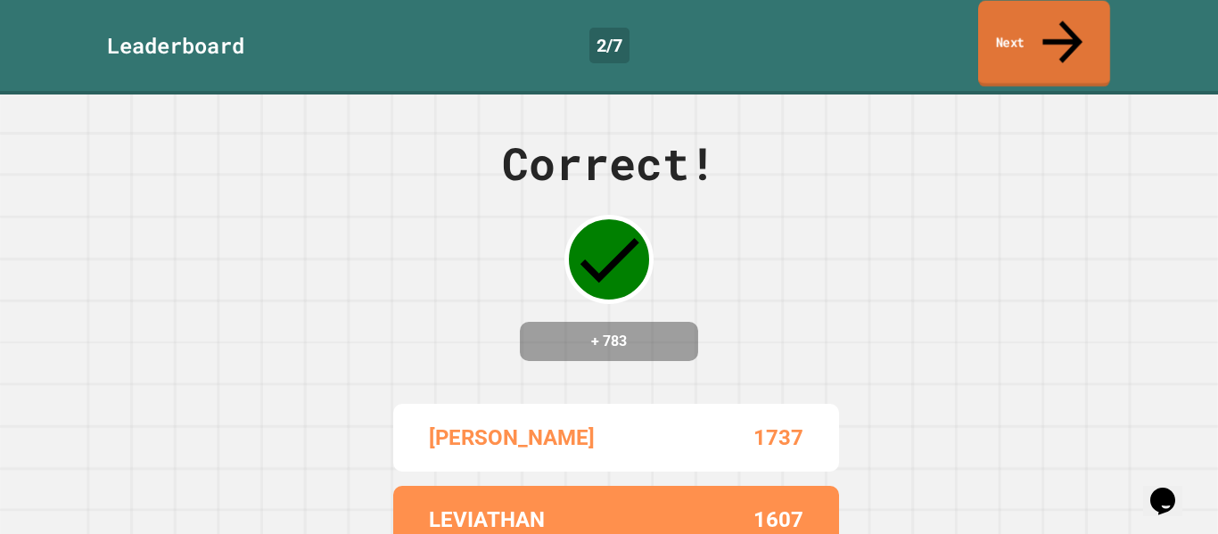
click at [1068, 26] on icon at bounding box center [1063, 41] width 60 height 63
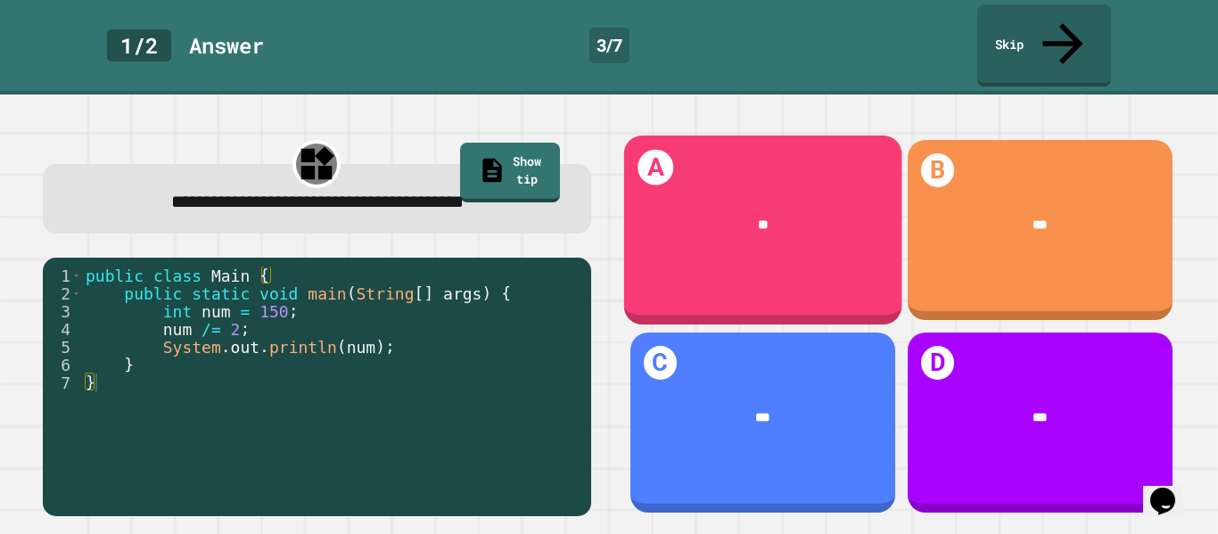
click at [837, 189] on div "**" at bounding box center [762, 225] width 278 height 73
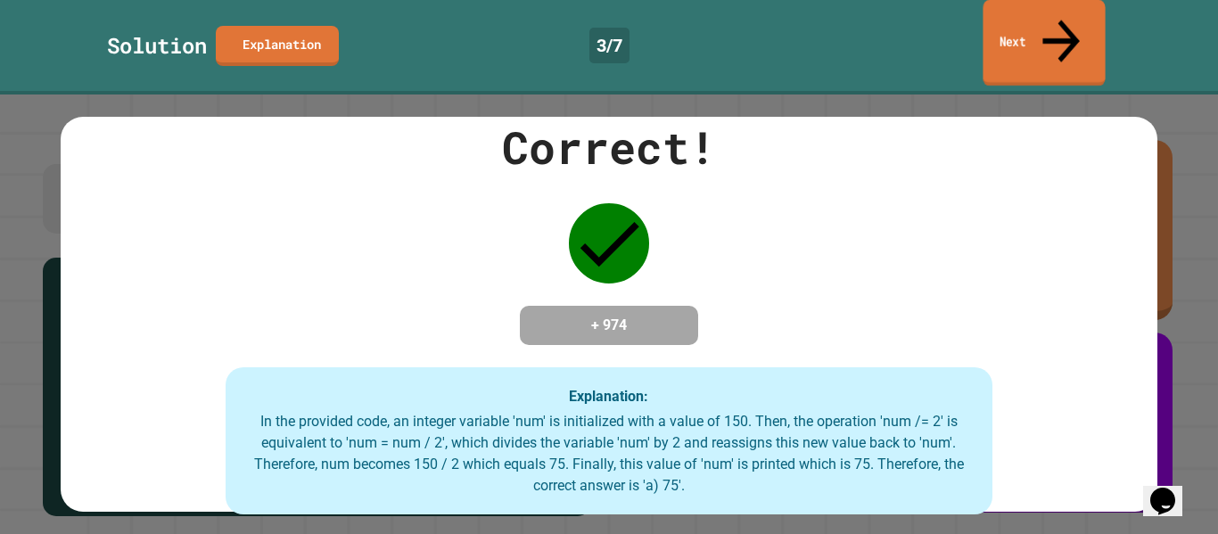
click at [1055, 26] on icon at bounding box center [1061, 40] width 55 height 63
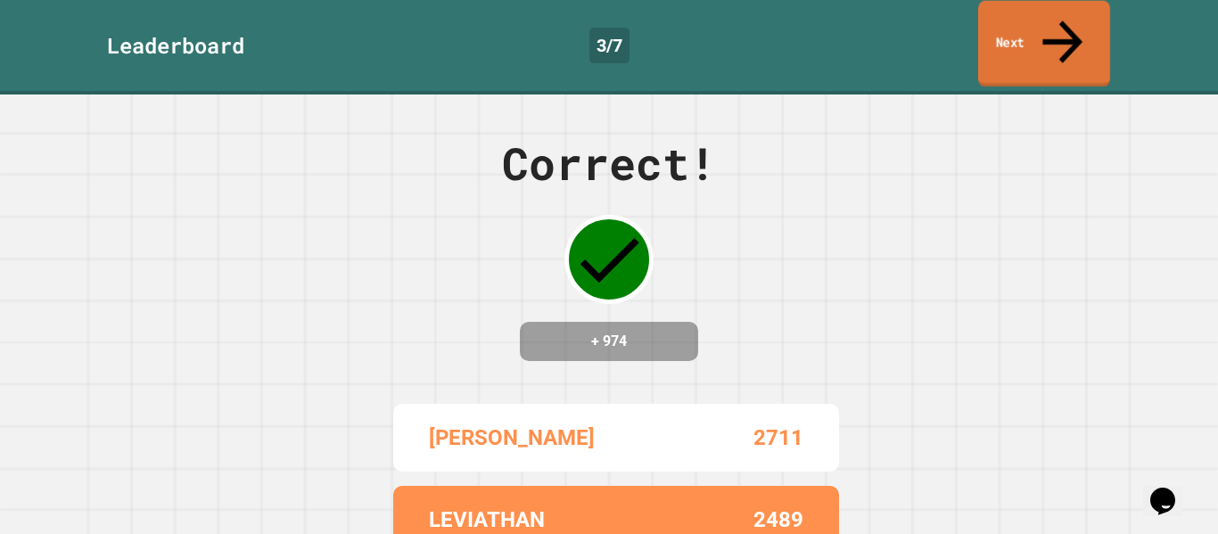
click at [1079, 31] on link "Next" at bounding box center [1044, 44] width 132 height 87
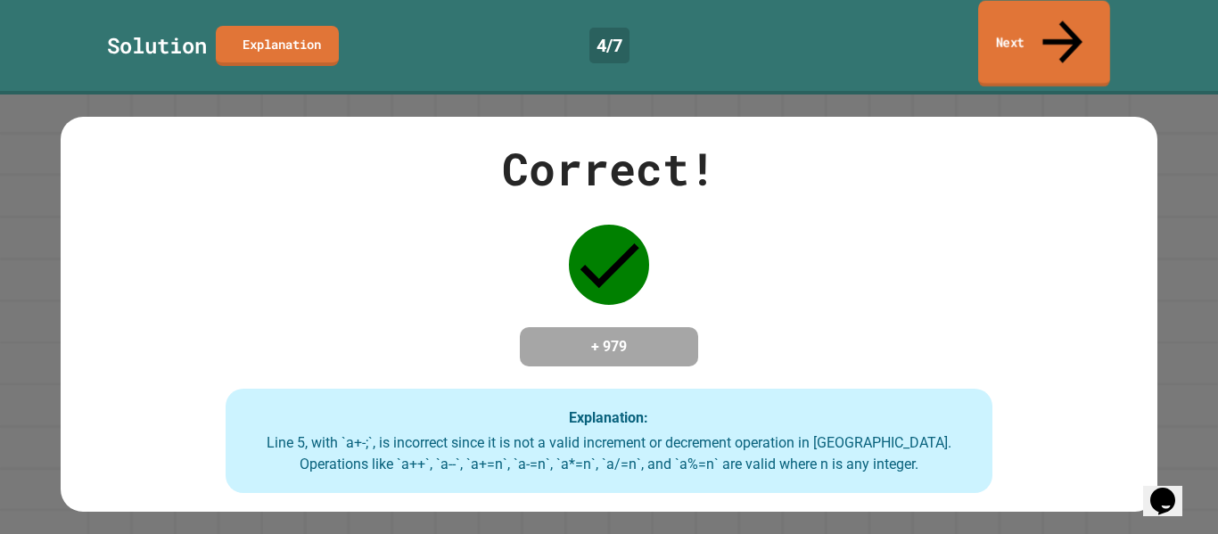
click at [1046, 24] on link "Next" at bounding box center [1044, 44] width 132 height 87
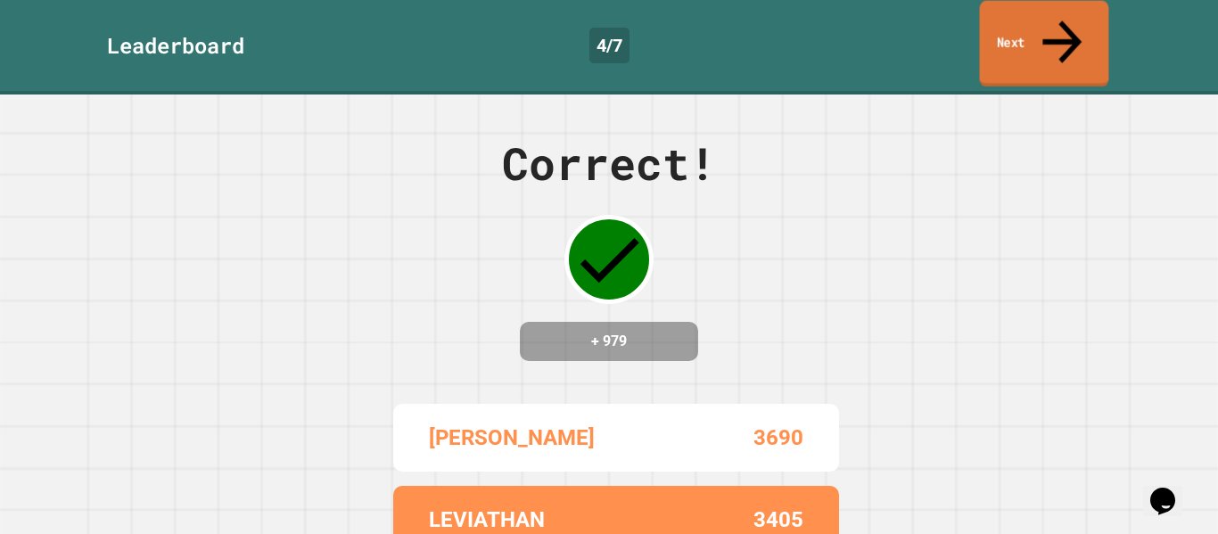
click at [1046, 24] on link "Next" at bounding box center [1044, 44] width 129 height 87
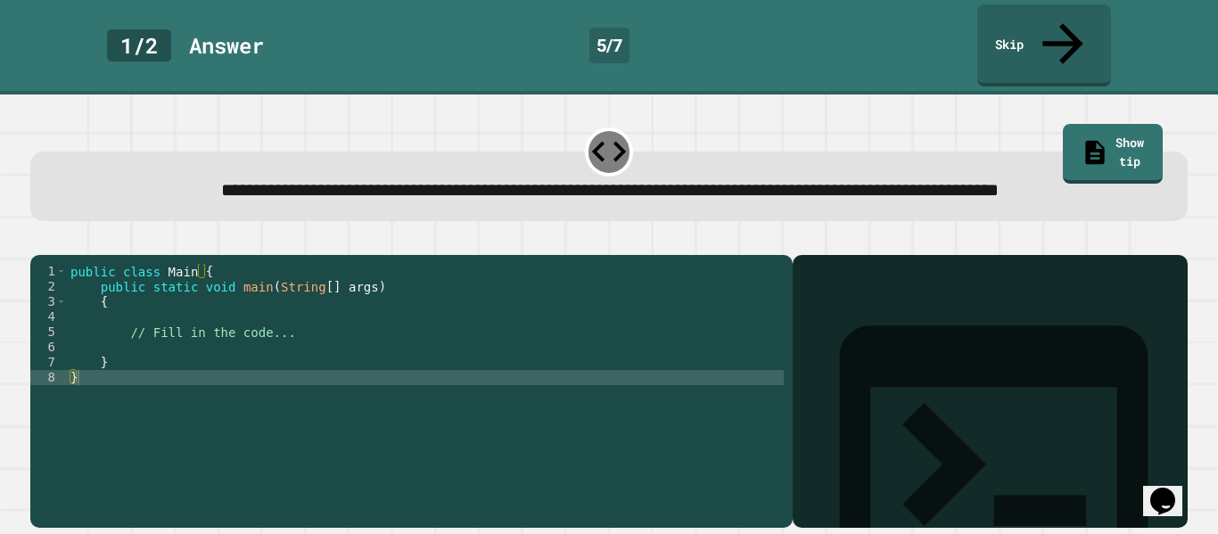
click at [350, 365] on div "public class Main { public static void main ( String [ ] args ) { // Fill in th…" at bounding box center [425, 393] width 717 height 258
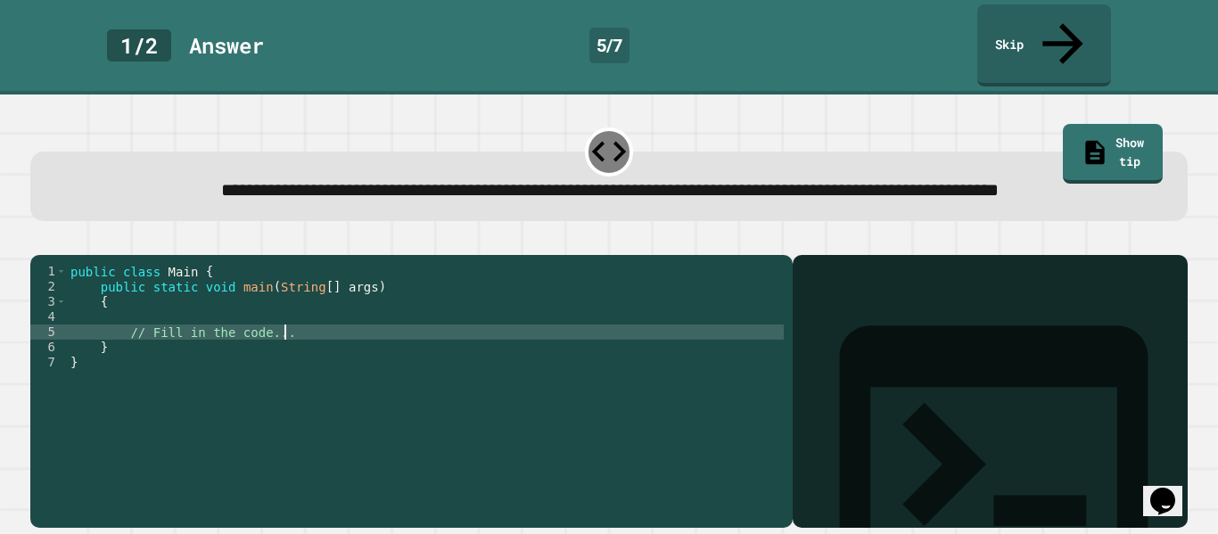
type textarea "**********"
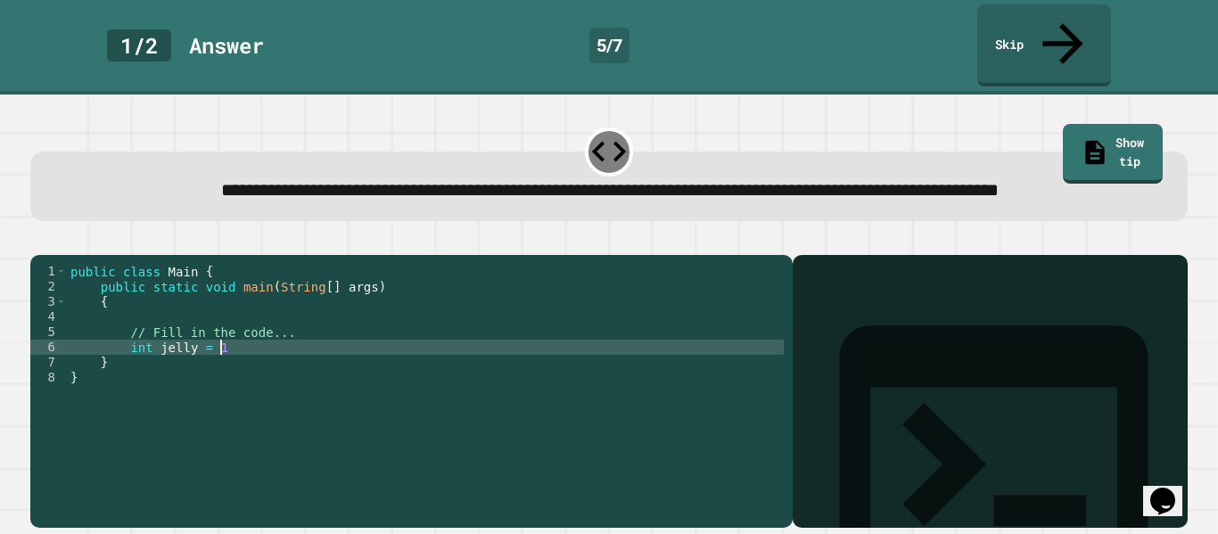
type textarea "**********"
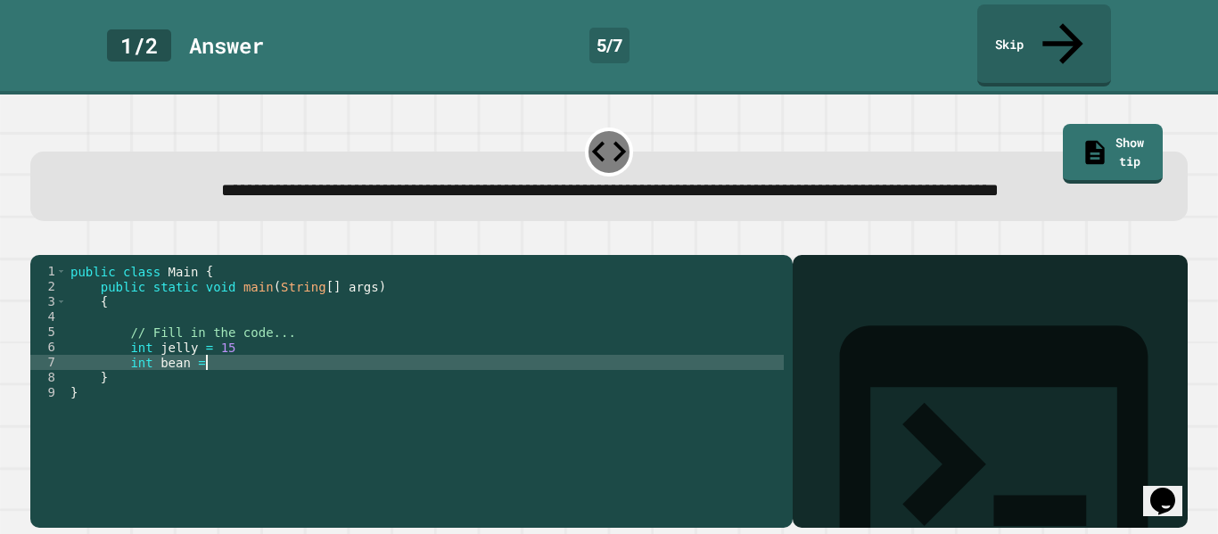
type textarea "**********"
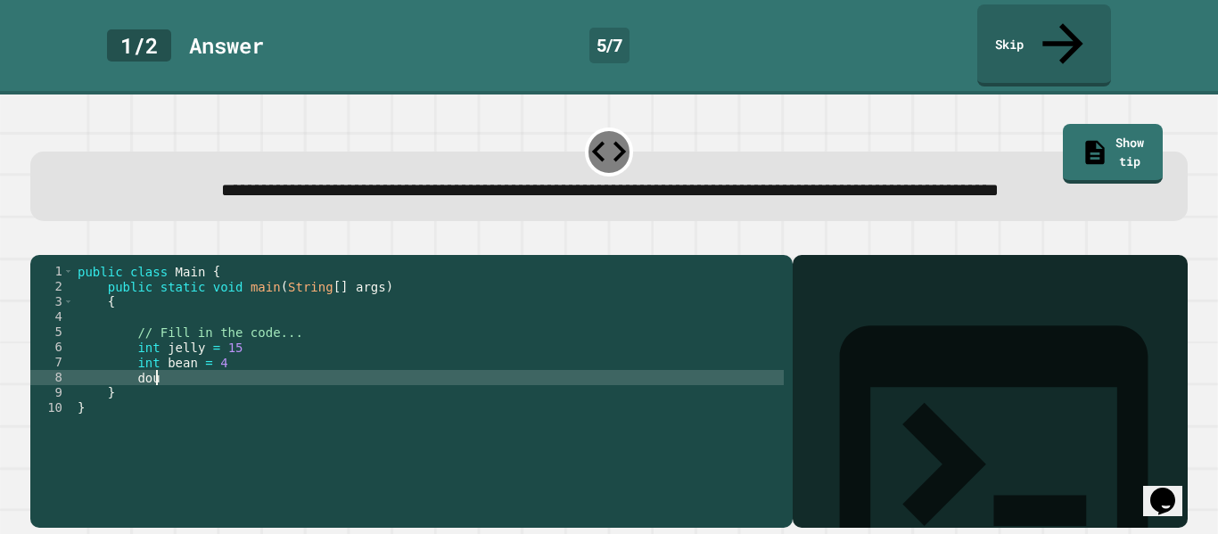
scroll to position [0, 9]
click at [191, 356] on div "public class Main { public static void main ( String [ ] args ) { // Fill in th…" at bounding box center [429, 393] width 710 height 258
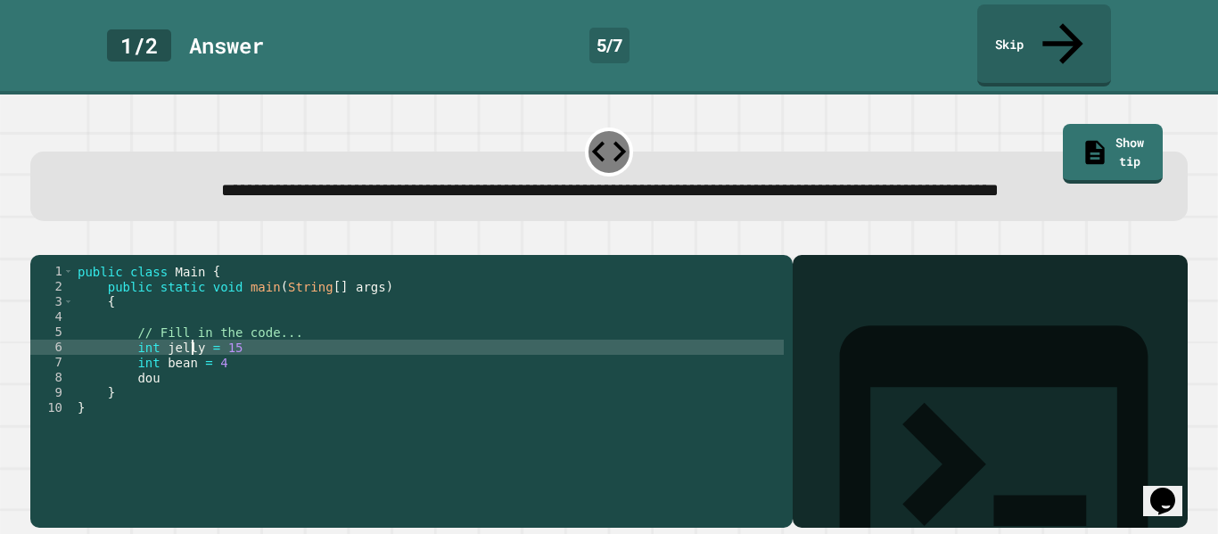
click at [191, 356] on div "public class Main { public static void main ( String [ ] args ) { // Fill in th…" at bounding box center [429, 393] width 710 height 258
click at [185, 375] on div "public class Main { public static void main ( String [ ] args ) { // Fill in th…" at bounding box center [429, 393] width 710 height 258
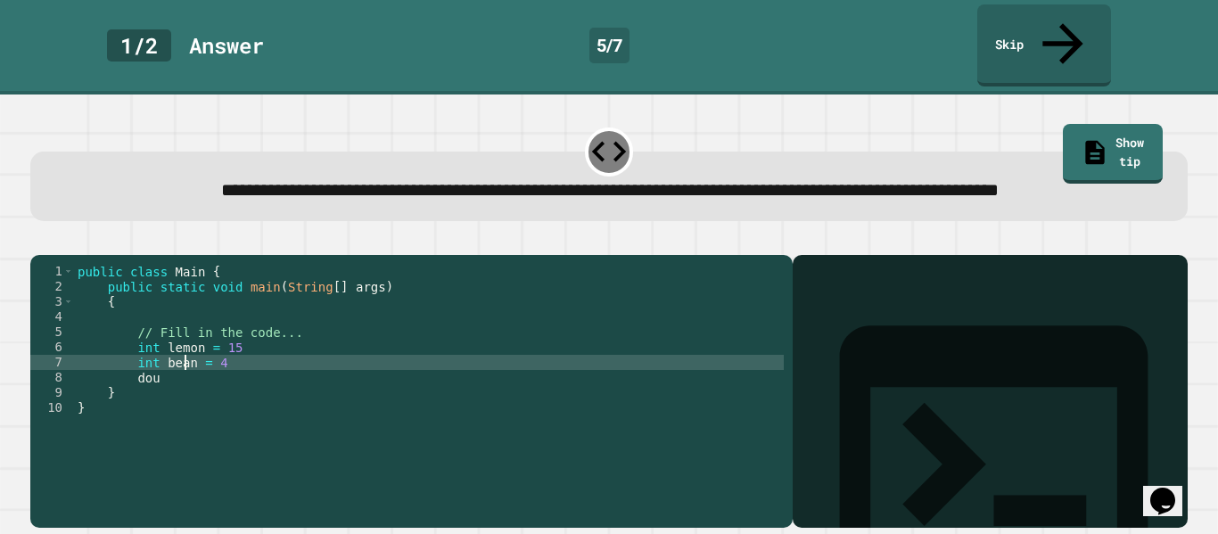
click at [185, 375] on div "public class Main { public static void main ( String [ ] args ) { // Fill in th…" at bounding box center [429, 393] width 710 height 258
click at [196, 389] on div "public class Main { public static void main ( String [ ] args ) { // Fill in th…" at bounding box center [429, 393] width 710 height 258
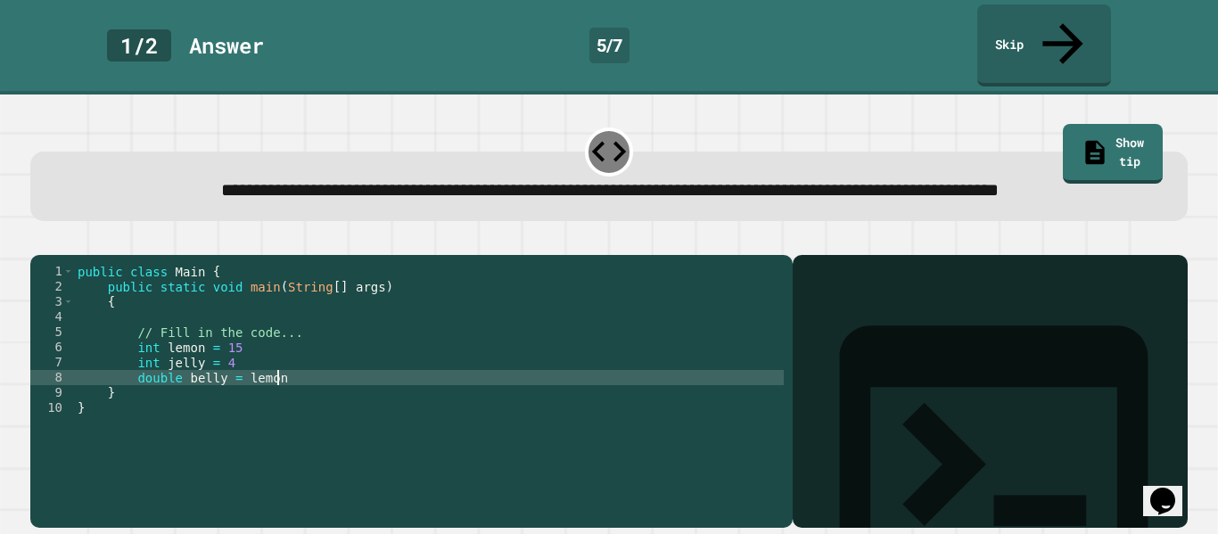
scroll to position [0, 24]
click at [147, 392] on div "public class Main { public static void main ( String [ ] args ) { // Fill in th…" at bounding box center [429, 393] width 710 height 258
click at [308, 388] on div "public class Main { public static void main ( String [ ] args ) { // Fill in th…" at bounding box center [429, 393] width 710 height 258
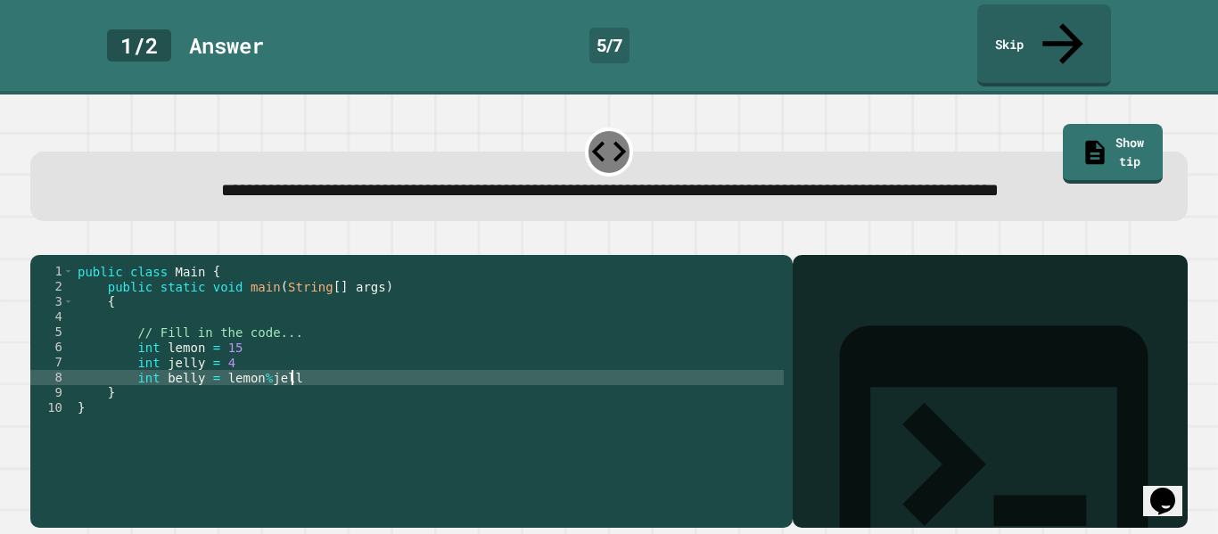
type textarea "**********"
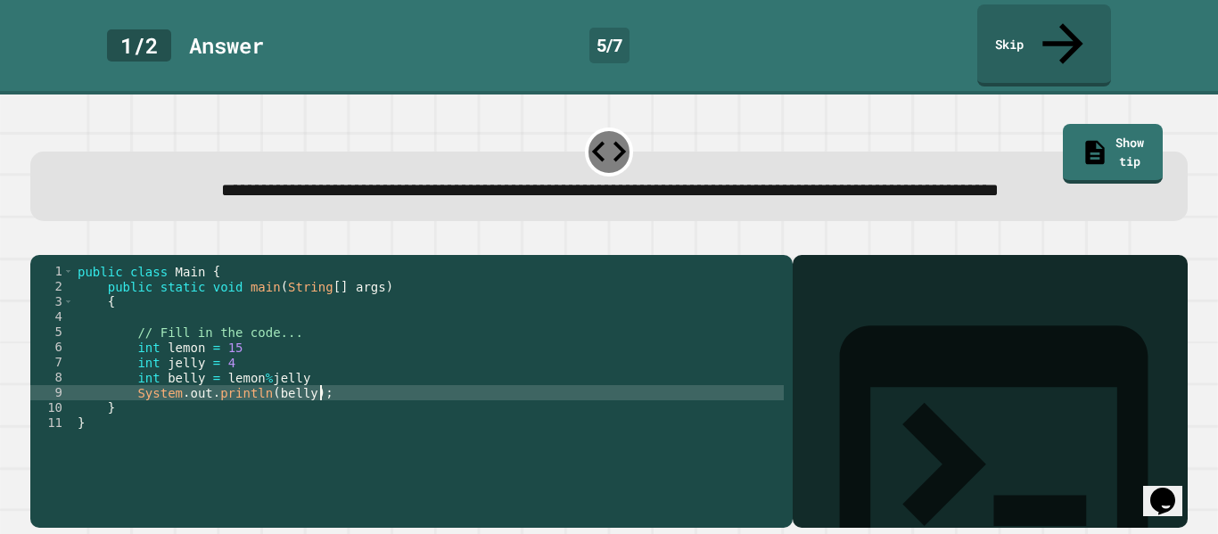
click at [318, 392] on div "public class Main { public static void main ( String [ ] args ) { // Fill in th…" at bounding box center [429, 393] width 710 height 258
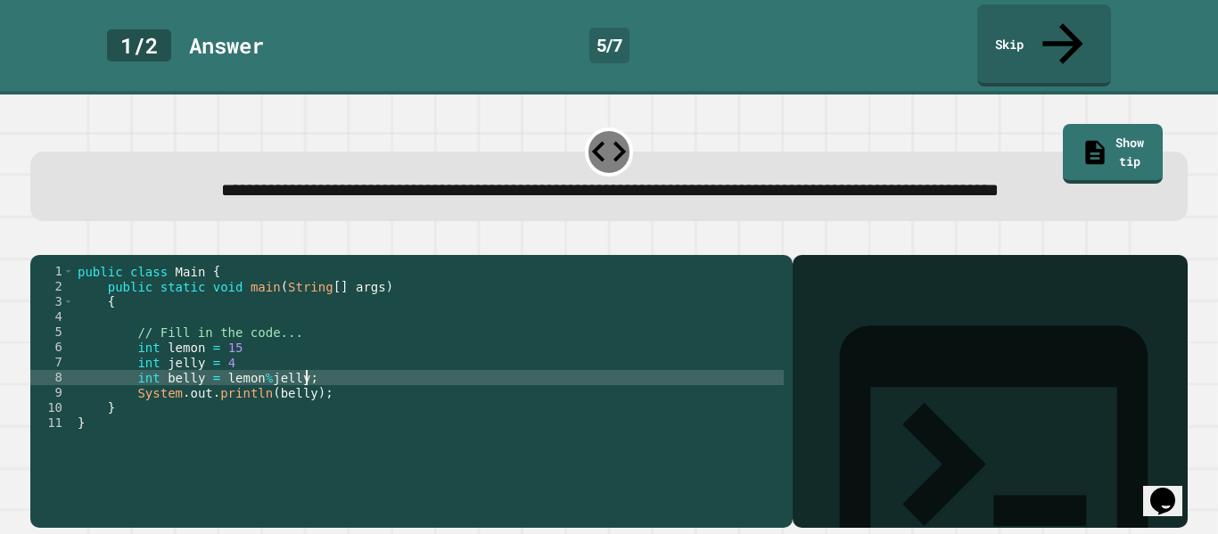
click at [280, 382] on div "public class Main { public static void main ( String [ ] args ) { // Fill in th…" at bounding box center [429, 393] width 710 height 258
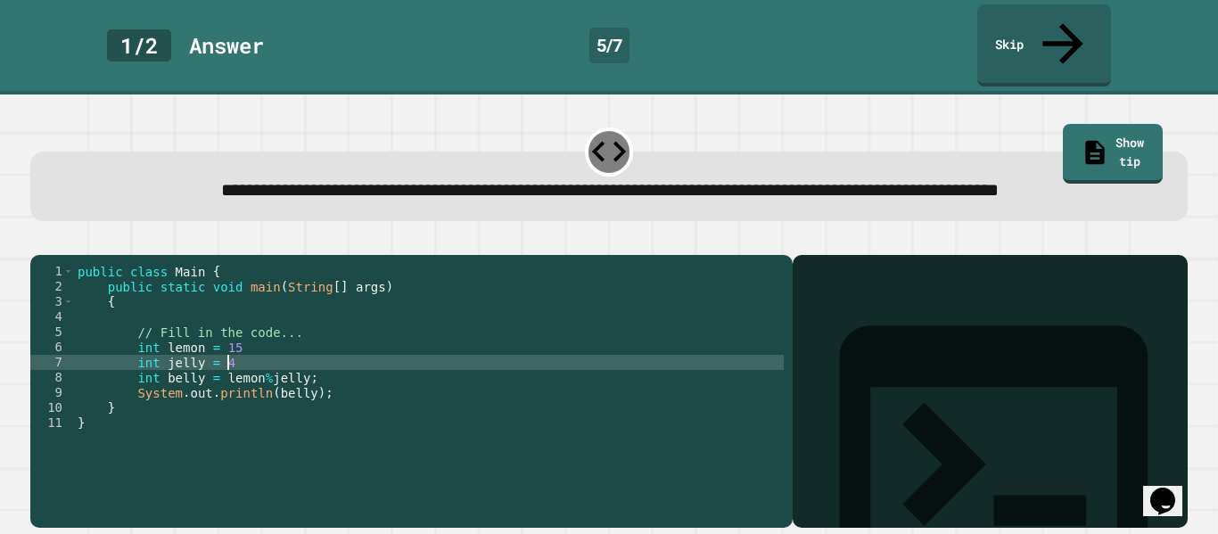
scroll to position [0, 19]
click at [272, 362] on div "public class Main { public static void main ( String [ ] args ) { // Fill in th…" at bounding box center [429, 393] width 710 height 258
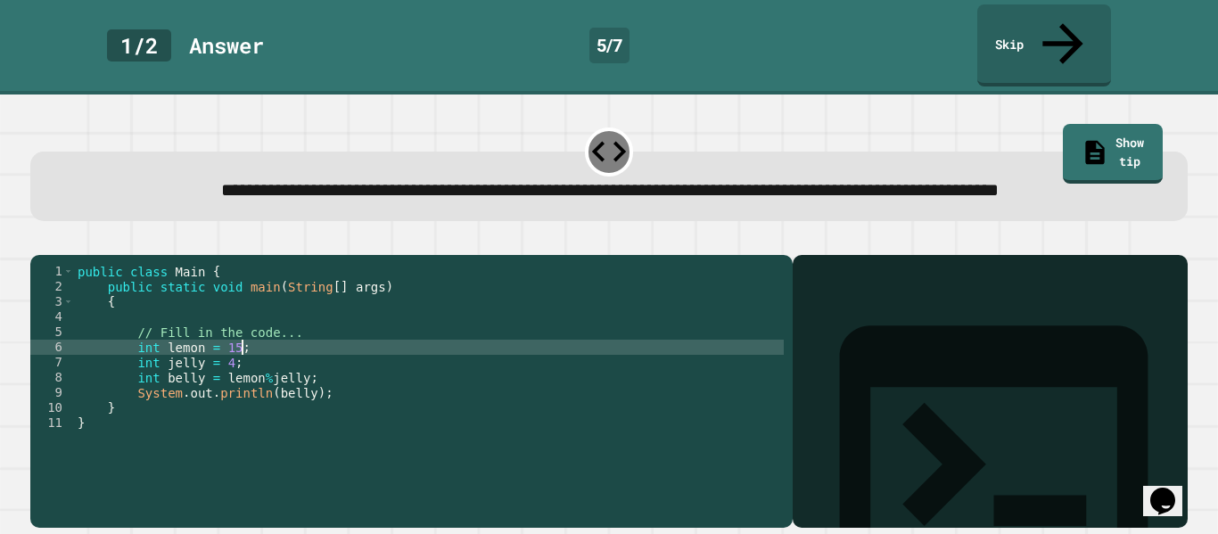
scroll to position [0, 20]
type textarea "**********"
click at [37, 242] on div at bounding box center [609, 244] width 1158 height 21
click at [39, 241] on icon "button" at bounding box center [39, 241] width 0 height 0
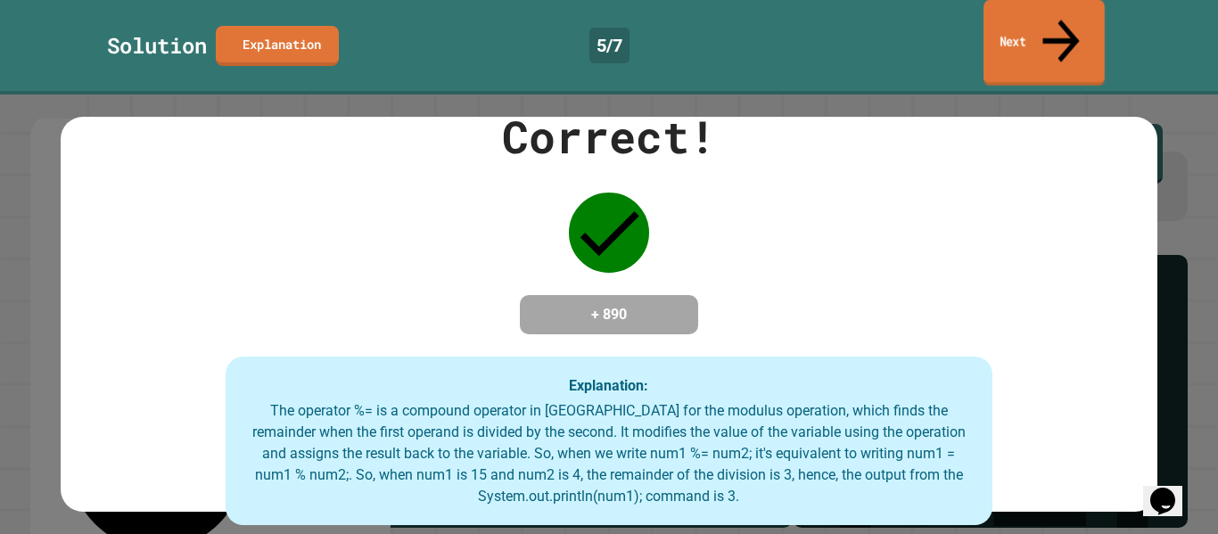
click at [1068, 12] on icon at bounding box center [1061, 40] width 55 height 63
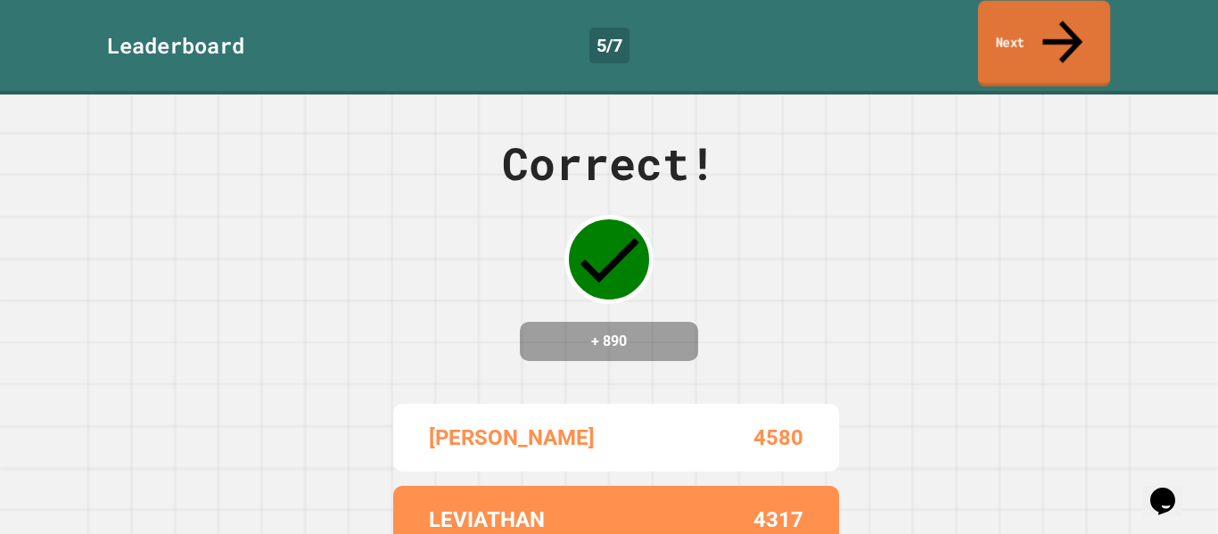
click at [1055, 20] on icon at bounding box center [1063, 41] width 60 height 63
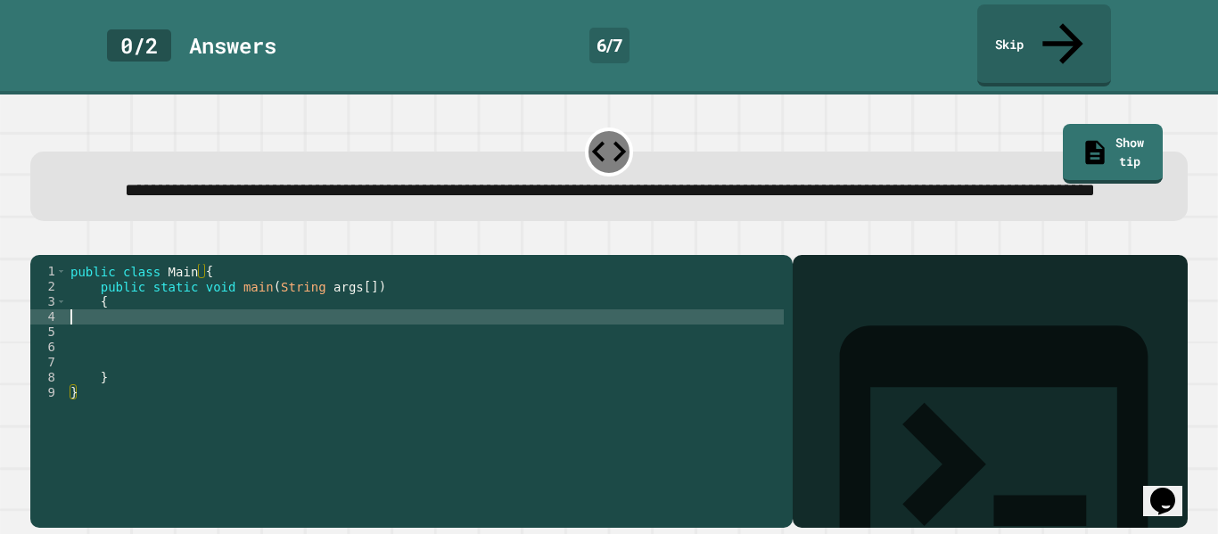
click at [195, 336] on div "public class Main { public static void main ( String args [ ]) { } }" at bounding box center [425, 393] width 717 height 258
click at [200, 372] on div "public class Main { public static void main ( String args [ ]) { } }" at bounding box center [425, 393] width 717 height 258
type textarea "*"
type textarea "**********"
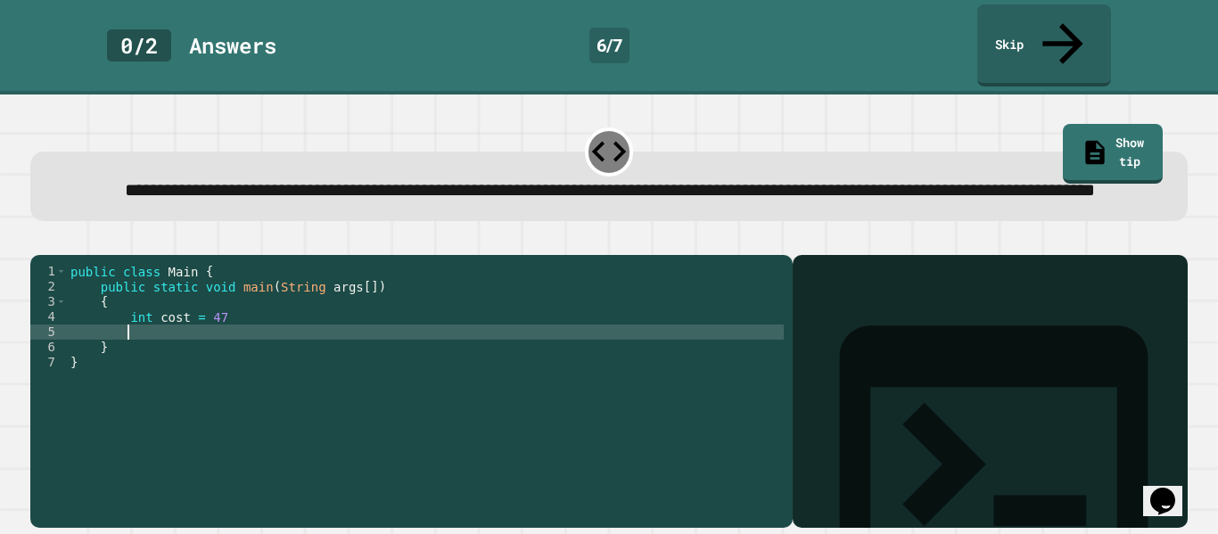
scroll to position [0, 6]
click at [235, 332] on div "public class Main { public static void main ( String args [ ]) { int cost = 47 …" at bounding box center [425, 393] width 717 height 258
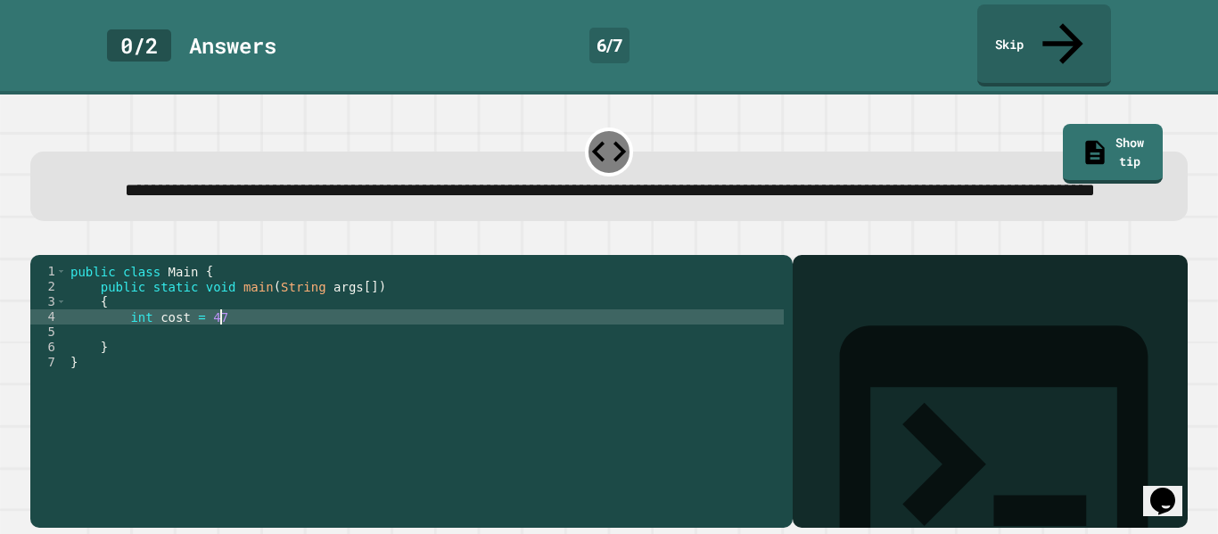
type textarea "**********"
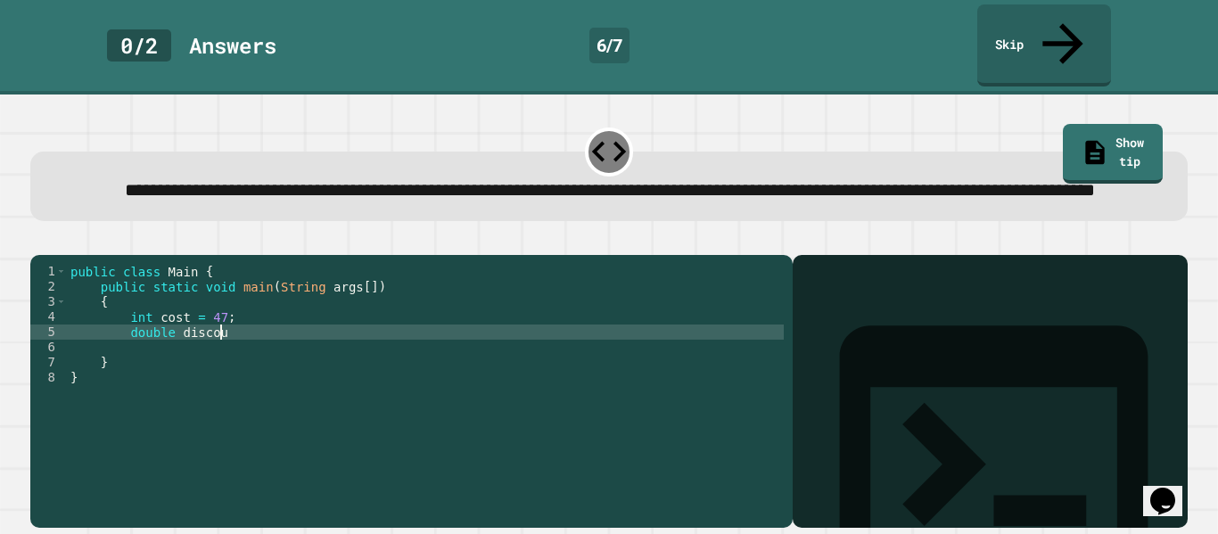
scroll to position [0, 20]
type textarea "**********"
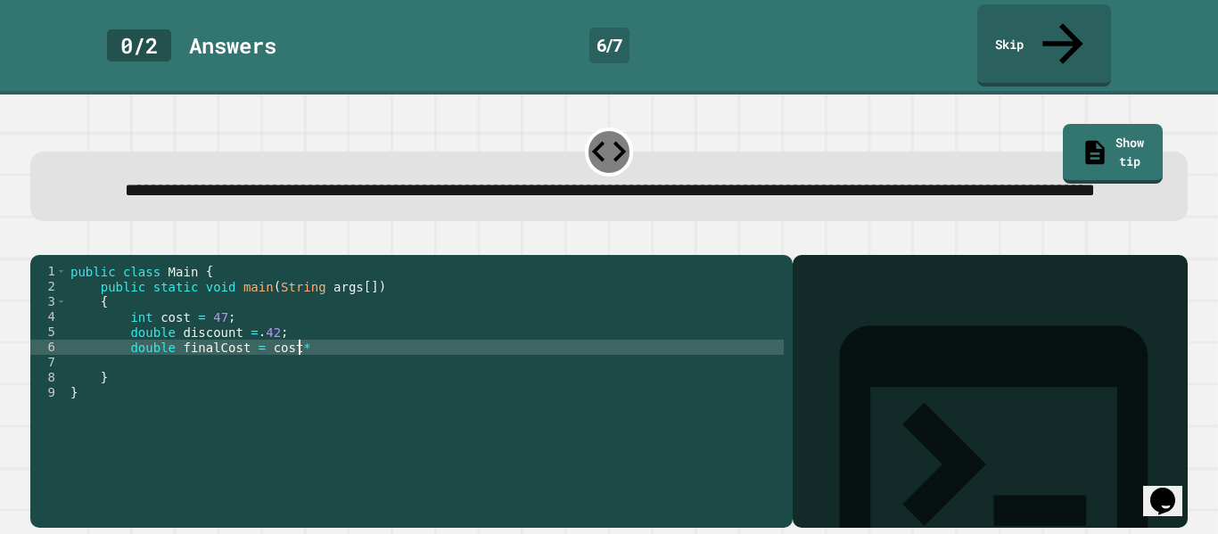
scroll to position [0, 28]
click at [275, 346] on div "public class Main { public static void main ( String args [ ]) { int cost = 47 …" at bounding box center [425, 393] width 717 height 258
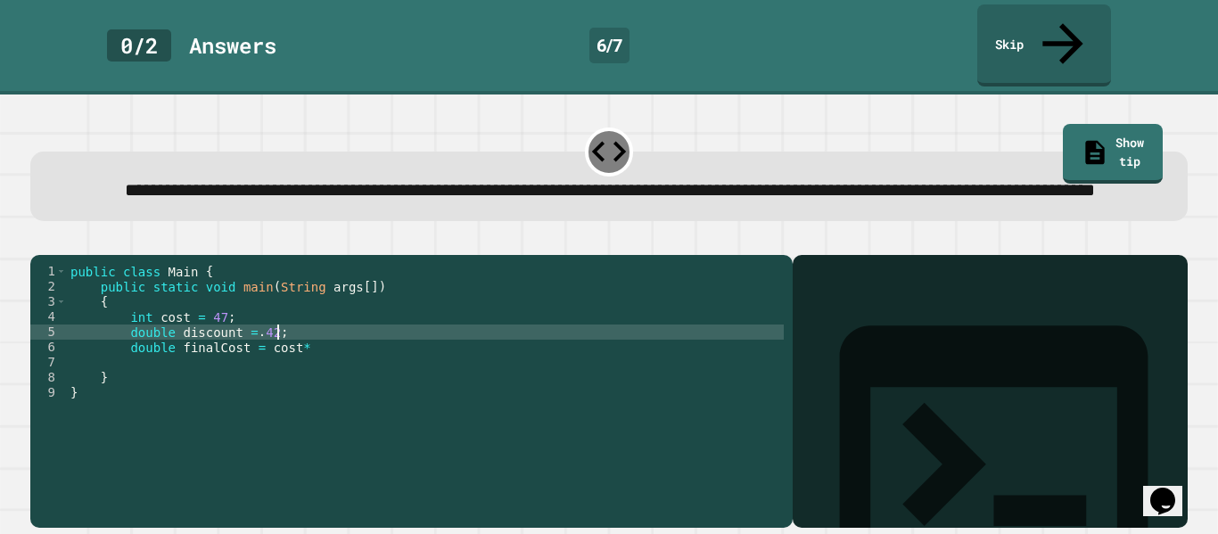
click at [275, 346] on div "public class Main { public static void main ( String args [ ]) { int cost = 47 …" at bounding box center [425, 393] width 717 height 258
click at [304, 366] on div "public class Main { public static void main ( String args [ ]) { int cost = 47 …" at bounding box center [425, 393] width 717 height 258
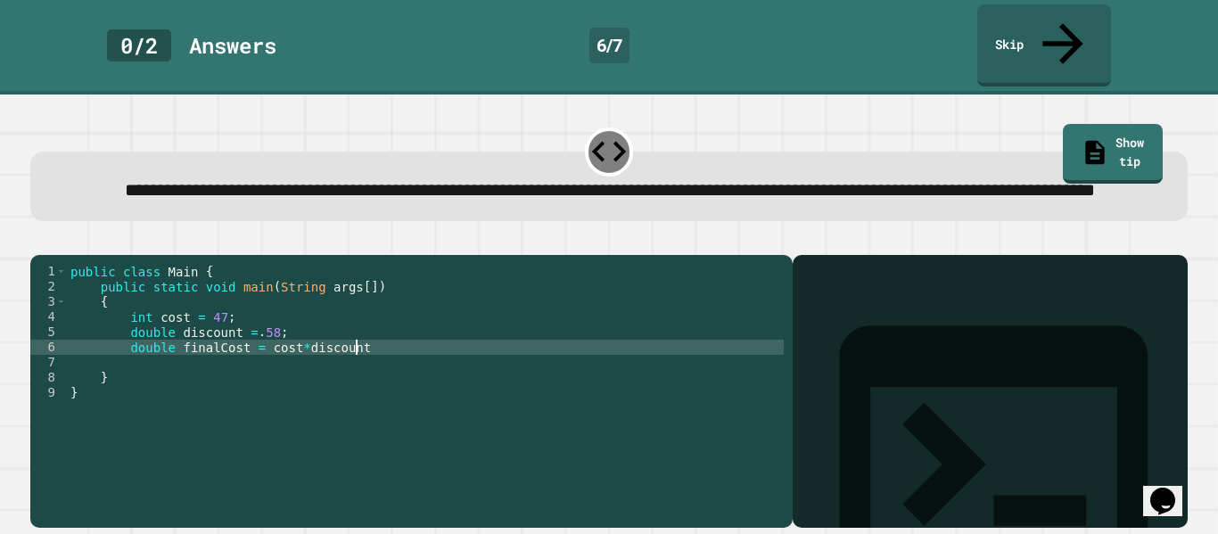
type textarea "**********"
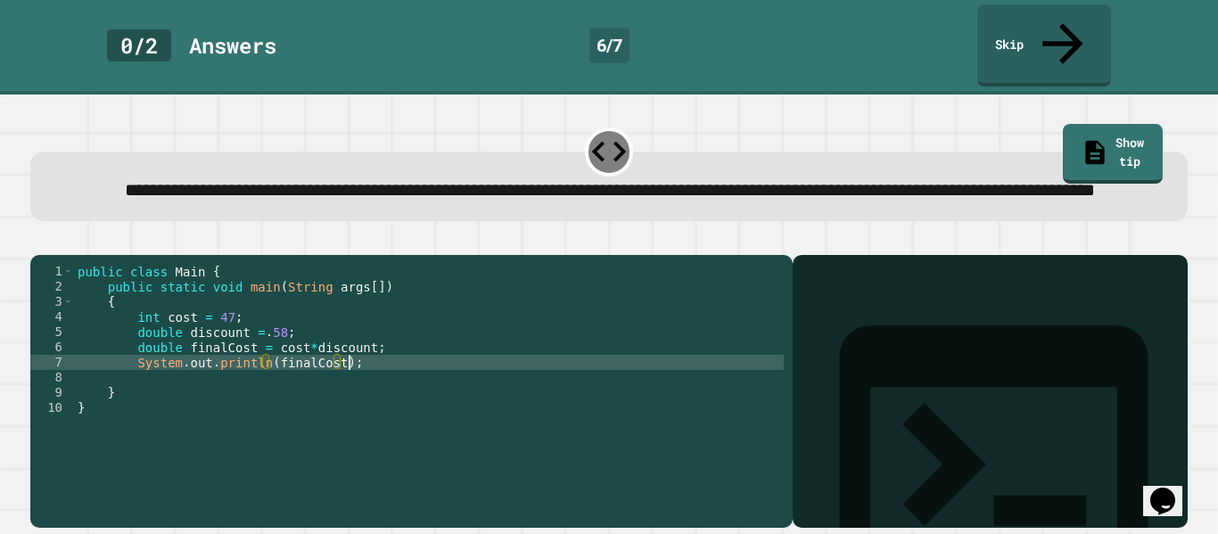
scroll to position [0, 33]
type textarea "**********"
click at [39, 241] on icon "button" at bounding box center [39, 241] width 0 height 0
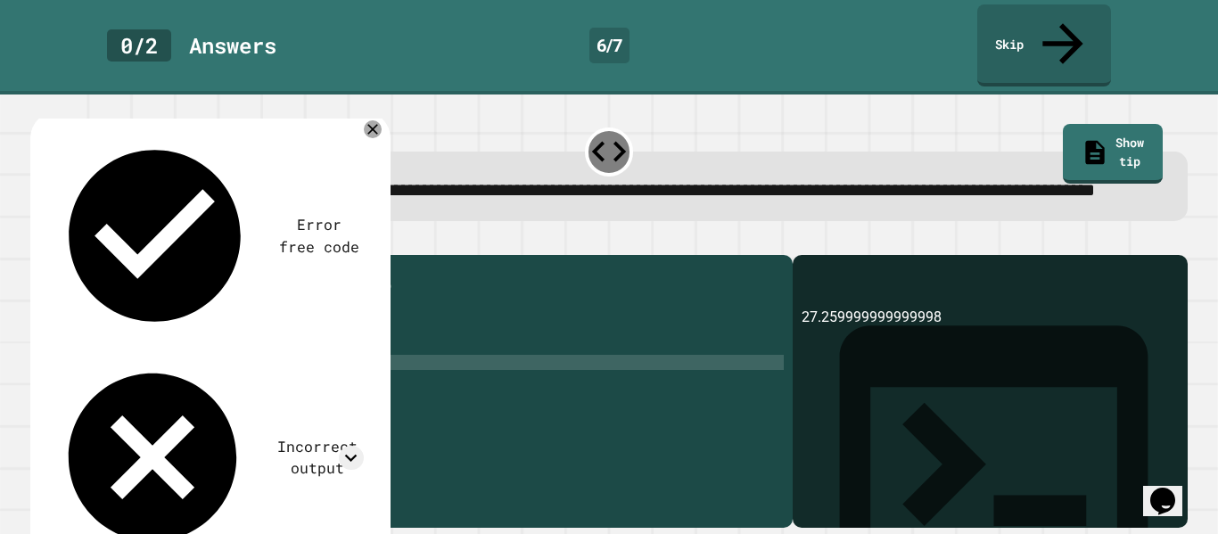
click at [334, 357] on div "Incorrect output" at bounding box center [208, 458] width 312 height 202
click at [342, 446] on icon at bounding box center [351, 458] width 24 height 24
click at [361, 378] on div "public class Main { public static void main ( String args [ ]) { int cost = 47 …" at bounding box center [429, 393] width 710 height 258
click at [1083, 135] on icon at bounding box center [1096, 150] width 27 height 30
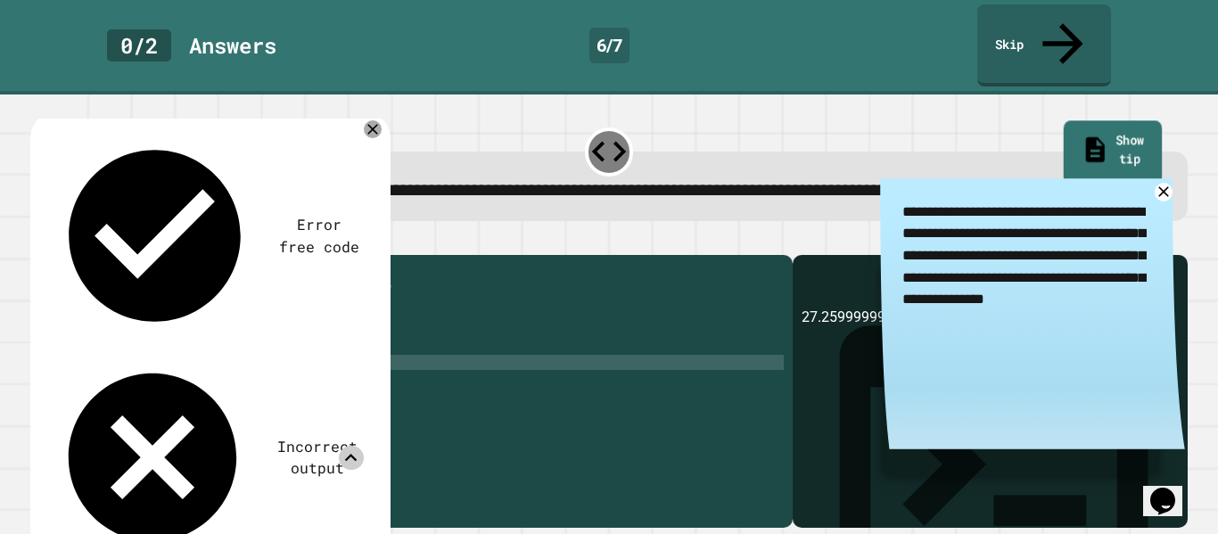
click at [1082, 136] on icon at bounding box center [1096, 151] width 29 height 30
click at [369, 119] on icon at bounding box center [372, 129] width 21 height 21
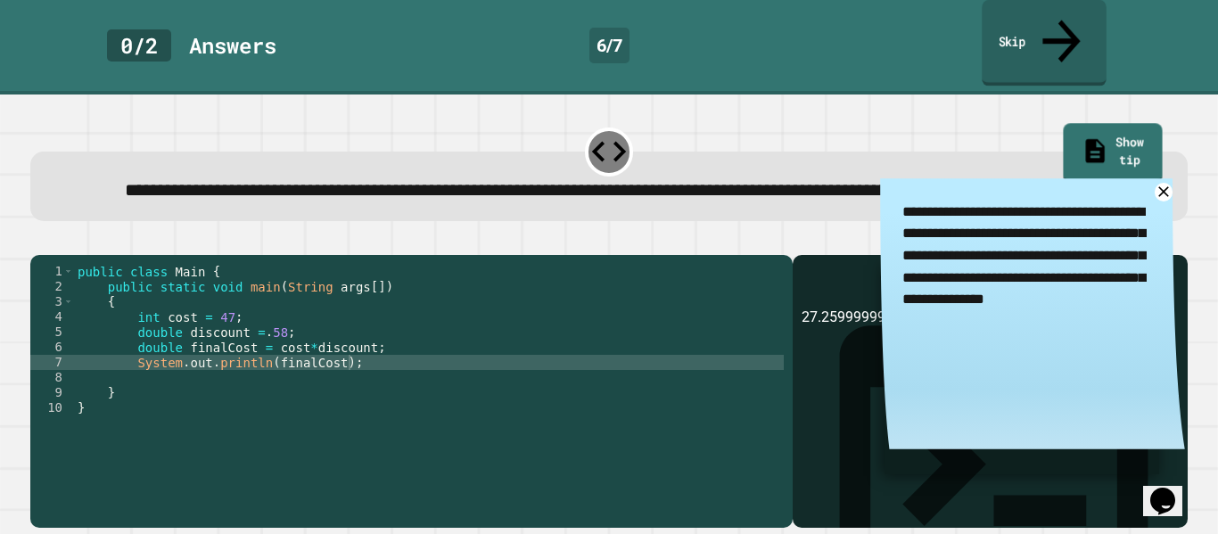
click at [1054, 12] on icon at bounding box center [1062, 40] width 56 height 63
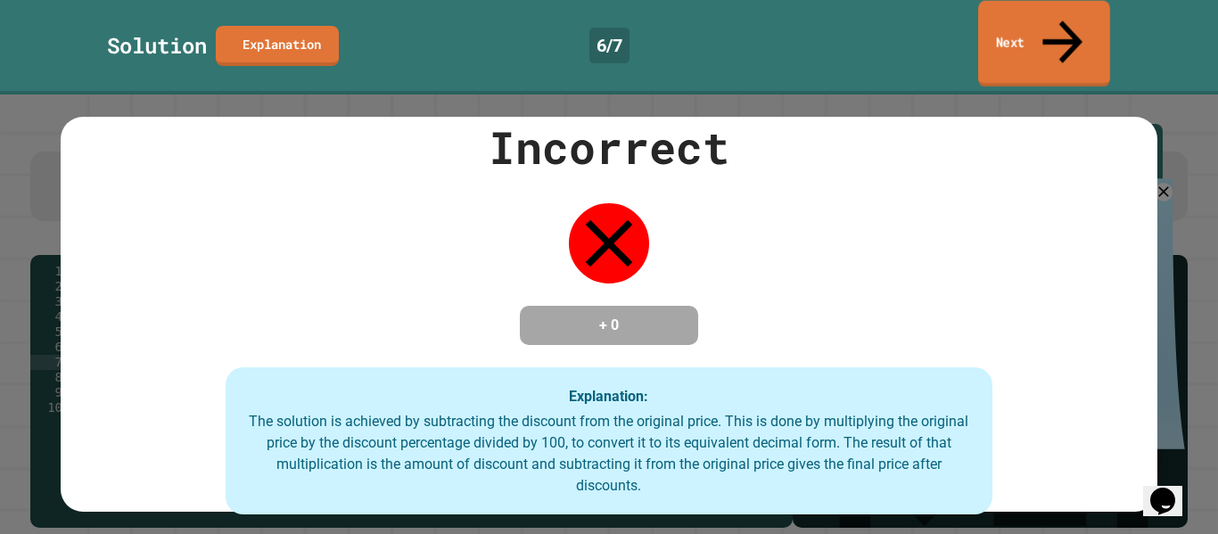
click at [1049, 21] on link "Next" at bounding box center [1044, 44] width 132 height 87
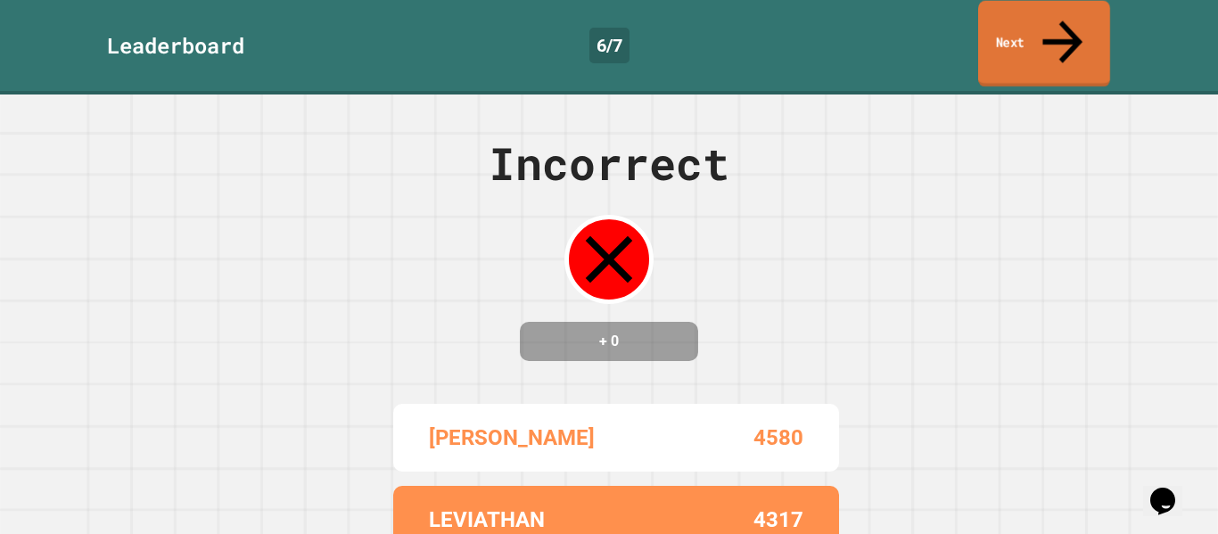
click at [1038, 25] on link "Next" at bounding box center [1044, 44] width 132 height 87
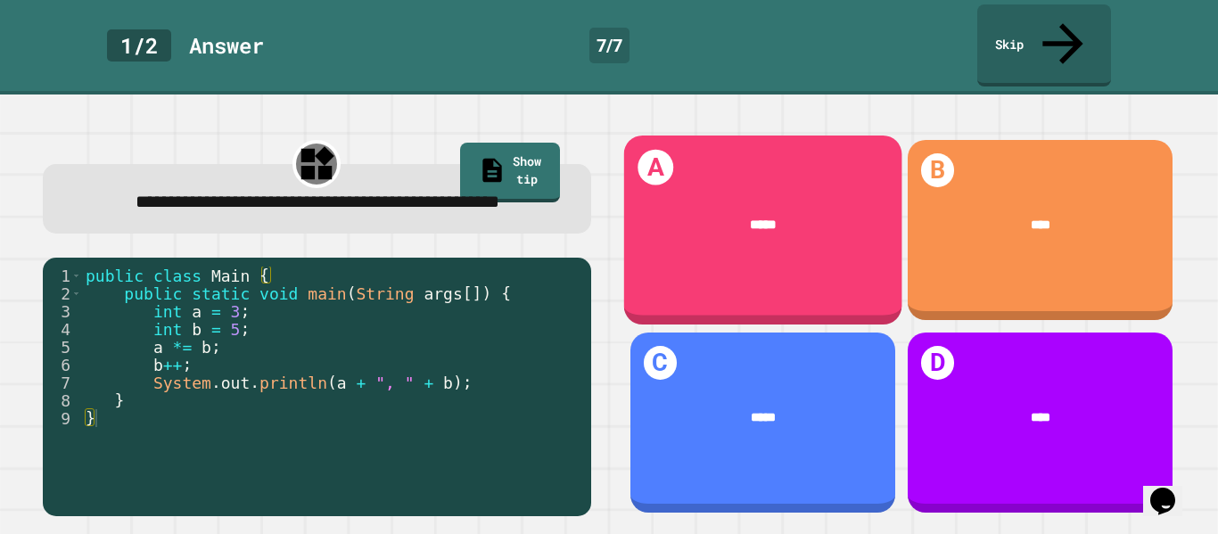
click at [801, 215] on div "*****" at bounding box center [763, 225] width 225 height 21
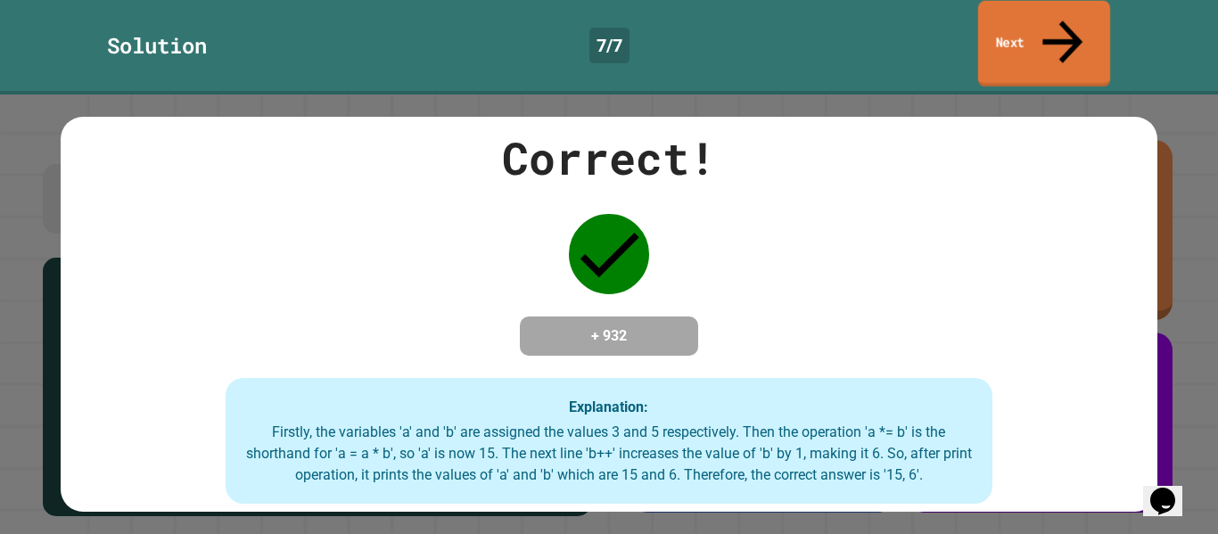
click at [1060, 21] on icon at bounding box center [1063, 42] width 40 height 43
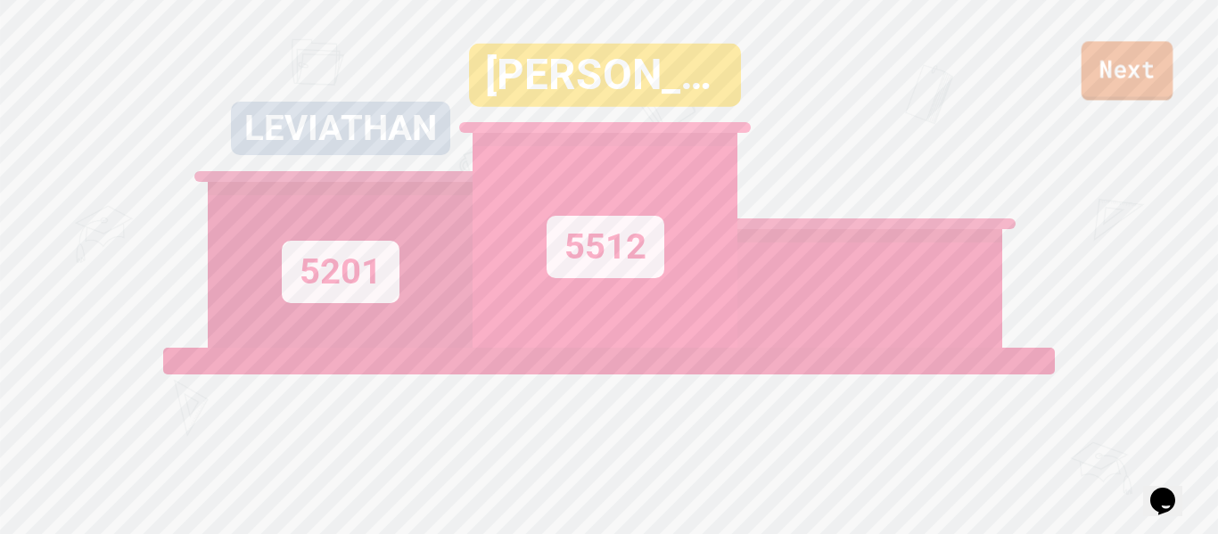
click at [1104, 63] on link "Next" at bounding box center [1128, 70] width 92 height 59
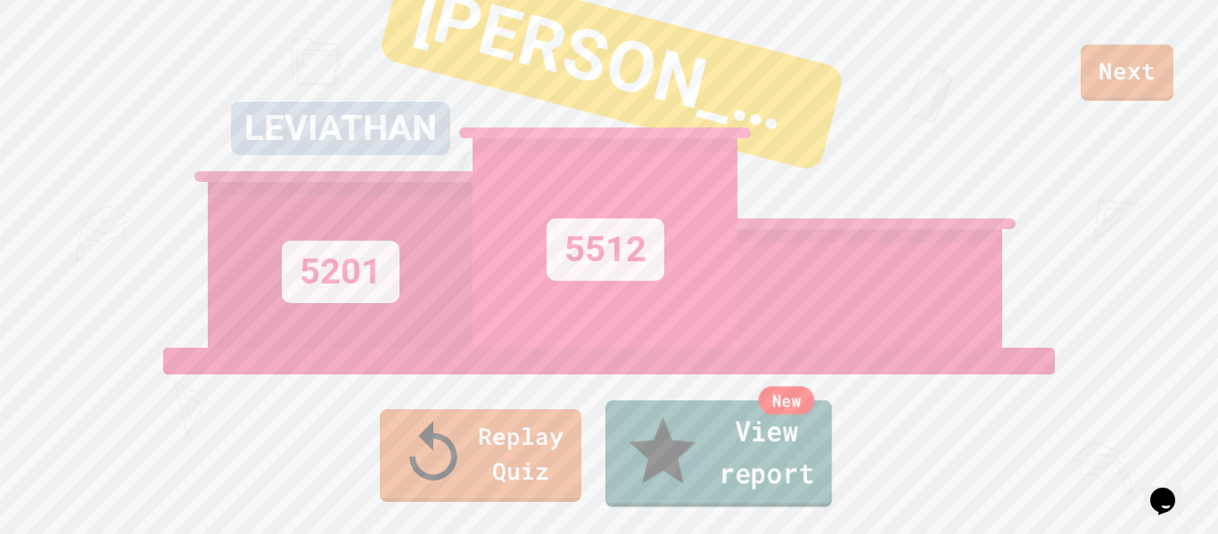
click at [705, 498] on link "New View report" at bounding box center [719, 453] width 227 height 107
